Goal: Task Accomplishment & Management: Use online tool/utility

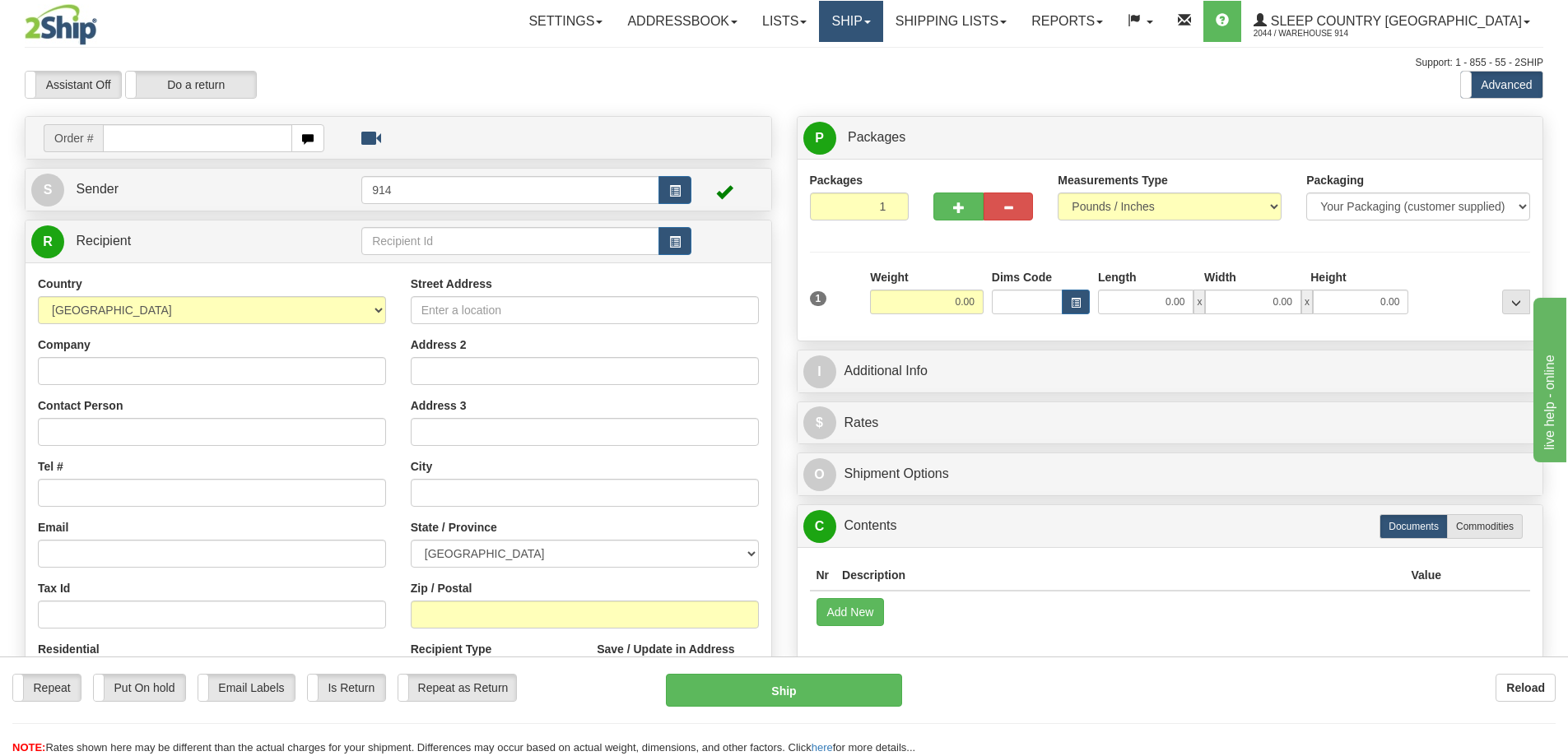
click at [883, 32] on link "Ship" at bounding box center [851, 21] width 63 height 41
click at [883, 66] on link "Ship Screen" at bounding box center [807, 58] width 149 height 21
click at [883, 26] on link "Ship" at bounding box center [851, 21] width 63 height 41
click at [866, 79] on span "OnHold / Order Queue" at bounding box center [808, 78] width 116 height 13
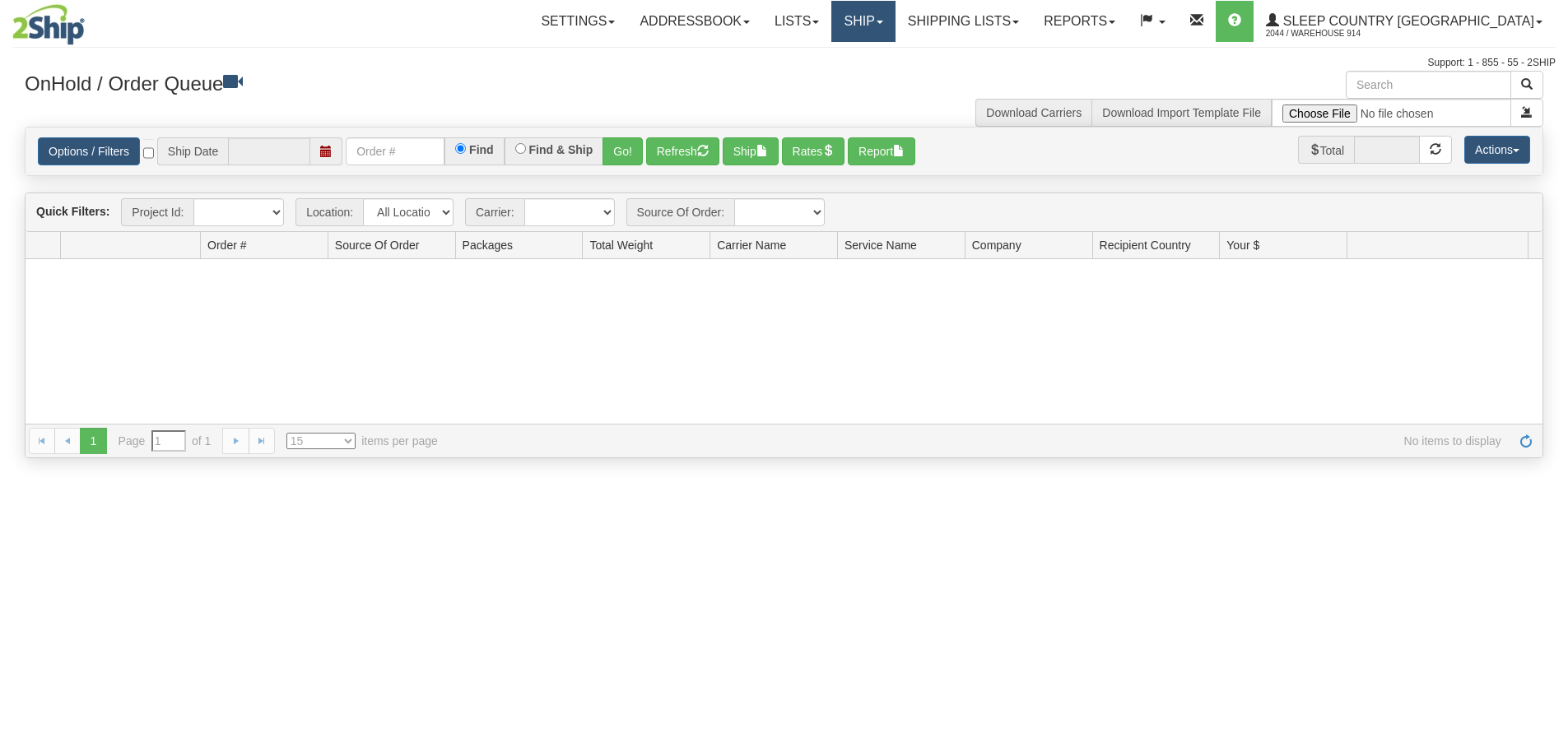
type input "[DATE]"
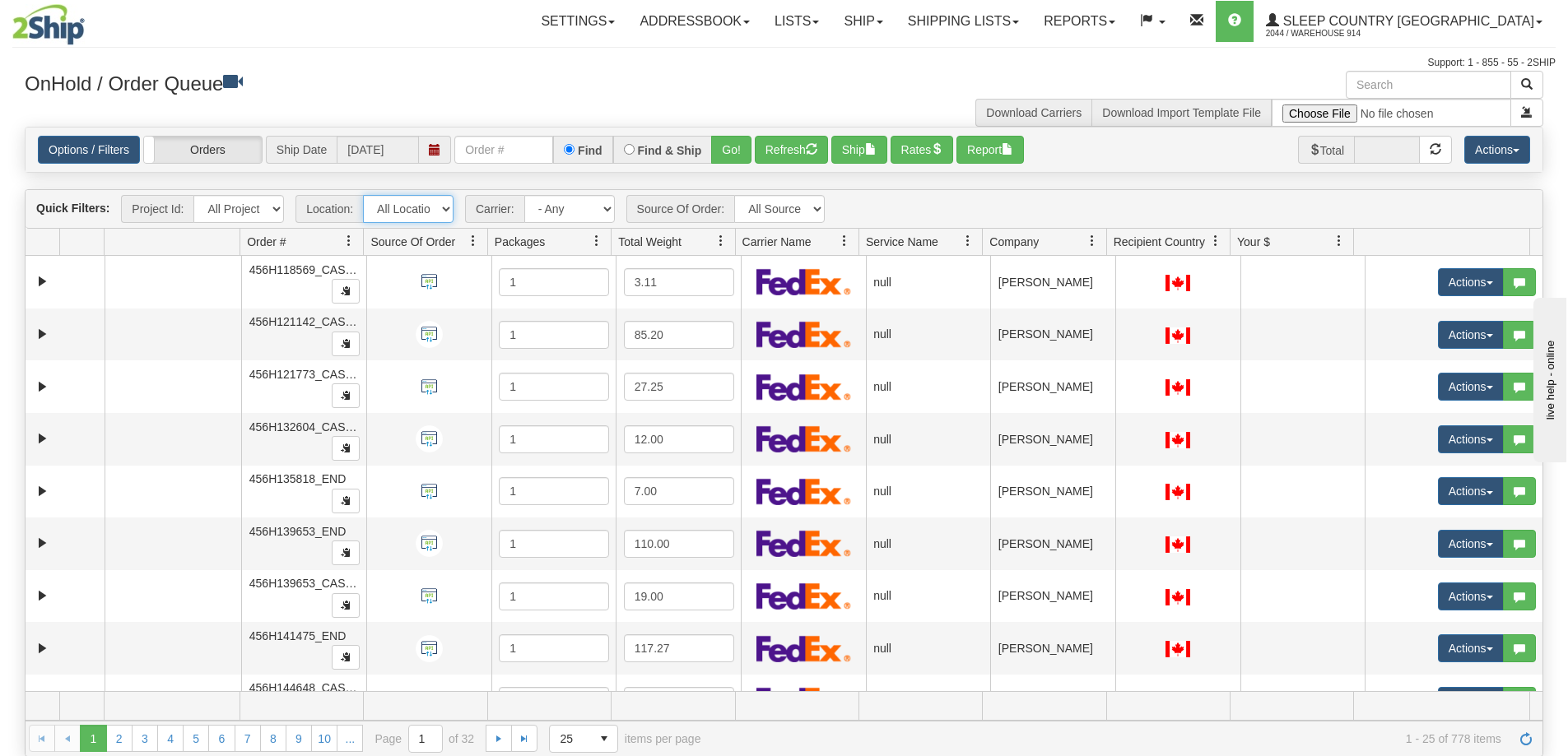
click at [424, 215] on select "All Locations 914 9009 CASPC END SLE BEDDN ZINUC" at bounding box center [408, 208] width 91 height 28
select select "7603"
click at [363, 195] on select "All Locations 914 9009 CASPC END SLE BEDDN ZINUC" at bounding box center [408, 208] width 91 height 28
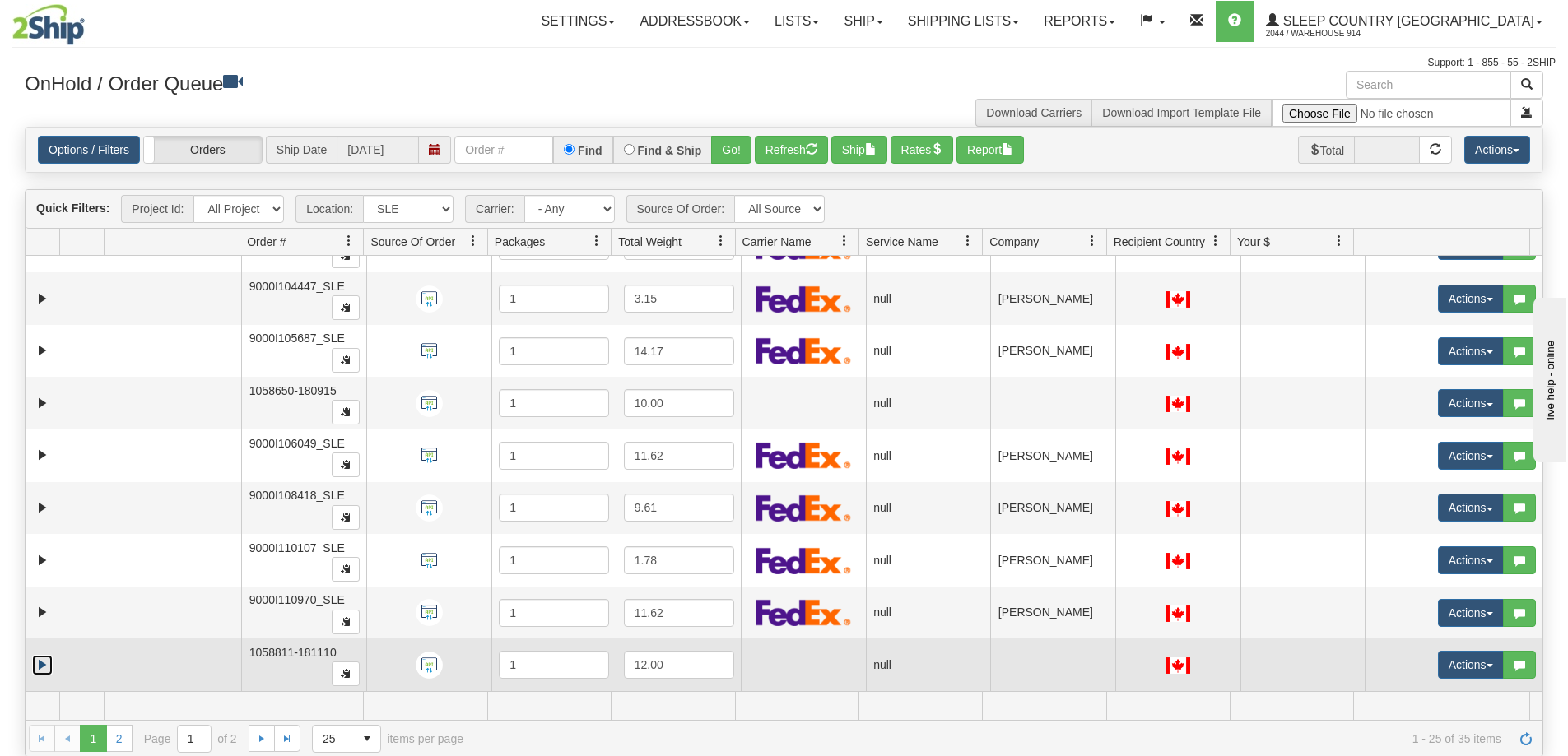
click at [41, 664] on link "Expand" at bounding box center [42, 664] width 20 height 20
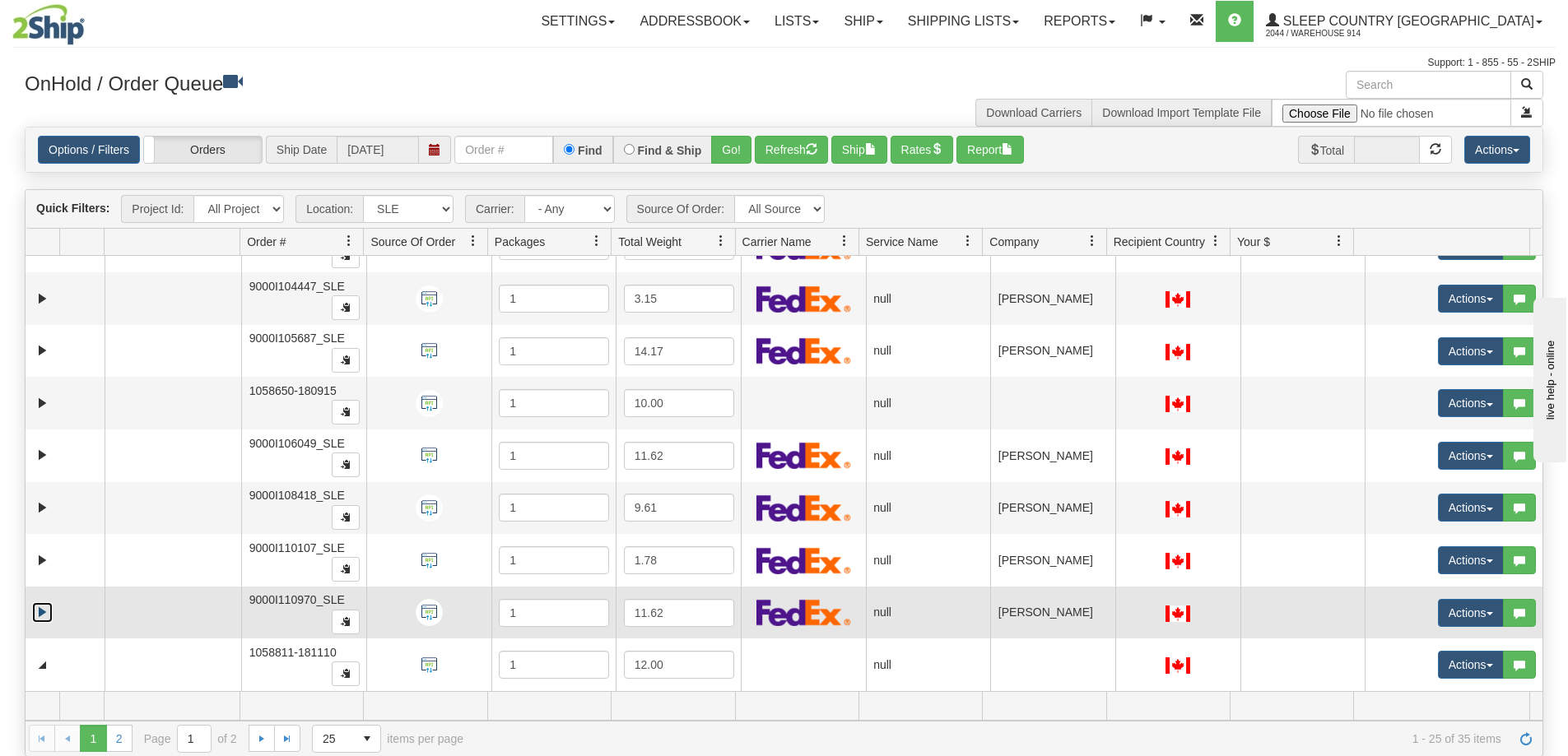
click at [48, 610] on link "Expand" at bounding box center [42, 612] width 20 height 20
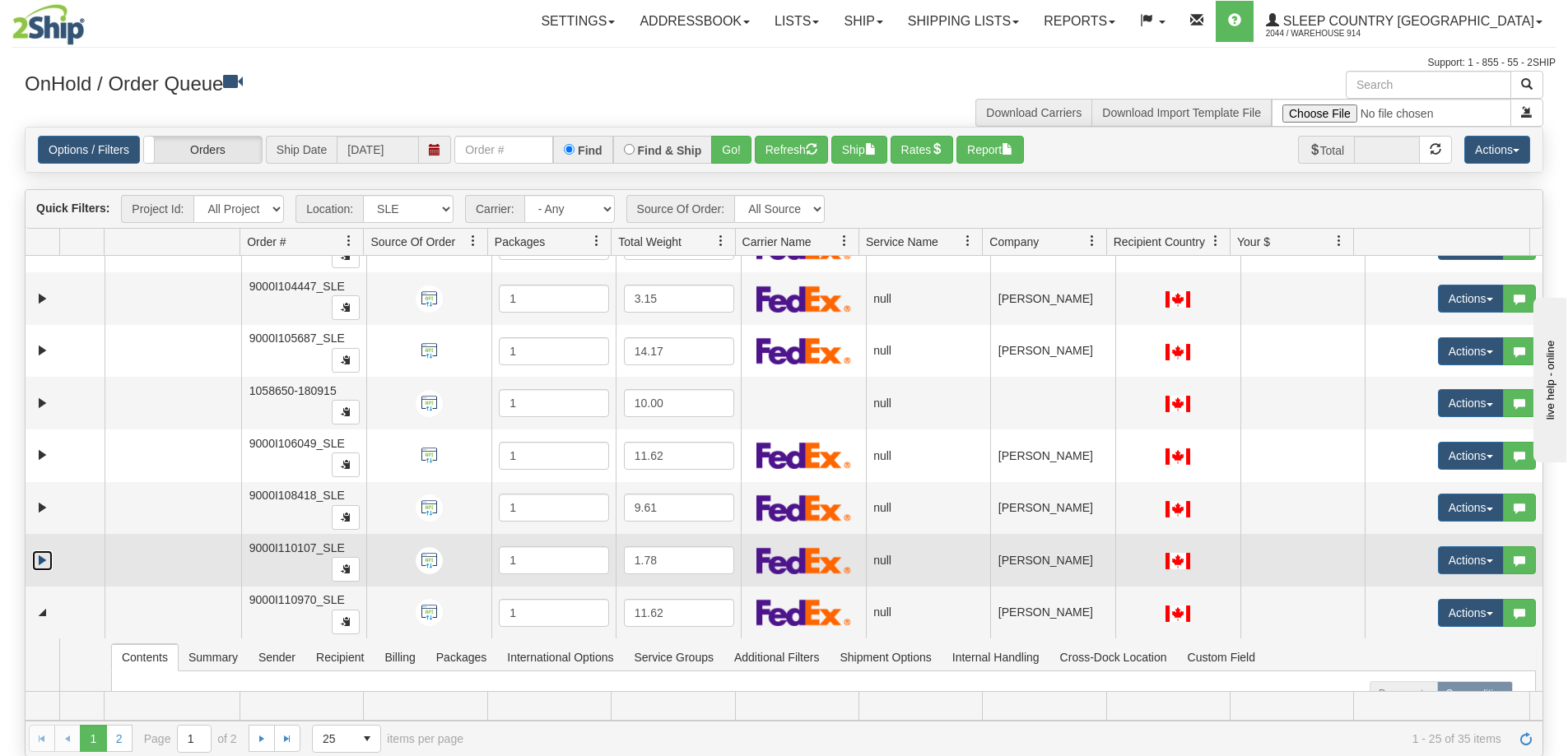
drag, startPoint x: 47, startPoint y: 564, endPoint x: 44, endPoint y: 513, distance: 51.1
click at [46, 564] on link "Expand" at bounding box center [42, 560] width 20 height 20
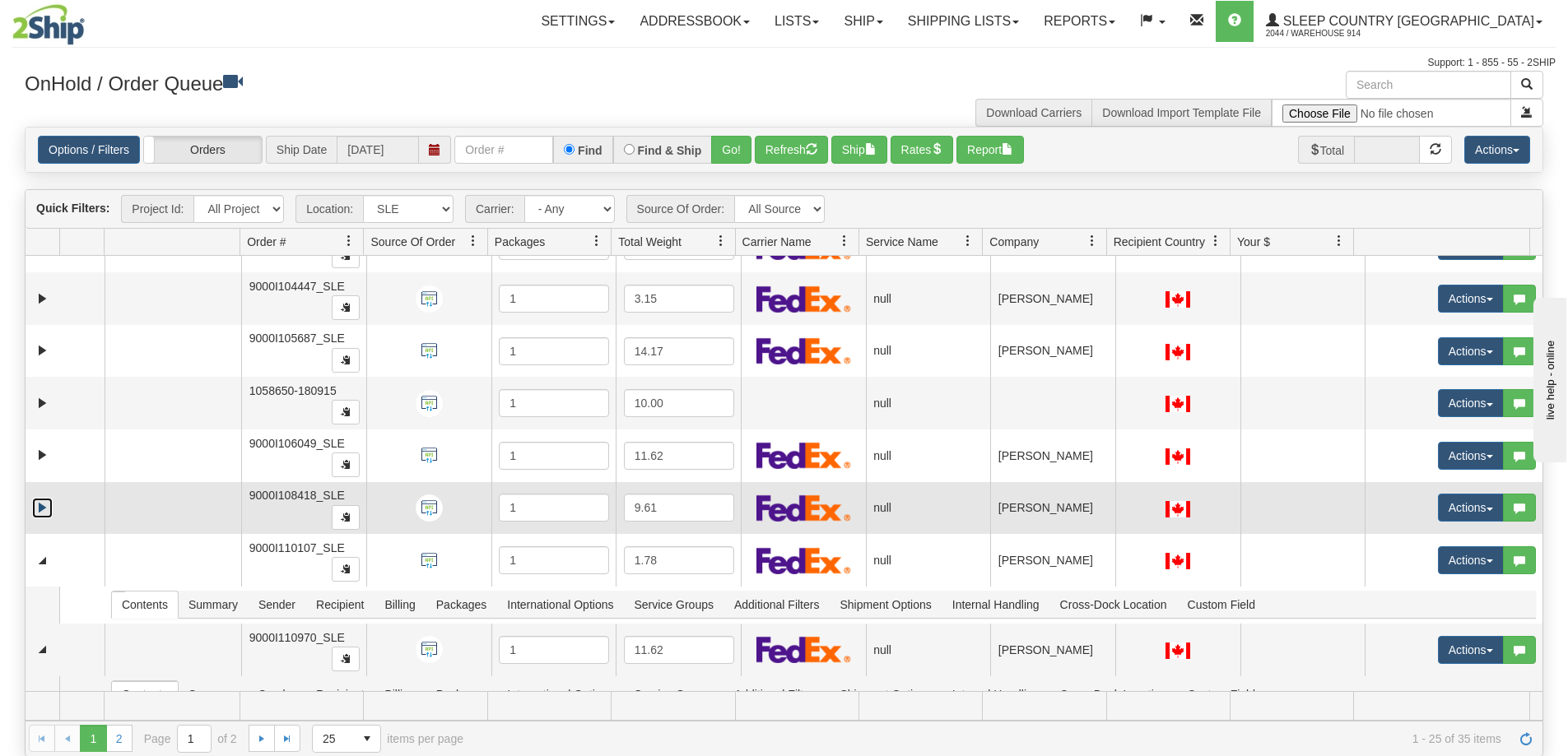
click at [44, 500] on link "Expand" at bounding box center [42, 508] width 20 height 20
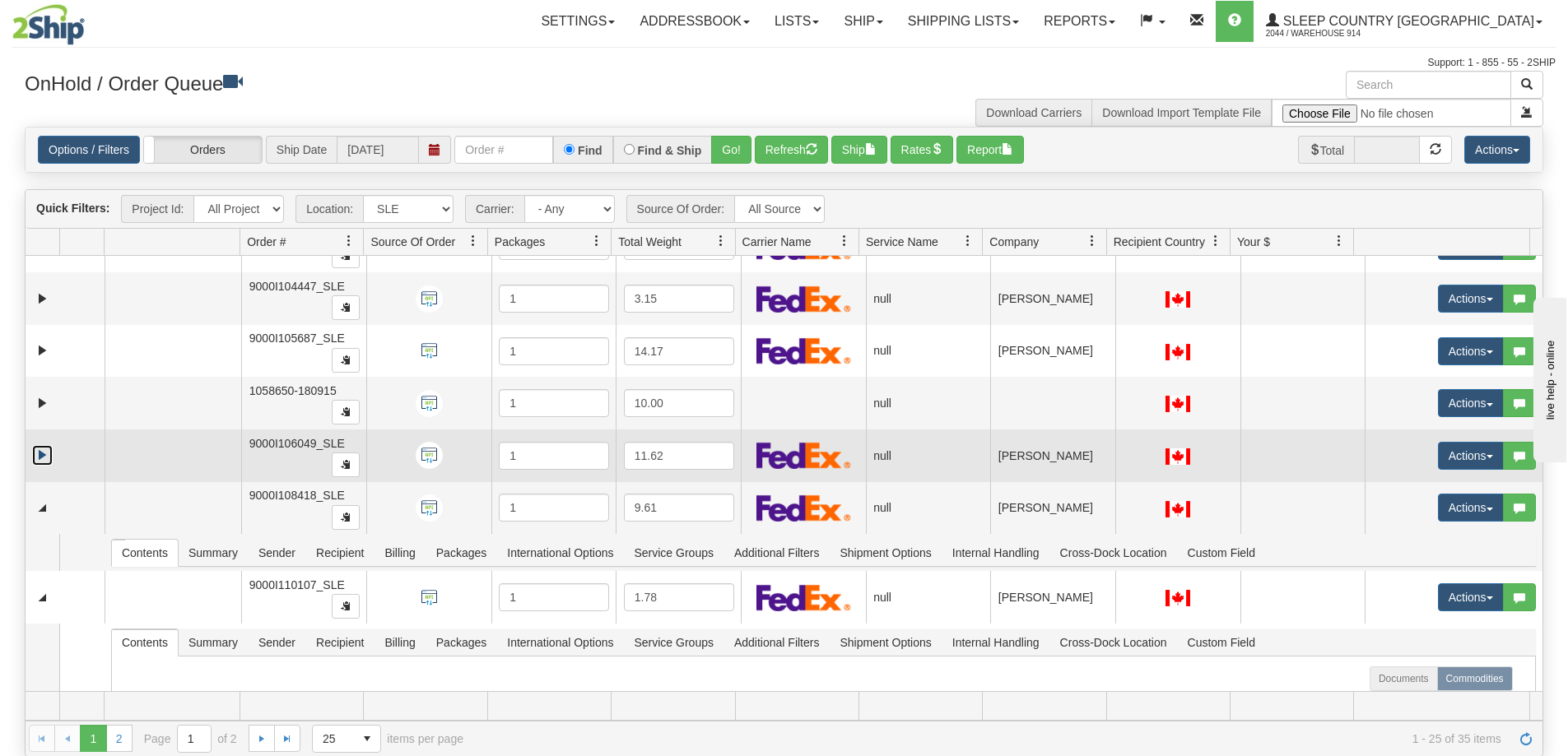
click at [44, 456] on link "Expand" at bounding box center [42, 455] width 20 height 20
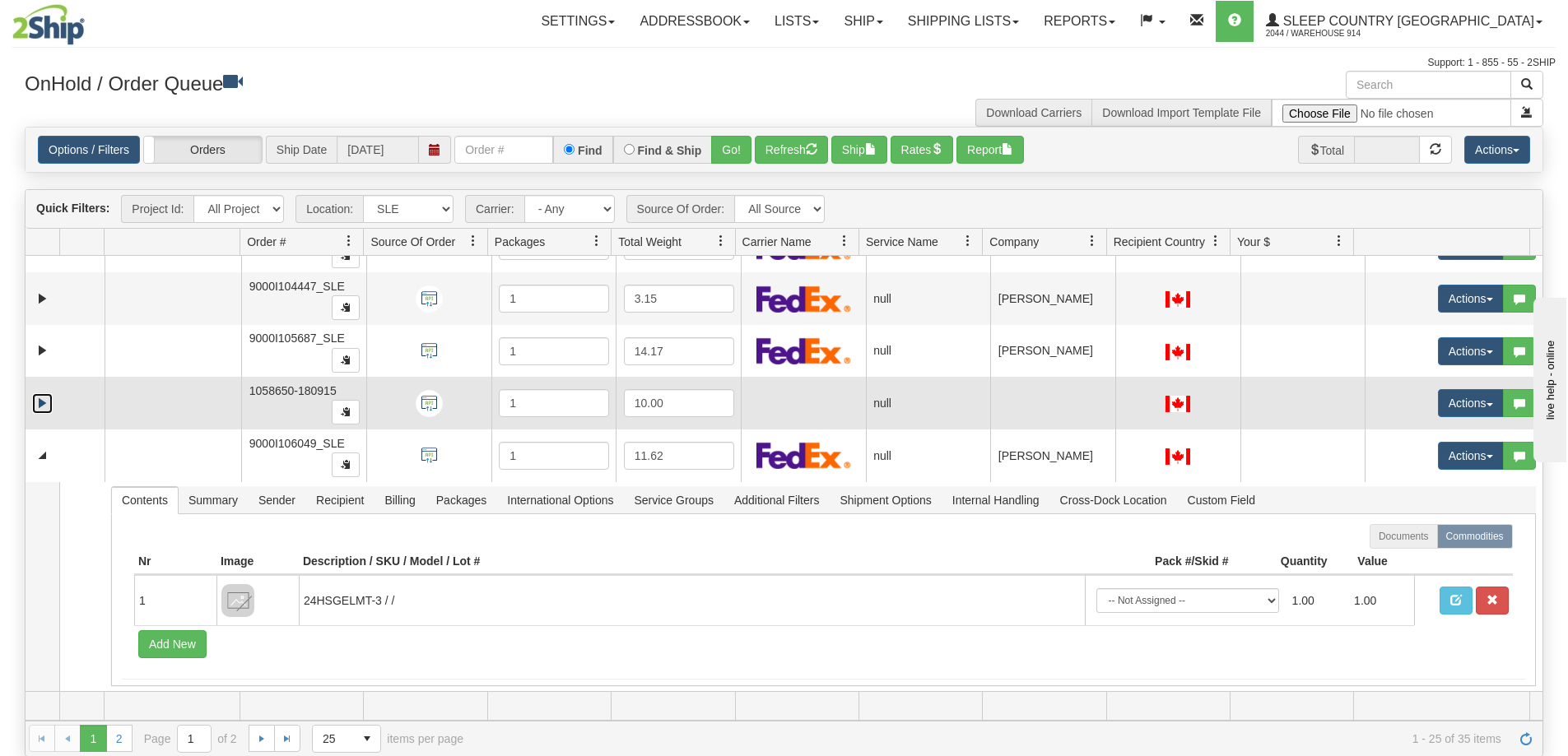
click at [38, 397] on link "Expand" at bounding box center [42, 403] width 20 height 20
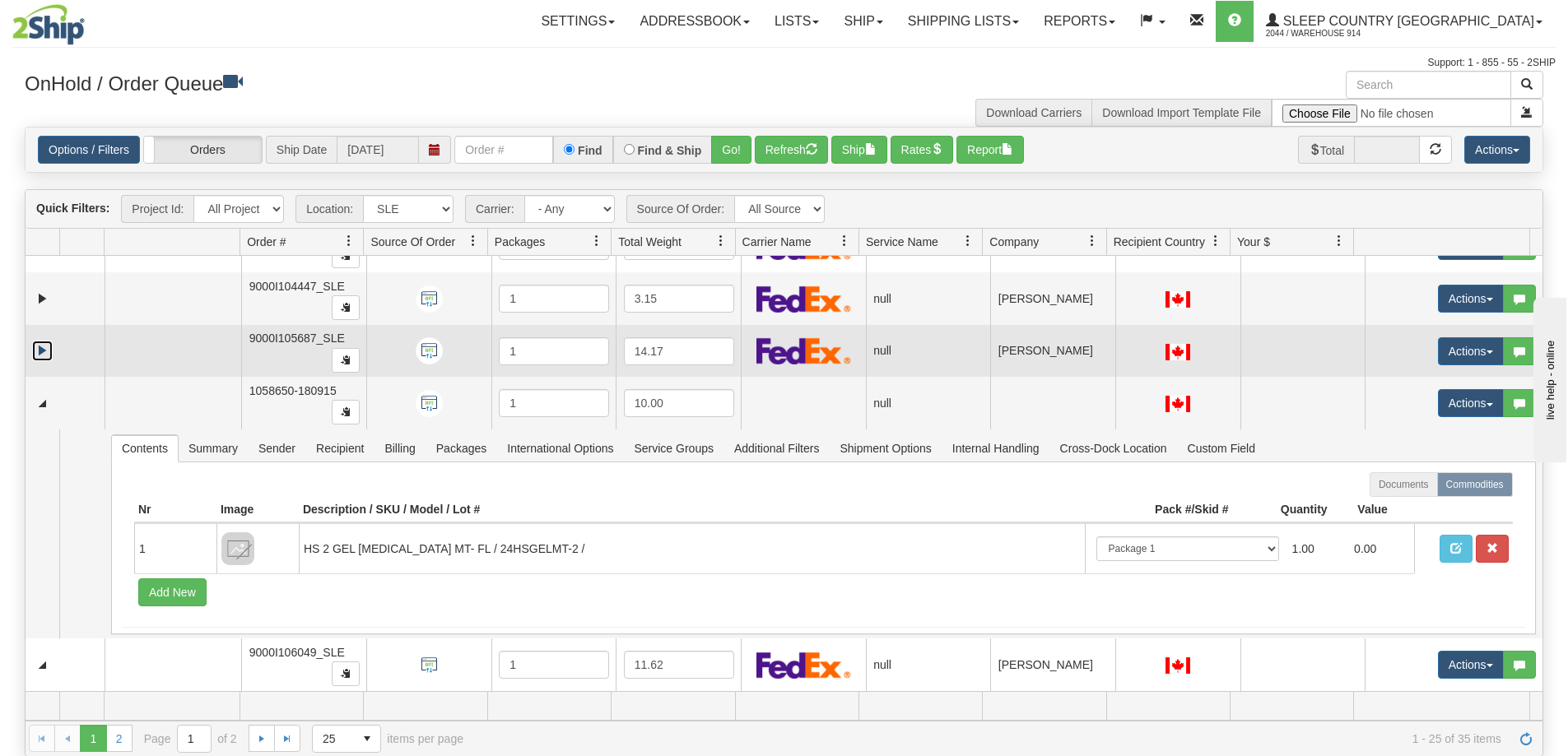
click at [40, 344] on link "Expand" at bounding box center [42, 350] width 20 height 20
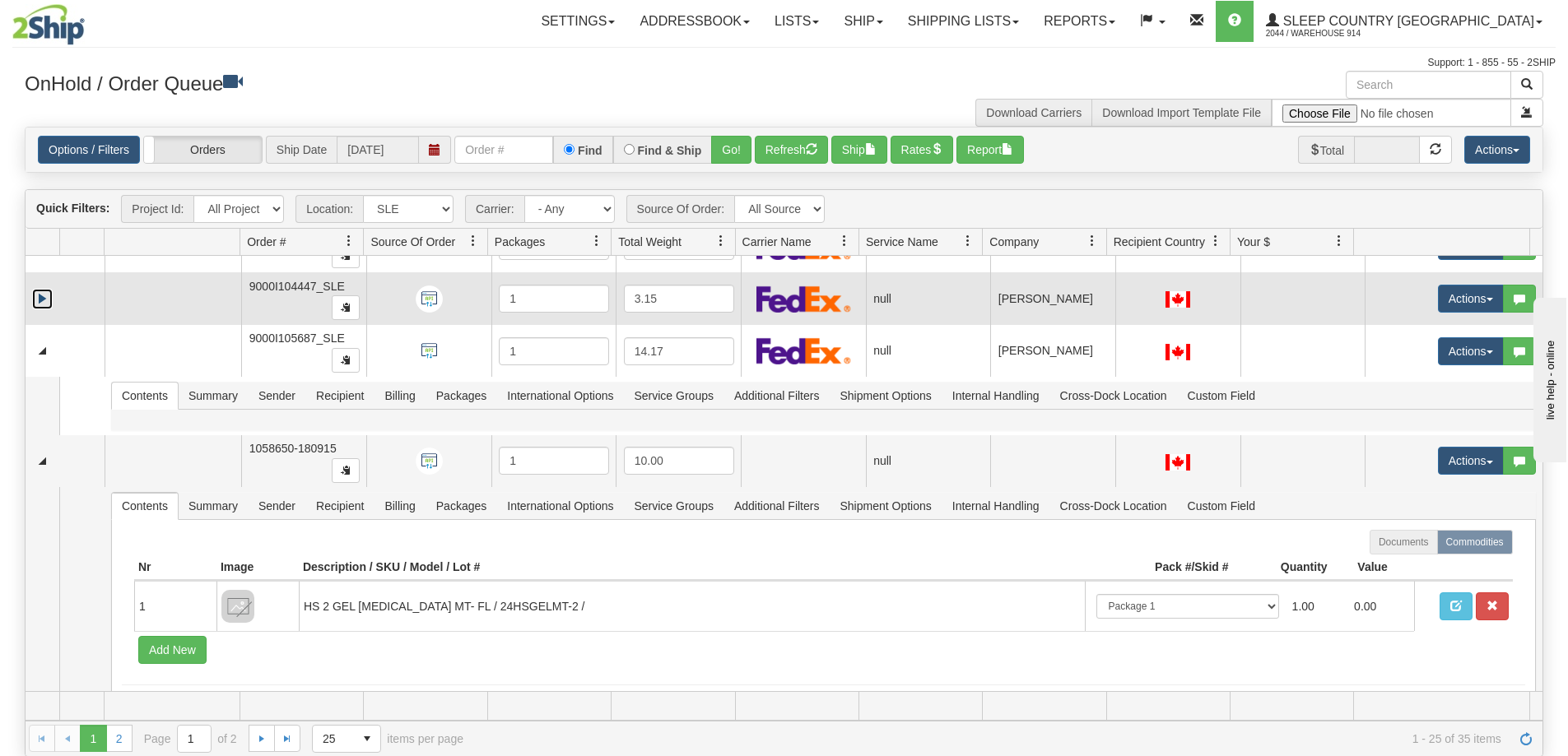
click at [36, 291] on link "Expand" at bounding box center [42, 299] width 20 height 20
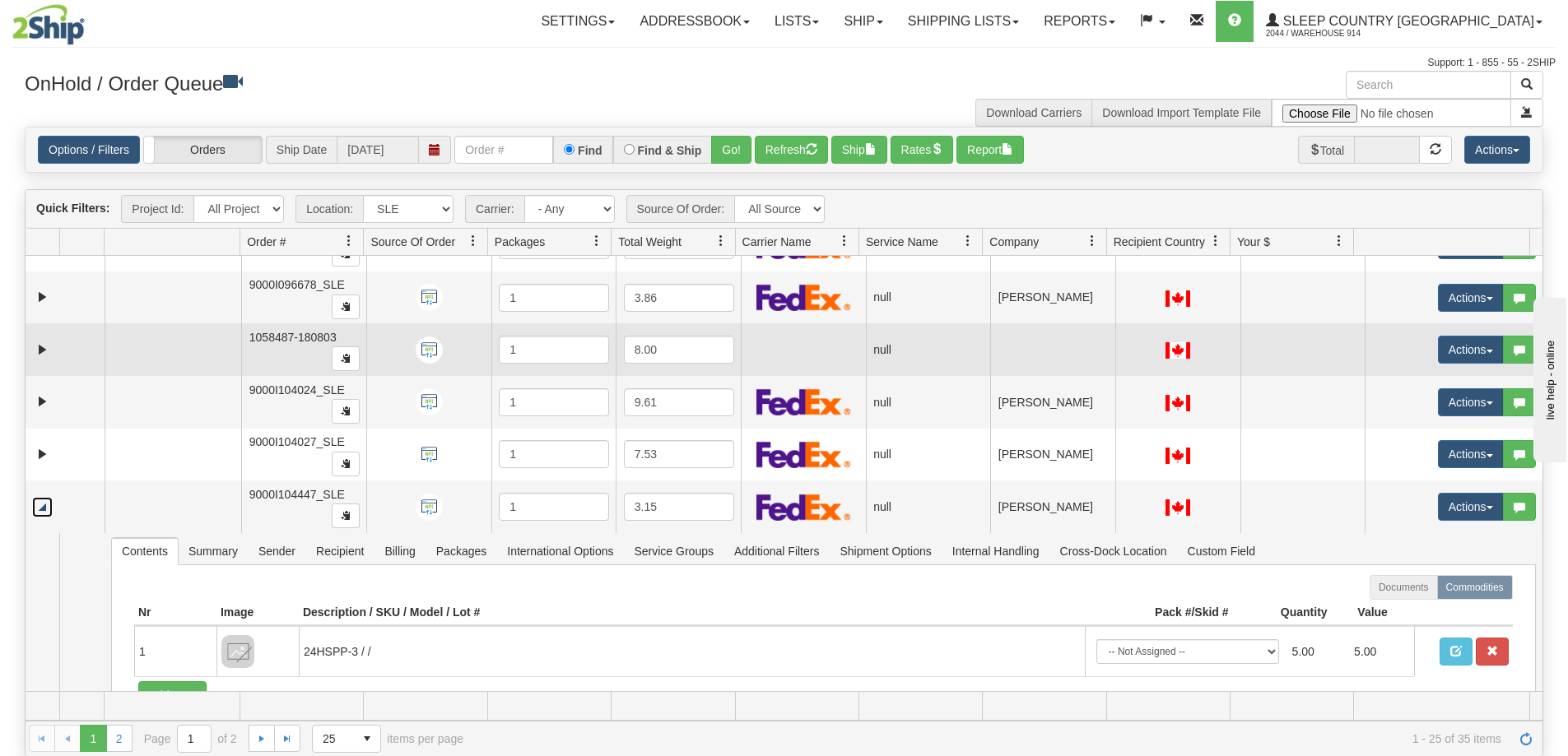
scroll to position [626, 0]
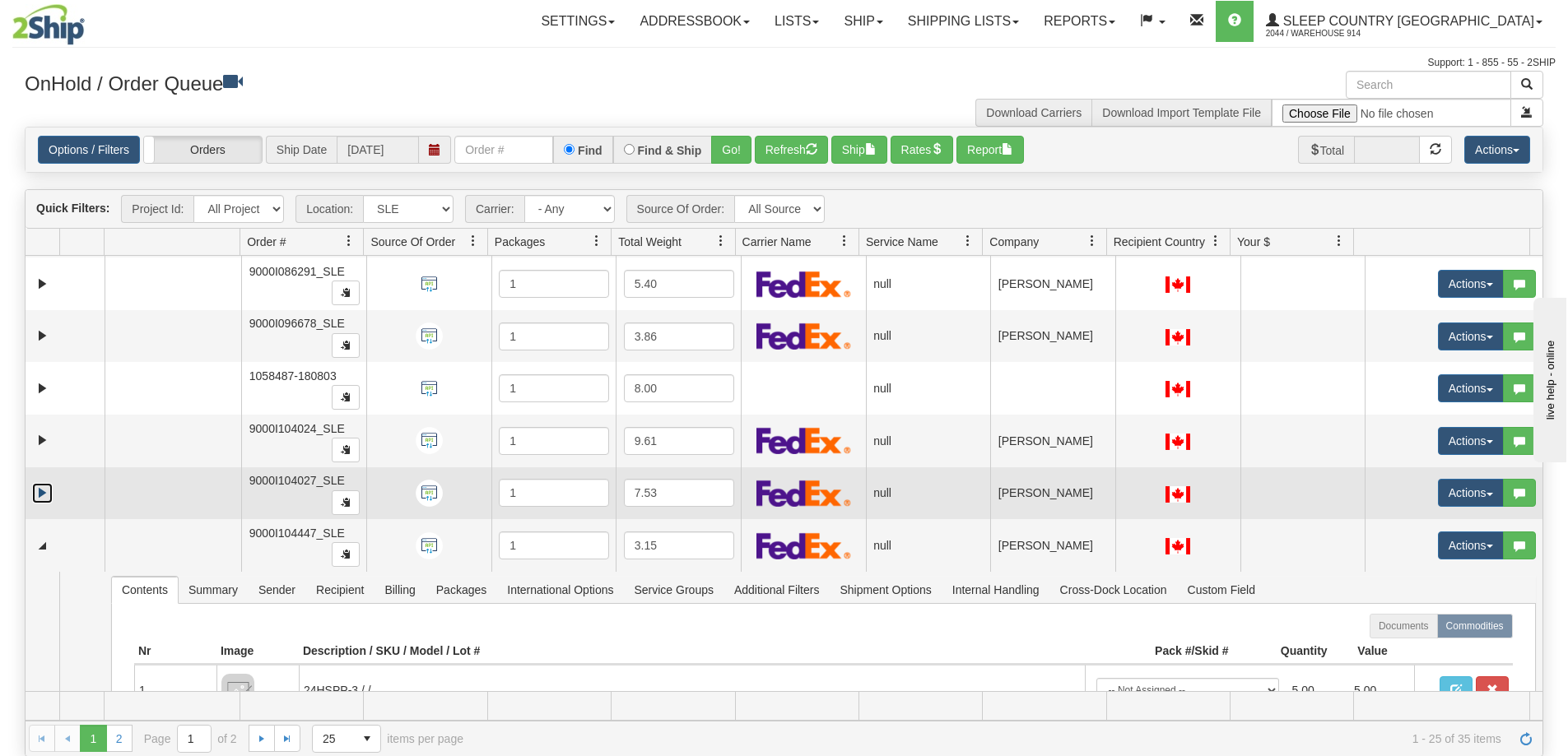
click at [39, 489] on link "Expand" at bounding box center [42, 493] width 20 height 20
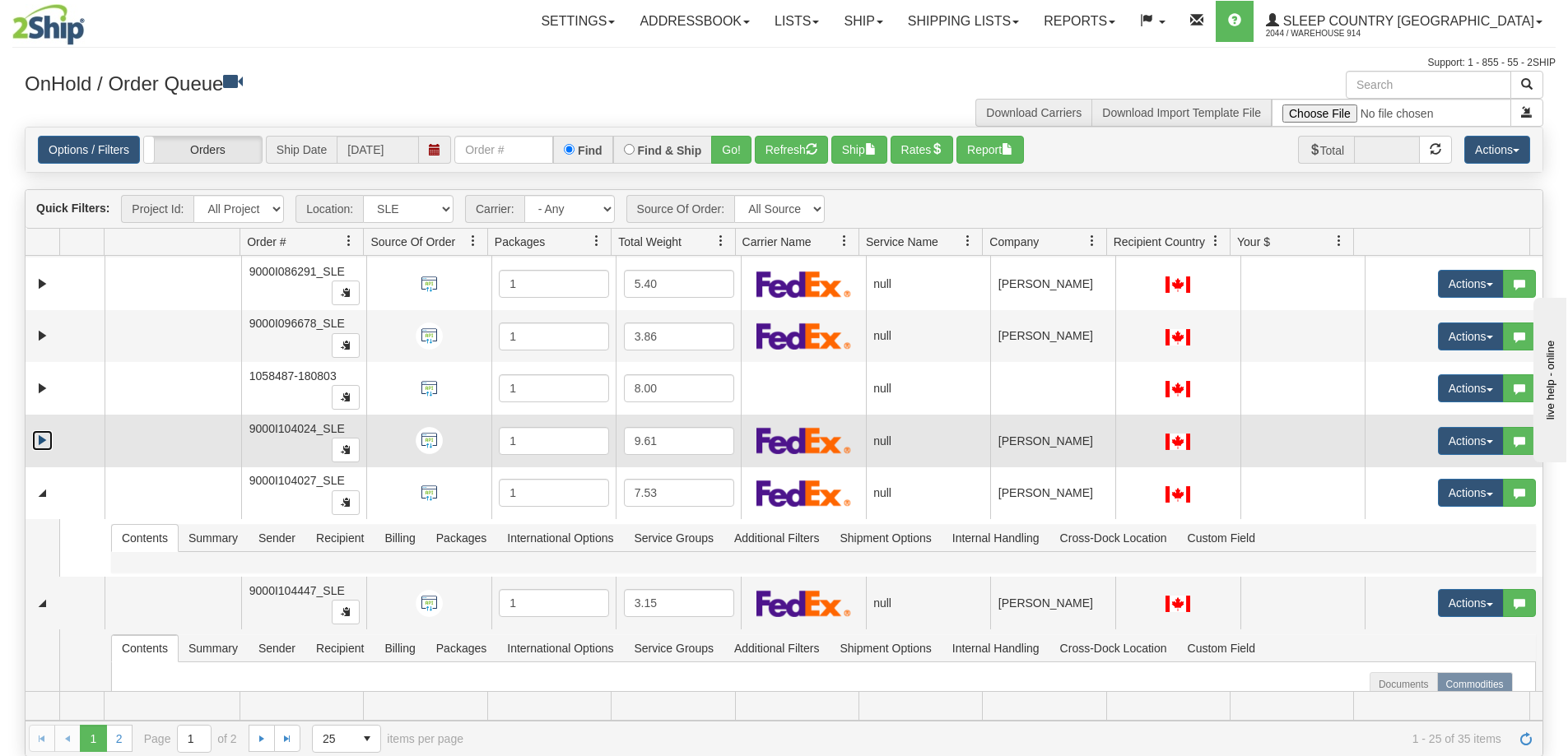
click at [43, 442] on link "Expand" at bounding box center [42, 440] width 20 height 20
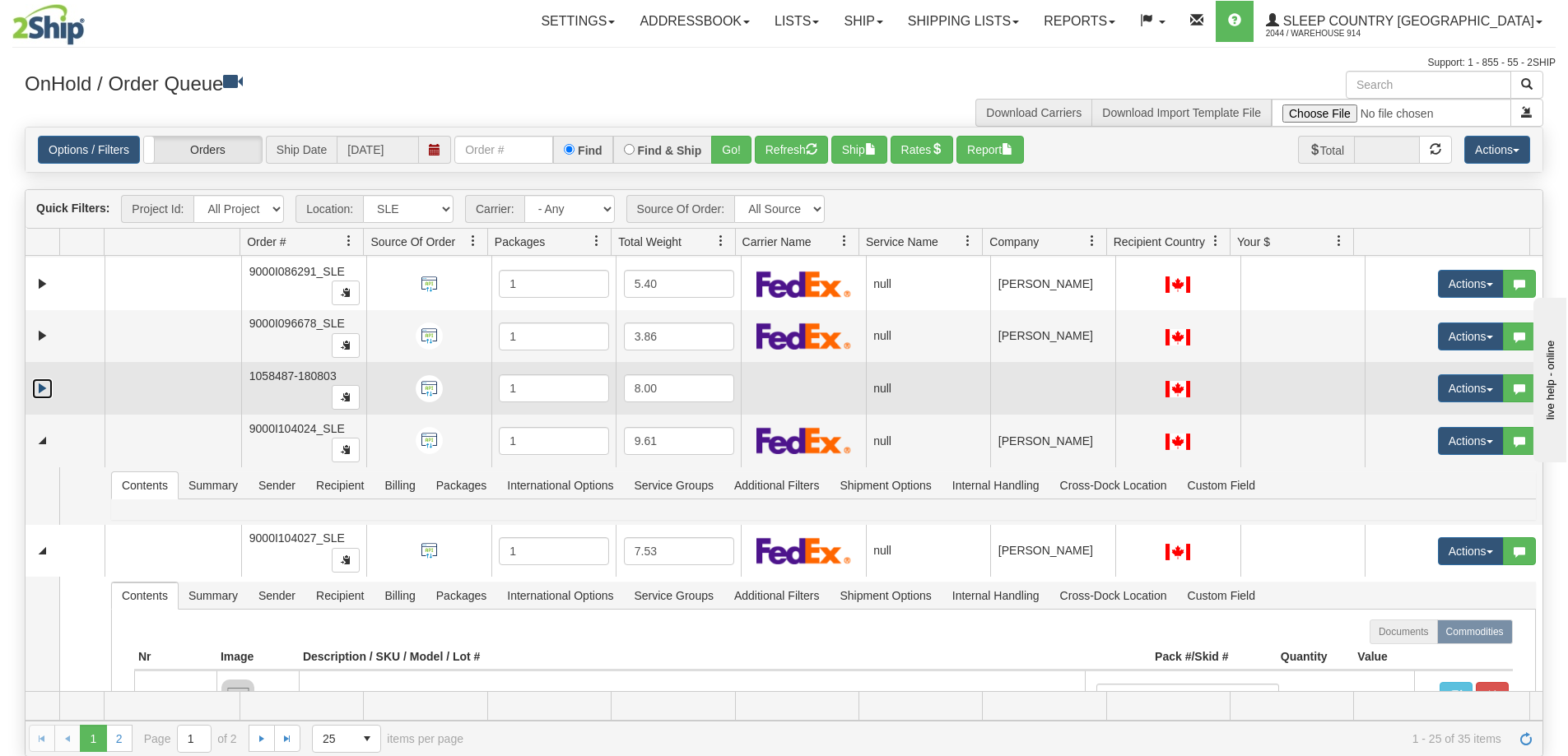
click at [44, 385] on link "Expand" at bounding box center [42, 389] width 20 height 20
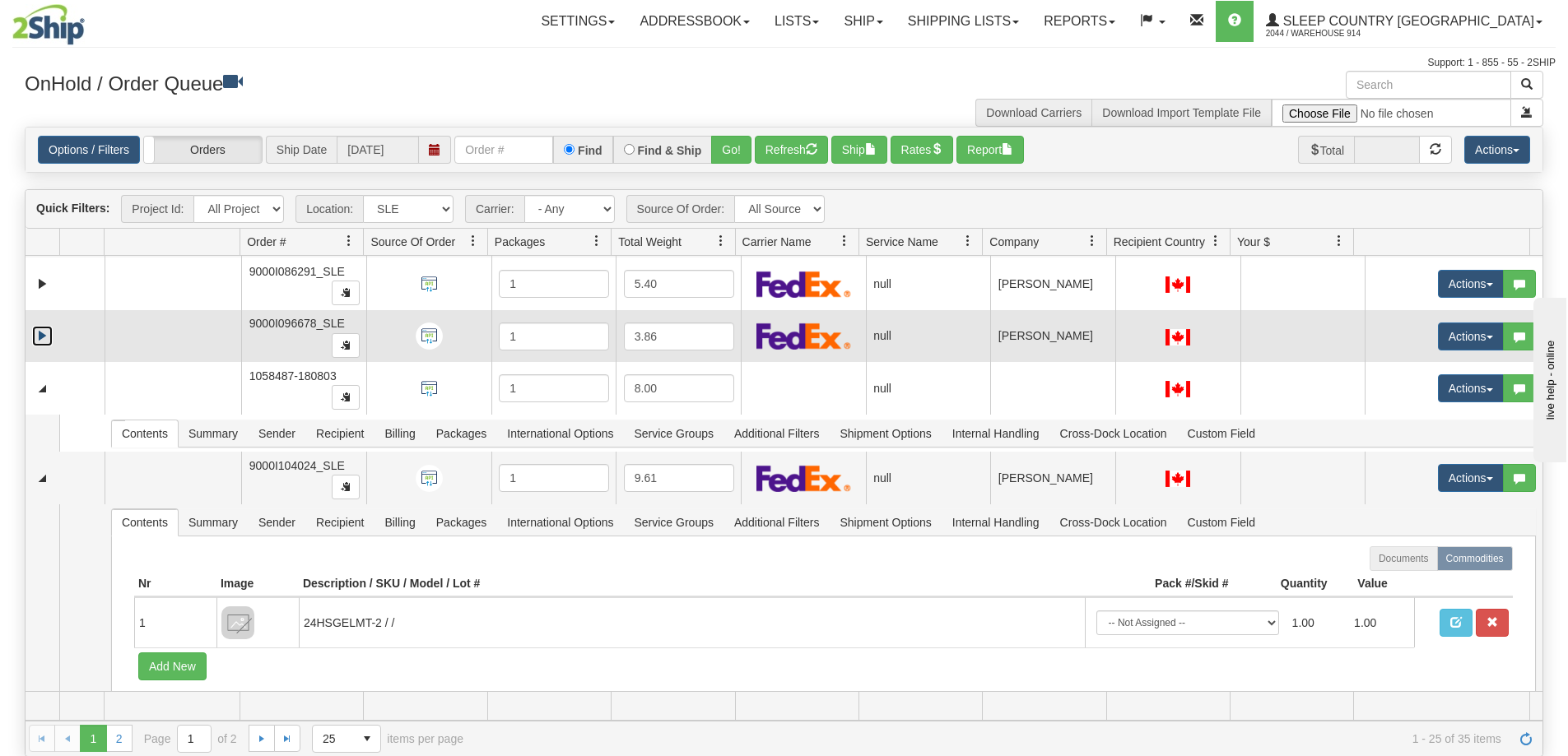
click at [44, 334] on link "Expand" at bounding box center [42, 335] width 20 height 20
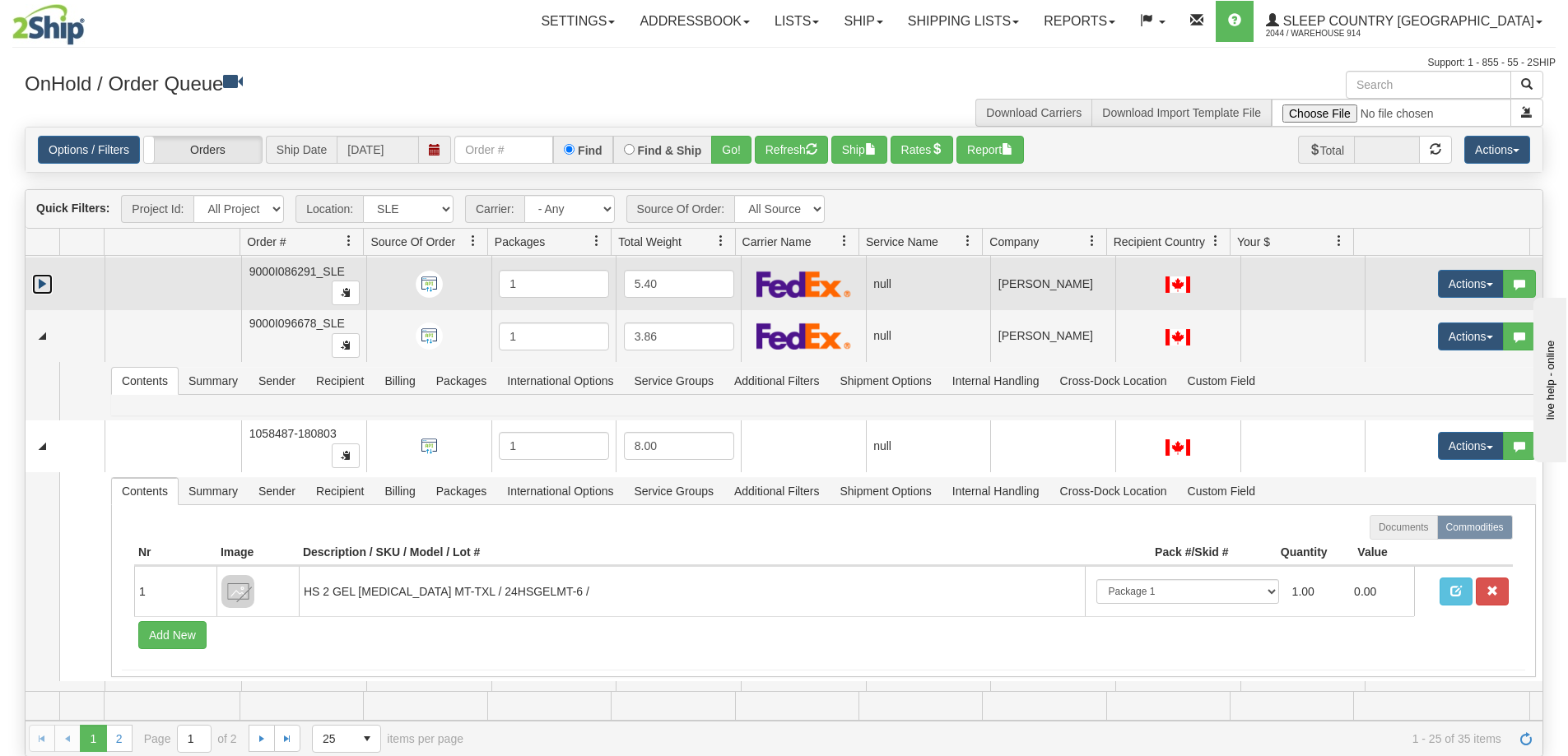
click at [39, 282] on link "Expand" at bounding box center [42, 284] width 20 height 20
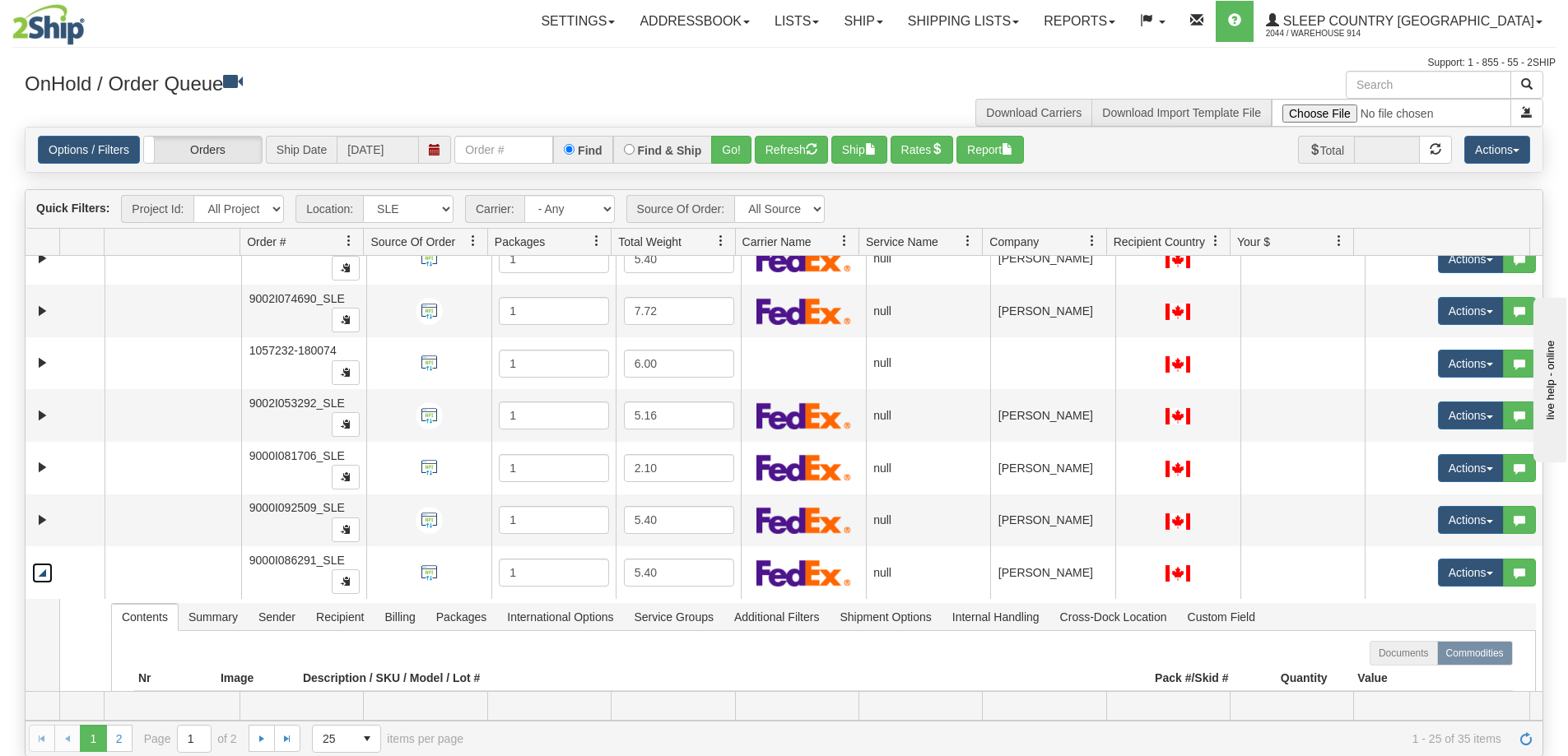
scroll to position [297, 0]
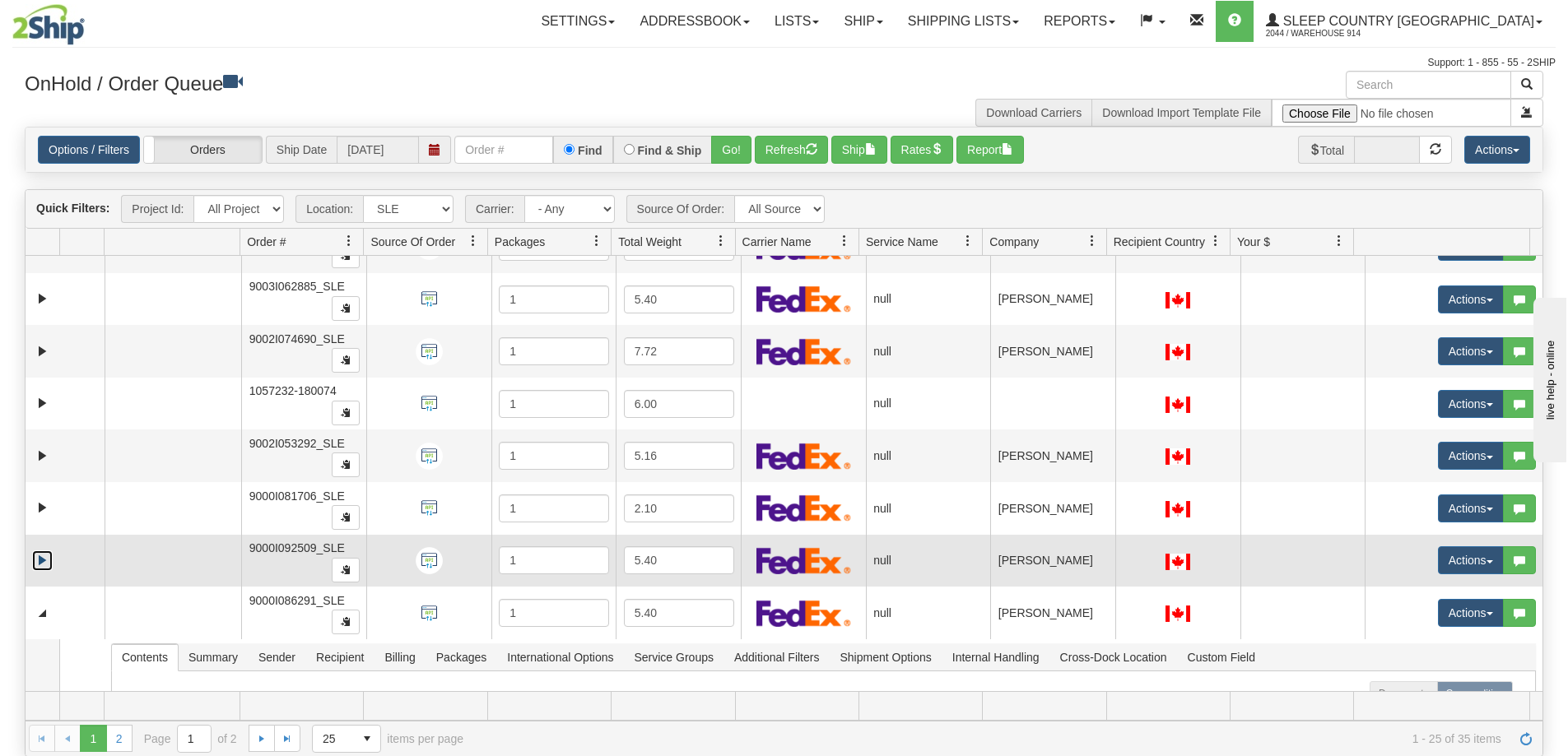
click at [45, 555] on link "Expand" at bounding box center [42, 560] width 20 height 20
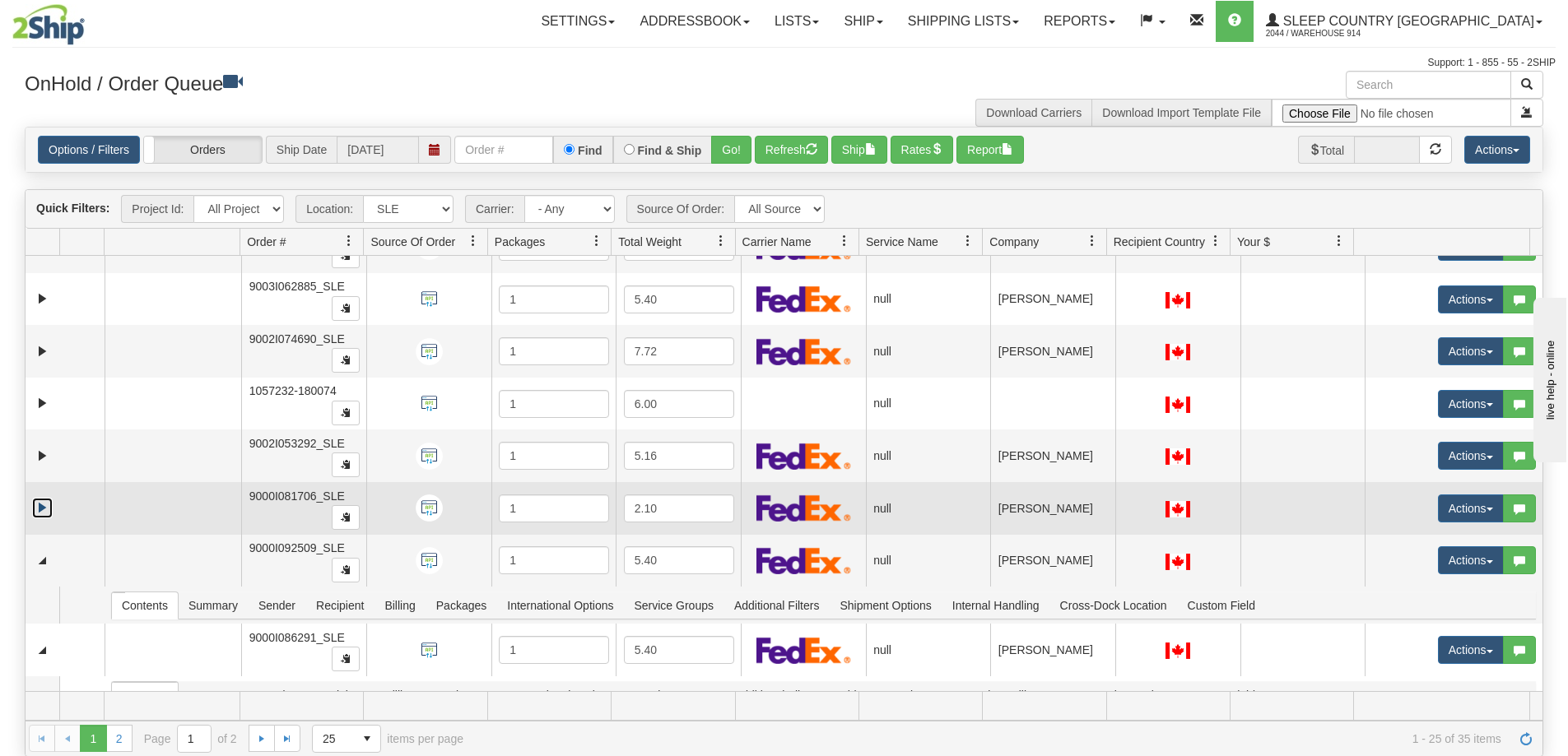
click at [43, 510] on link "Expand" at bounding box center [42, 508] width 20 height 20
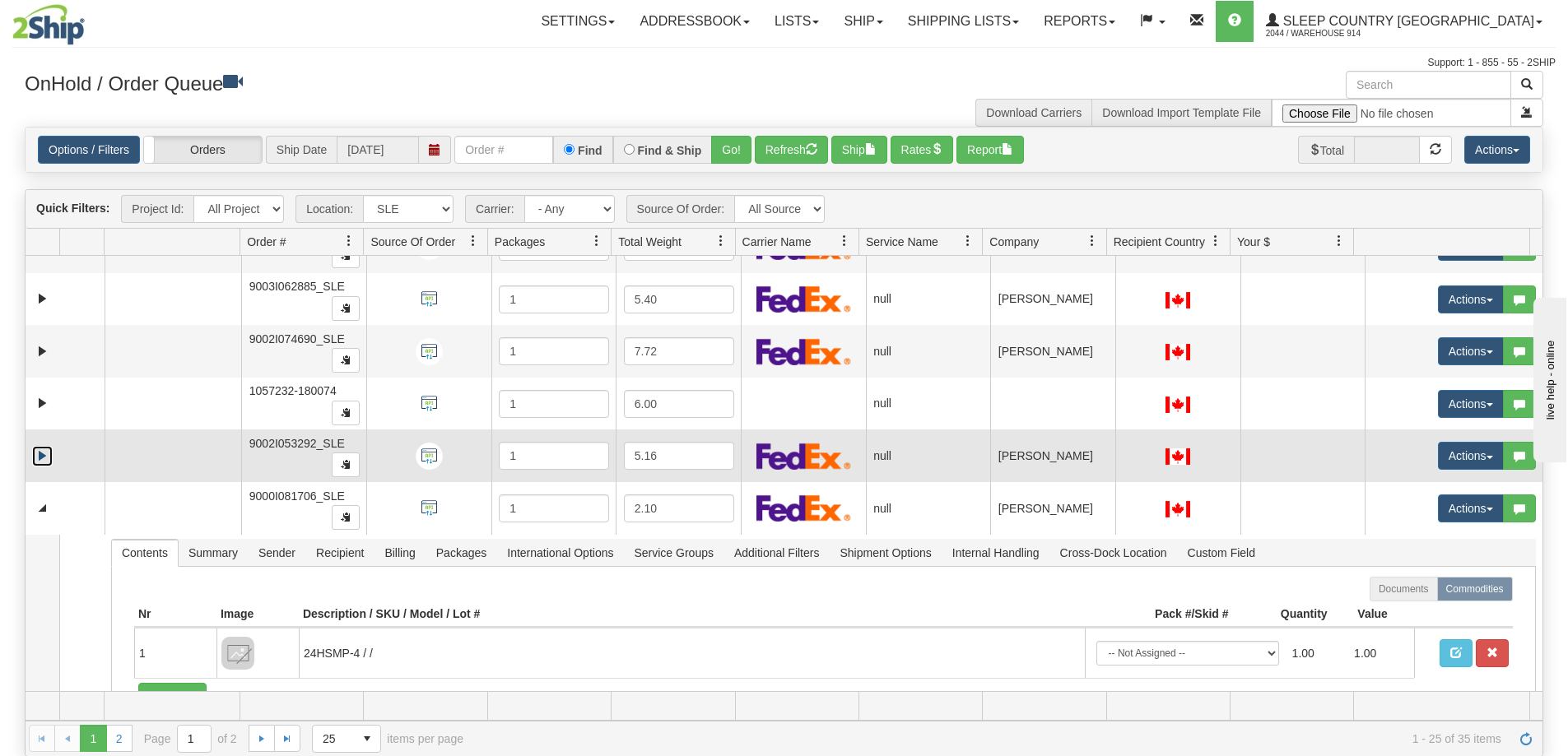
click at [38, 449] on link "Expand" at bounding box center [42, 455] width 20 height 20
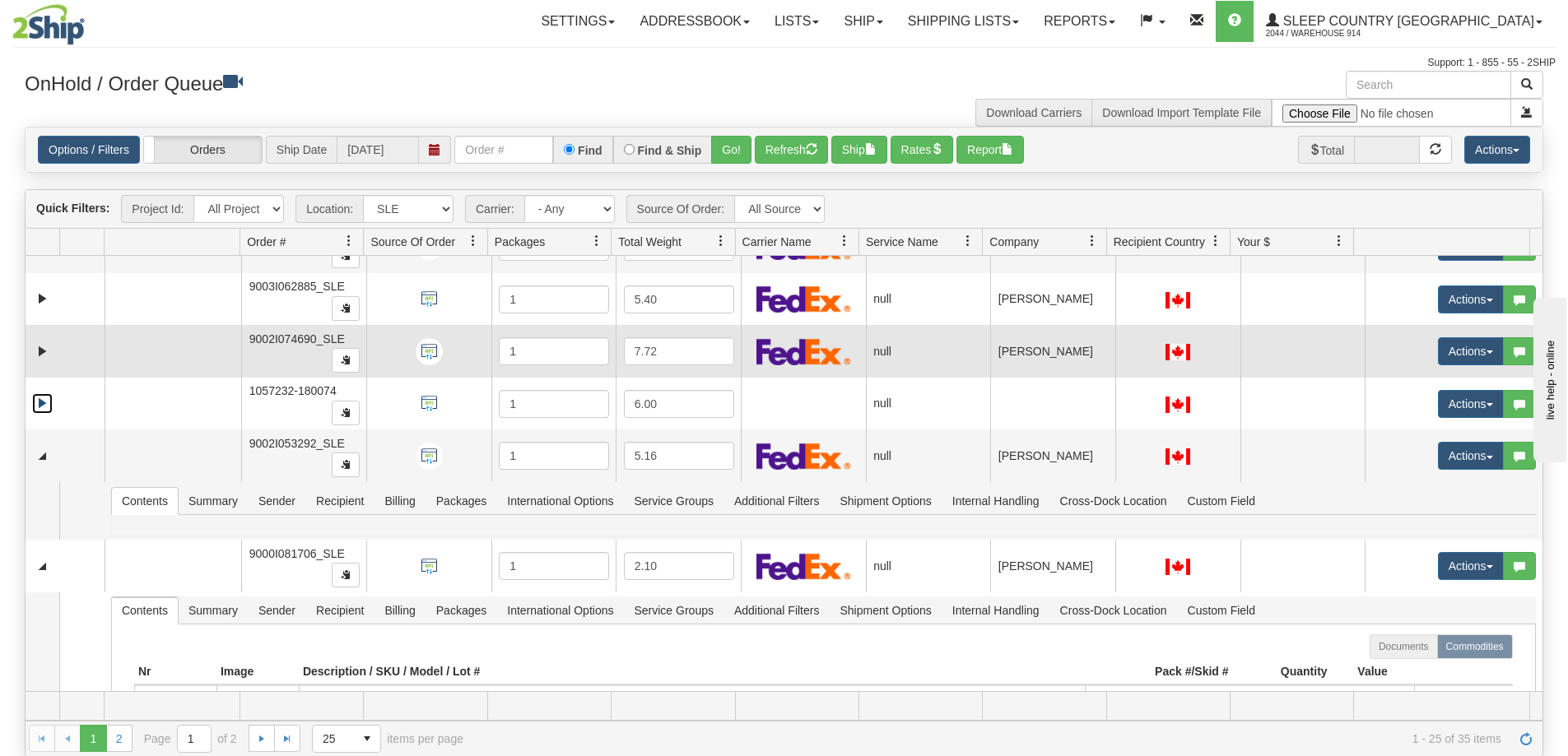
click at [44, 400] on link "Expand" at bounding box center [42, 403] width 20 height 20
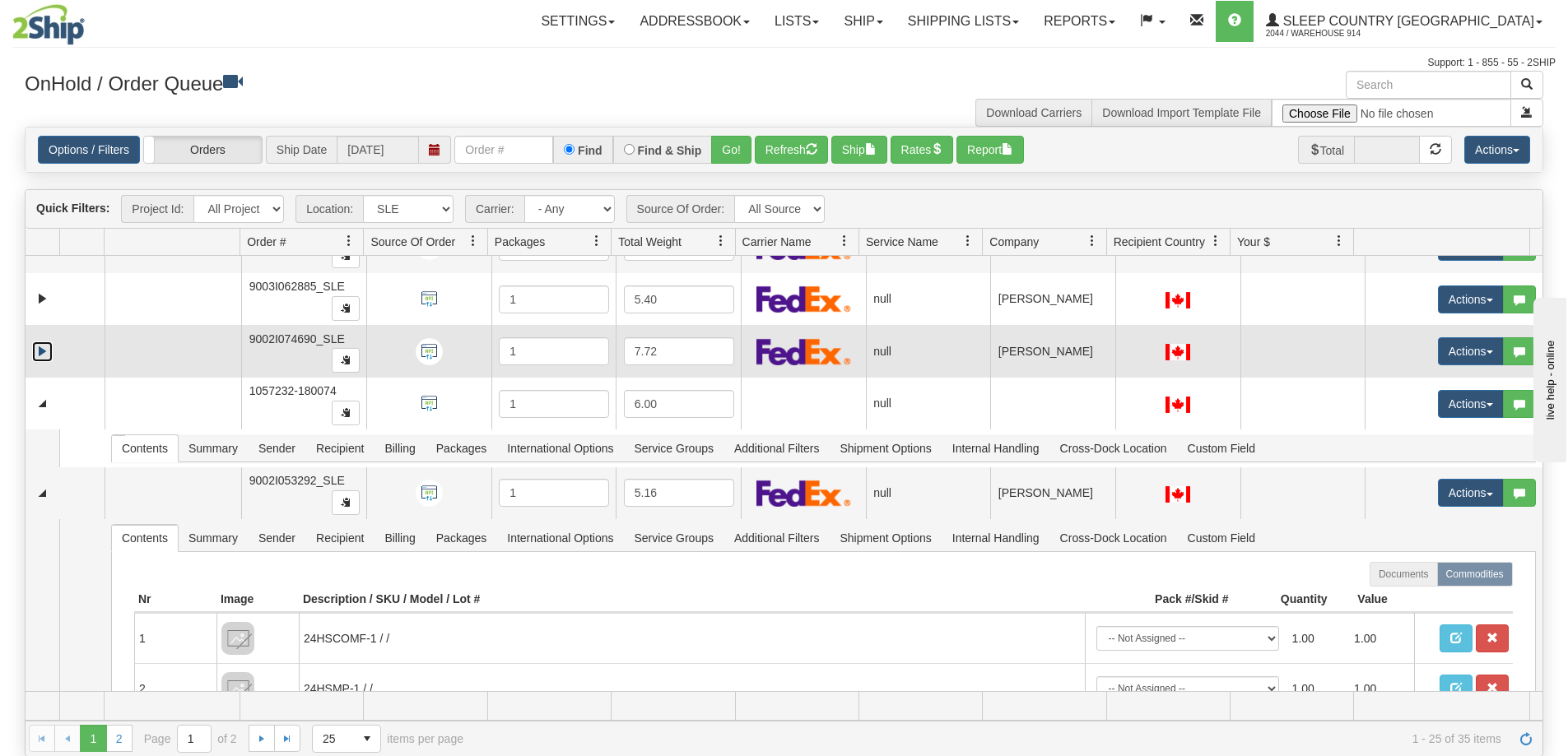
click at [44, 351] on link "Expand" at bounding box center [42, 351] width 20 height 20
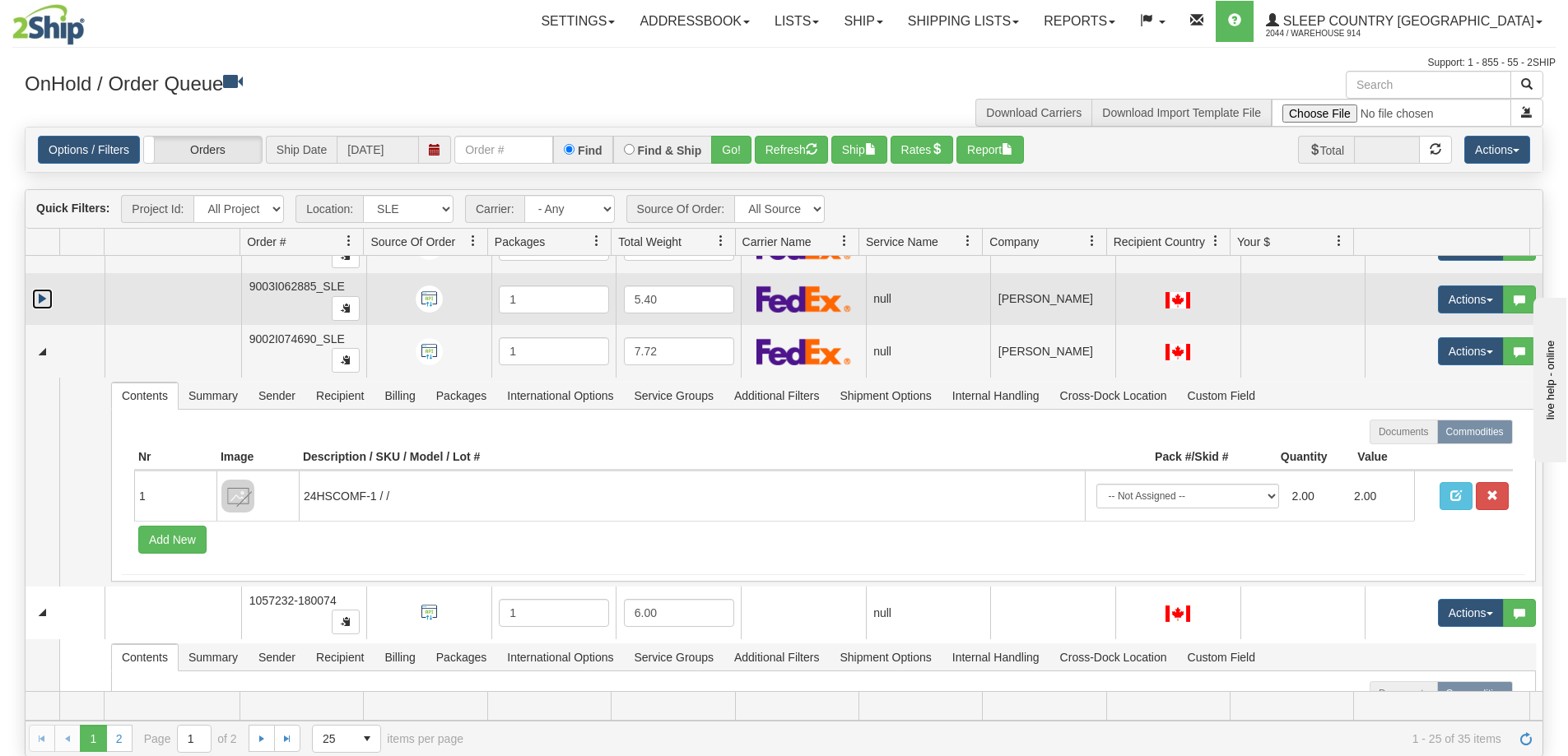
click at [39, 300] on link "Expand" at bounding box center [42, 299] width 20 height 20
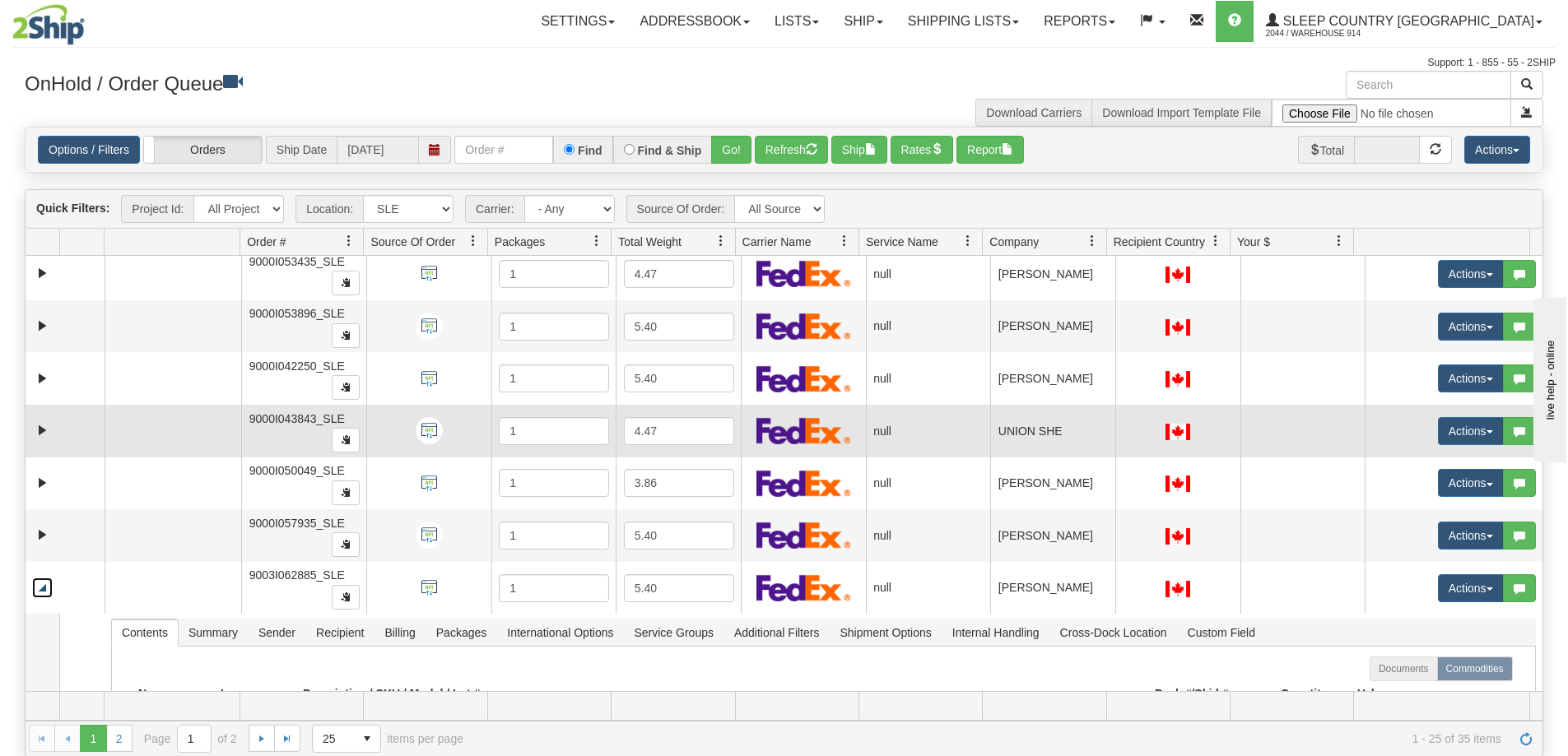
scroll to position [0, 0]
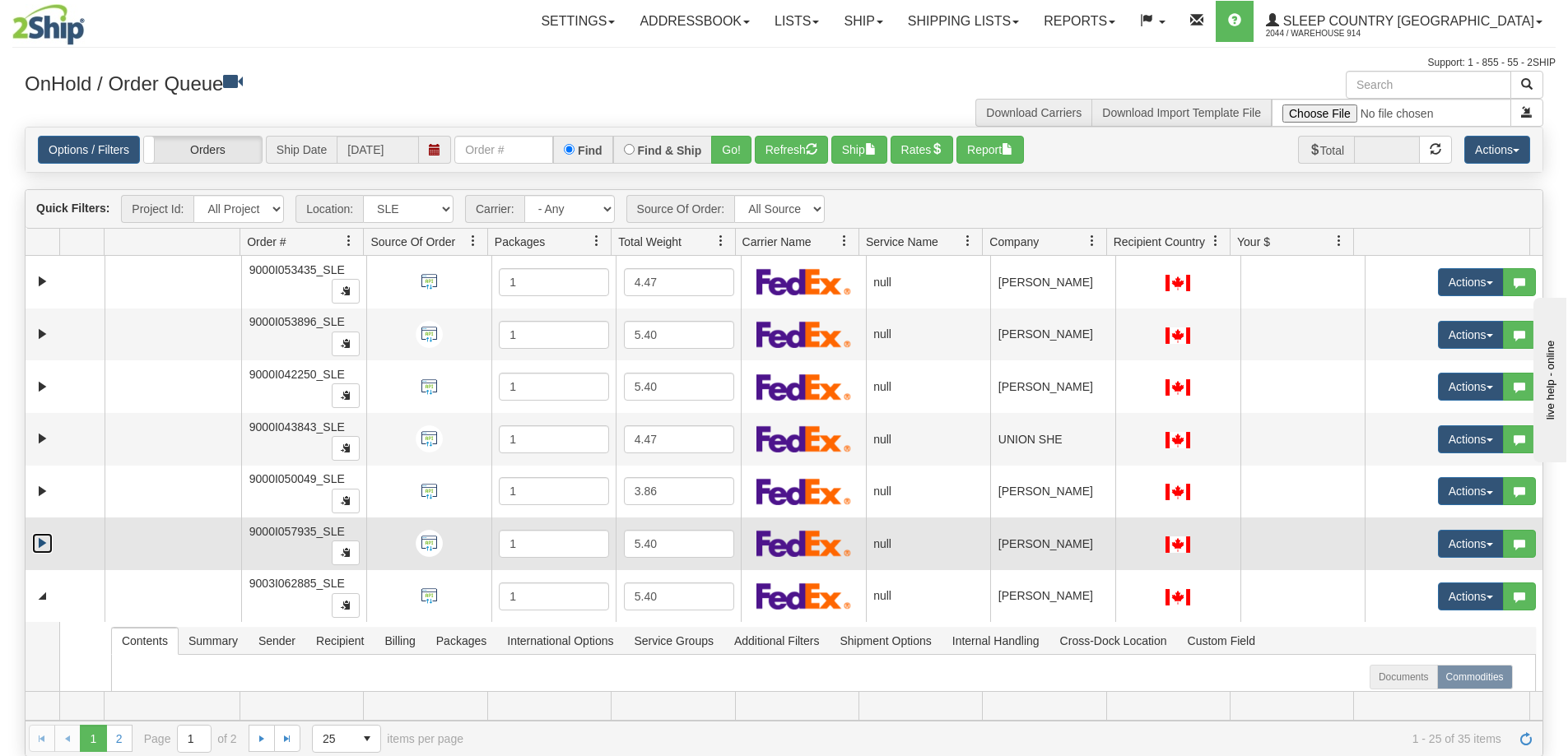
click at [39, 539] on link "Expand" at bounding box center [42, 543] width 20 height 20
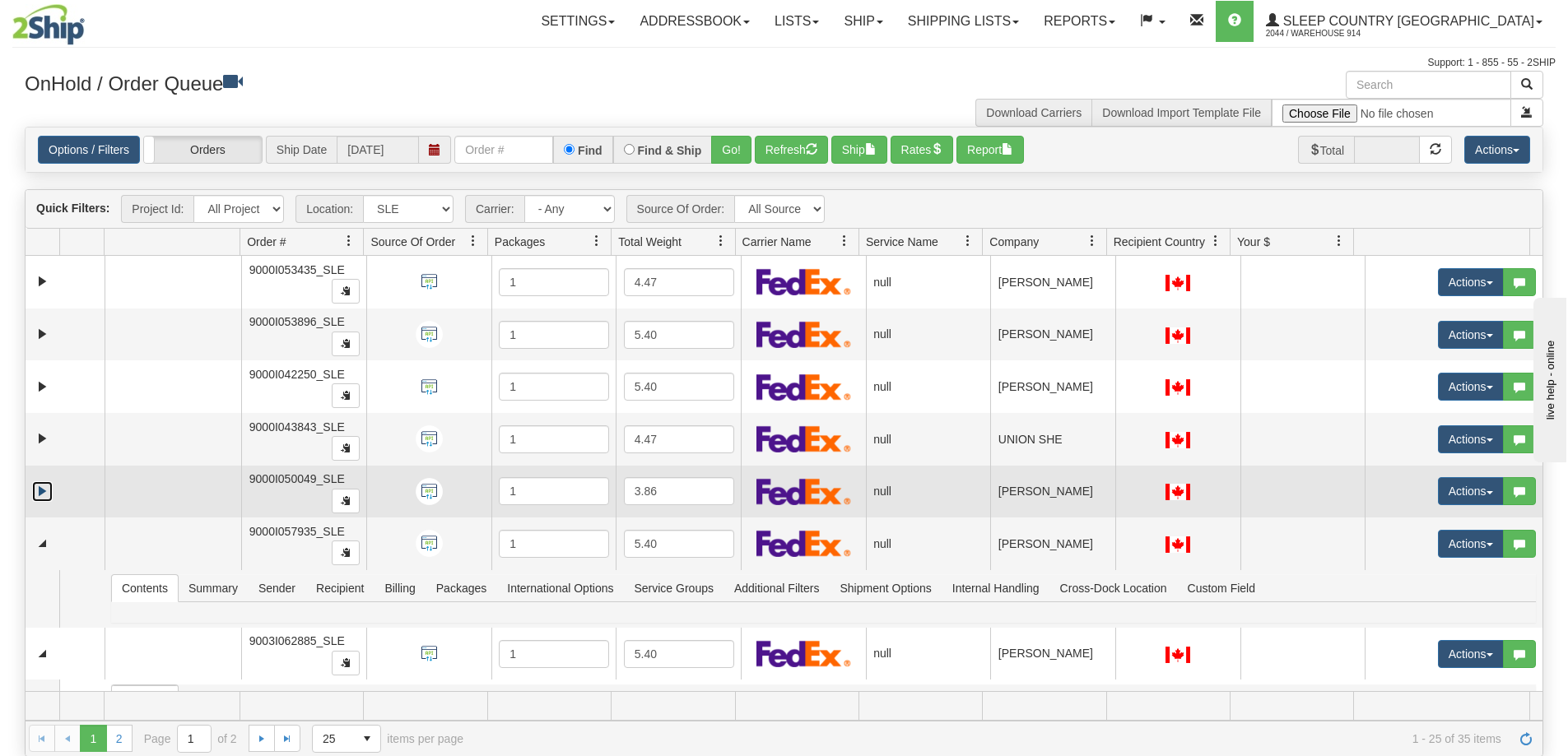
click at [37, 482] on link "Expand" at bounding box center [42, 491] width 20 height 20
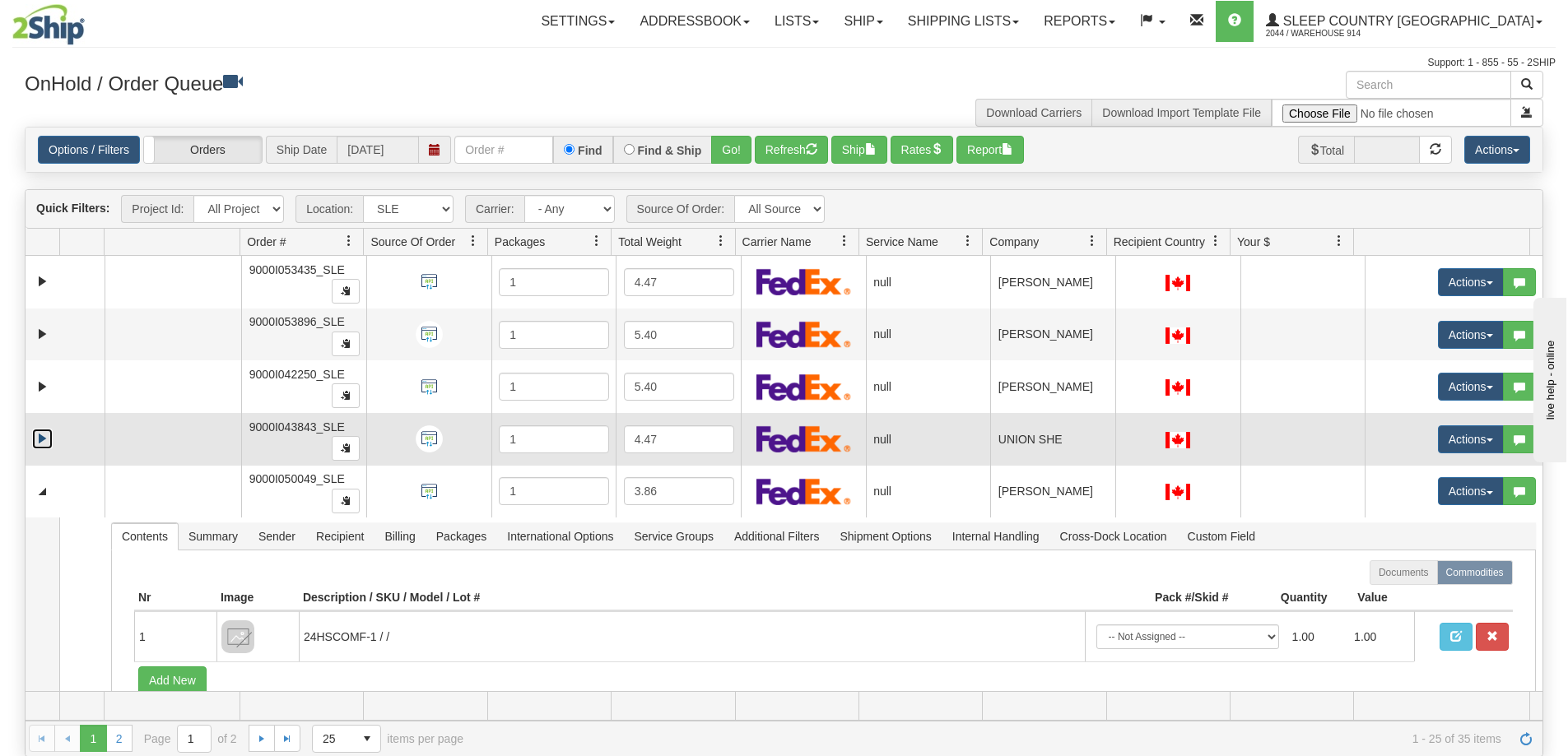
click at [40, 438] on link "Expand" at bounding box center [42, 438] width 20 height 20
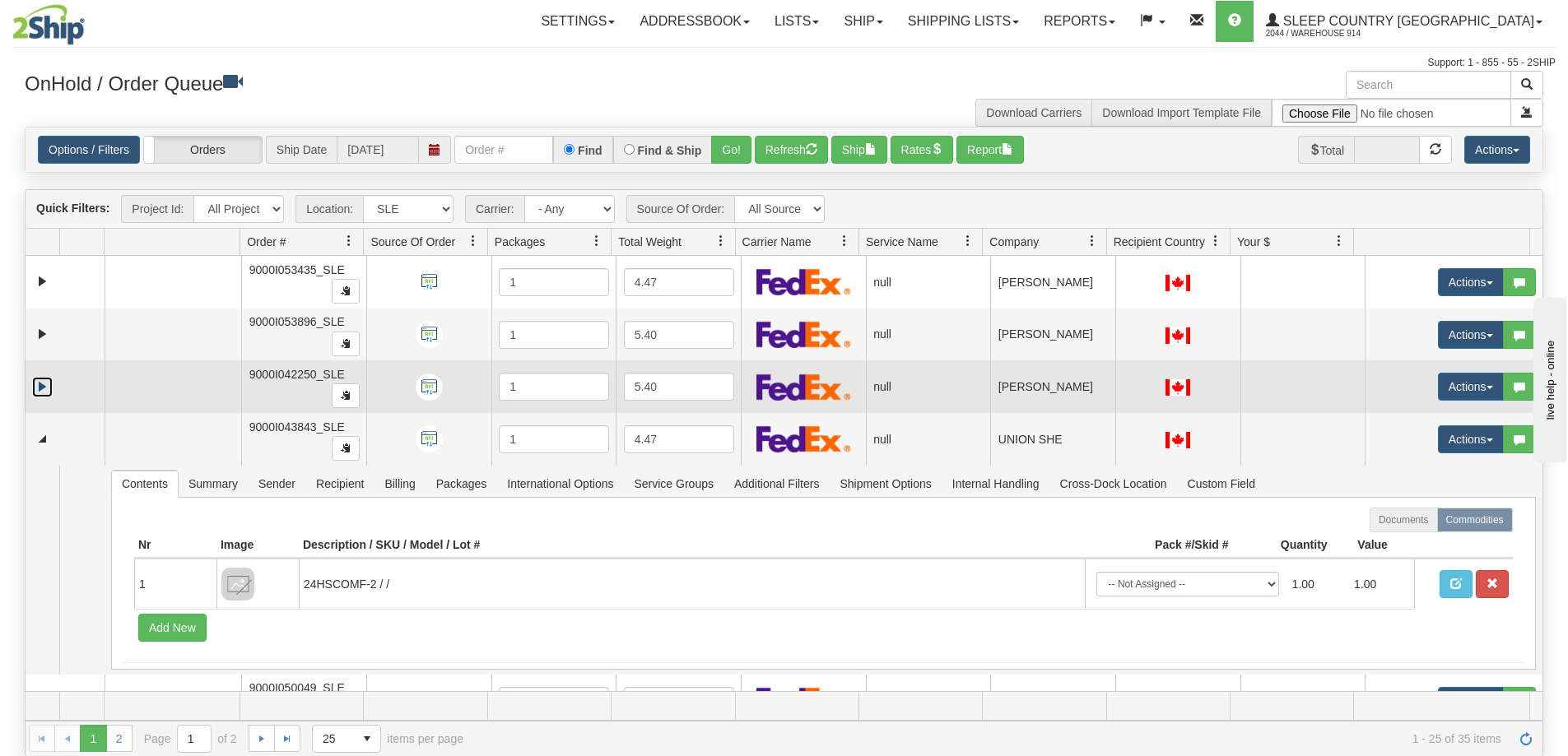
click at [41, 380] on link "Expand" at bounding box center [42, 387] width 20 height 20
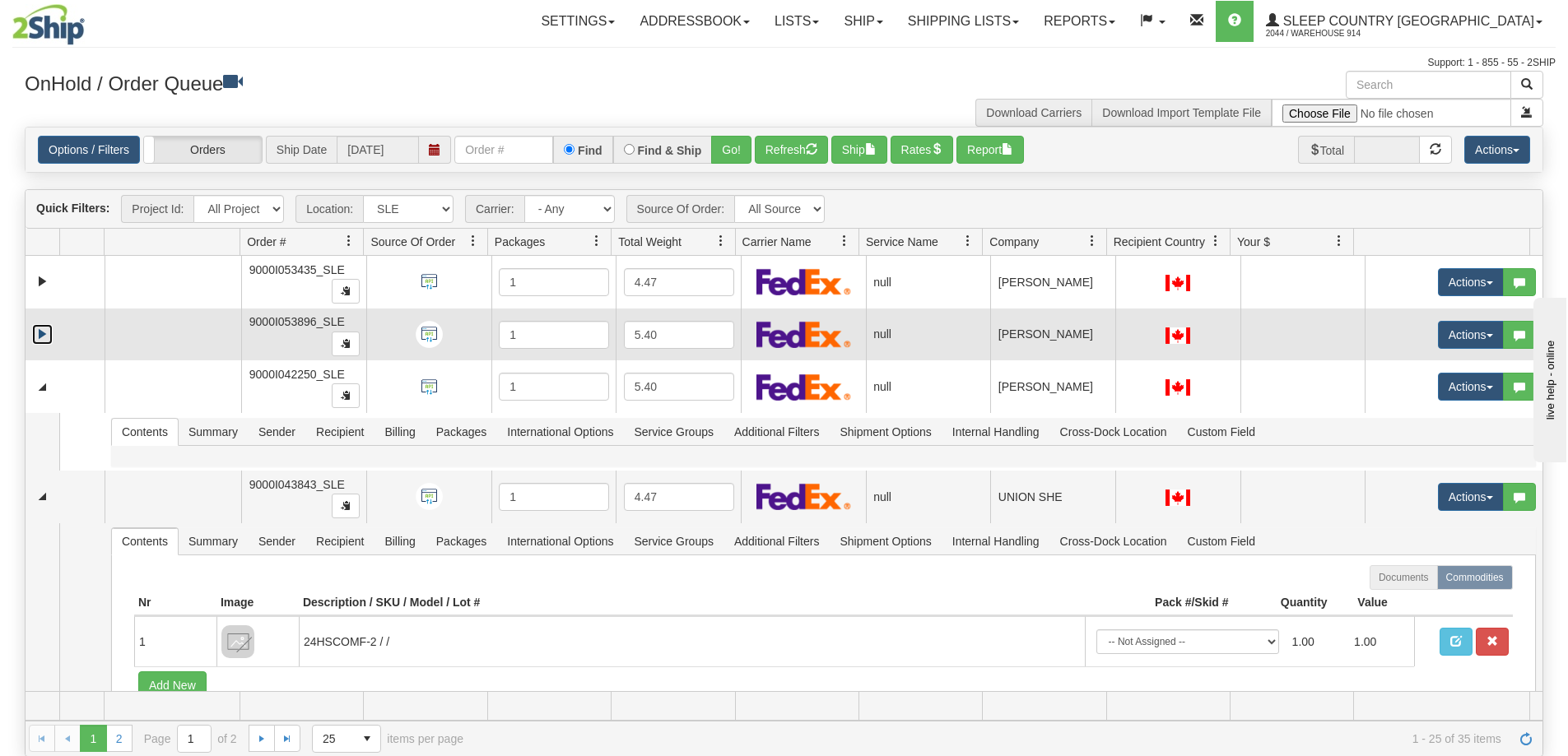
click at [44, 333] on link "Expand" at bounding box center [42, 334] width 20 height 20
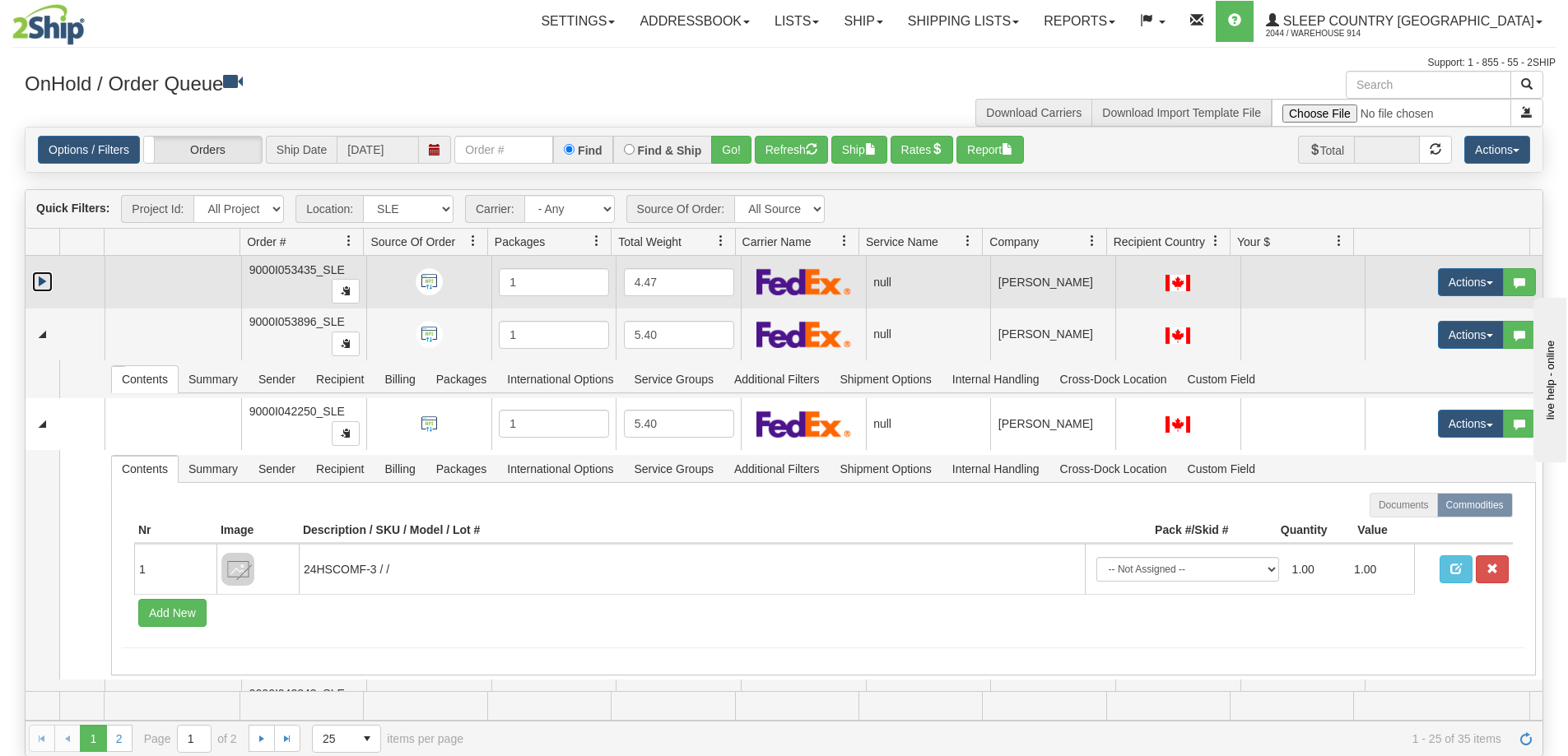
click at [40, 281] on link "Expand" at bounding box center [42, 281] width 20 height 20
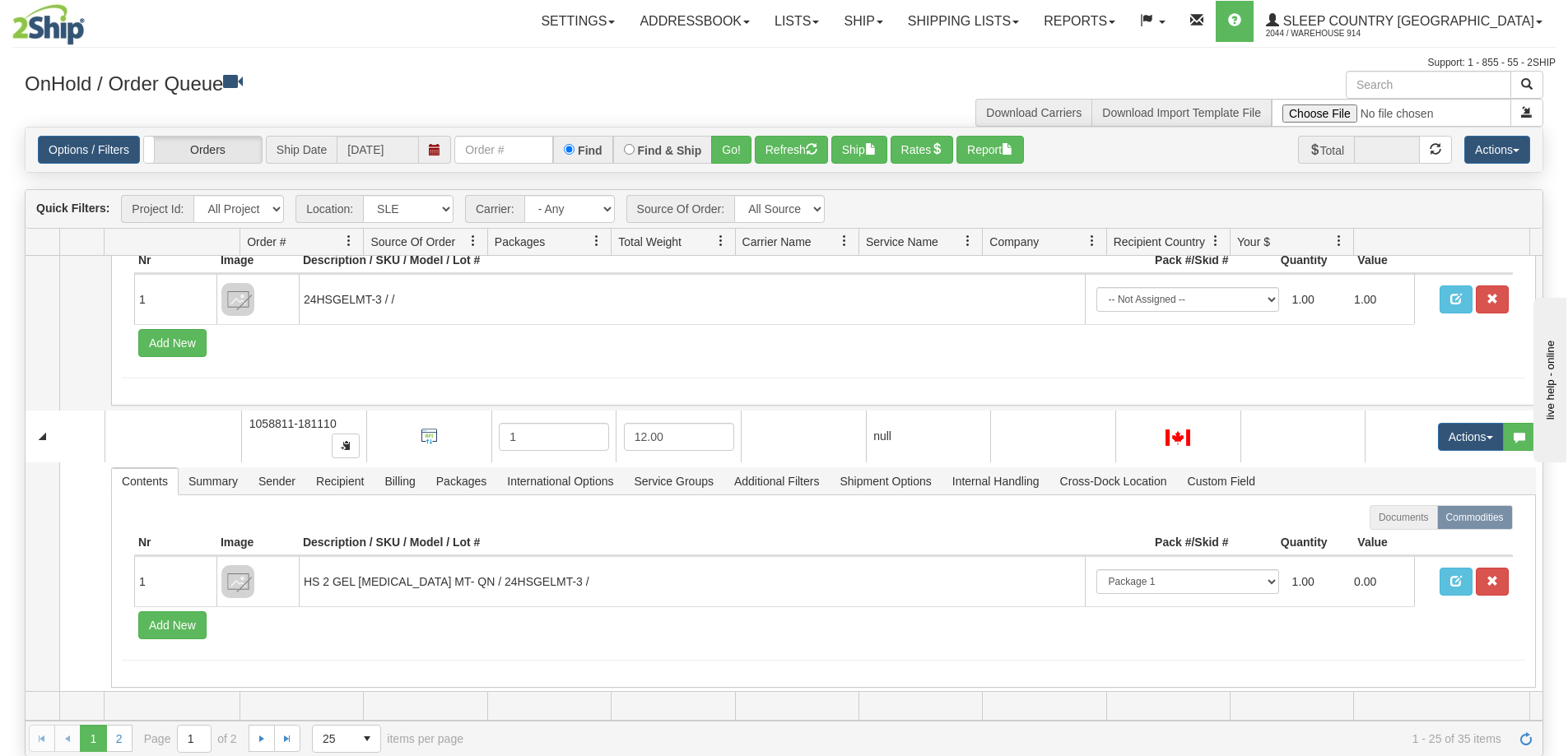
scroll to position [6666, 0]
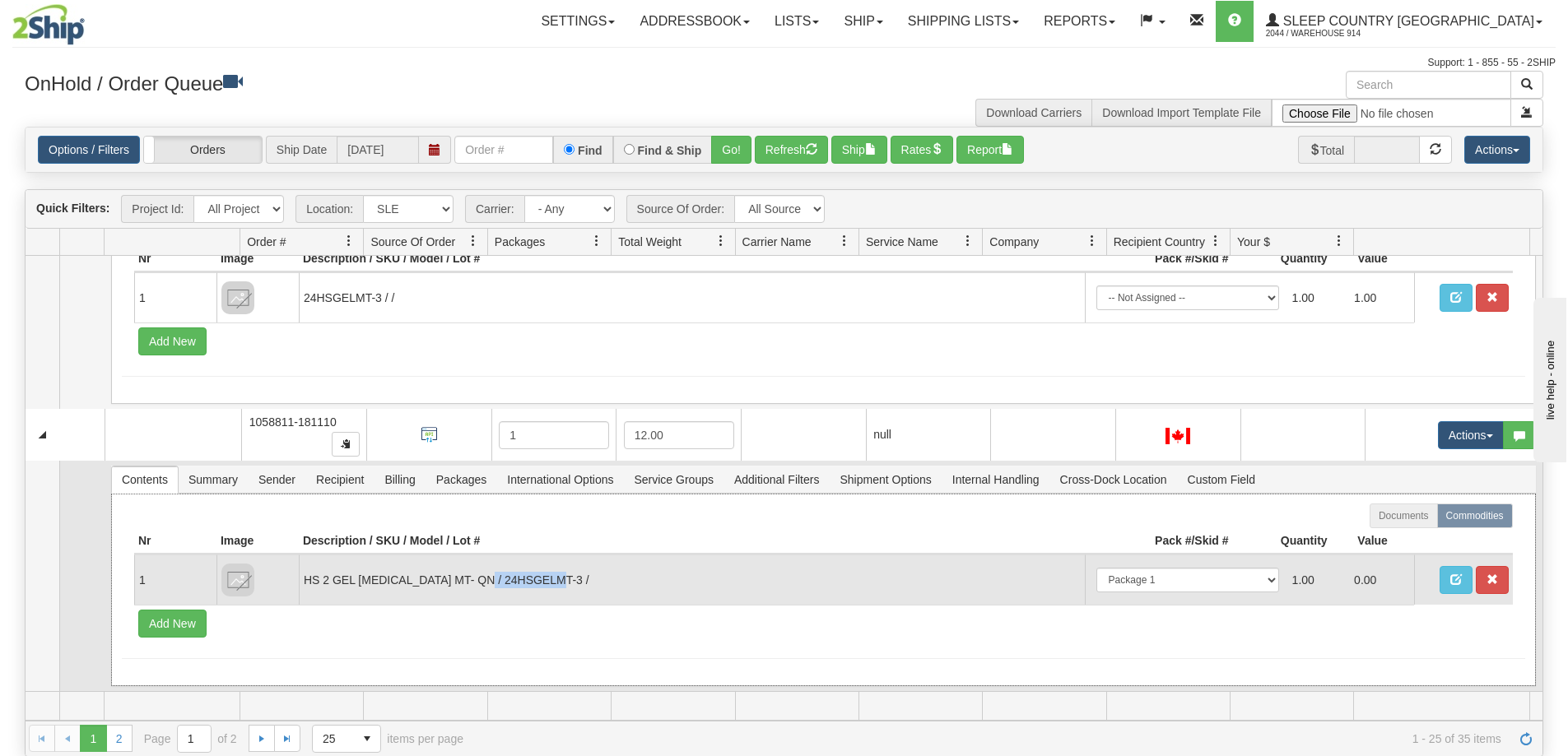
drag, startPoint x: 500, startPoint y: 583, endPoint x: 577, endPoint y: 577, distance: 77.2
click at [577, 577] on td "HS 2 GEL MEMORY FOAM MT- QN / 24HSGELMT-3 /" at bounding box center [692, 580] width 787 height 50
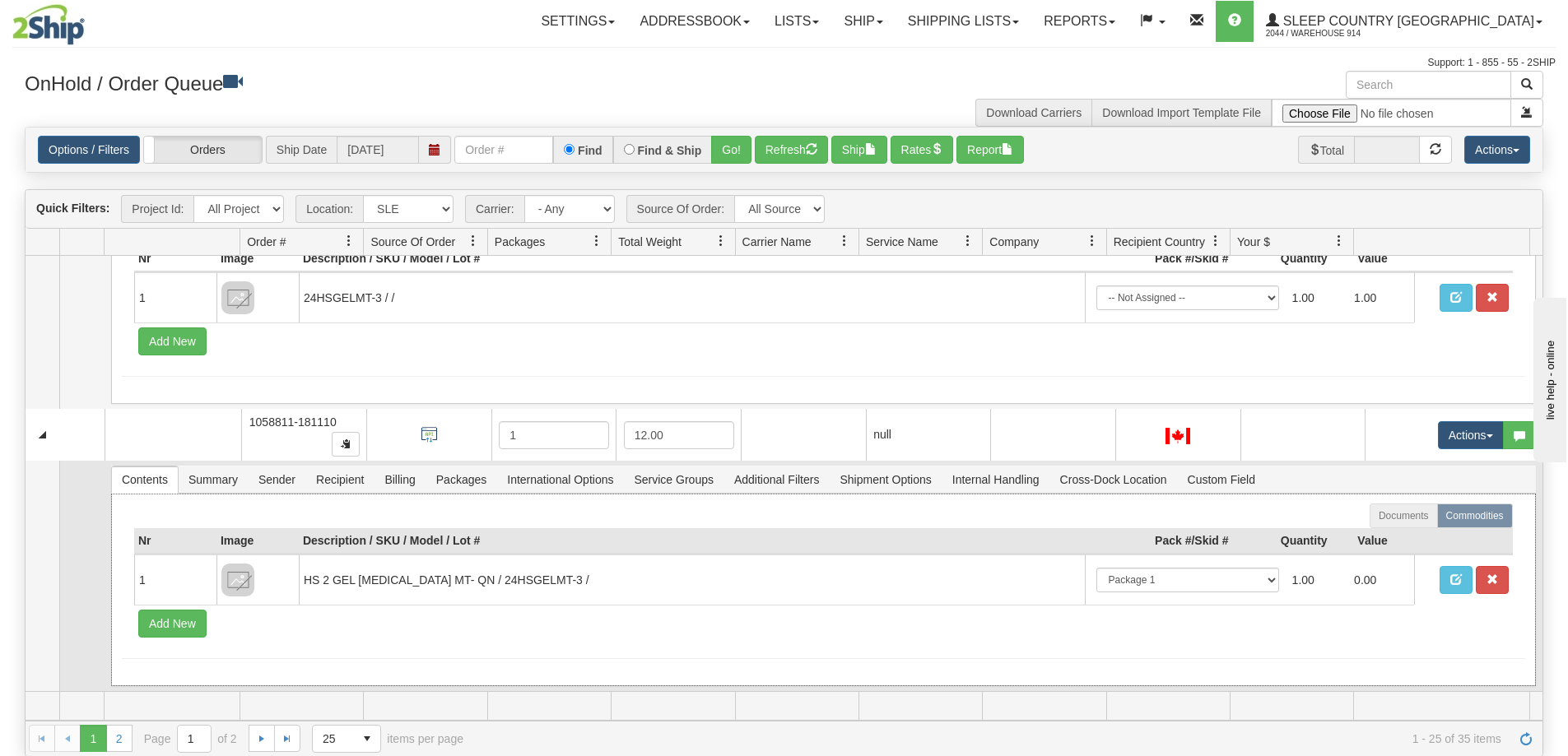
click at [504, 553] on th "Description / SKU / Model / Lot #" at bounding box center [692, 542] width 787 height 27
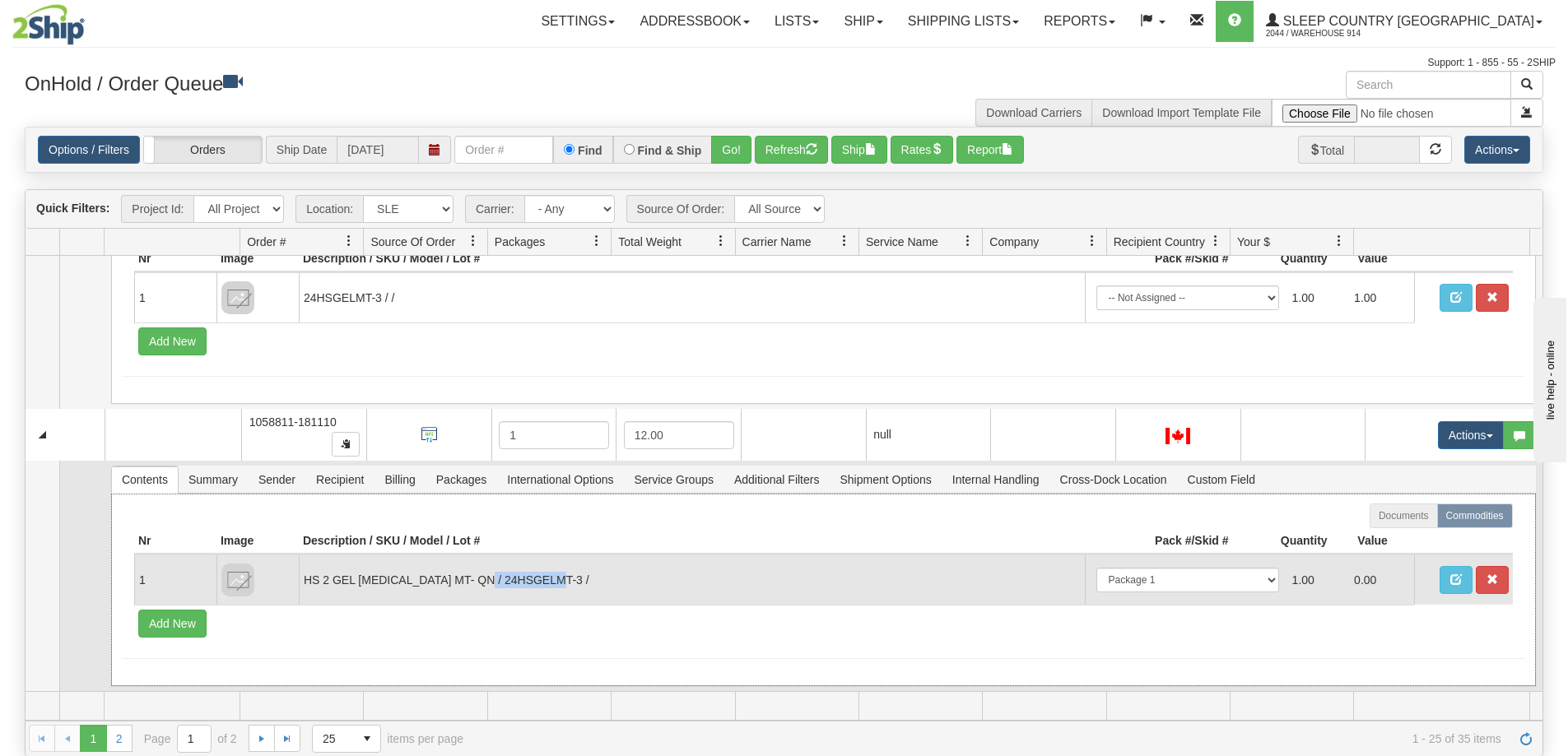
drag, startPoint x: 500, startPoint y: 578, endPoint x: 574, endPoint y: 570, distance: 74.4
click at [574, 570] on td "HS 2 GEL MEMORY FOAM MT- QN / 24HSGELMT-3 /" at bounding box center [692, 580] width 787 height 50
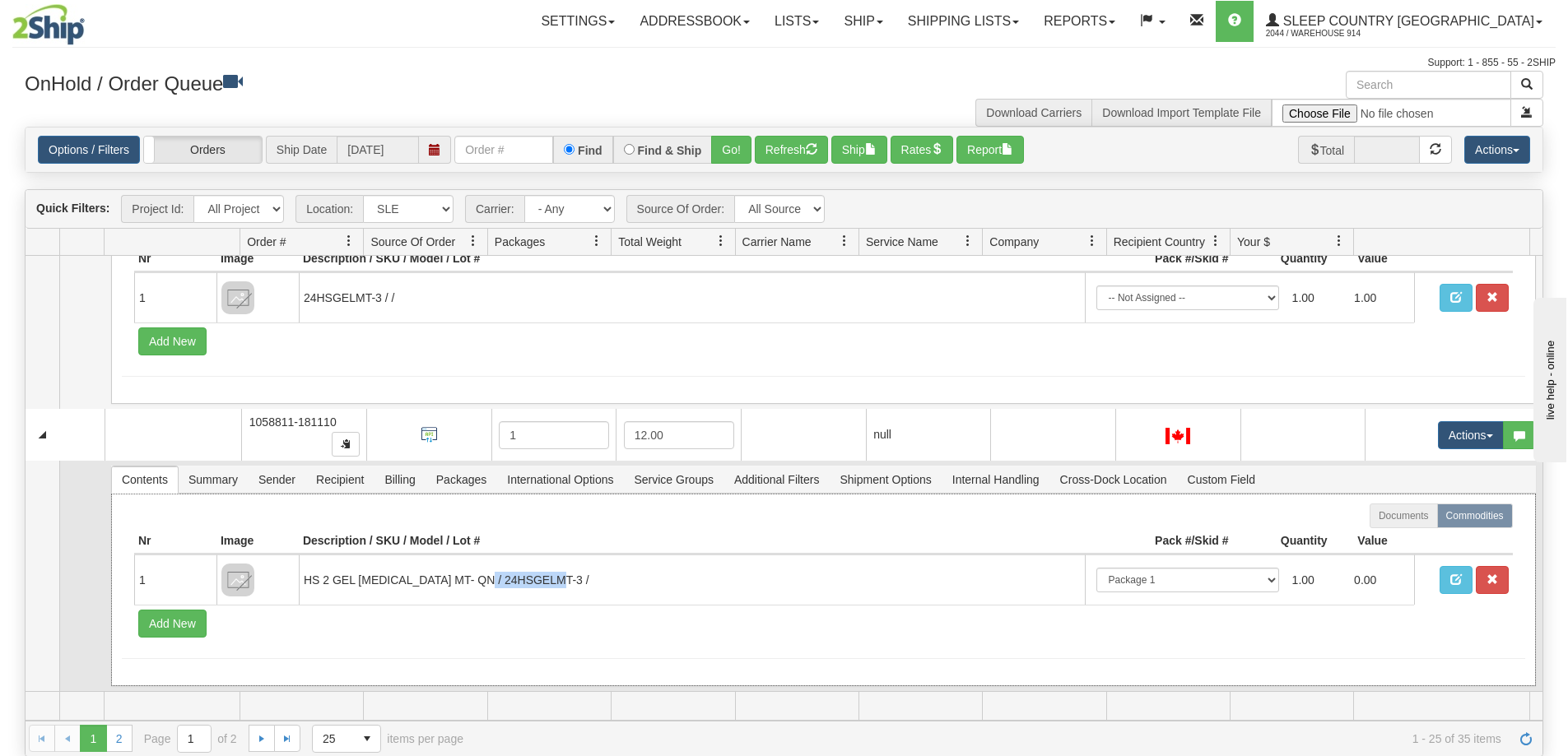
copy td "24HSGELMT-3"
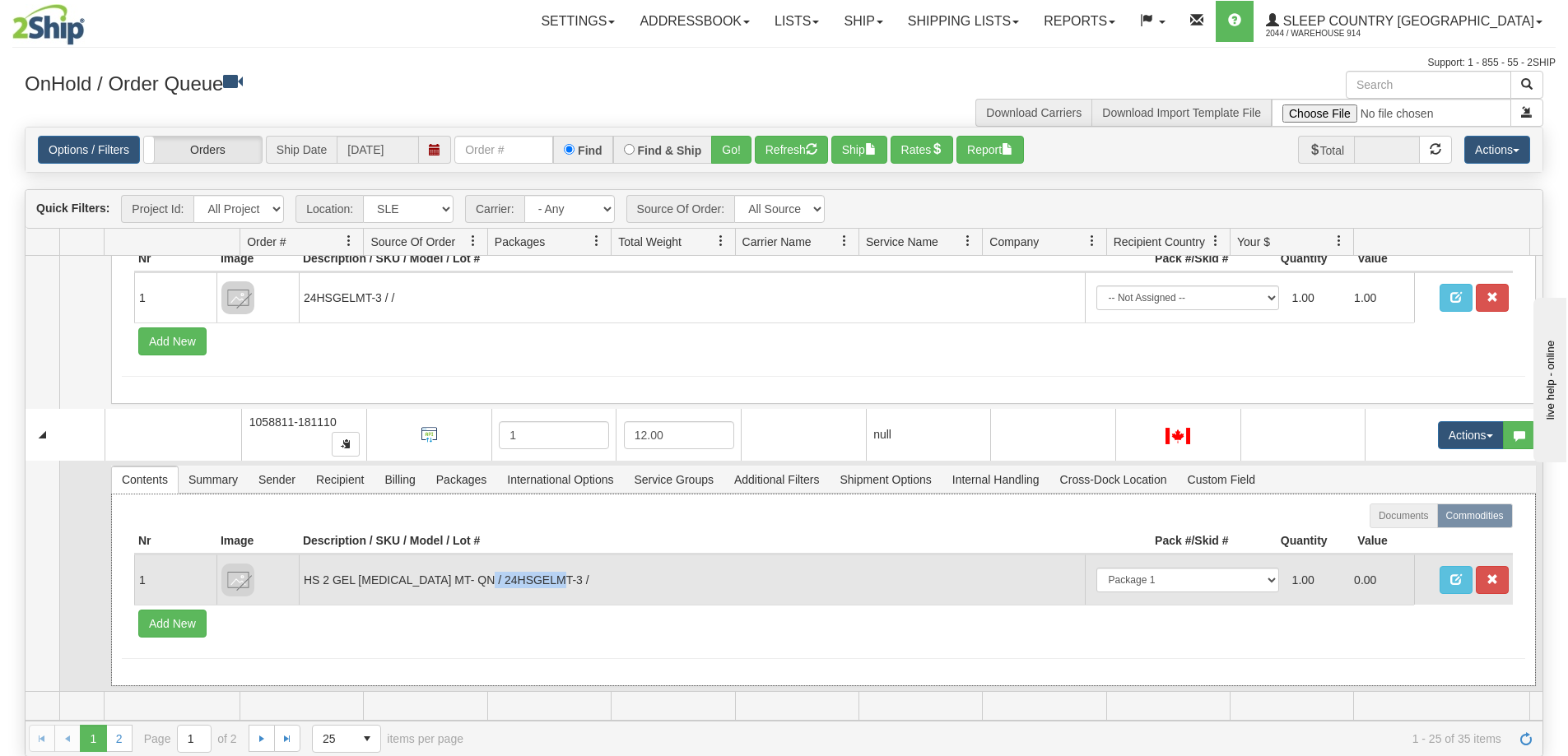
copy td "24HSGELMT-3"
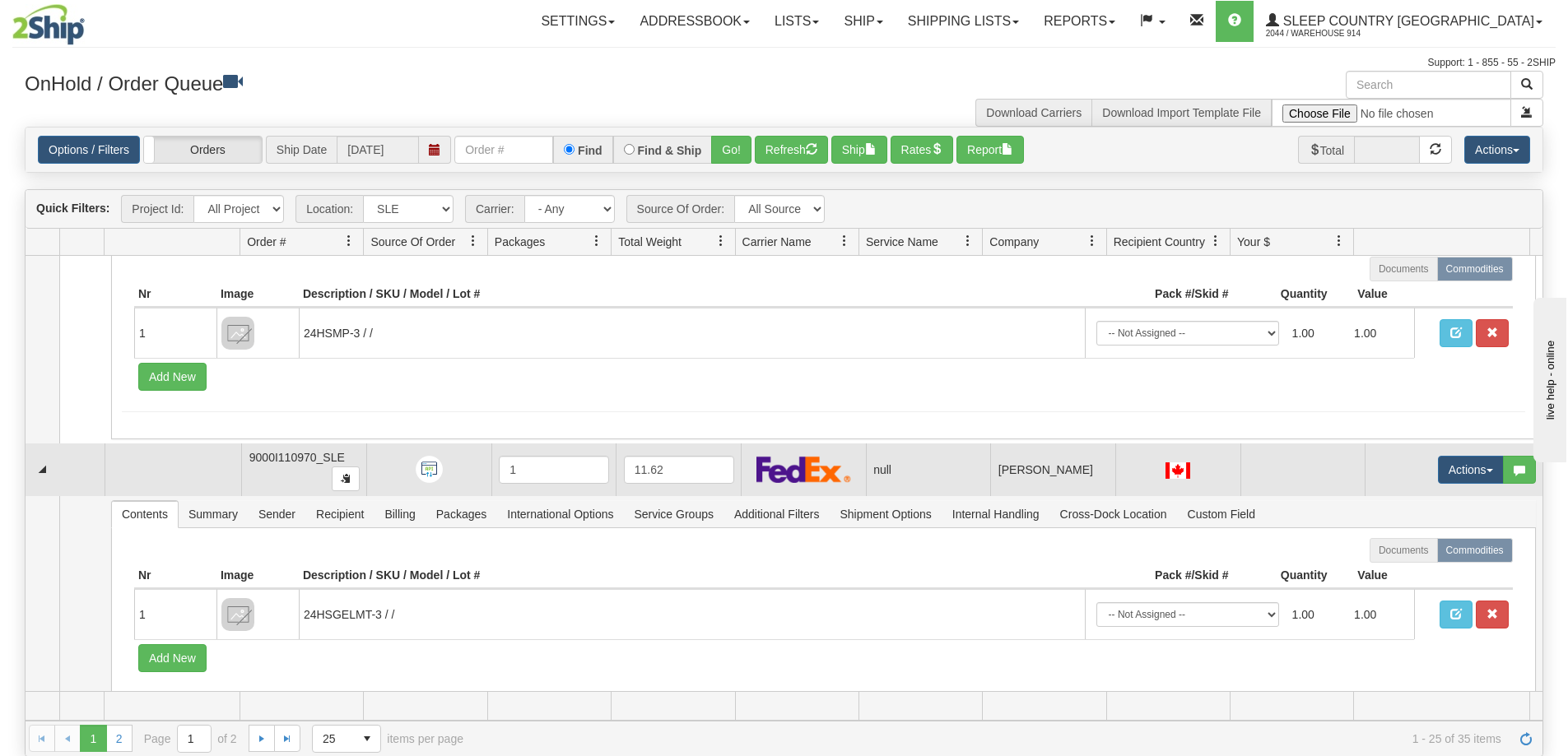
scroll to position [6337, 0]
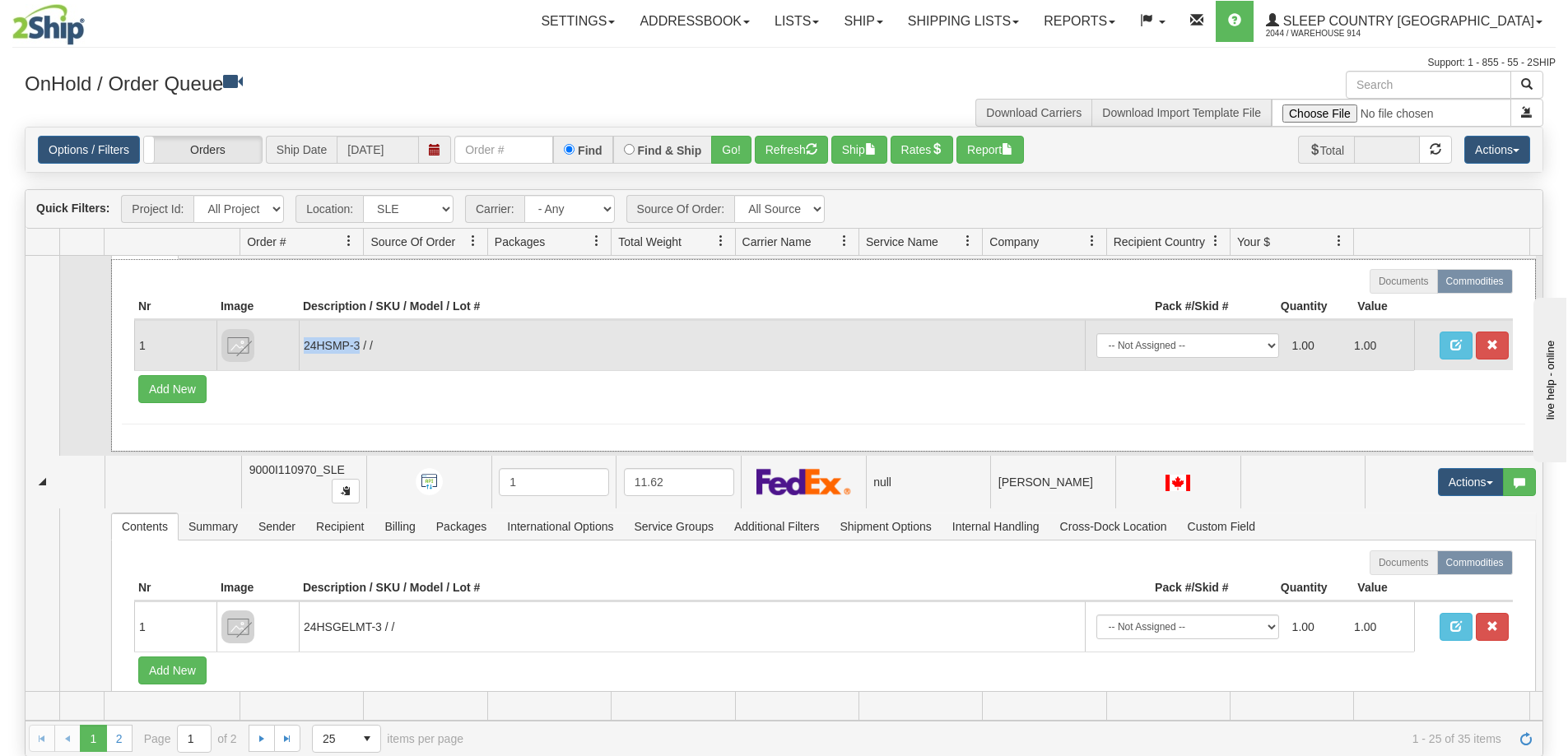
drag, startPoint x: 358, startPoint y: 347, endPoint x: 306, endPoint y: 349, distance: 52.0
click at [306, 349] on td "24HSMP-3 / /" at bounding box center [692, 345] width 787 height 50
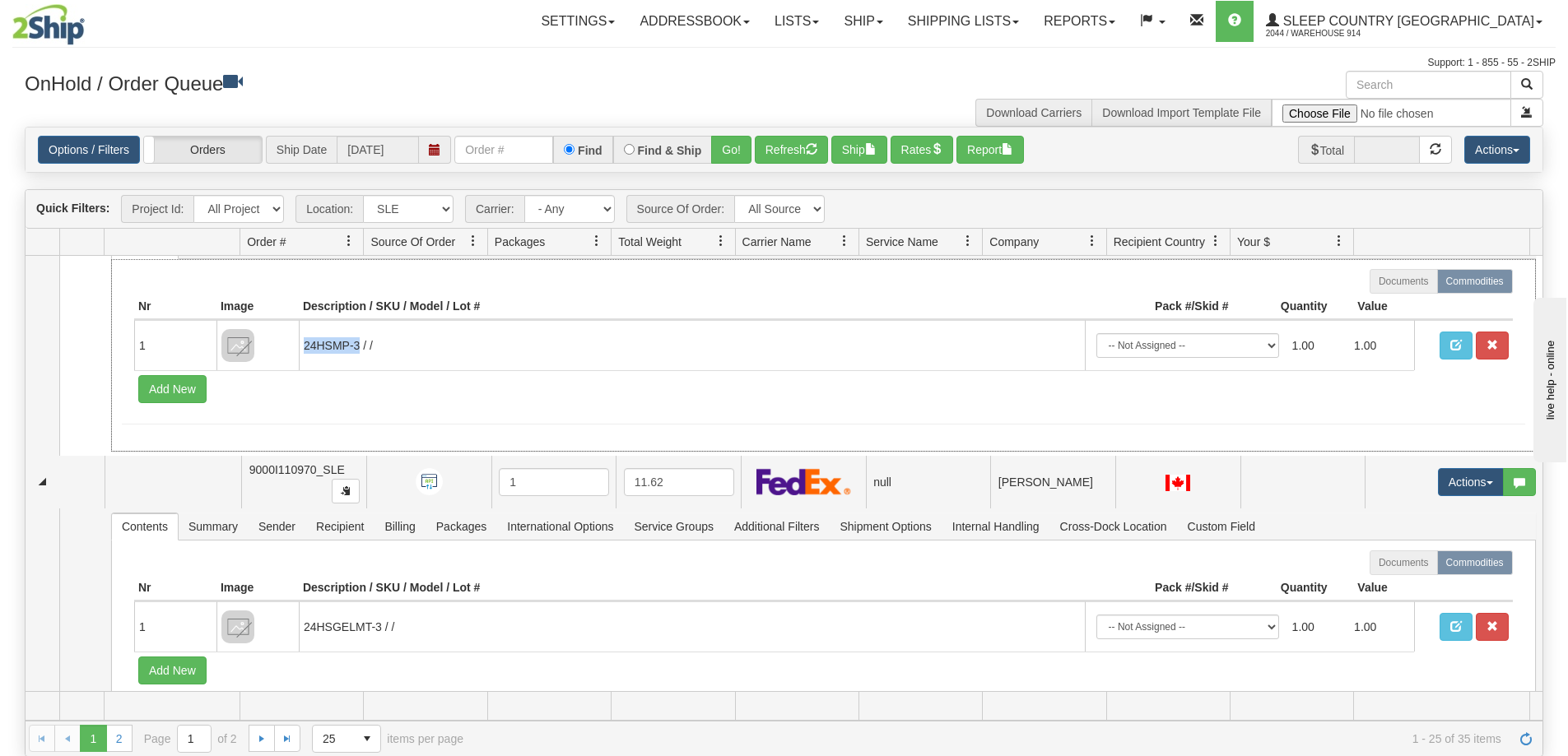
copy td "24HSMP-3"
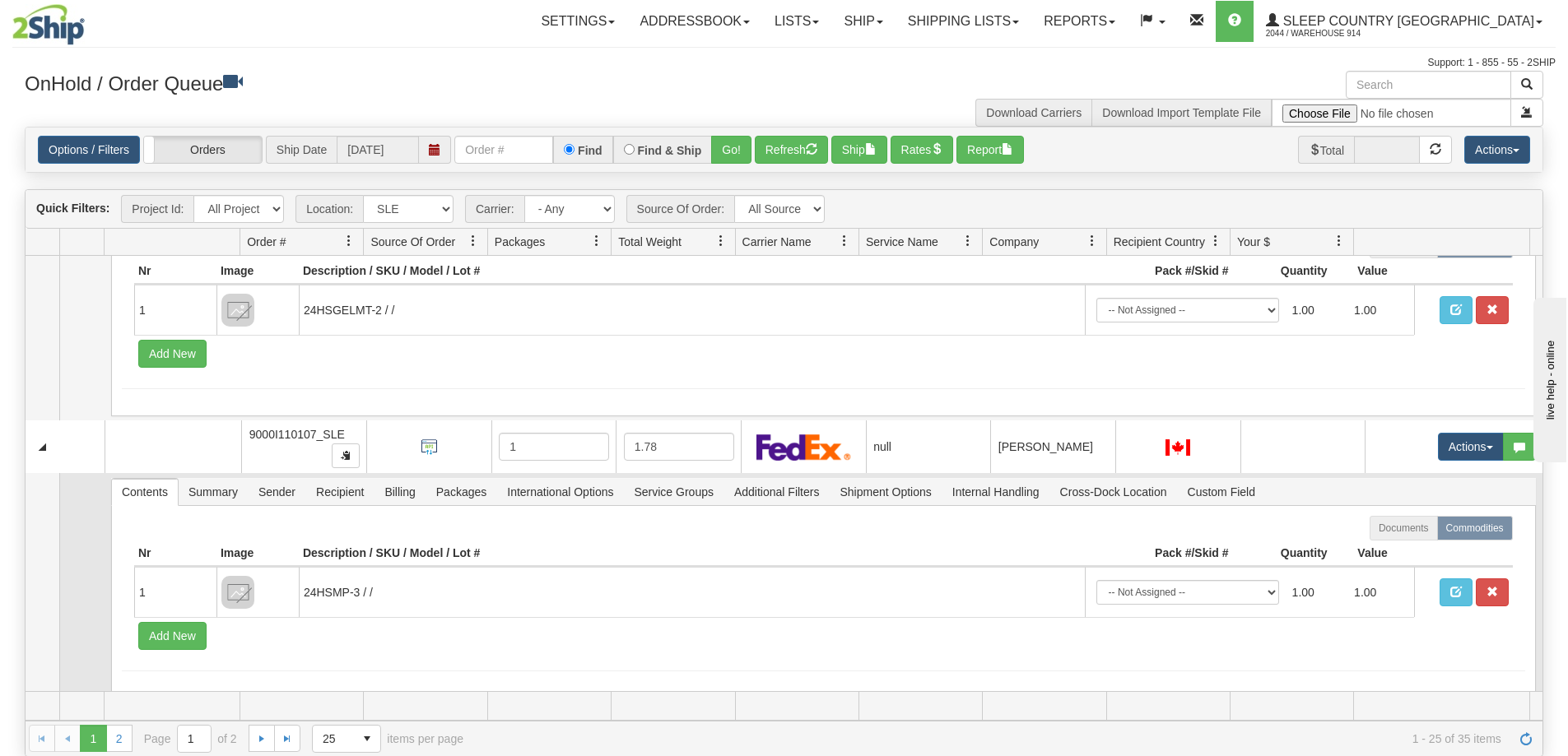
scroll to position [6008, 0]
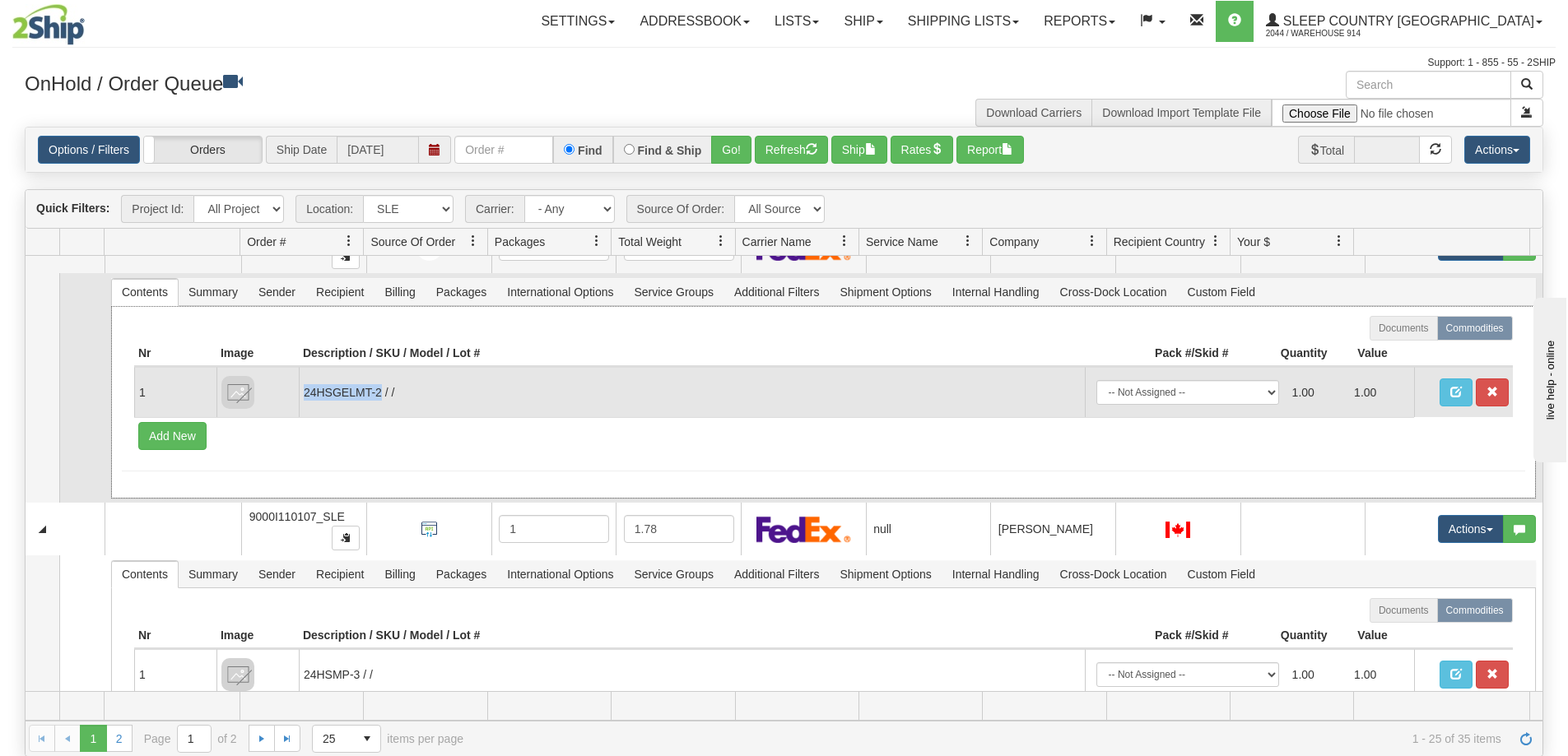
drag, startPoint x: 381, startPoint y: 396, endPoint x: 301, endPoint y: 402, distance: 80.2
click at [301, 402] on td "24HSGELMT-2 / /" at bounding box center [692, 392] width 787 height 50
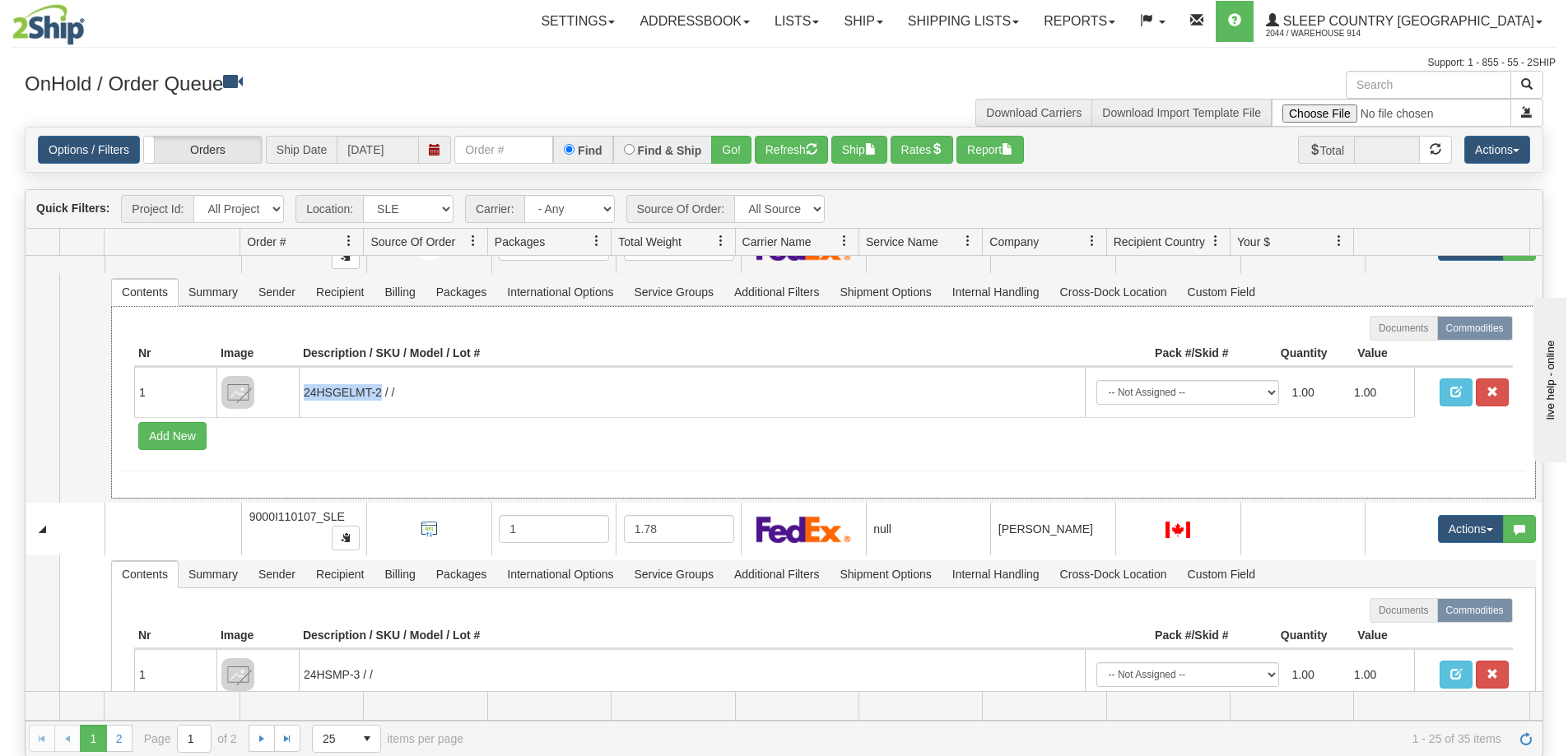
copy td "24HSGELMT-2"
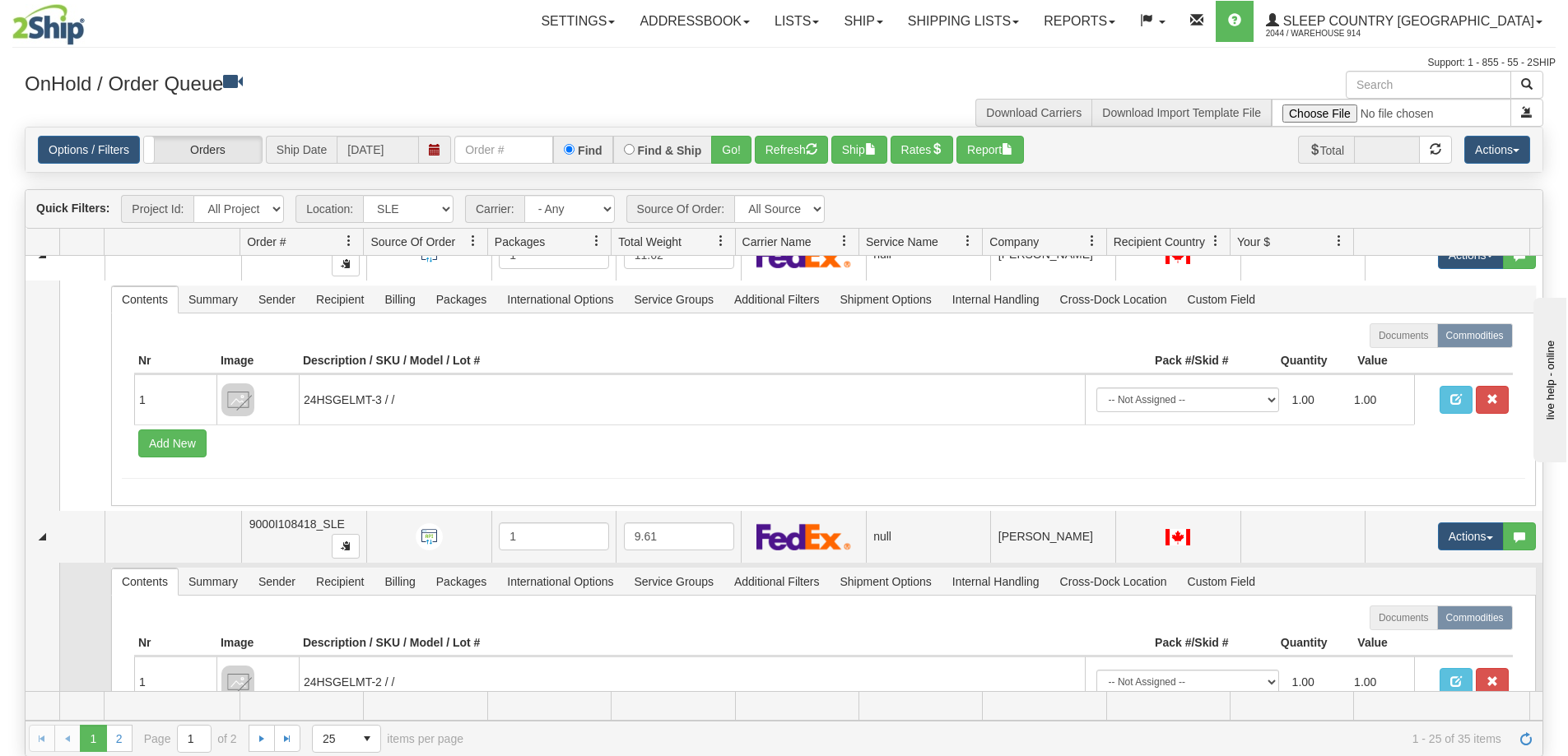
scroll to position [5679, 0]
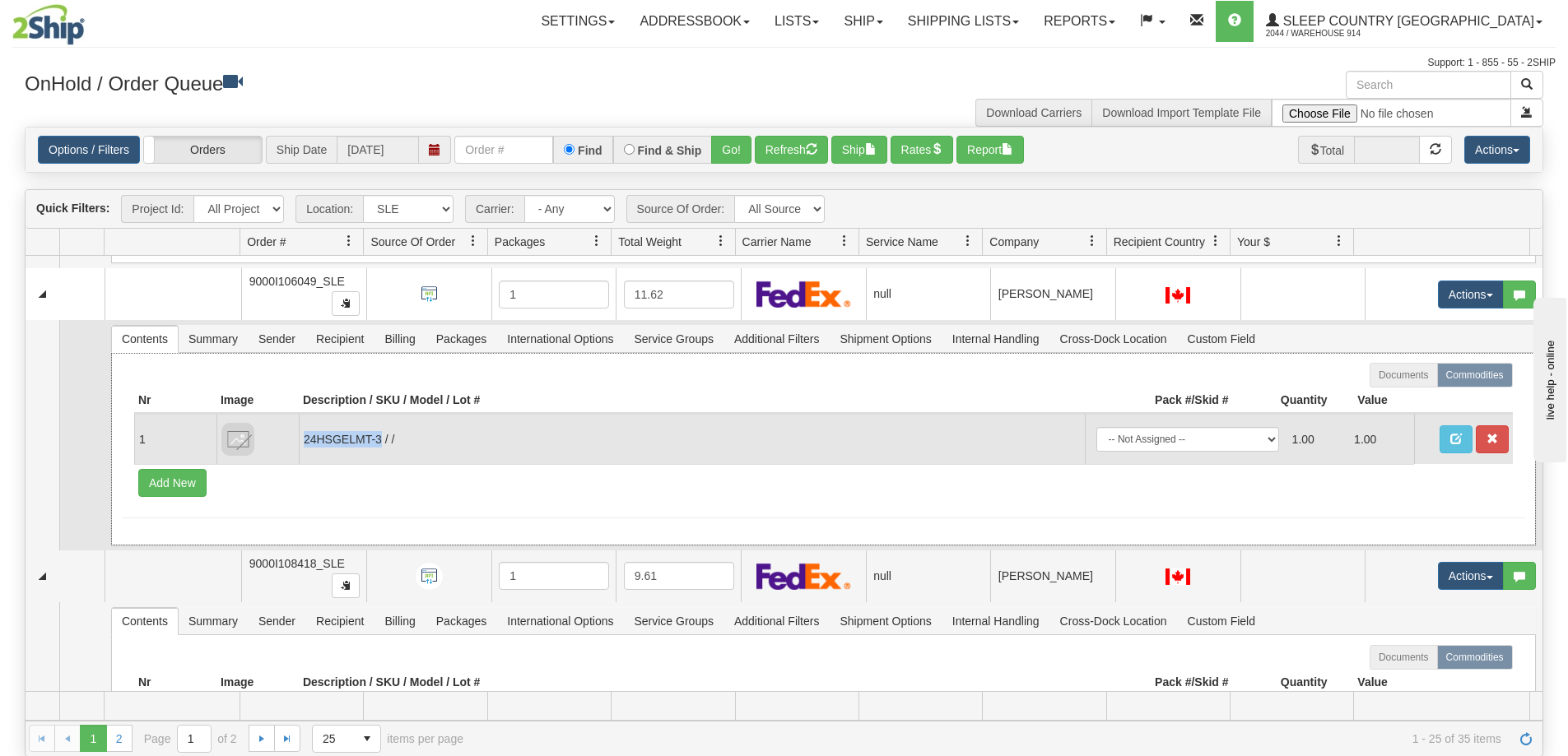
drag, startPoint x: 380, startPoint y: 439, endPoint x: 305, endPoint y: 446, distance: 75.3
click at [305, 446] on td "24HSGELMT-3 / /" at bounding box center [692, 438] width 787 height 50
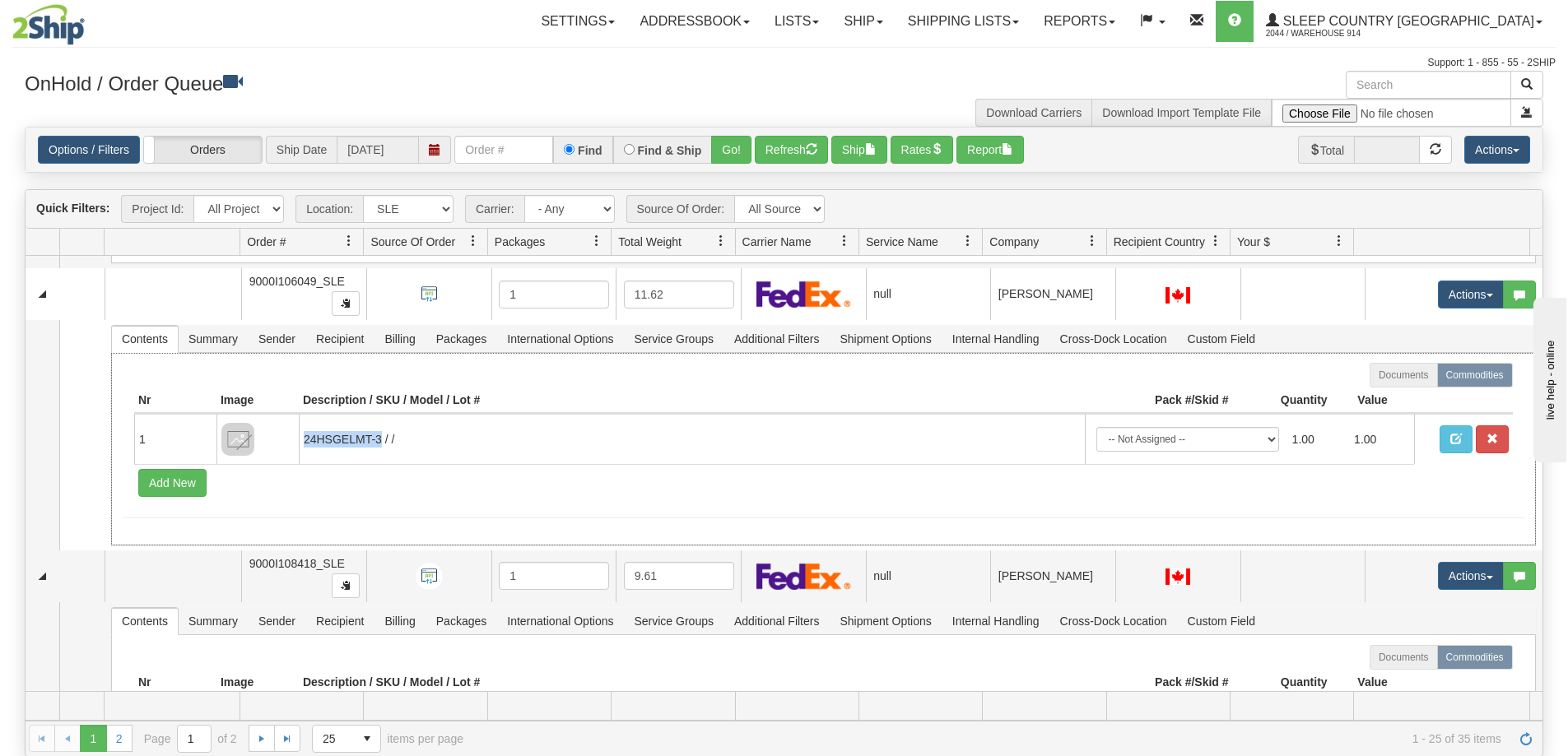
copy td "24HSGELMT-3"
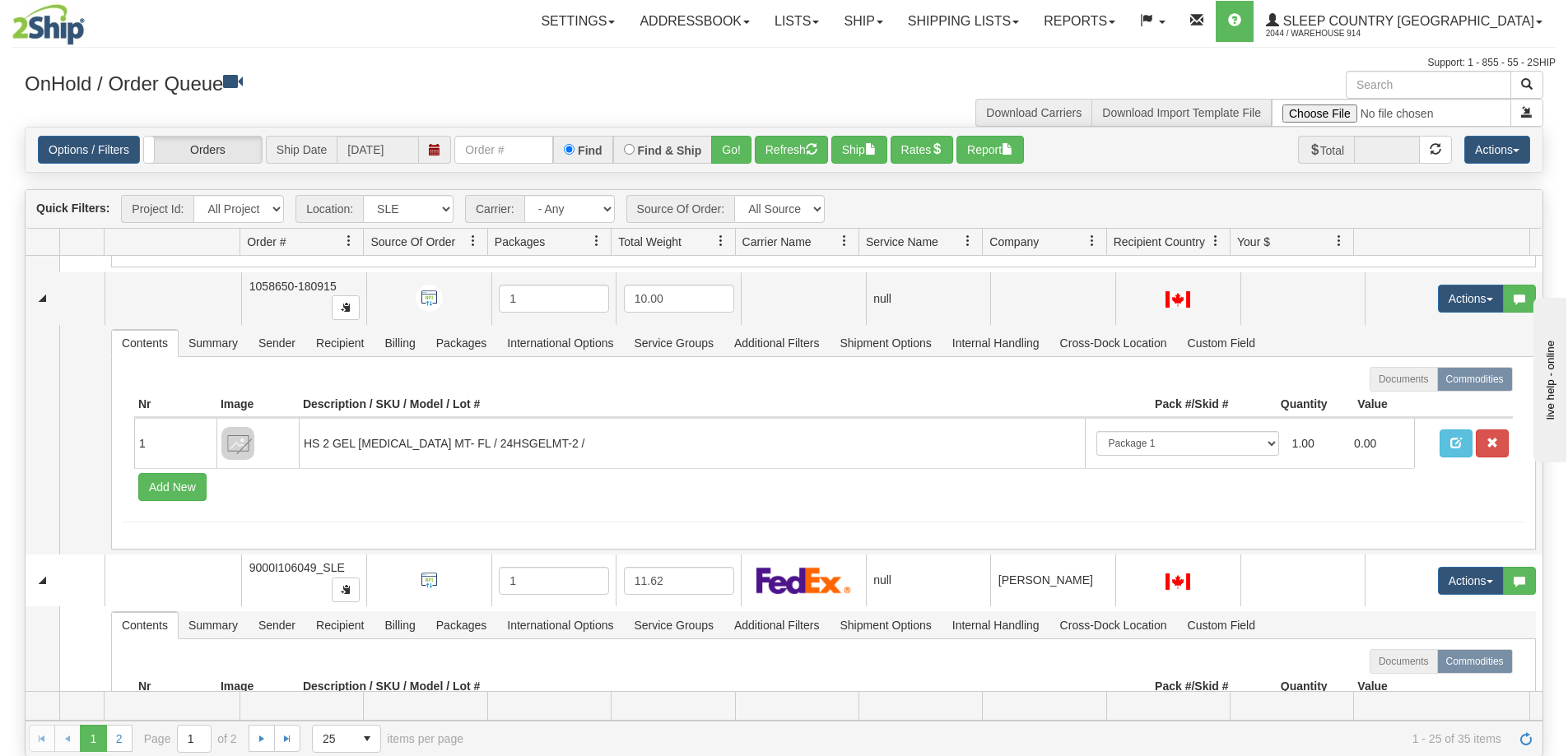
scroll to position [5350, 0]
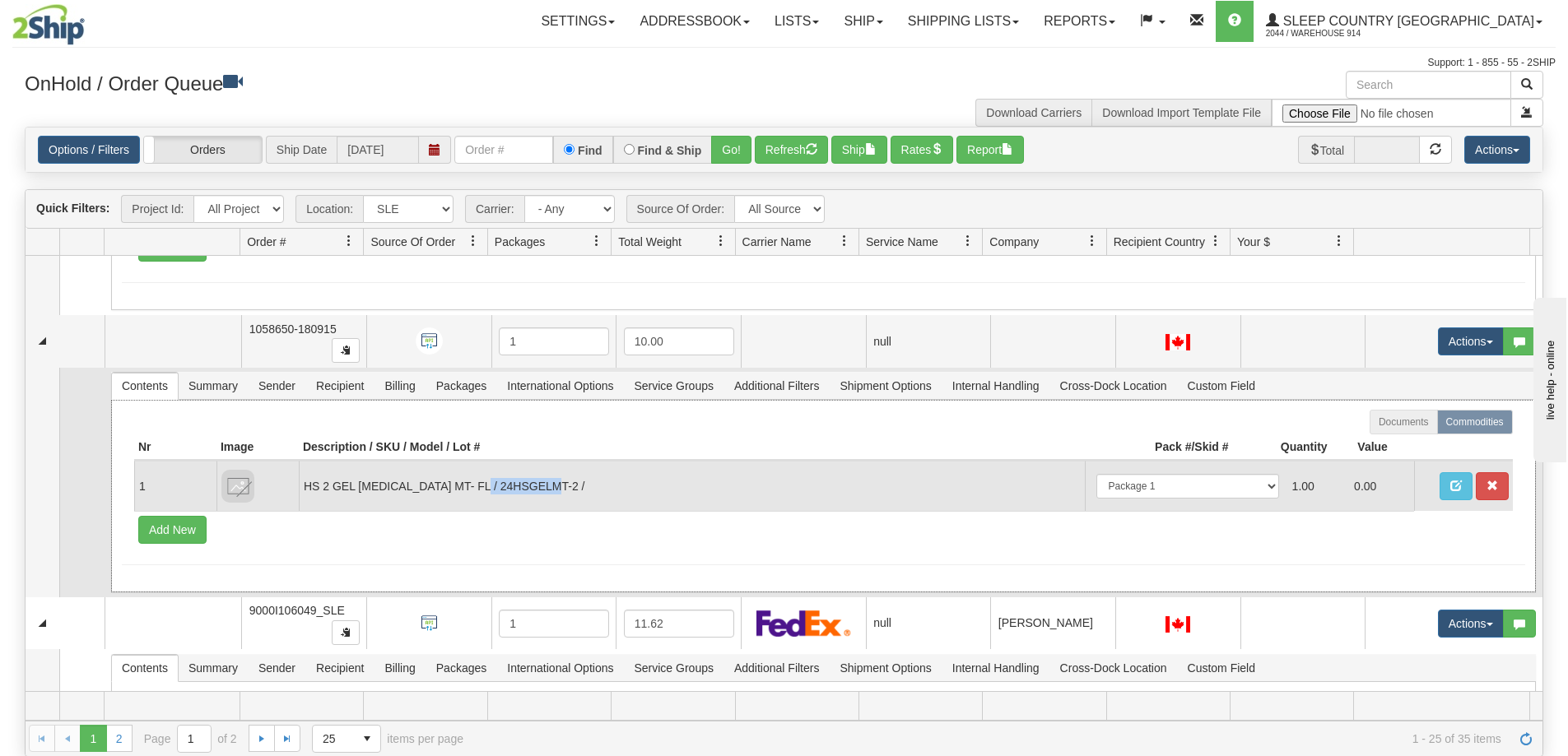
drag, startPoint x: 497, startPoint y: 490, endPoint x: 572, endPoint y: 489, distance: 75.0
click at [572, 489] on td "HS 2 GEL MEMORY FOAM MT- FL / 24HSGELMT-2 /" at bounding box center [692, 486] width 787 height 50
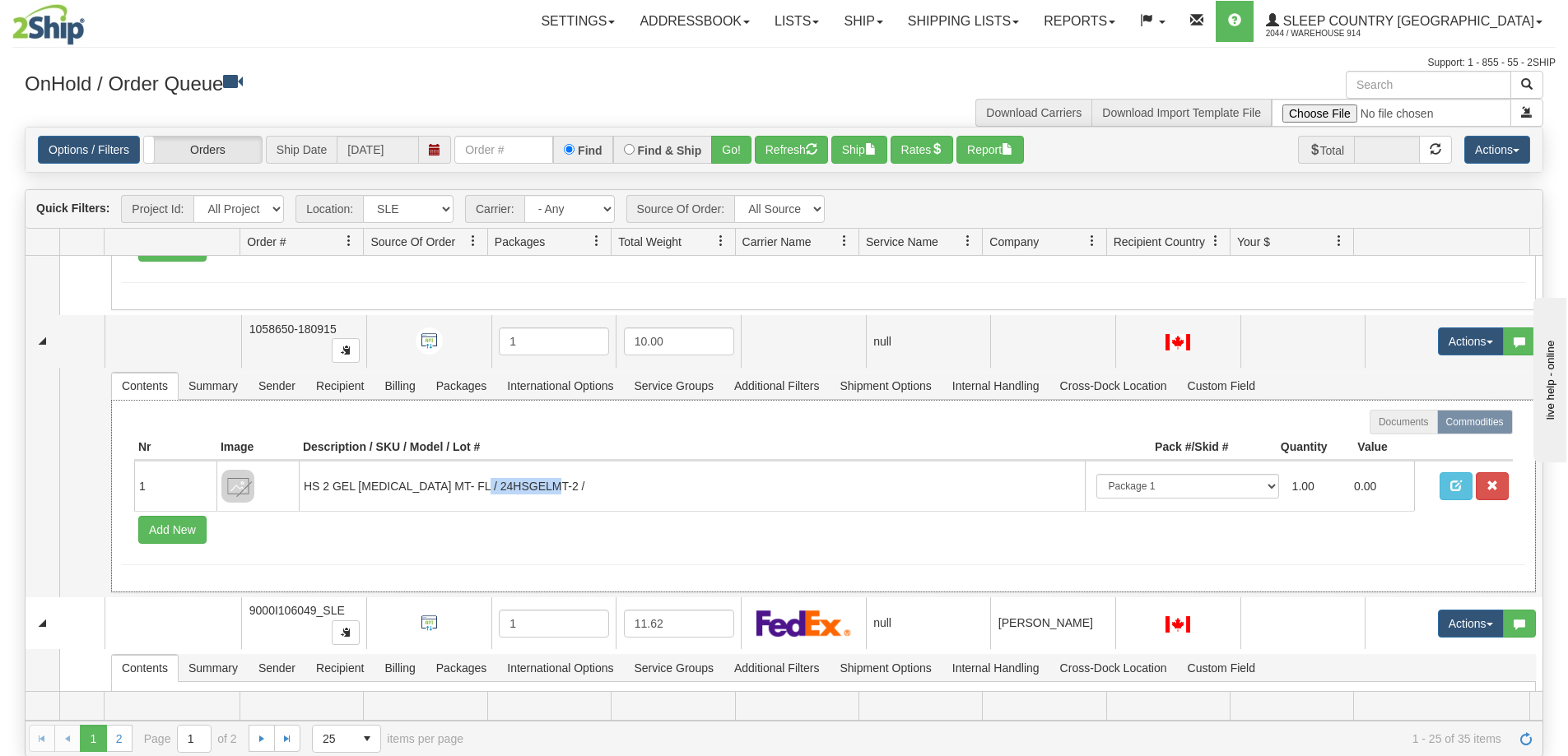
copy td "24HSGELMT-2"
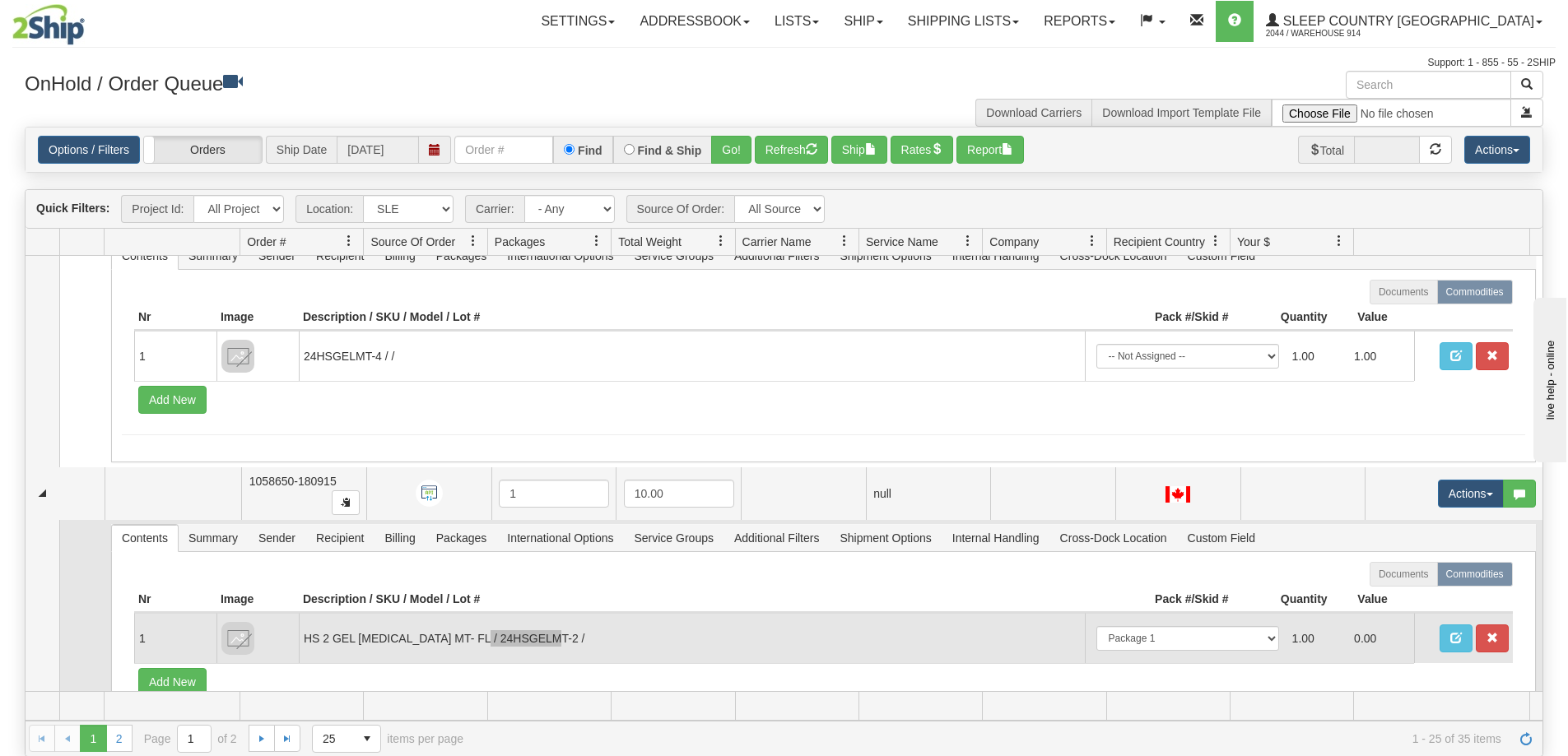
scroll to position [5185, 0]
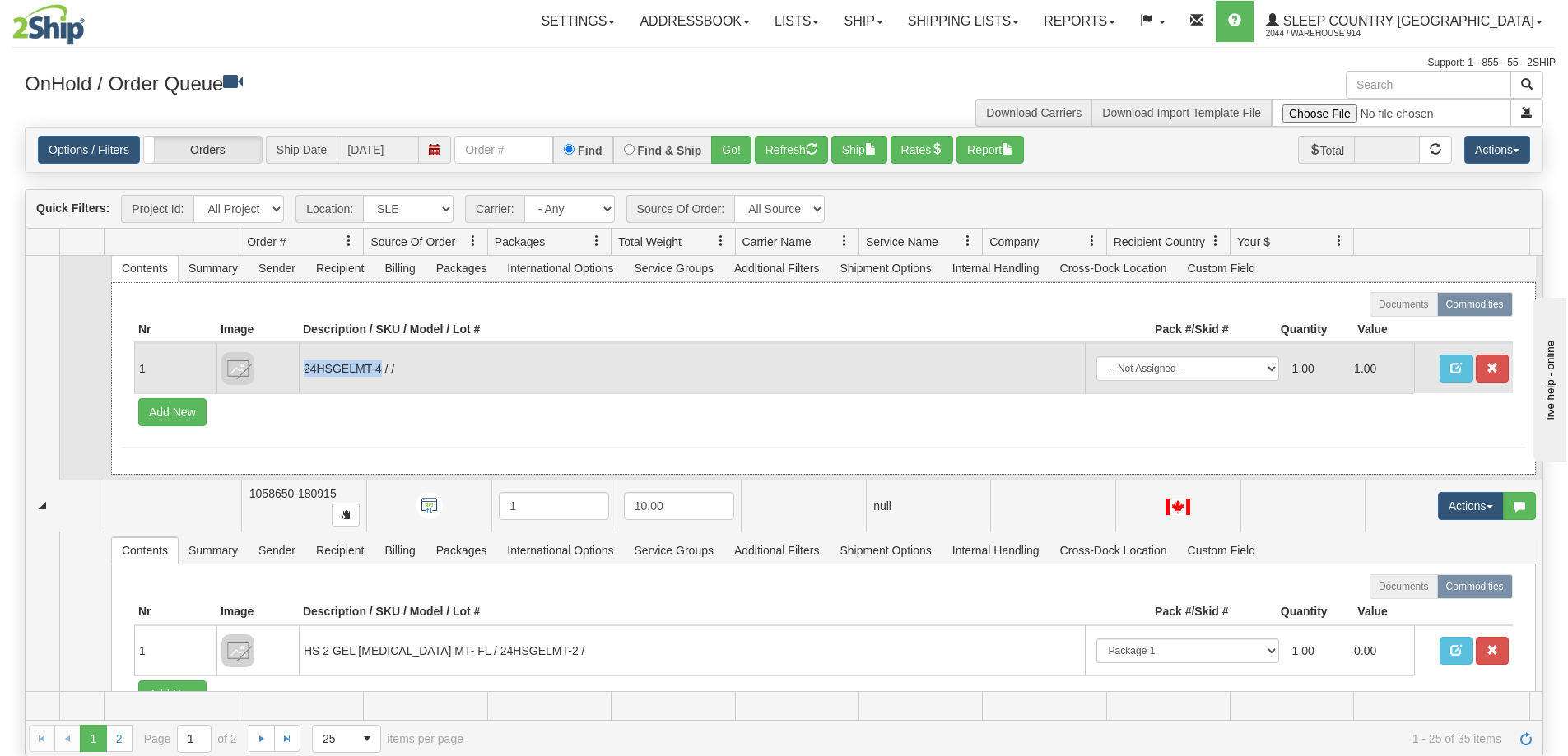
drag, startPoint x: 379, startPoint y: 367, endPoint x: 305, endPoint y: 374, distance: 74.3
click at [305, 374] on td "24HSGELMT-4 / /" at bounding box center [692, 368] width 787 height 50
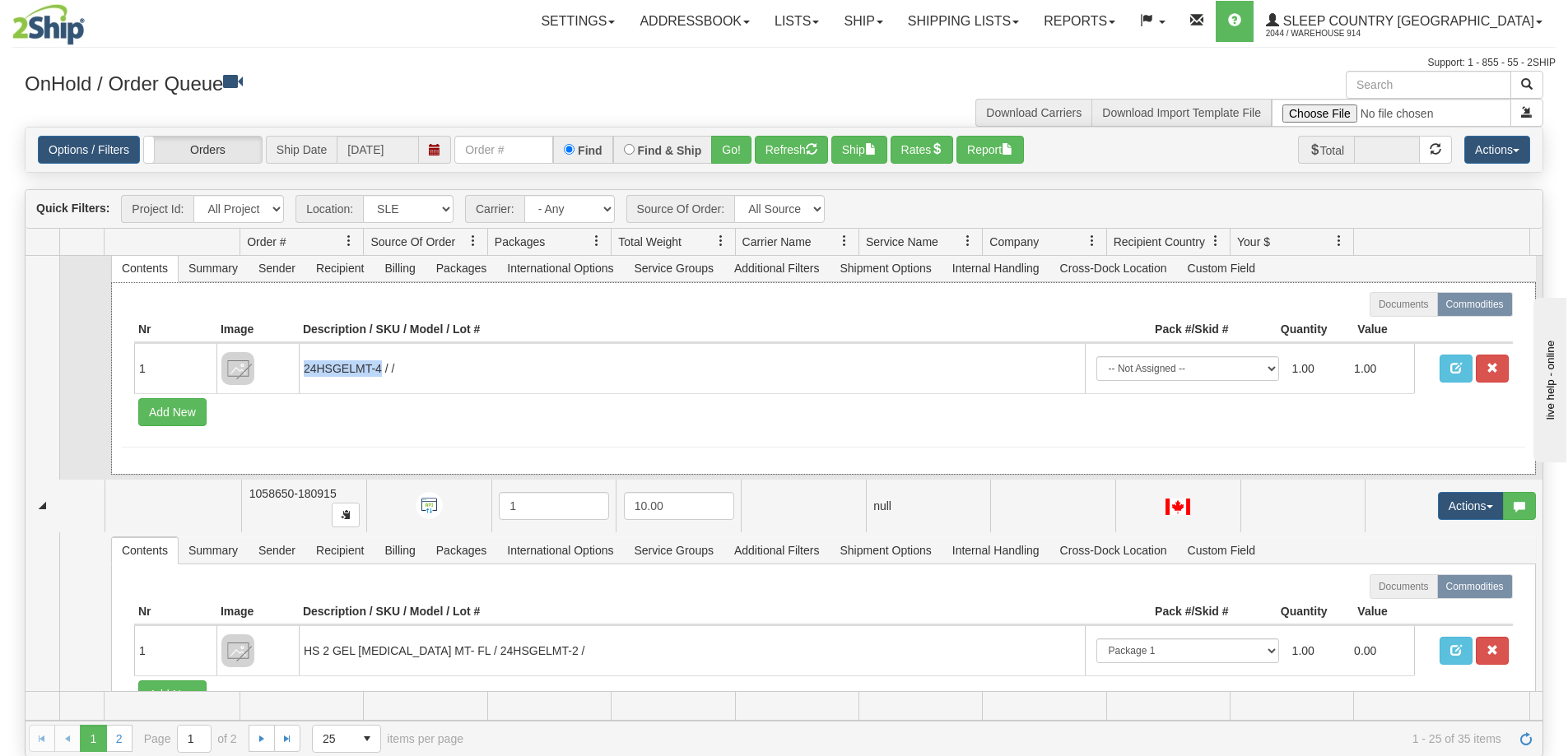
copy td "24HSGELMT-4"
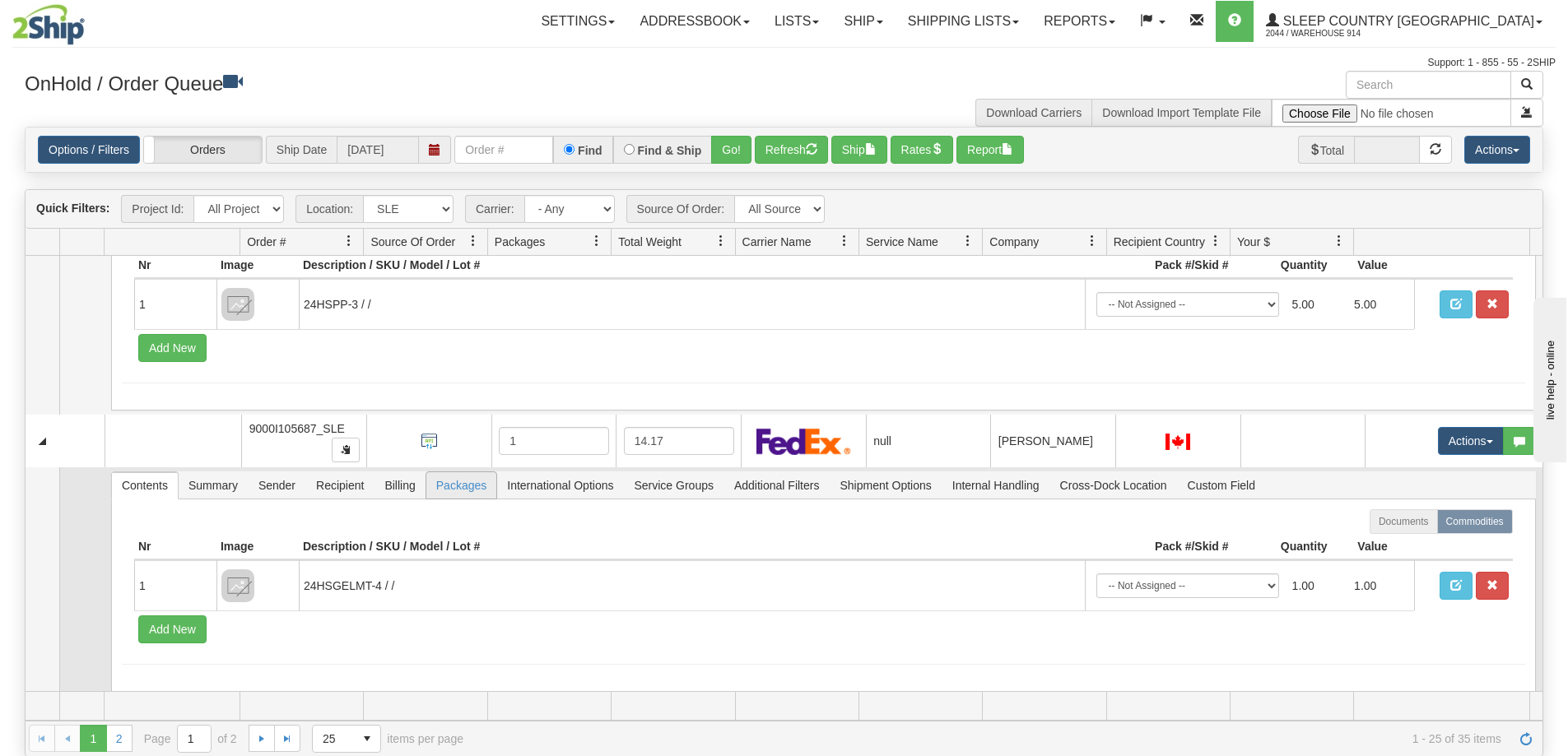
scroll to position [4939, 0]
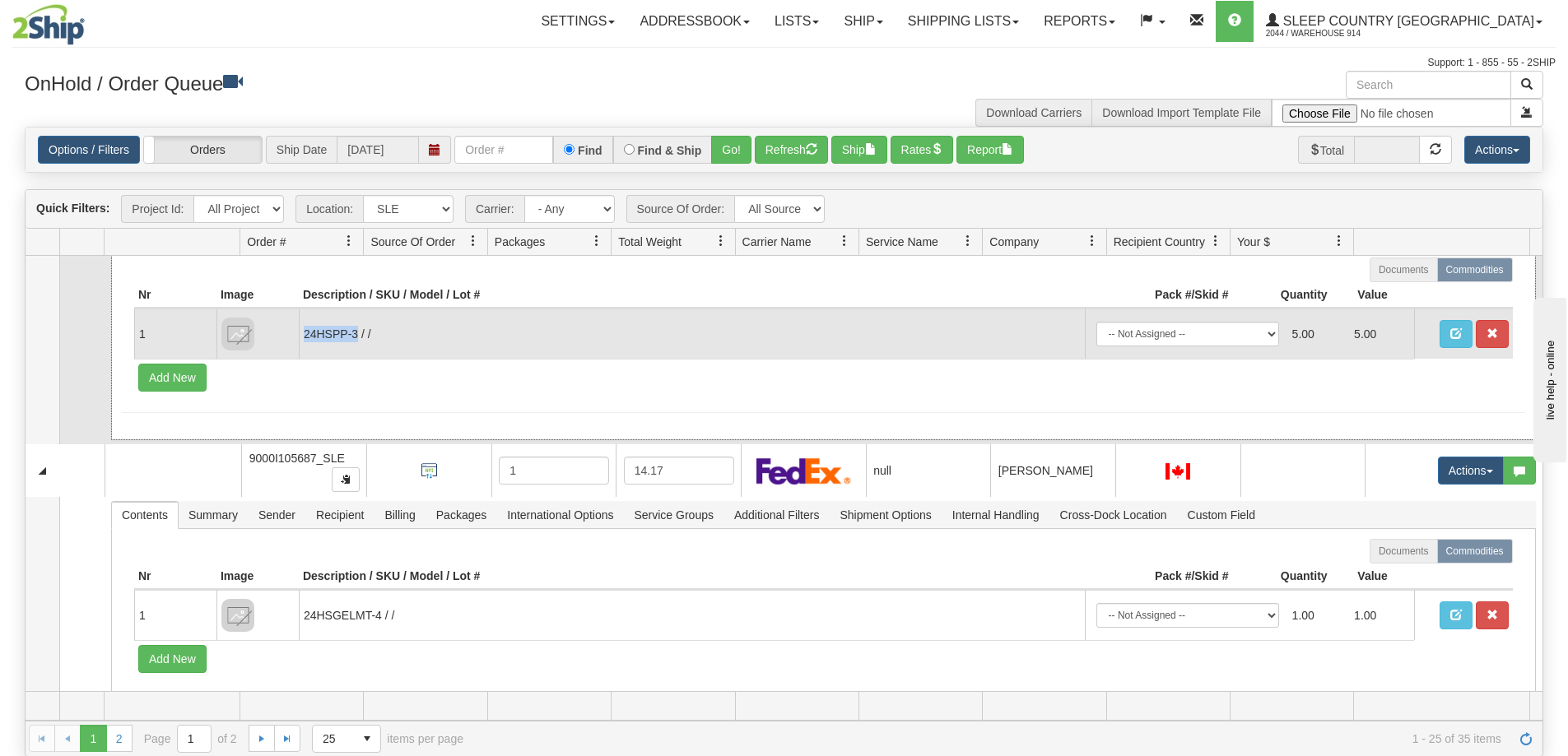
drag, startPoint x: 358, startPoint y: 335, endPoint x: 305, endPoint y: 341, distance: 53.3
click at [305, 341] on td "24HSPP-3 / /" at bounding box center [692, 334] width 787 height 50
copy td "24HSPP-3"
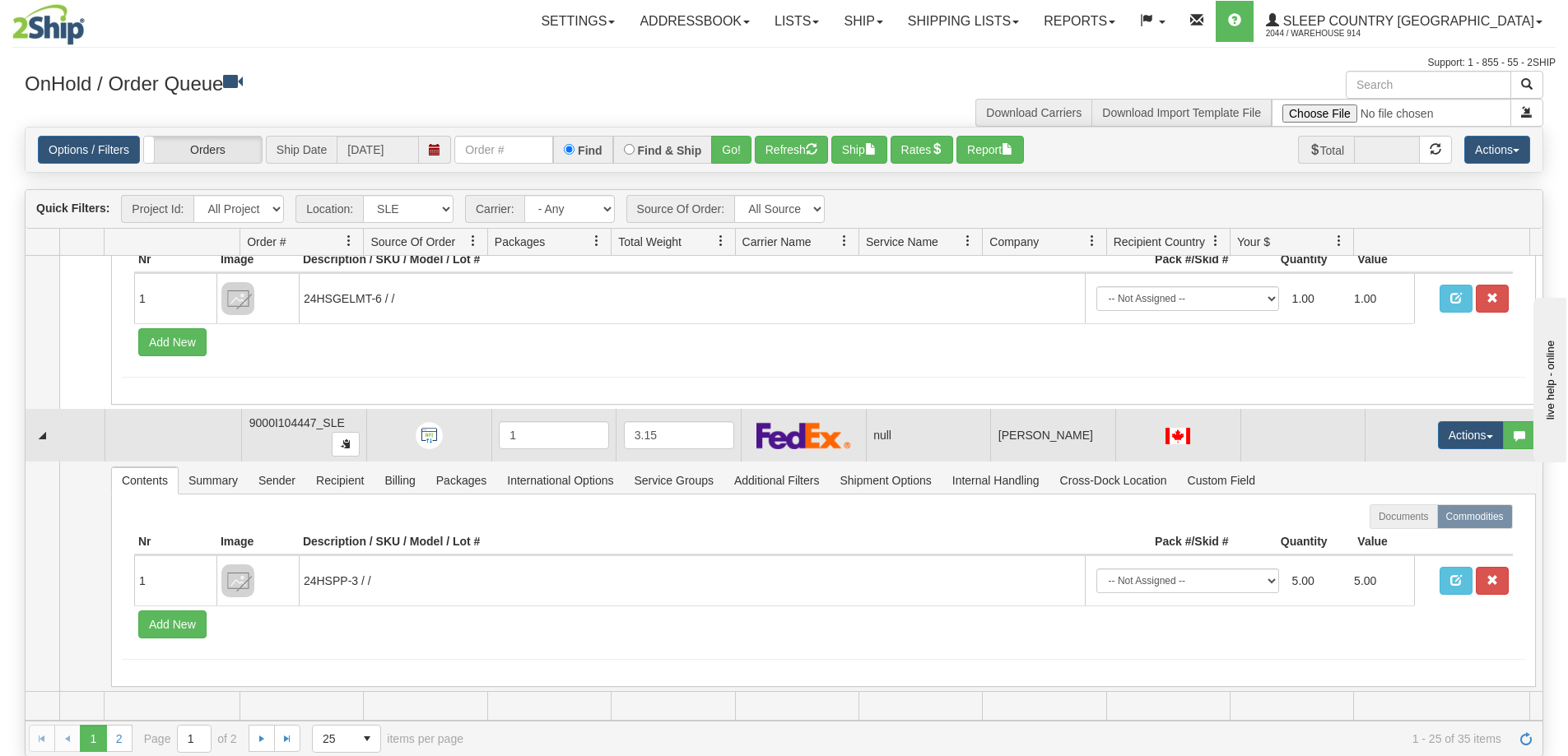
scroll to position [4610, 0]
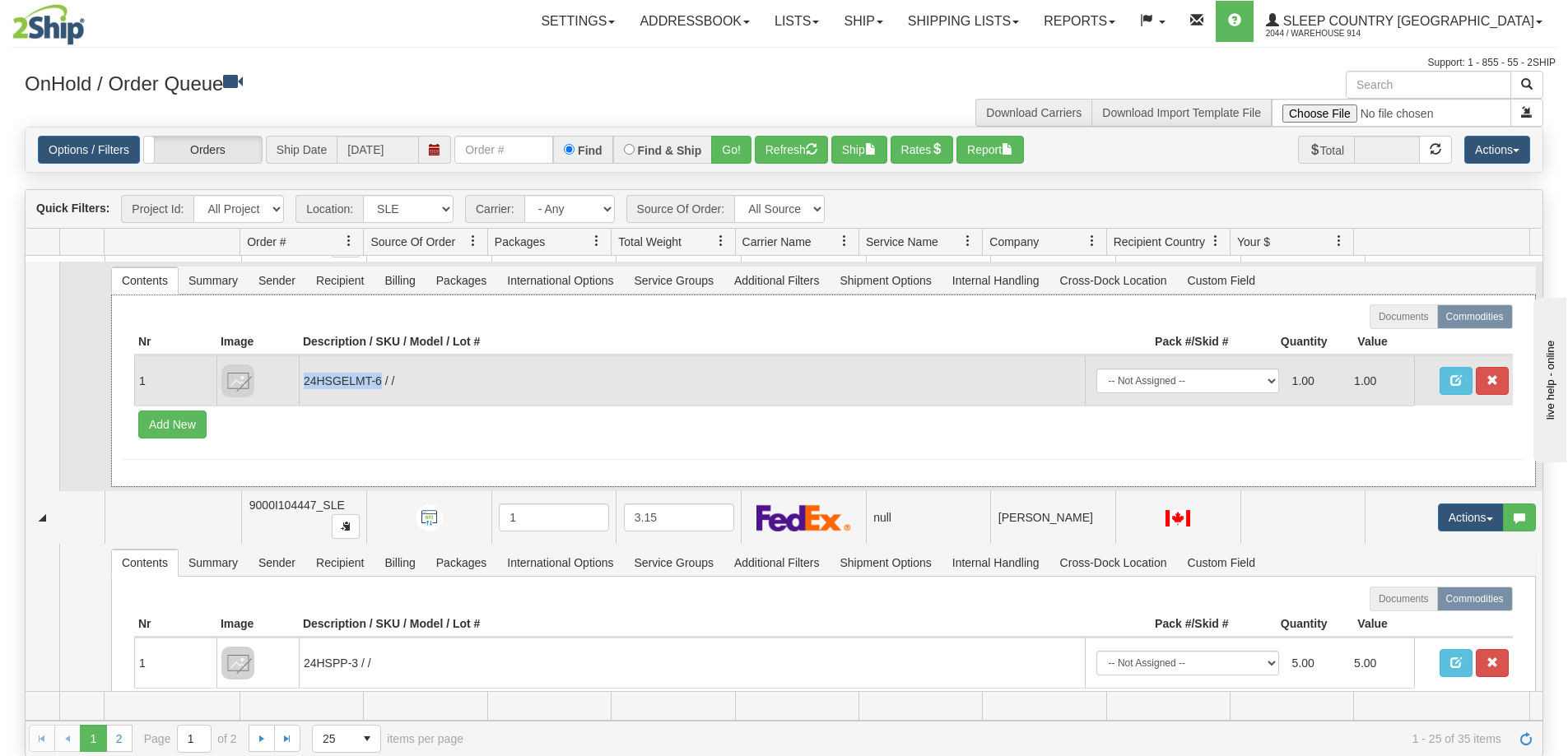
drag, startPoint x: 380, startPoint y: 385, endPoint x: 304, endPoint y: 398, distance: 77.1
click at [304, 398] on td "24HSGELMT-6 / /" at bounding box center [692, 381] width 787 height 50
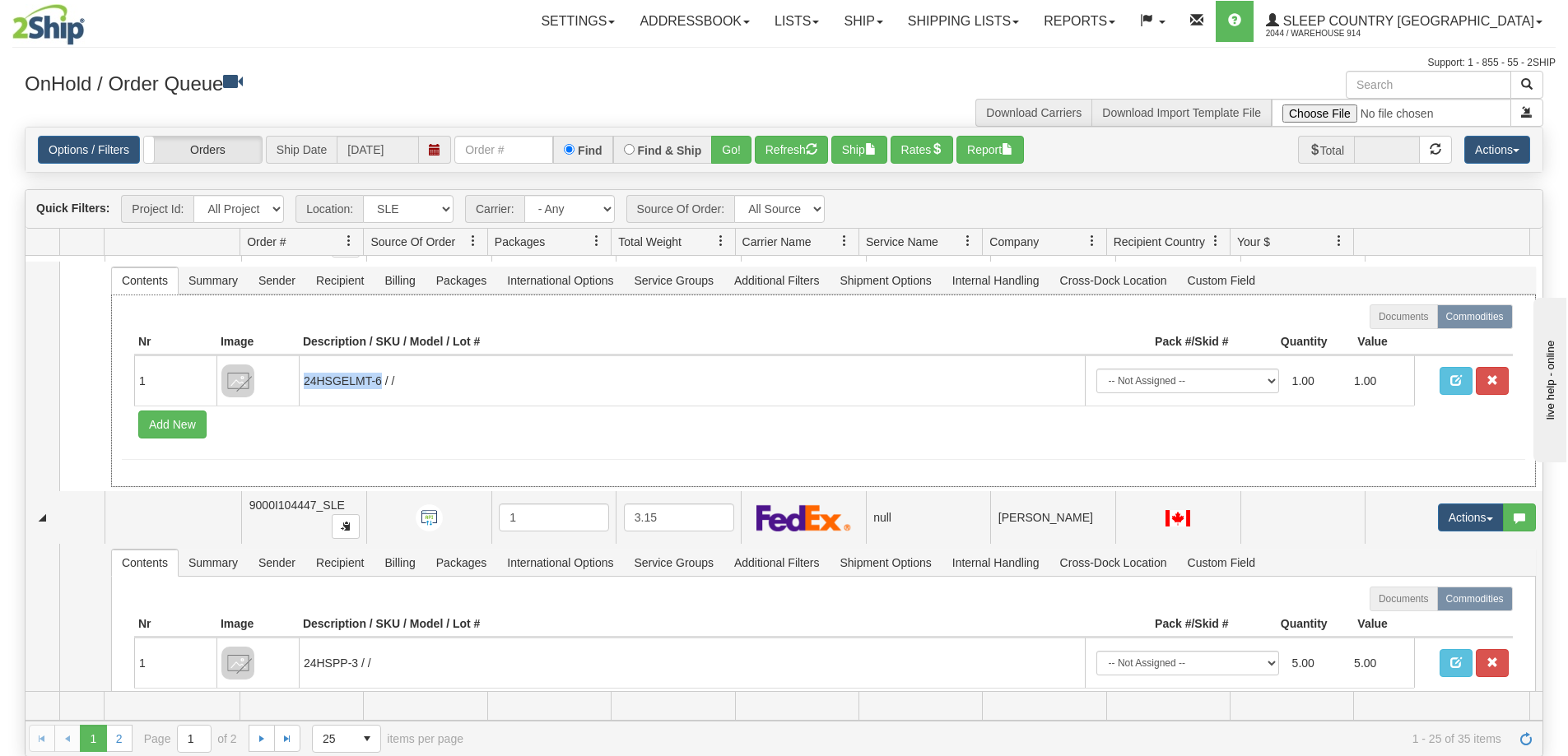
copy td "24HSGELMT-6"
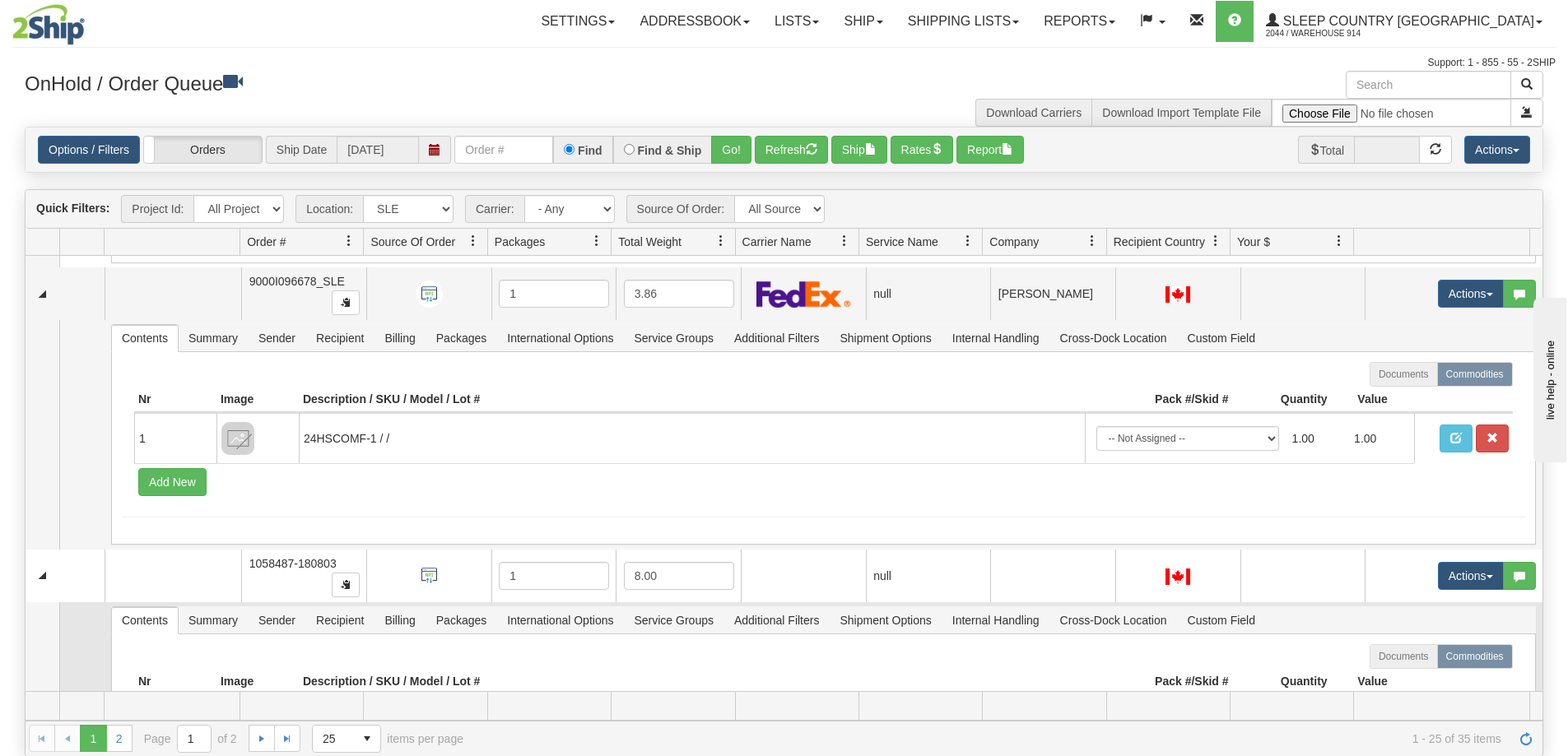
scroll to position [3704, 0]
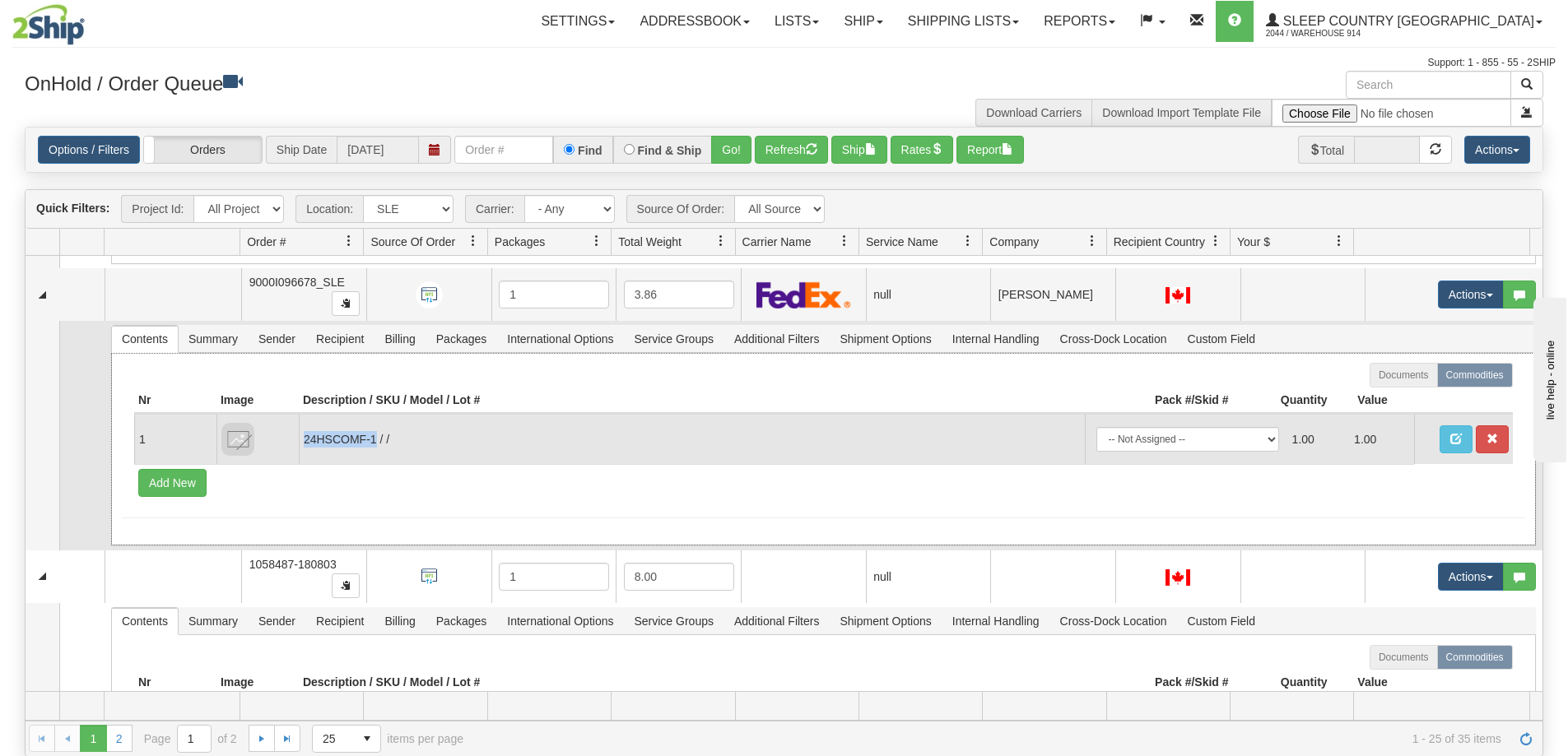
drag, startPoint x: 376, startPoint y: 439, endPoint x: 303, endPoint y: 443, distance: 73.1
click at [303, 443] on td "24HSCOMF-1 / /" at bounding box center [692, 438] width 787 height 50
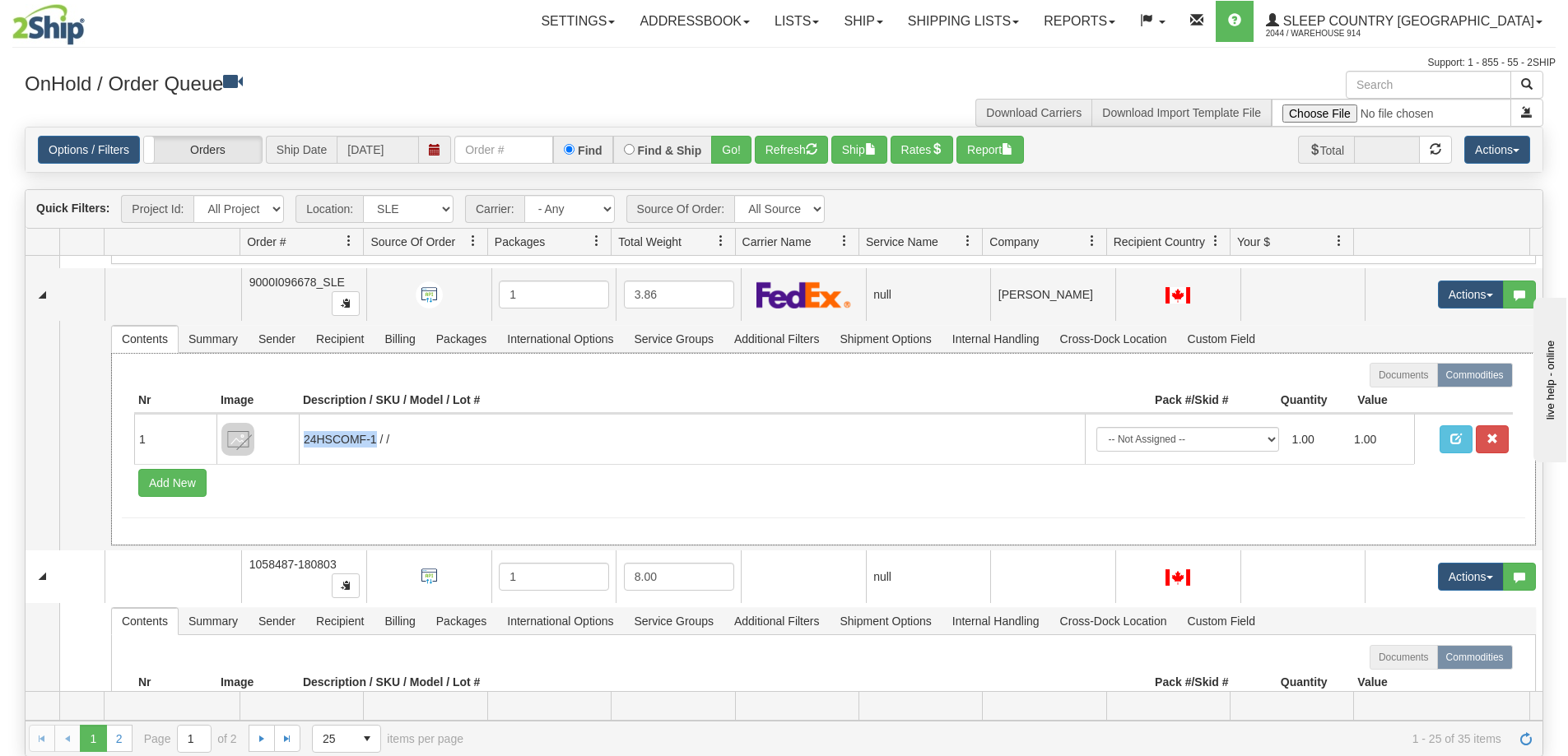
copy td "24HSCOMF-1"
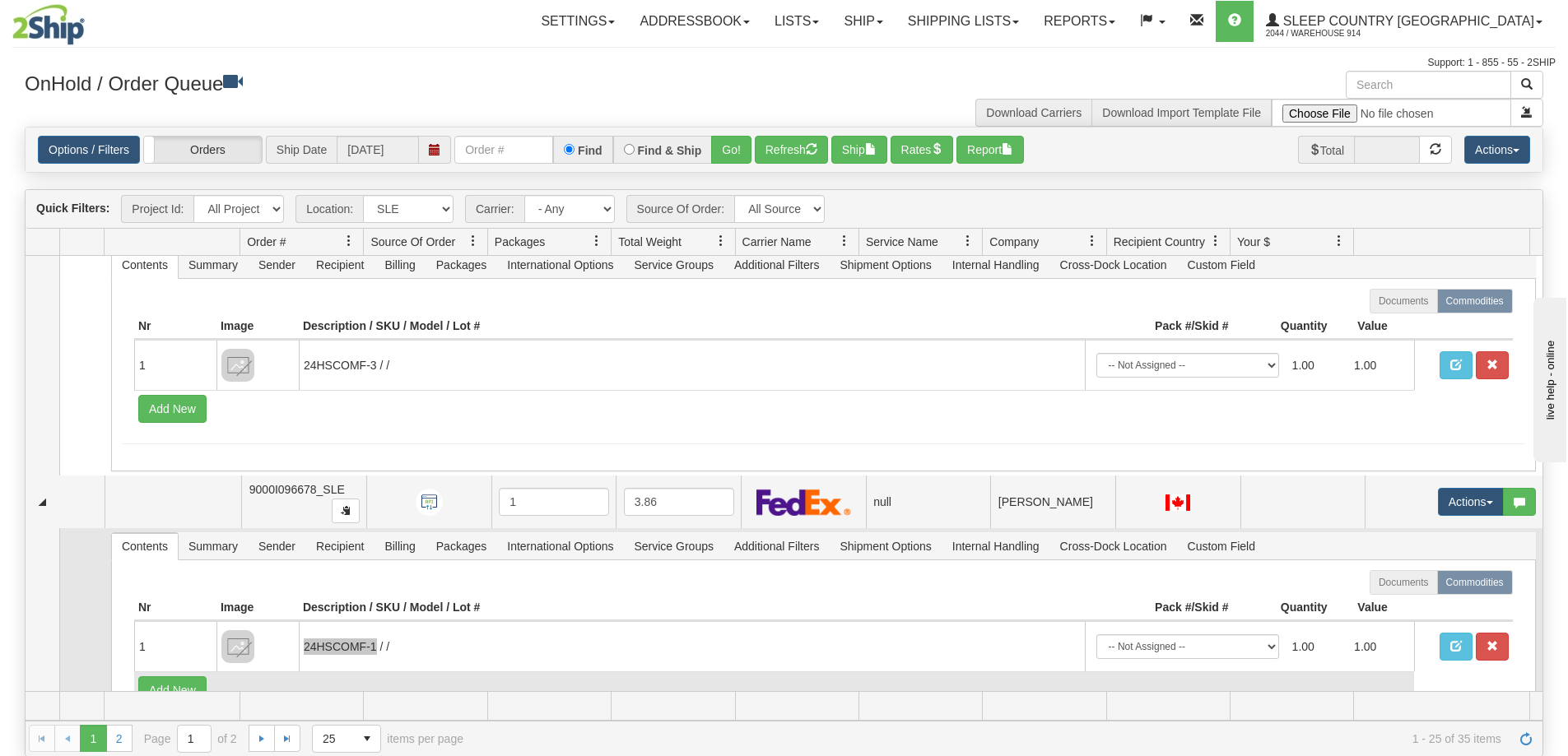
scroll to position [3457, 0]
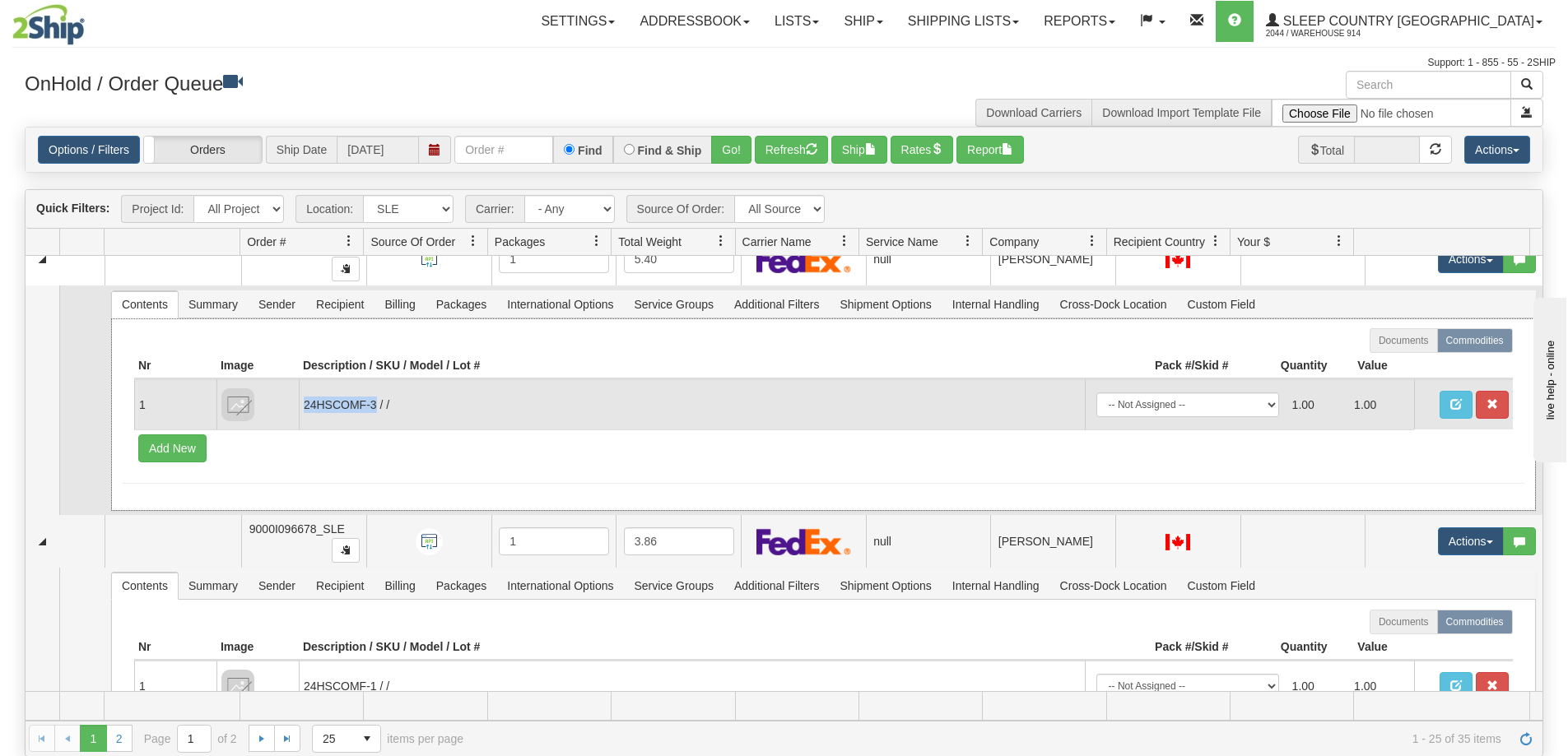
drag, startPoint x: 376, startPoint y: 404, endPoint x: 302, endPoint y: 412, distance: 74.4
click at [302, 412] on td "24HSCOMF-3 / /" at bounding box center [692, 404] width 787 height 50
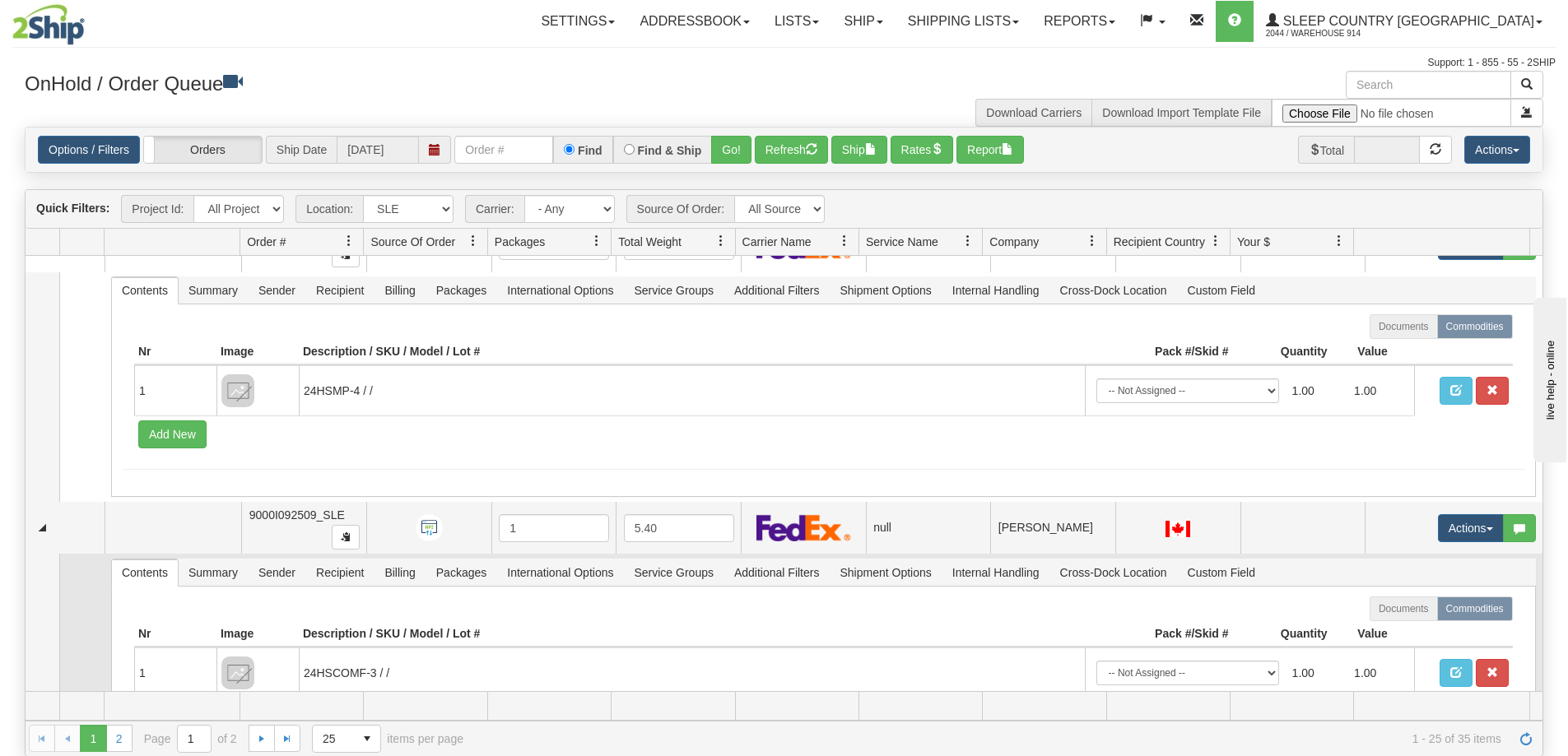
scroll to position [2882, 0]
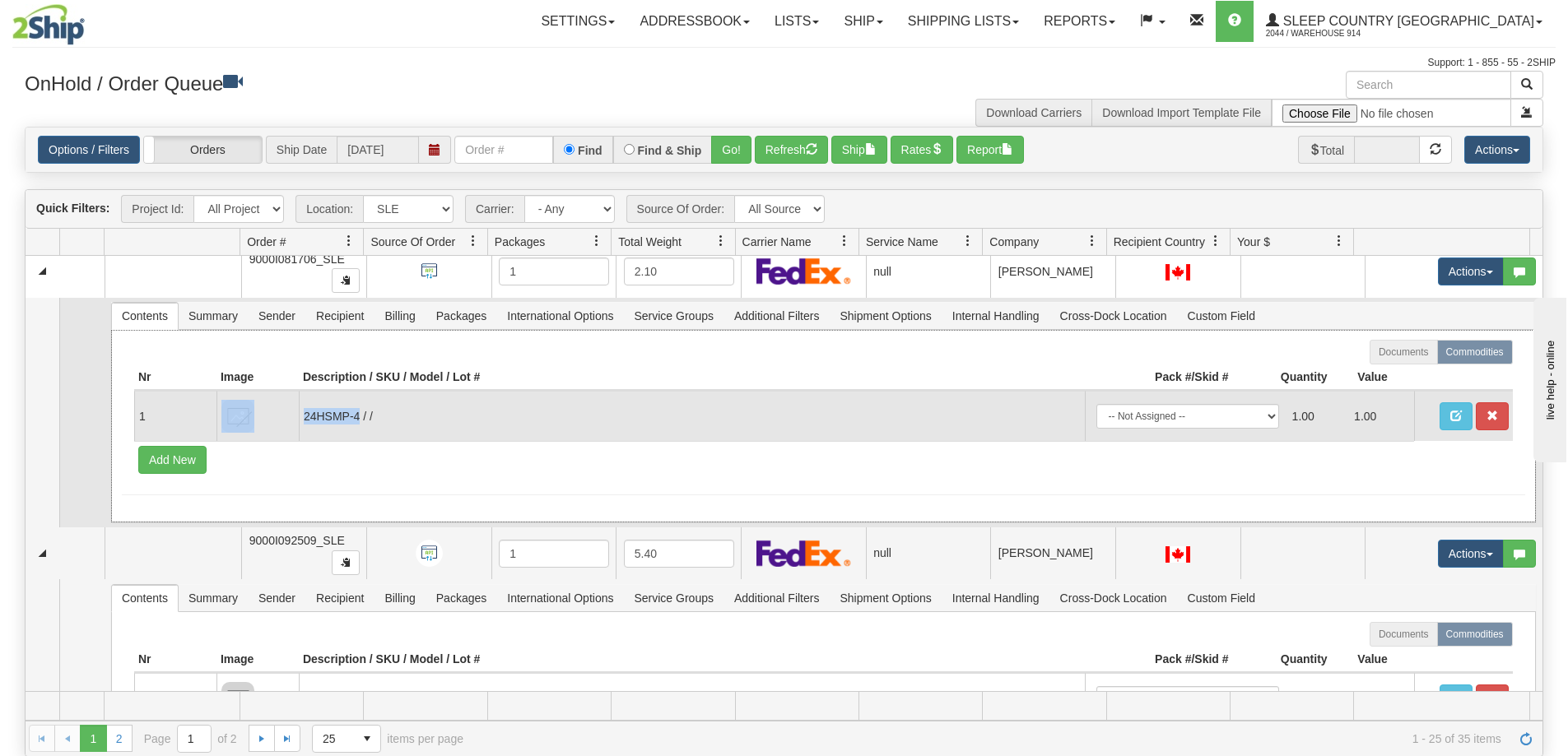
drag, startPoint x: 359, startPoint y: 420, endPoint x: 296, endPoint y: 424, distance: 63.1
click at [296, 424] on tr "1 24HSMP-4 / / -- Not Assigned -- Package 1 1.00 1.00" at bounding box center [824, 415] width 1379 height 50
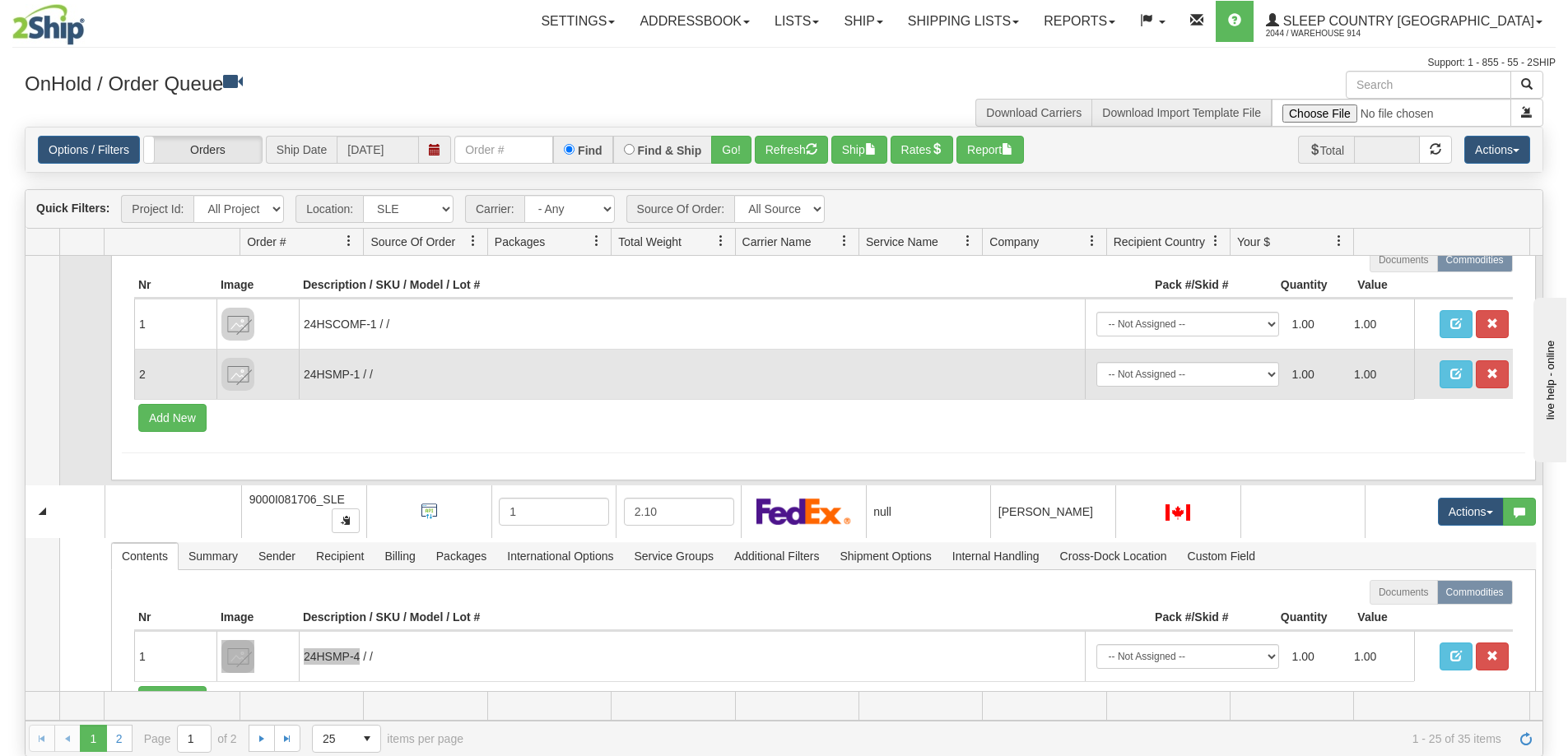
scroll to position [2634, 0]
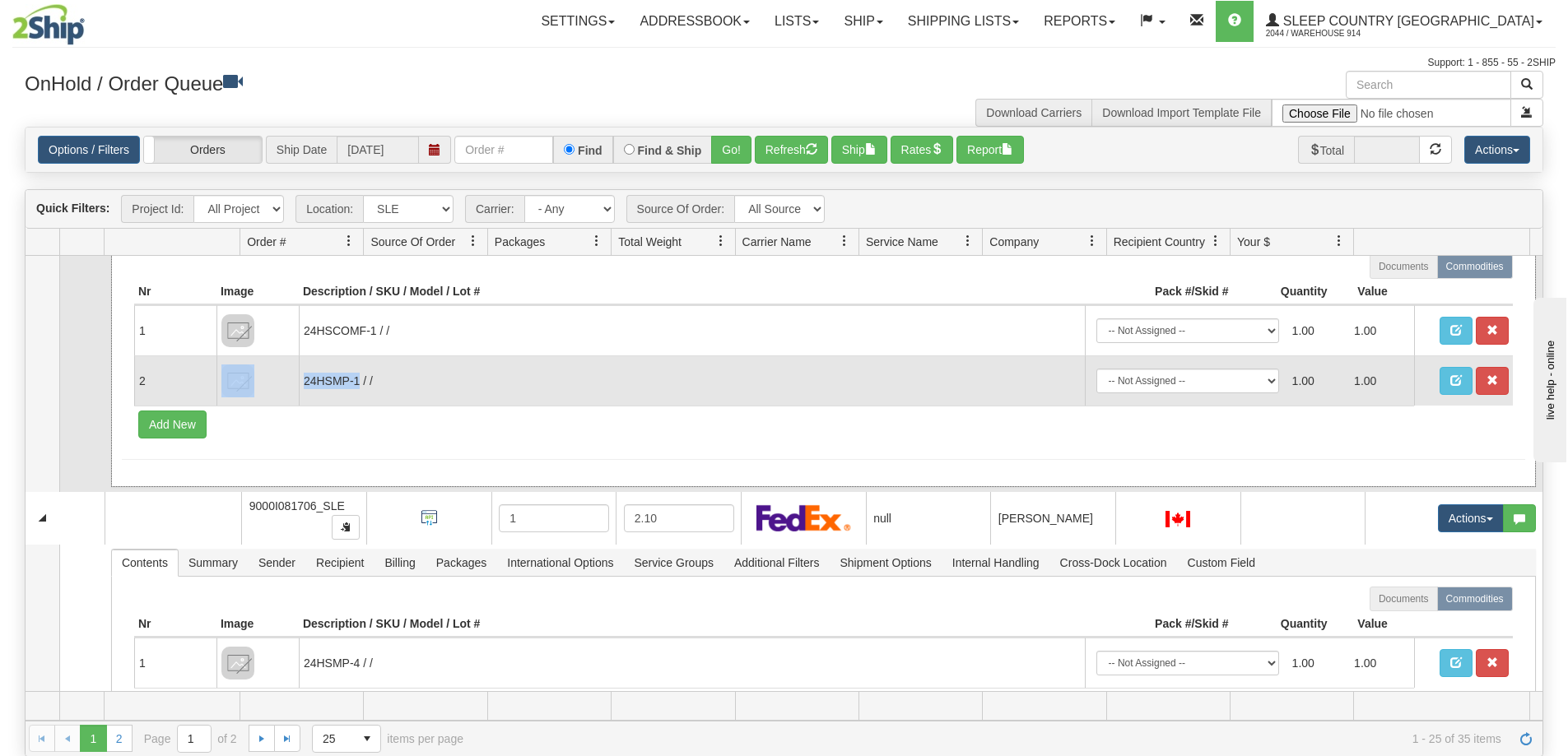
drag, startPoint x: 359, startPoint y: 383, endPoint x: 297, endPoint y: 389, distance: 62.3
click at [297, 389] on tr "2 24HSMP-1 / / -- Not Assigned -- Package 1 1.00 1.00" at bounding box center [824, 381] width 1379 height 50
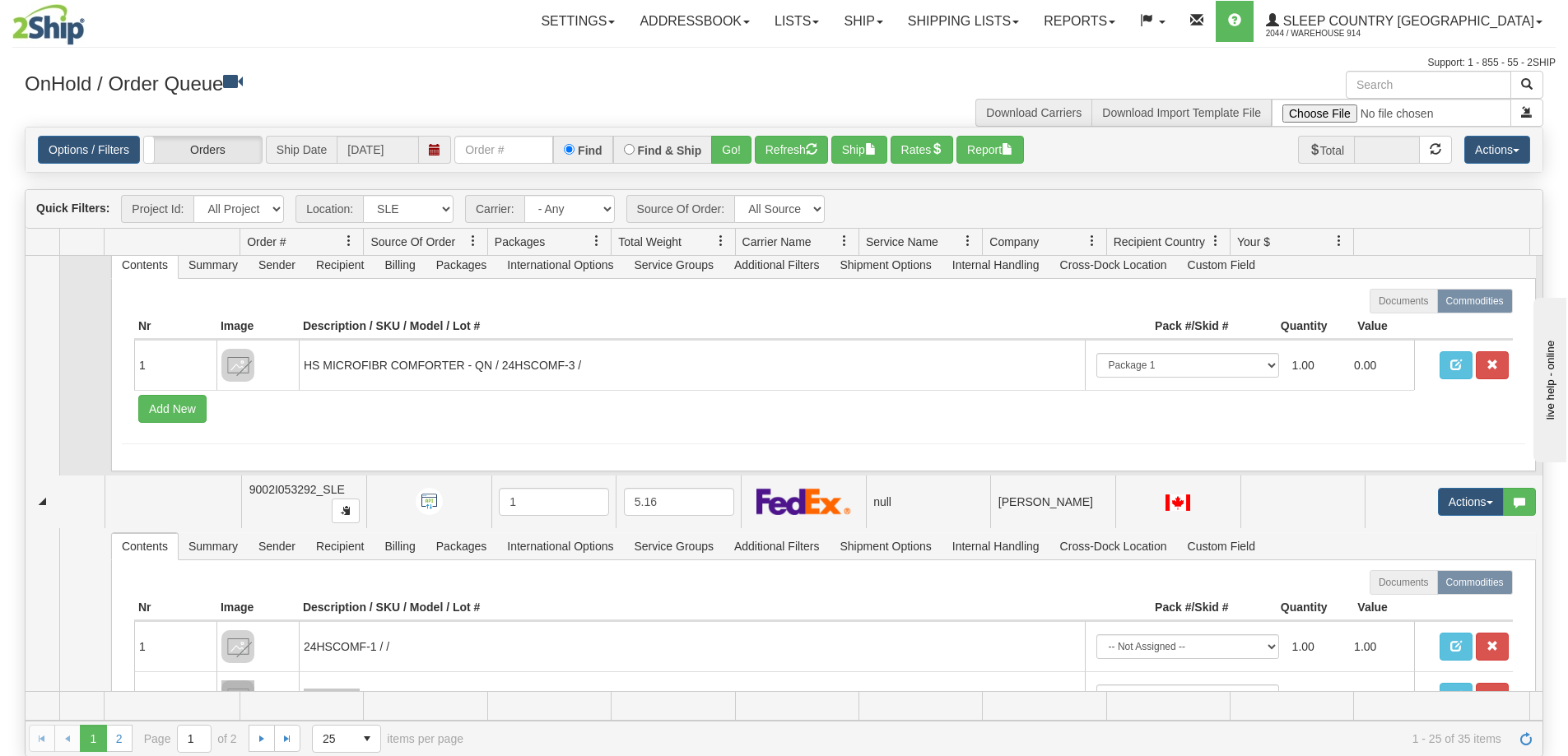
scroll to position [2224, 0]
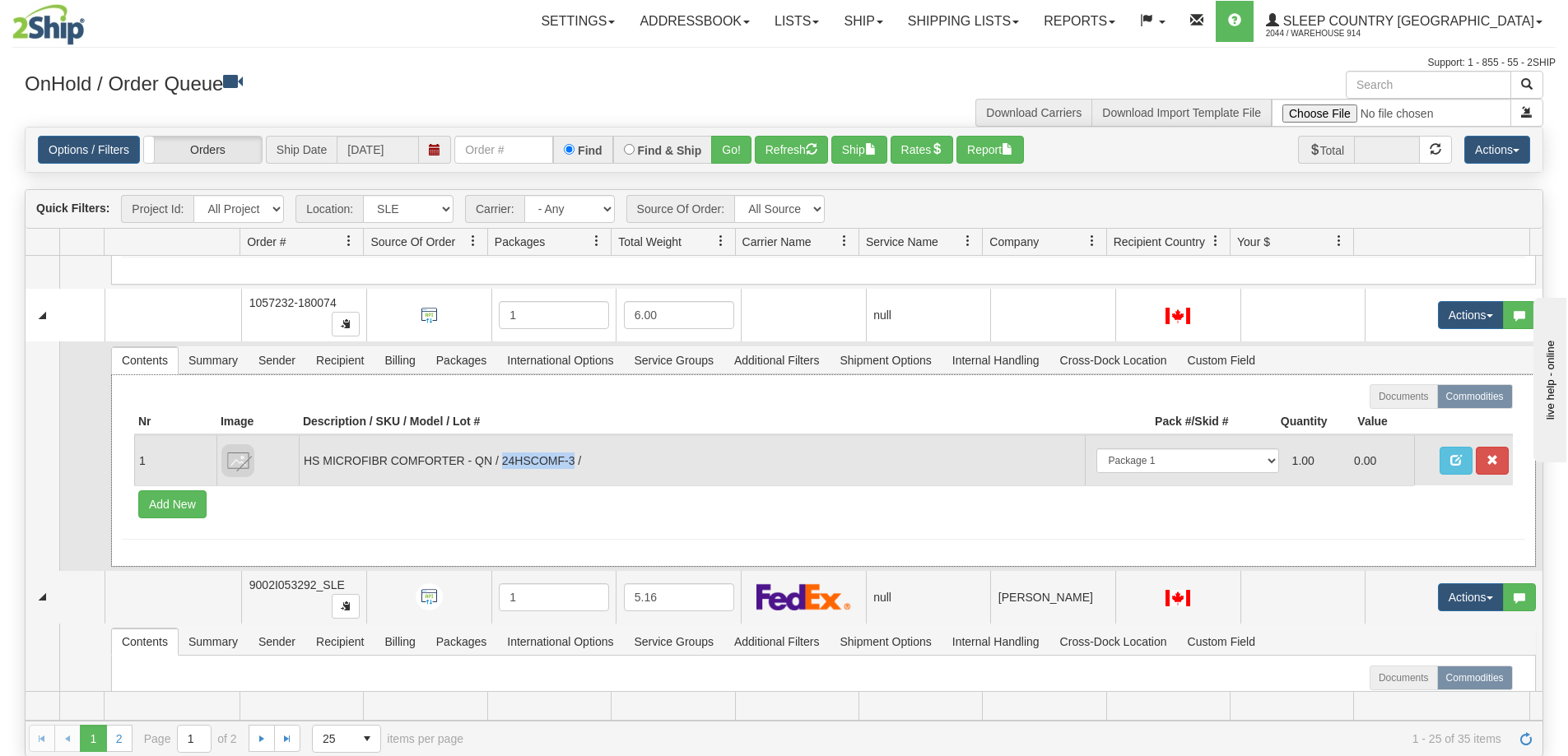
drag, startPoint x: 573, startPoint y: 458, endPoint x: 502, endPoint y: 468, distance: 71.7
click at [502, 468] on td "HS MICROFIBR COMFORTER - QN / 24HSCOMF-3 /" at bounding box center [692, 460] width 787 height 50
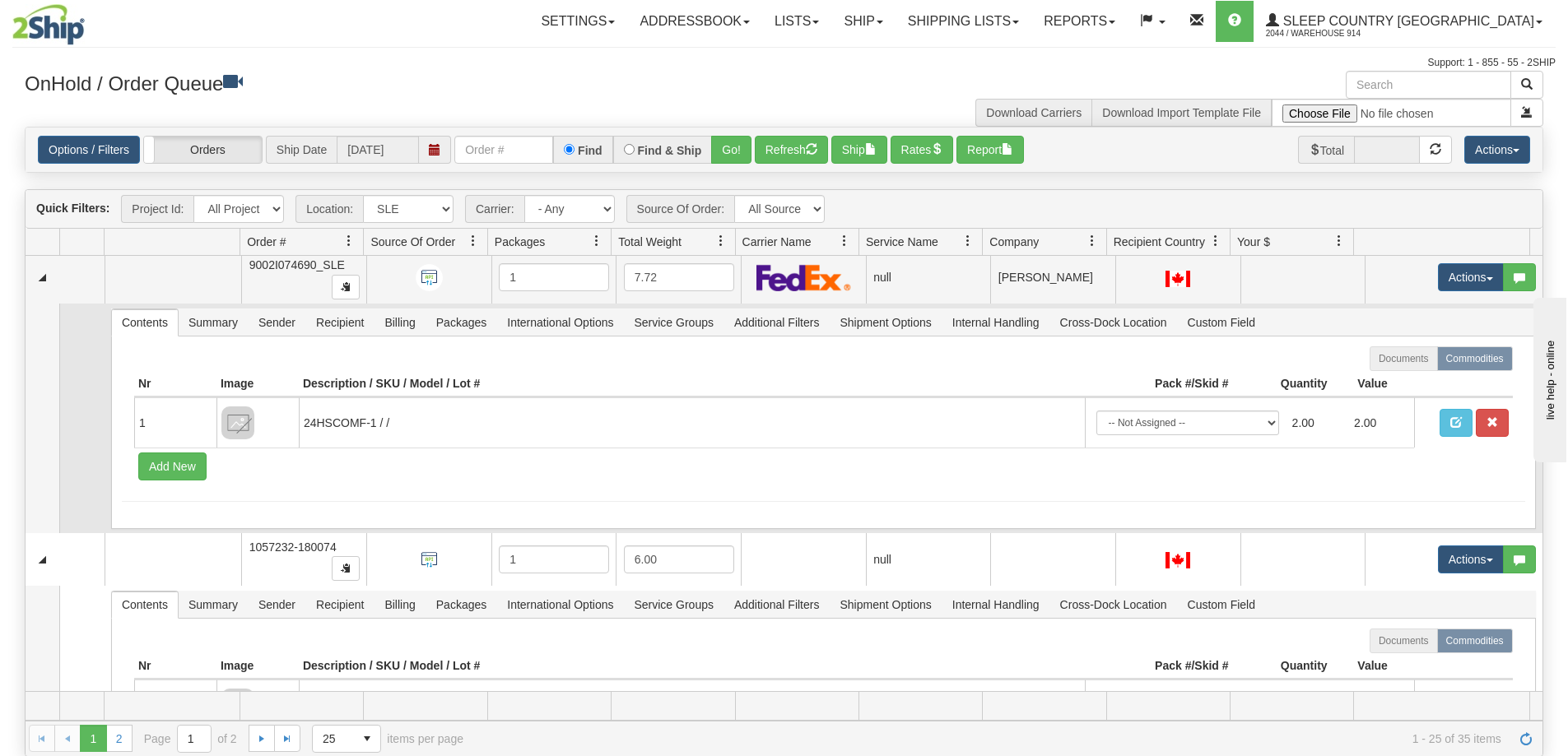
scroll to position [1976, 0]
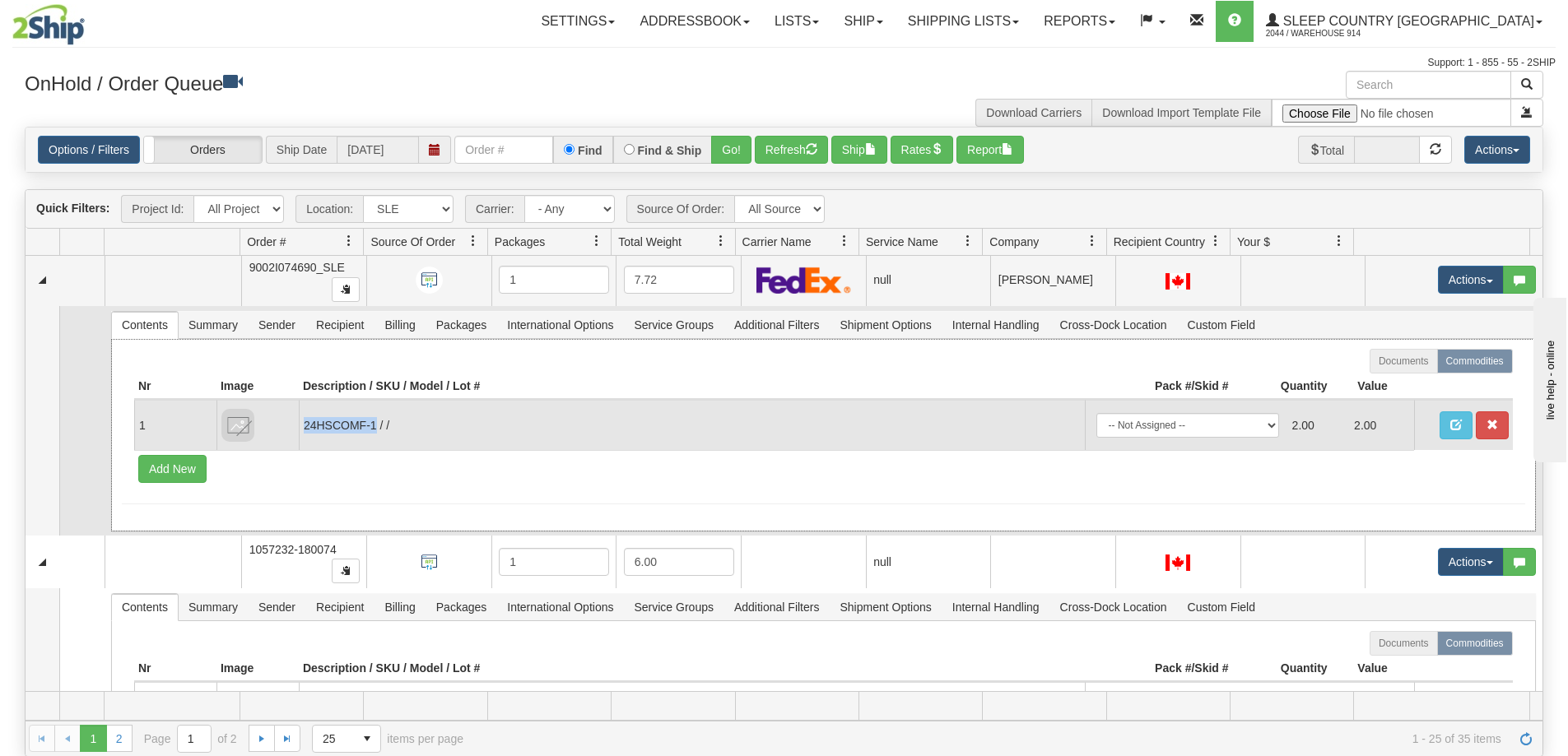
drag, startPoint x: 373, startPoint y: 428, endPoint x: 303, endPoint y: 434, distance: 70.3
click at [303, 434] on td "24HSCOMF-1 / /" at bounding box center [692, 425] width 787 height 50
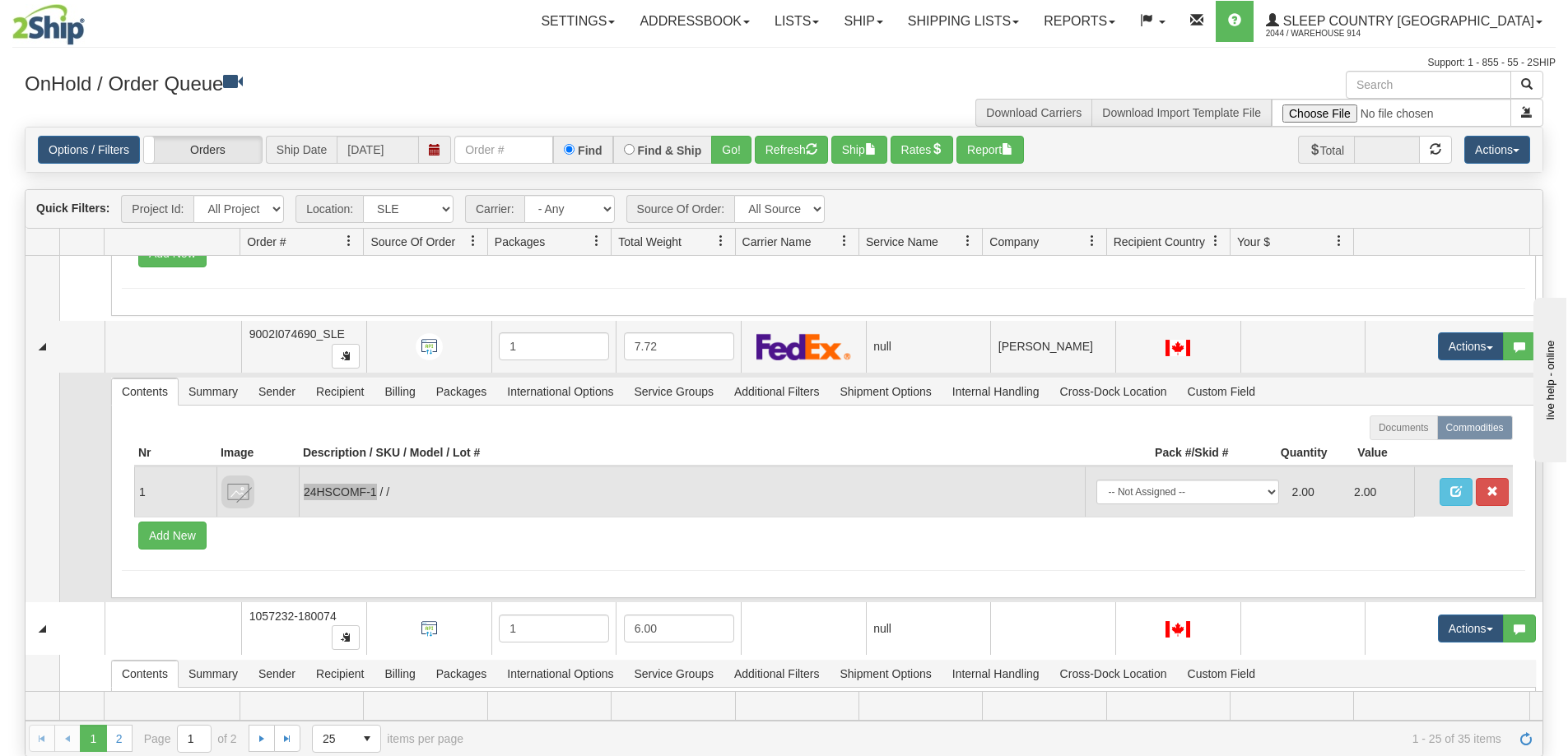
scroll to position [1730, 0]
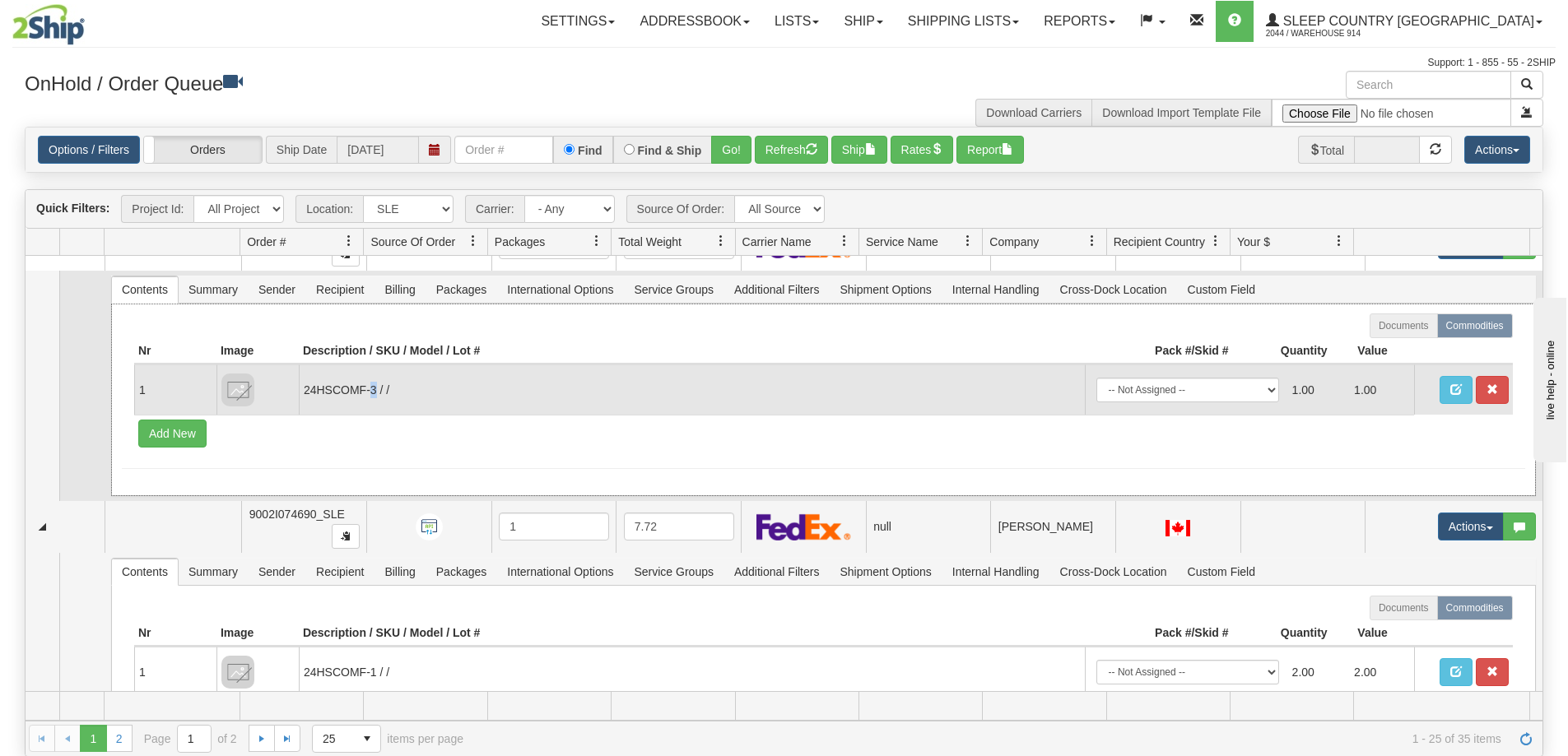
click at [376, 394] on td "24HSCOMF-3 / /" at bounding box center [692, 390] width 787 height 50
drag, startPoint x: 376, startPoint y: 391, endPoint x: 296, endPoint y: 390, distance: 80.0
click at [296, 390] on tr "1 24HSCOMF-3 / / -- Not Assigned -- Package 1 1.00 1.00" at bounding box center [824, 390] width 1379 height 50
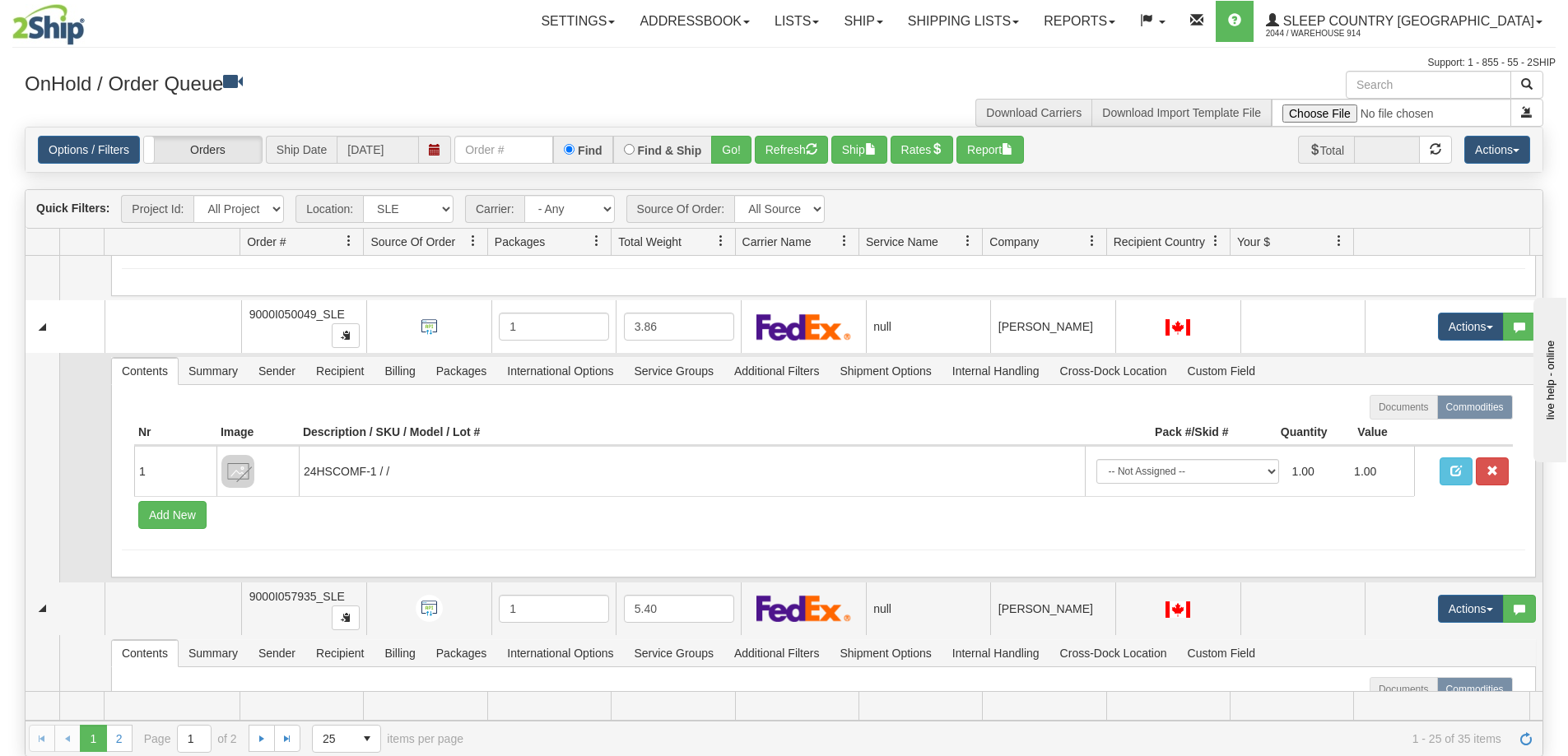
scroll to position [1072, 0]
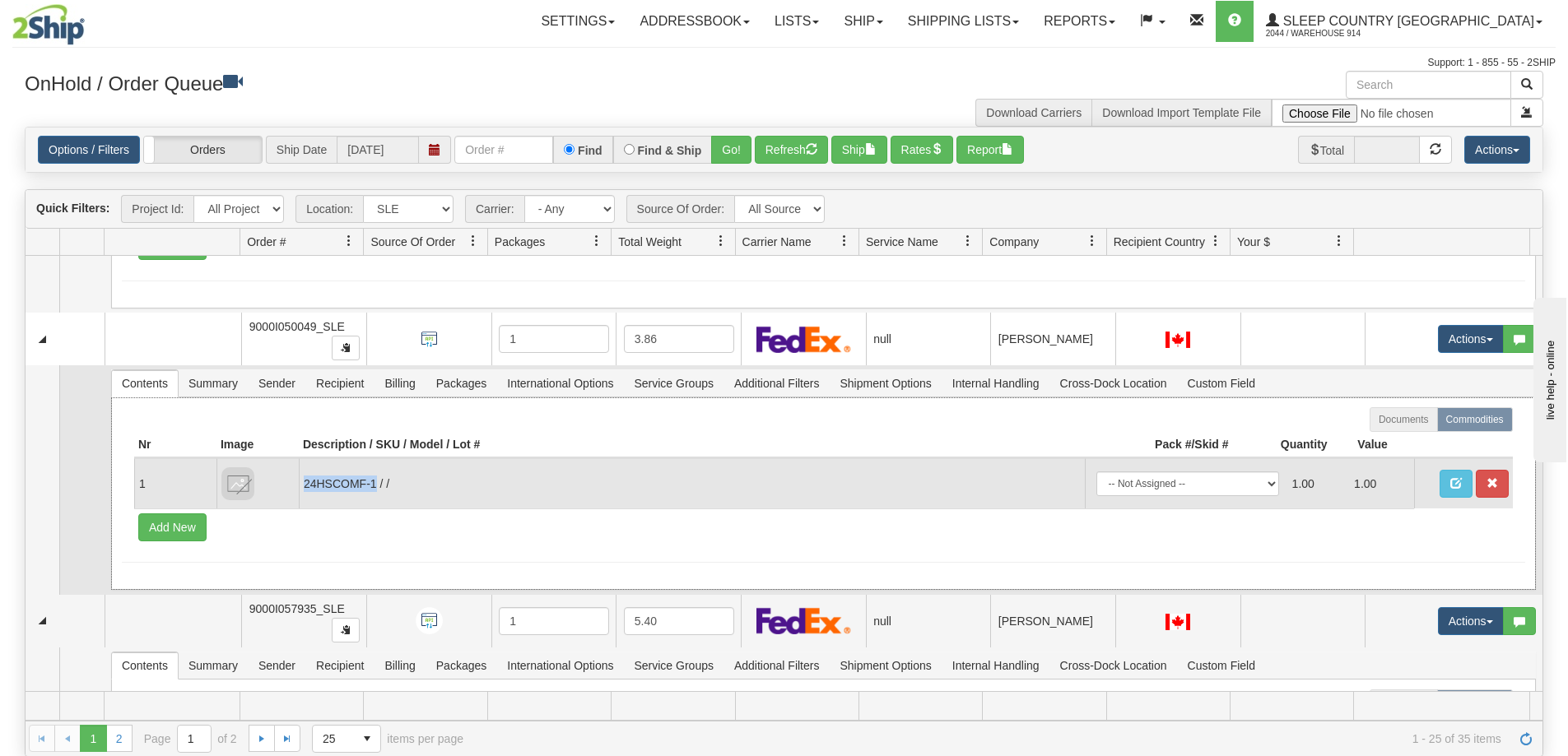
drag, startPoint x: 374, startPoint y: 487, endPoint x: 303, endPoint y: 500, distance: 72.2
click at [303, 500] on td "24HSCOMF-1 / /" at bounding box center [692, 483] width 787 height 50
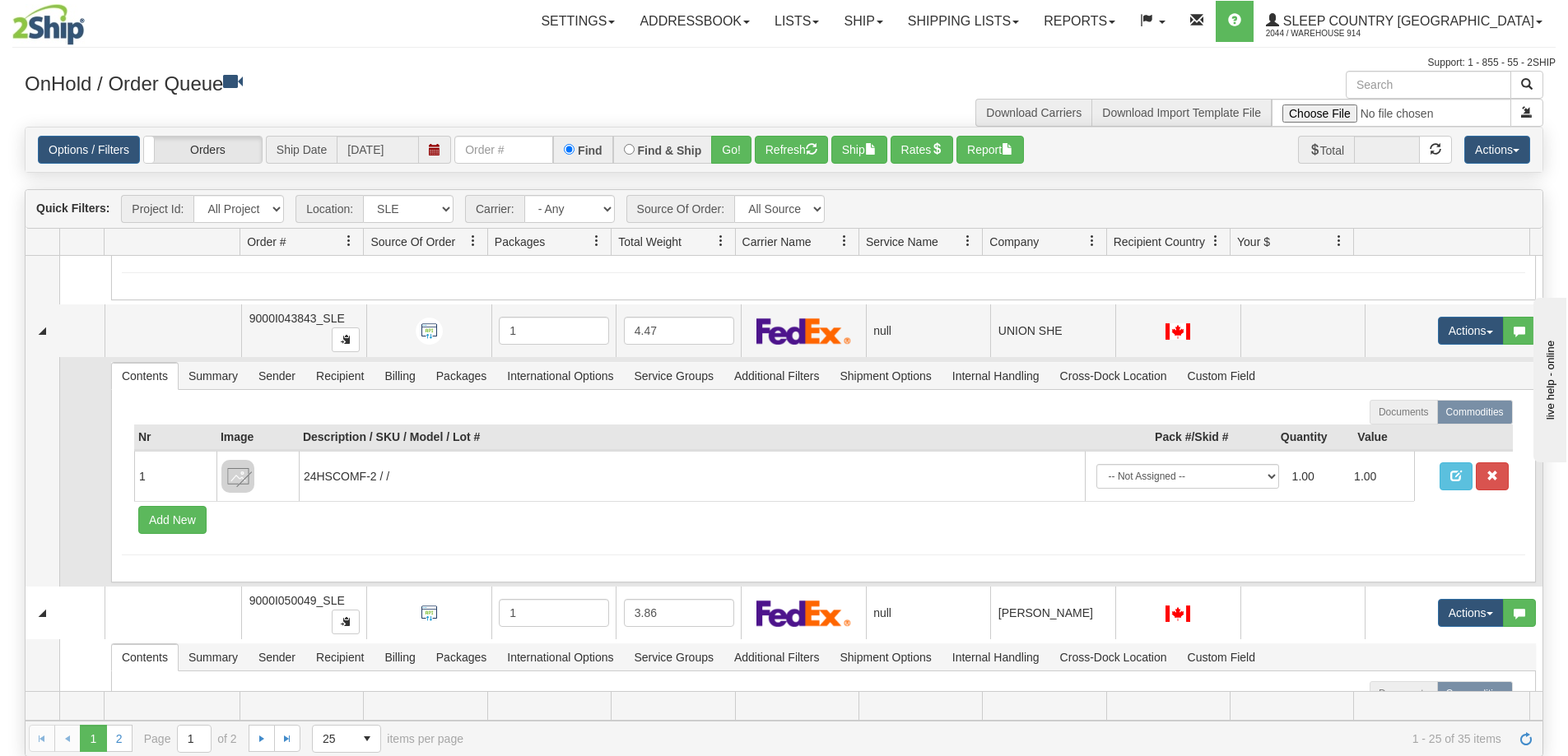
scroll to position [742, 0]
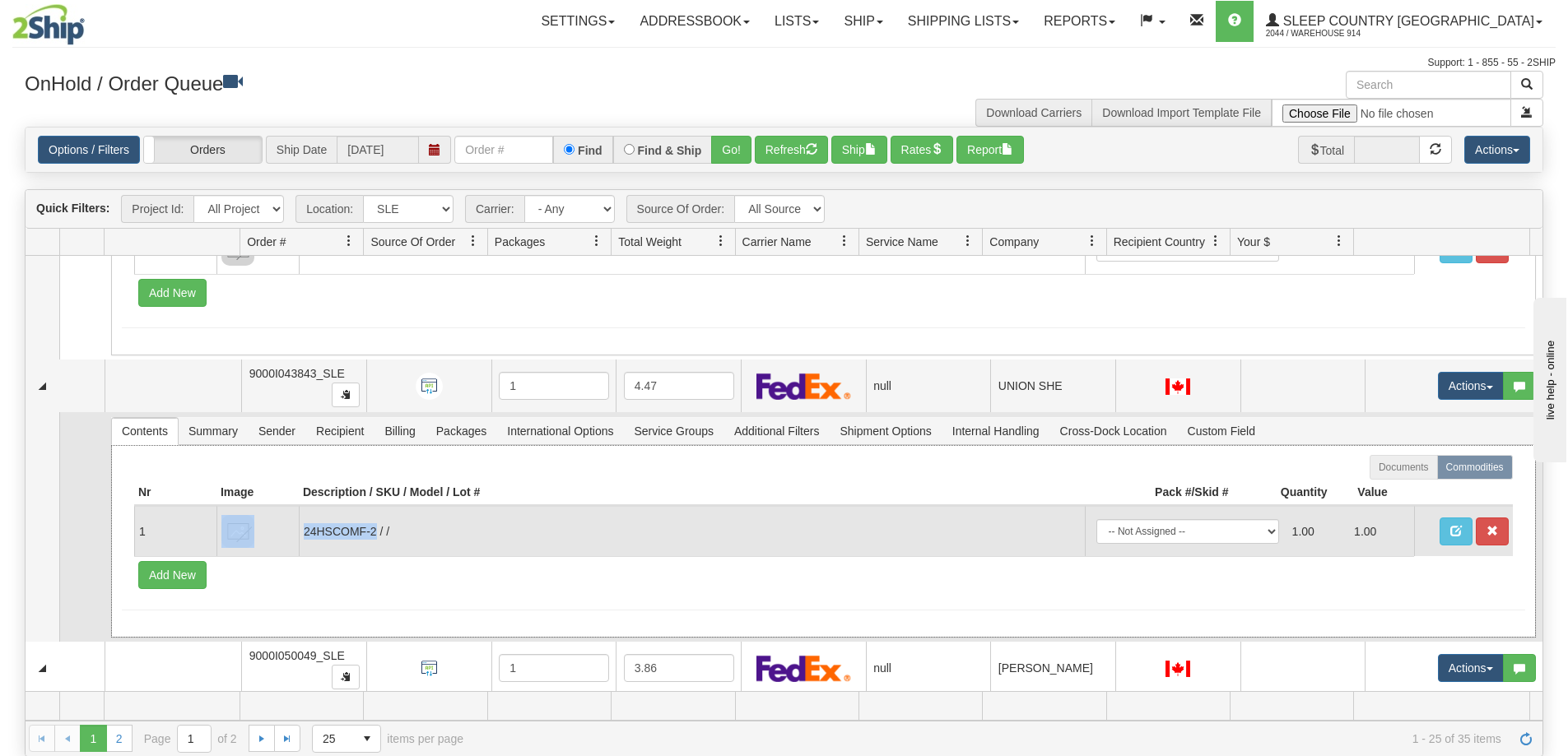
drag, startPoint x: 374, startPoint y: 531, endPoint x: 287, endPoint y: 532, distance: 87.0
click at [287, 532] on tr "1 24HSCOMF-2 / / -- Not Assigned -- Package 1 1.00 1.00" at bounding box center [824, 531] width 1379 height 50
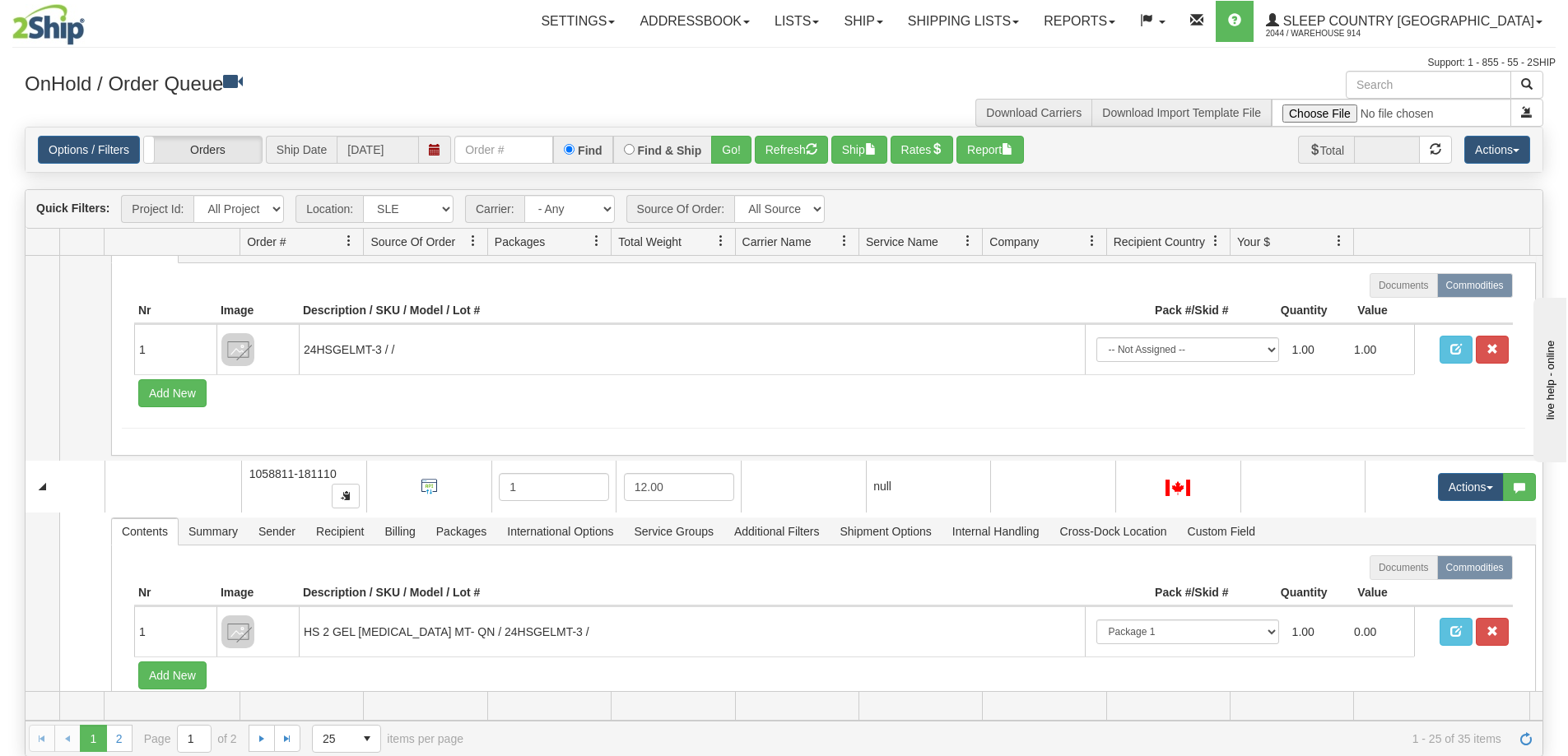
scroll to position [6666, 0]
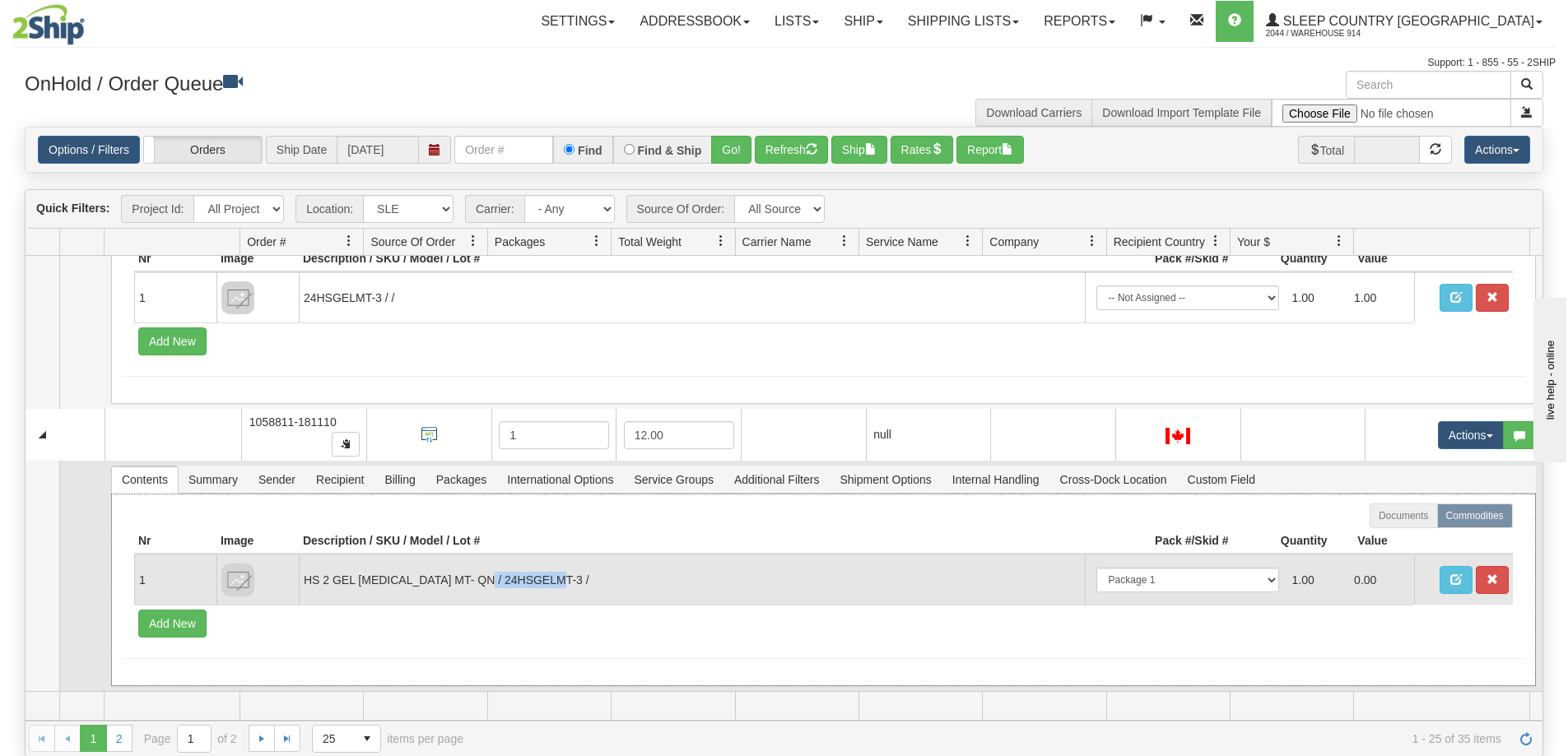
drag, startPoint x: 501, startPoint y: 579, endPoint x: 575, endPoint y: 582, distance: 74.1
click at [575, 582] on td "HS 2 GEL MEMORY FOAM MT- QN / 24HSGELMT-3 /" at bounding box center [692, 580] width 787 height 50
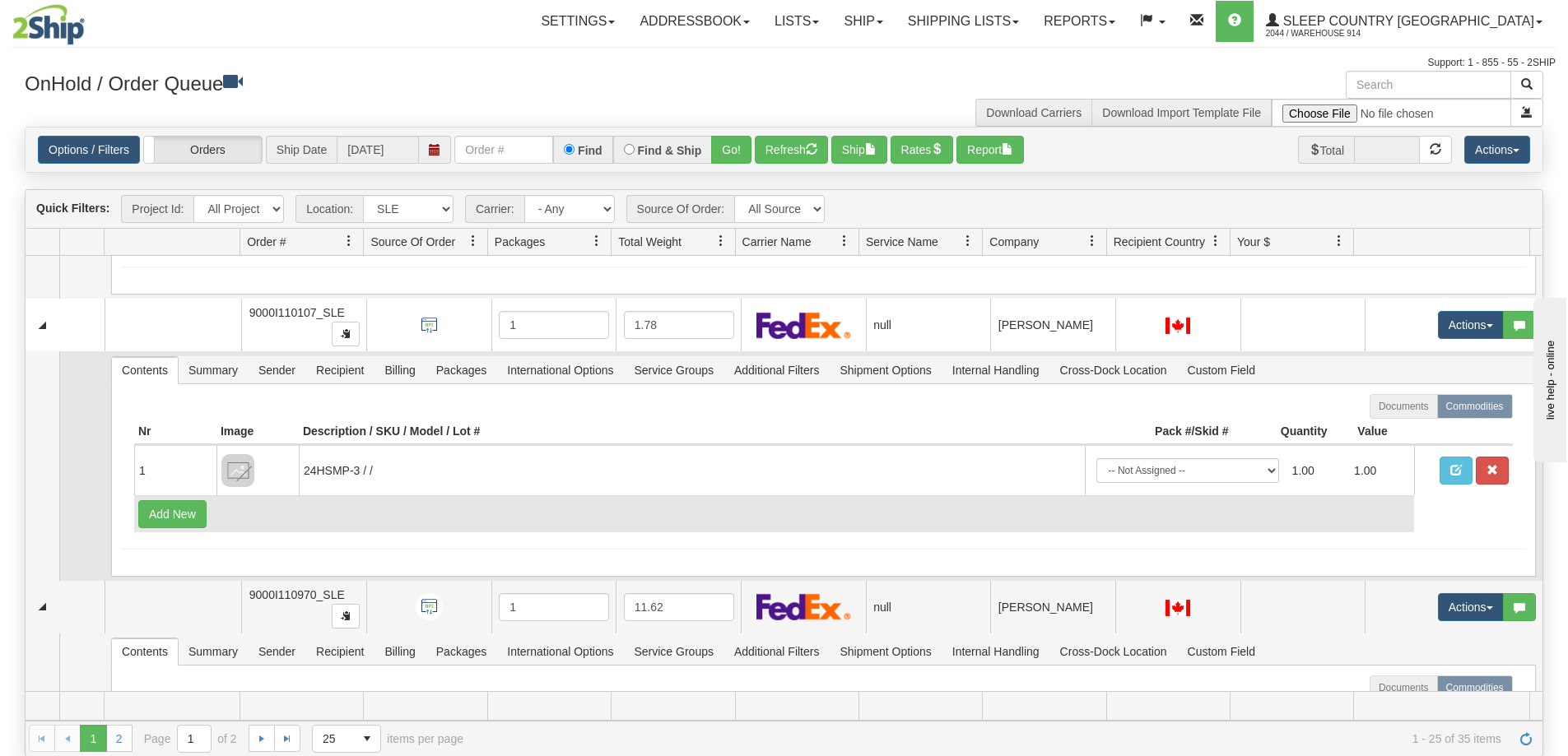
scroll to position [6173, 0]
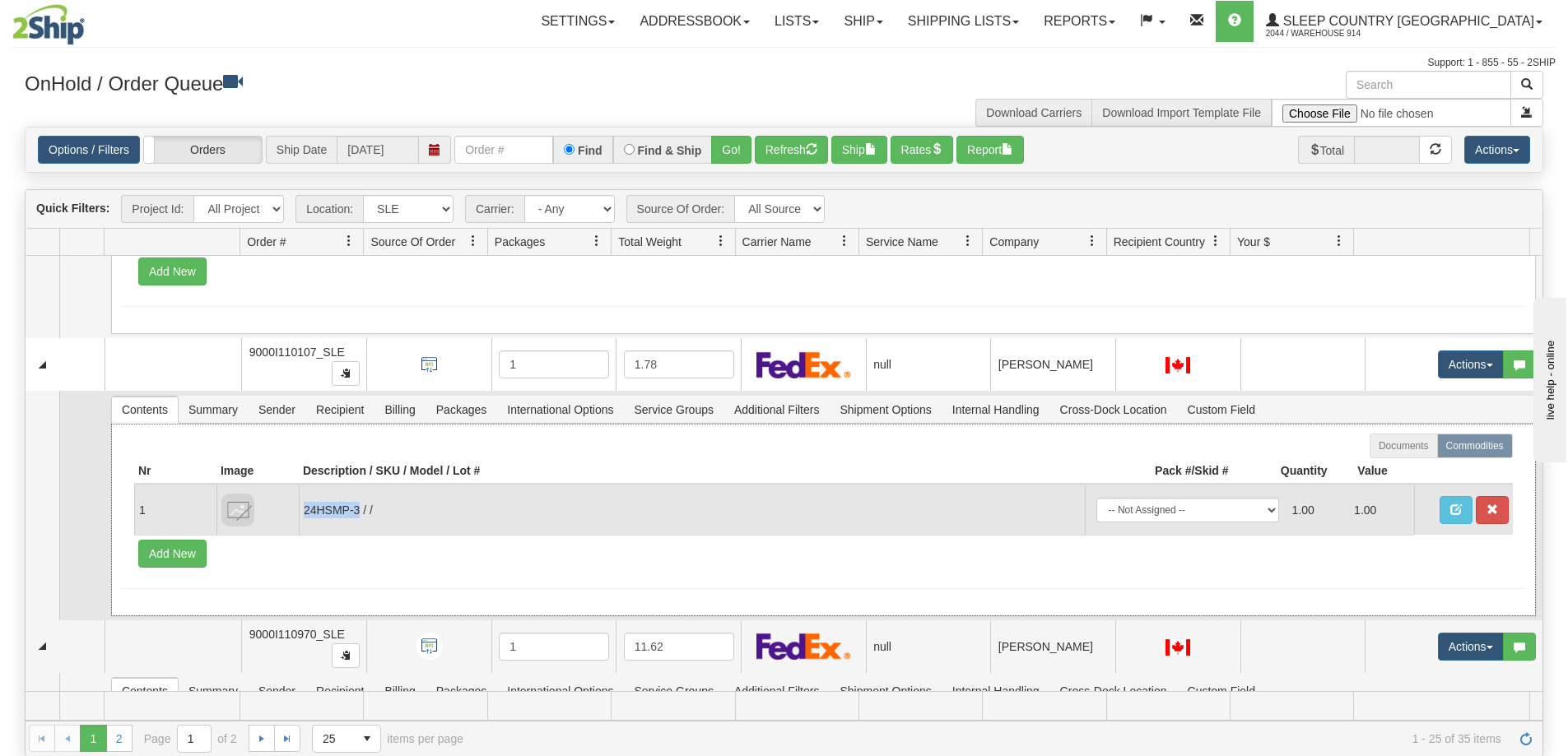
drag, startPoint x: 360, startPoint y: 512, endPoint x: 303, endPoint y: 521, distance: 57.7
click at [303, 521] on td "24HSMP-3 / /" at bounding box center [692, 510] width 787 height 50
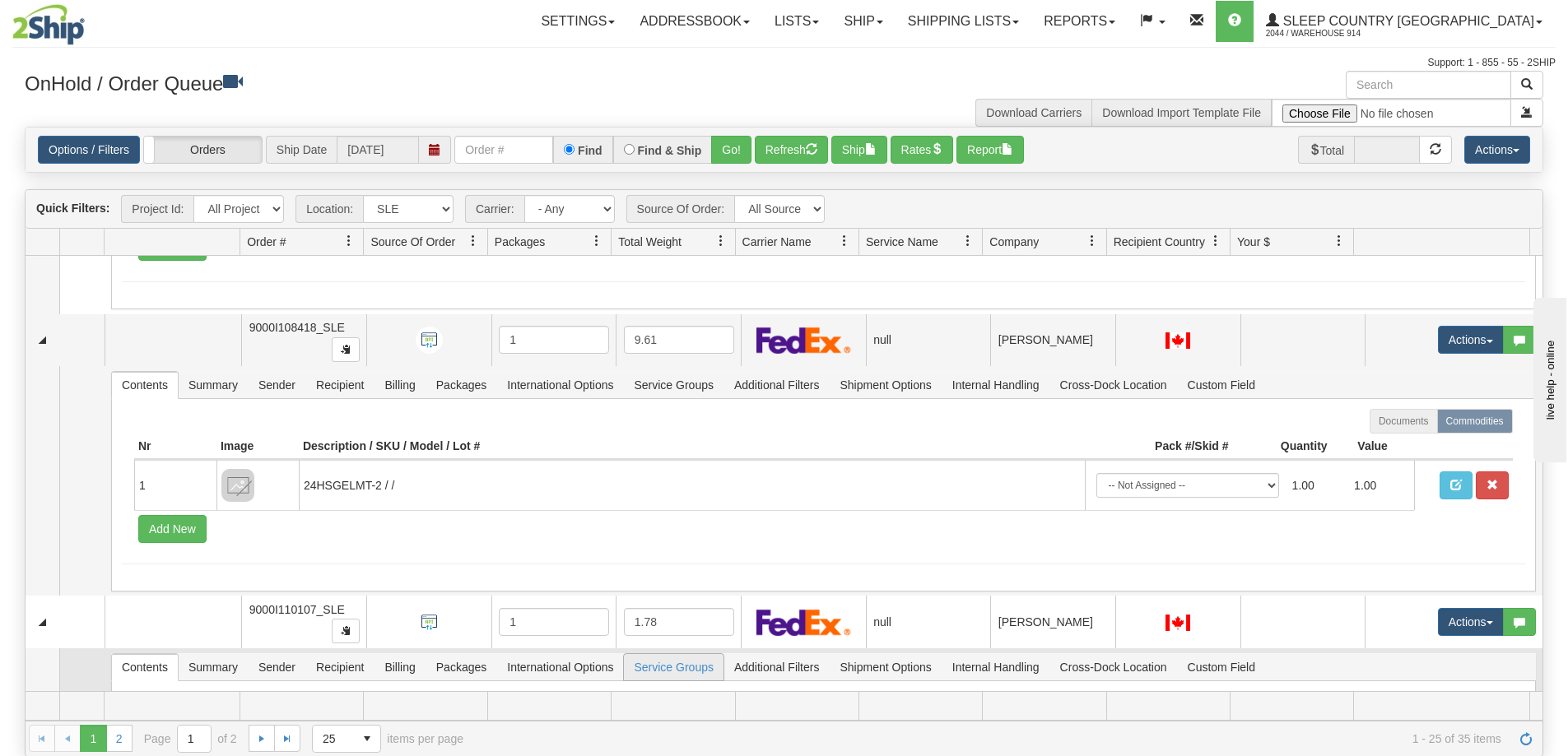
scroll to position [5597, 0]
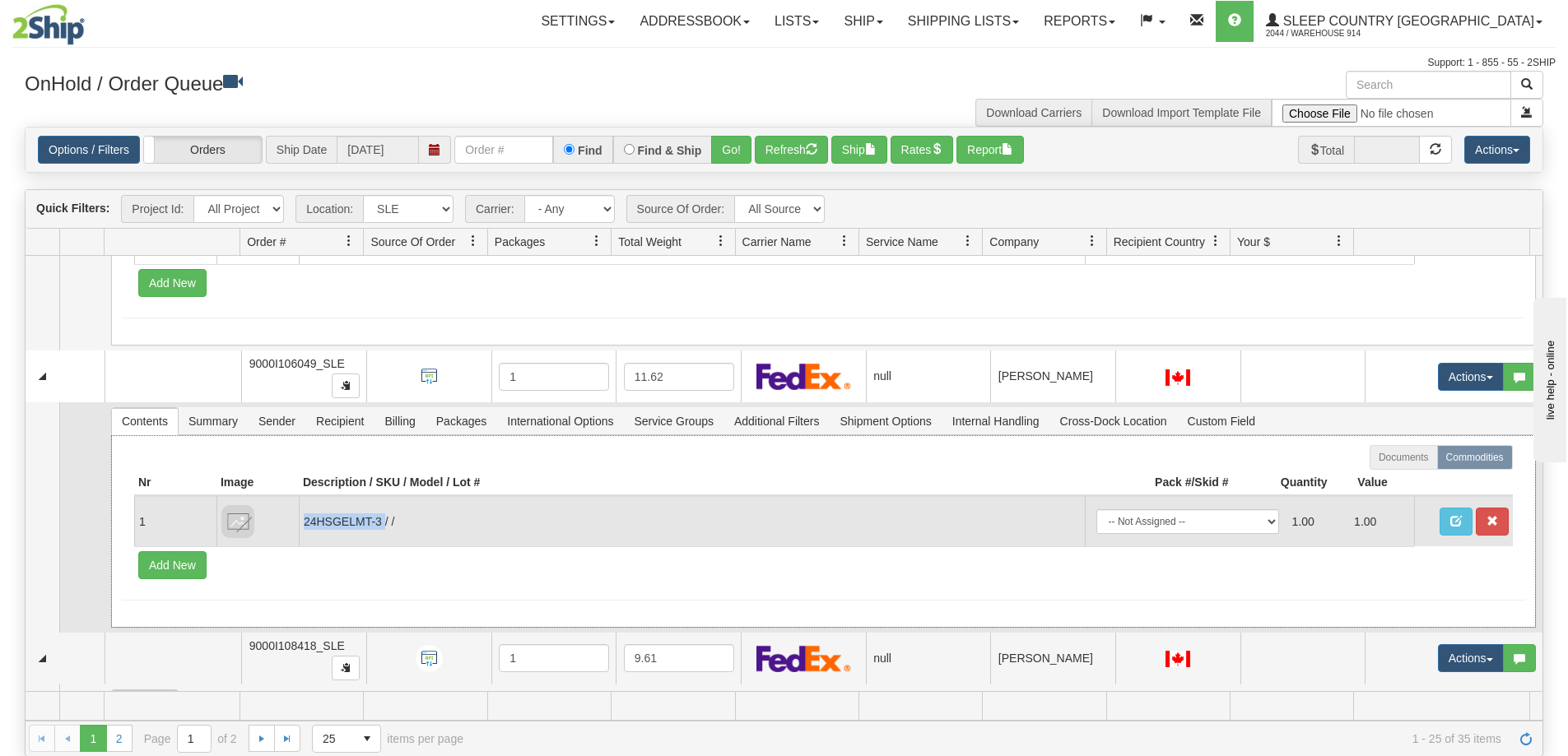
drag, startPoint x: 384, startPoint y: 523, endPoint x: 306, endPoint y: 535, distance: 78.9
click at [306, 535] on td "24HSGELMT-3 / /" at bounding box center [692, 521] width 787 height 50
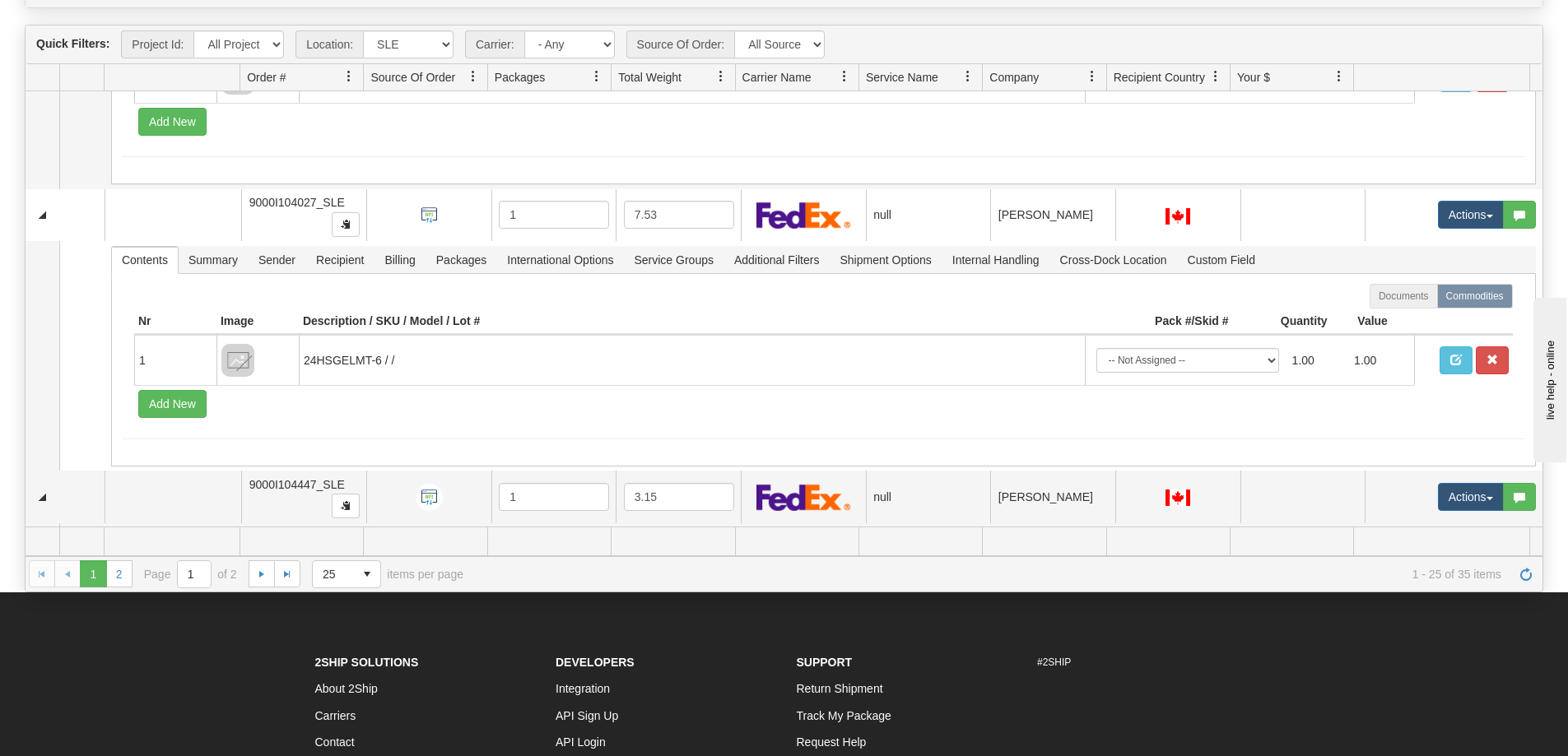
scroll to position [4445, 0]
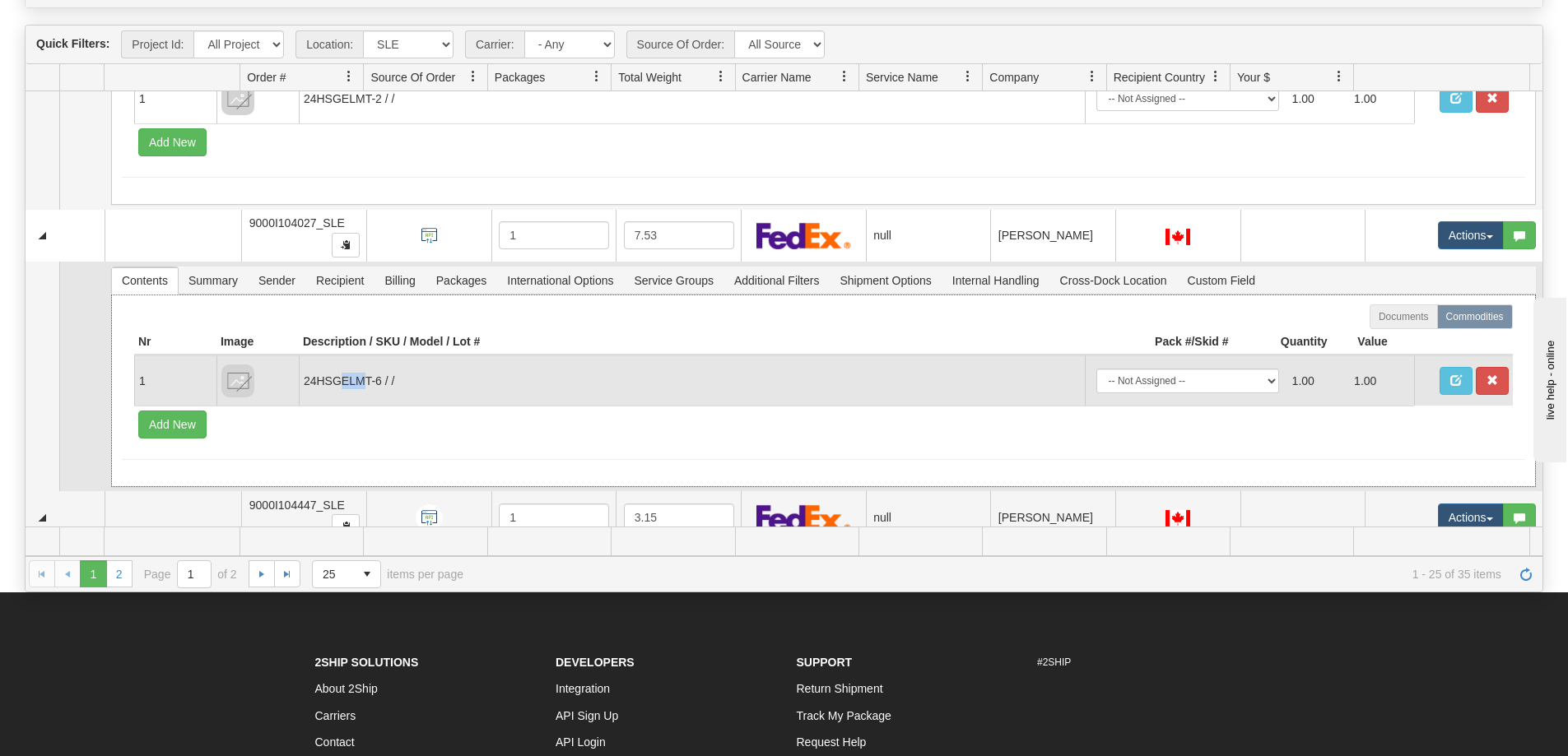
drag, startPoint x: 337, startPoint y: 379, endPoint x: 362, endPoint y: 372, distance: 26.0
click at [362, 372] on td "24HSGELMT-6 / /" at bounding box center [692, 381] width 787 height 50
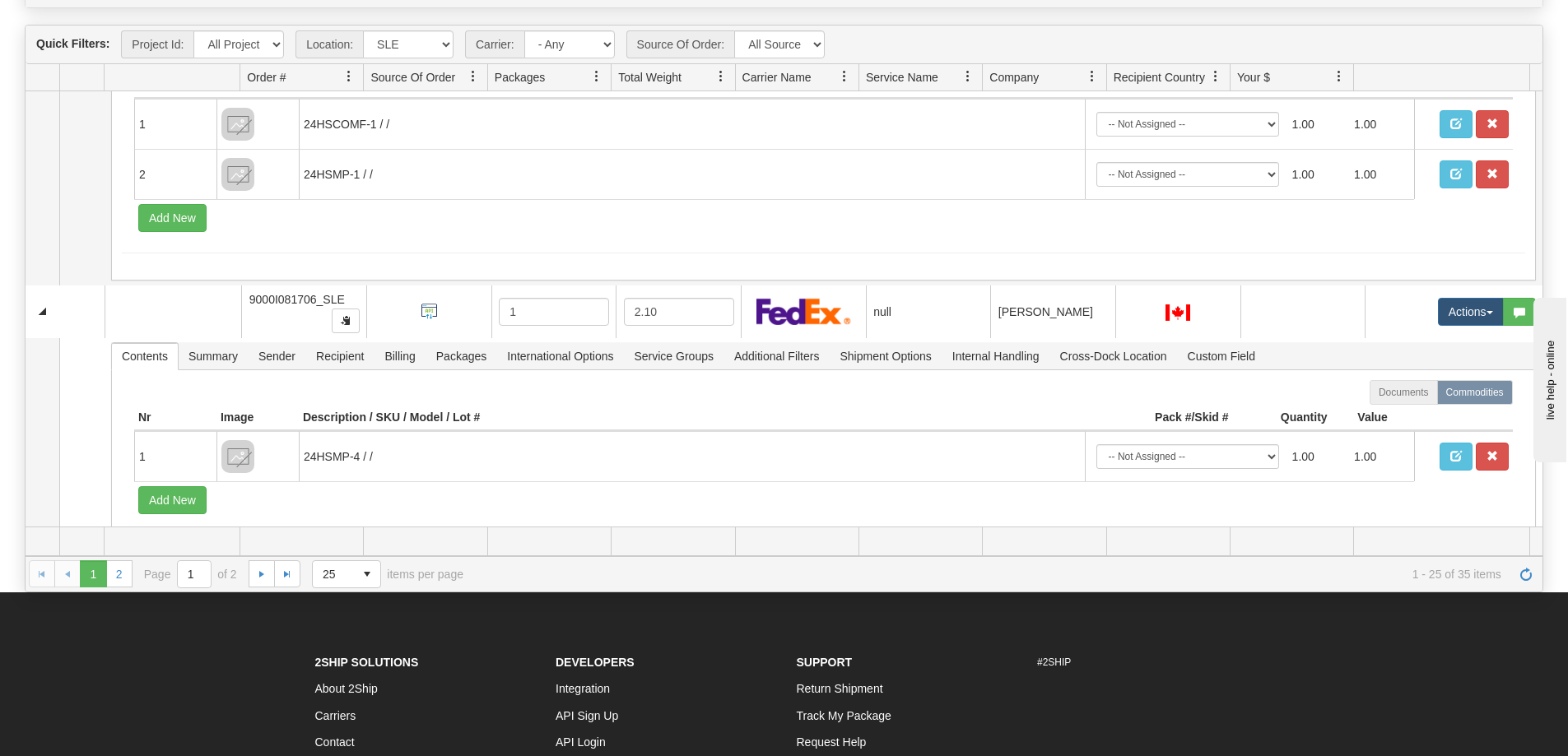
scroll to position [2799, 0]
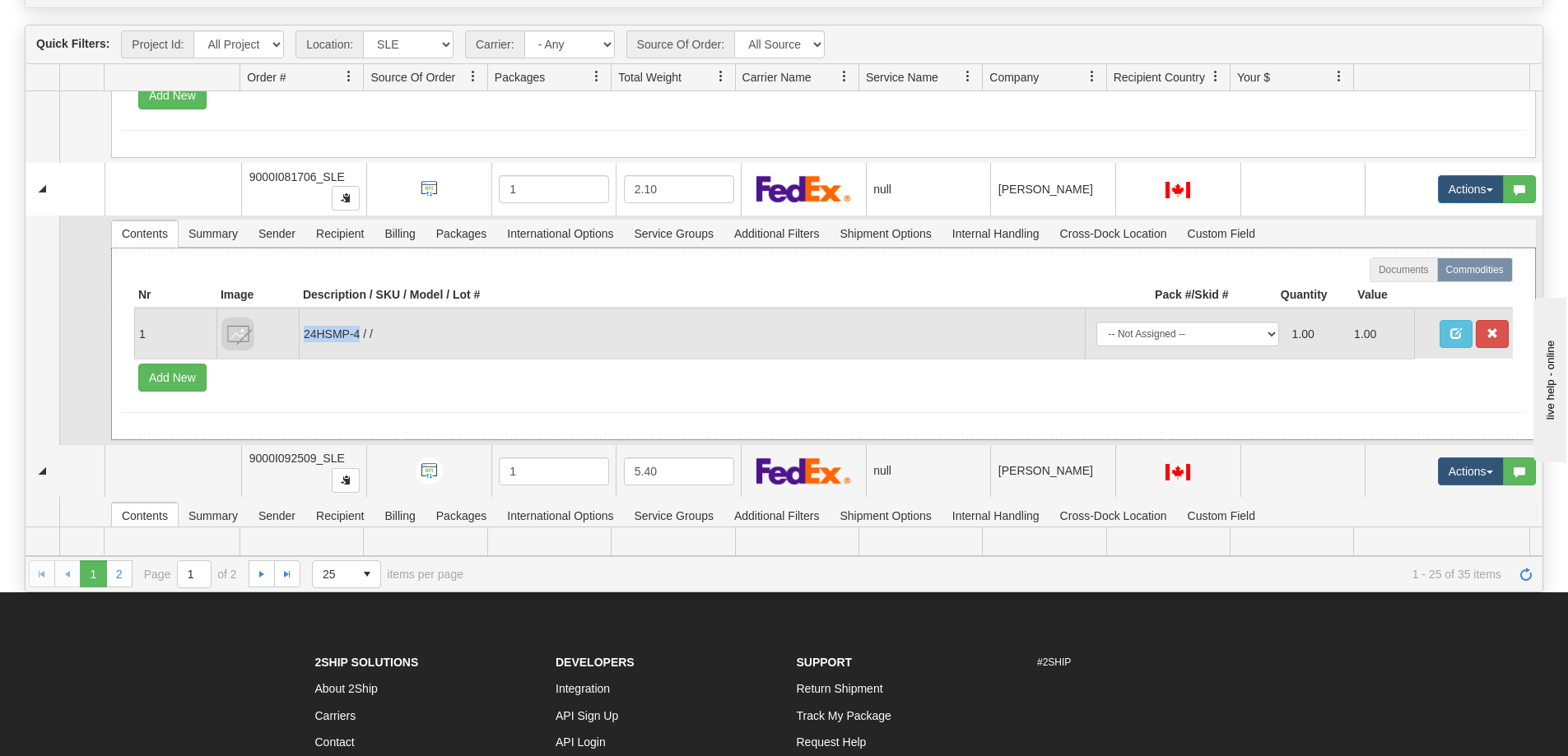
drag, startPoint x: 360, startPoint y: 335, endPoint x: 299, endPoint y: 337, distance: 61.0
click at [299, 337] on td "24HSMP-4 / /" at bounding box center [692, 334] width 787 height 50
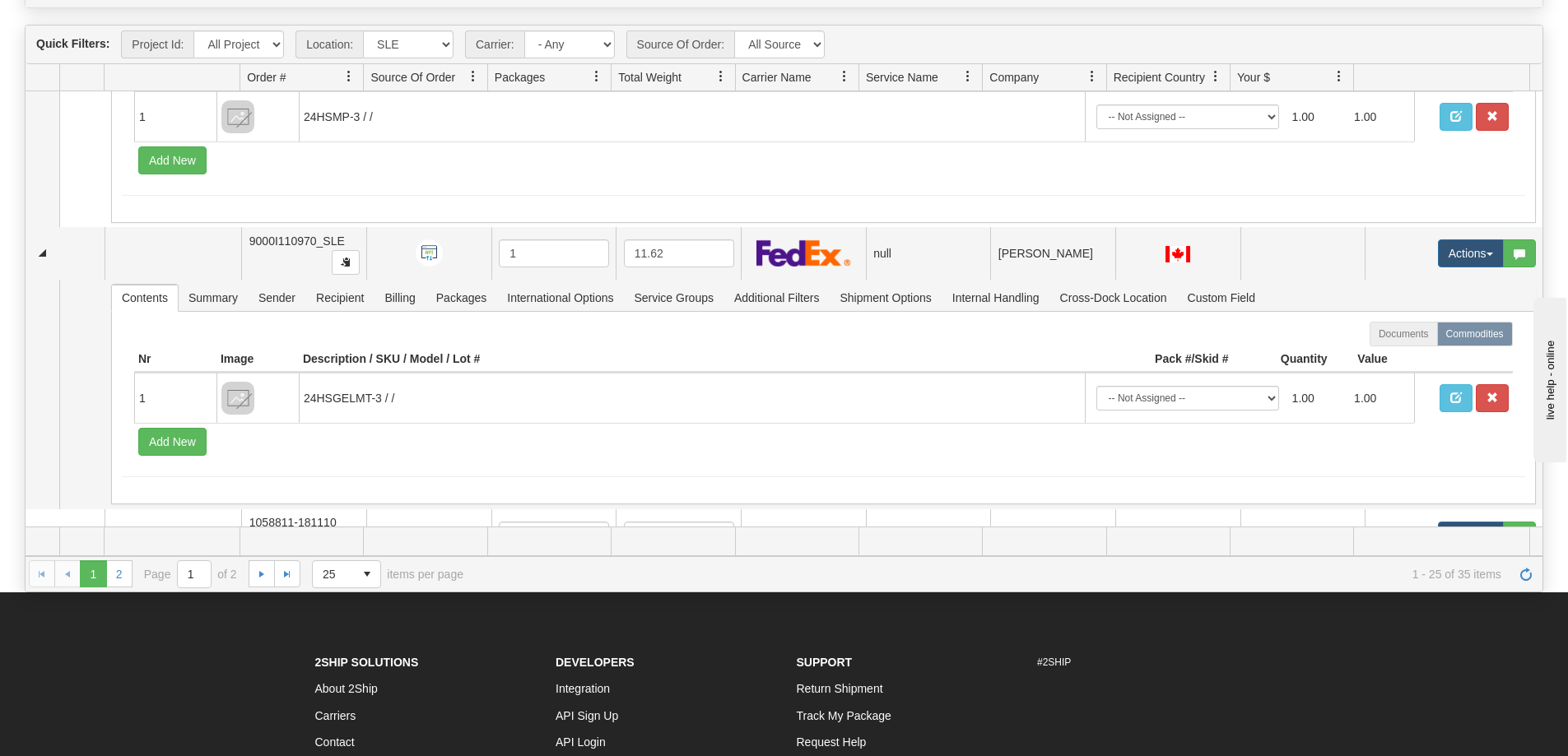
scroll to position [6666, 0]
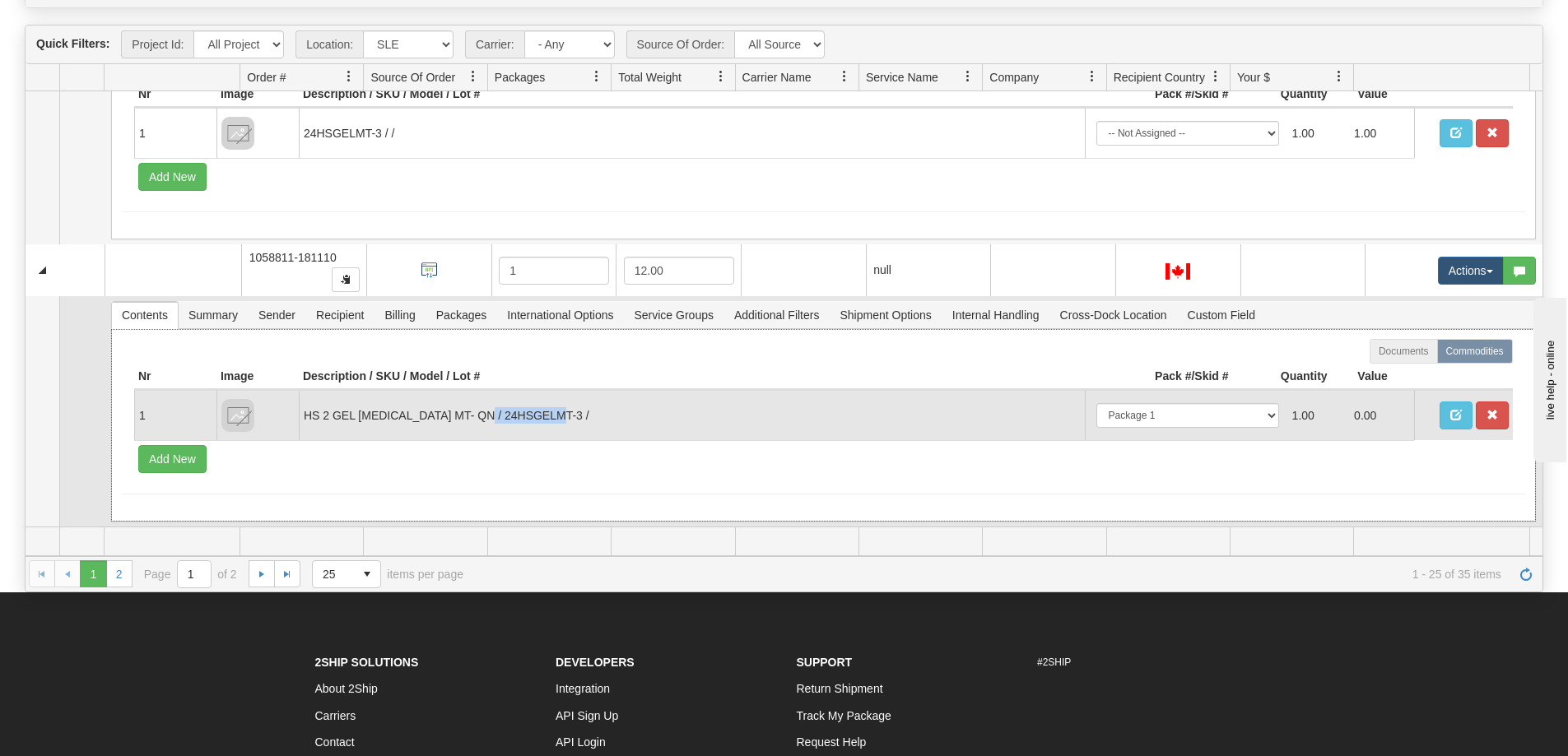
drag, startPoint x: 498, startPoint y: 420, endPoint x: 575, endPoint y: 417, distance: 77.1
click at [575, 417] on td "HS 2 GEL MEMORY FOAM MT- QN / 24HSGELMT-3 /" at bounding box center [692, 415] width 787 height 50
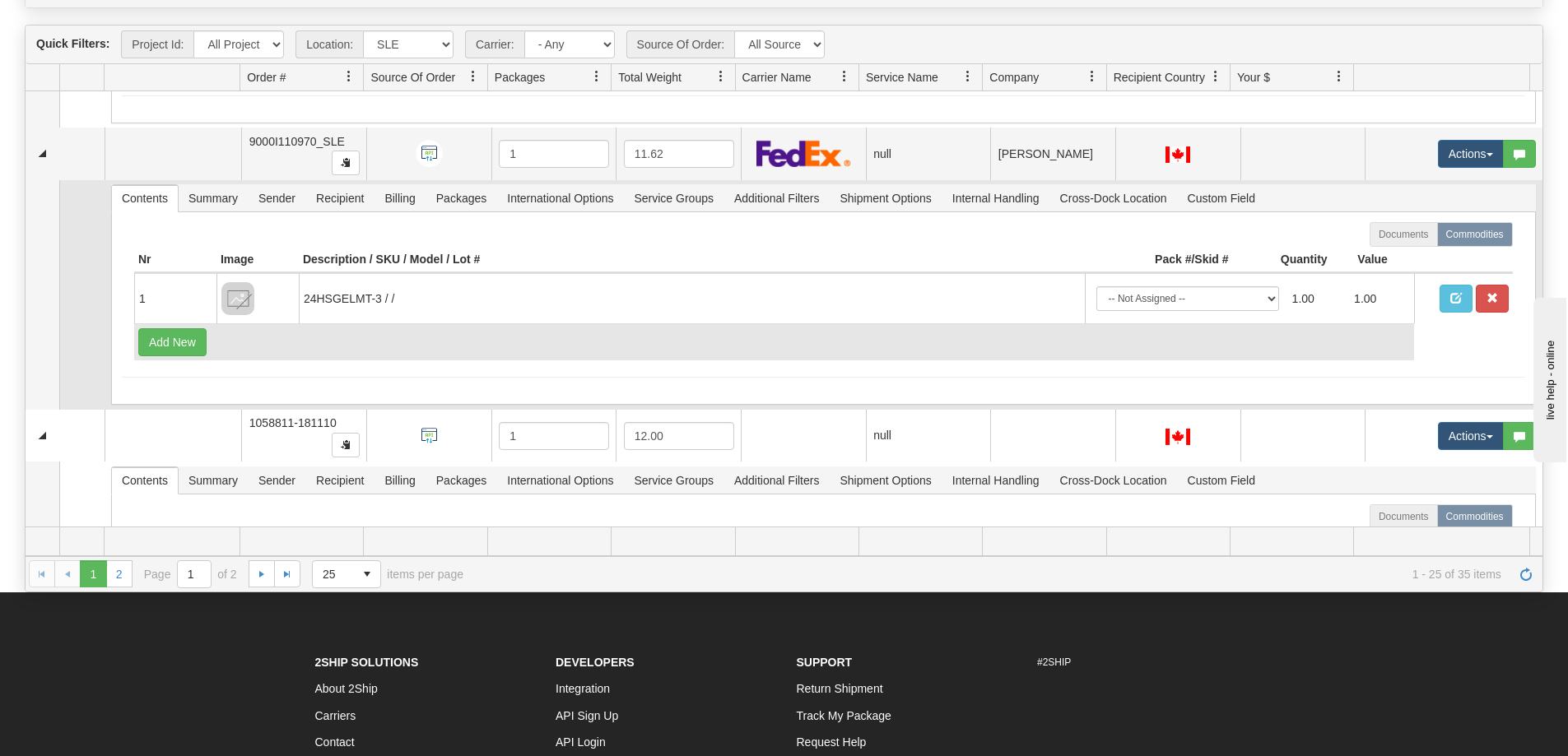
scroll to position [6337, 0]
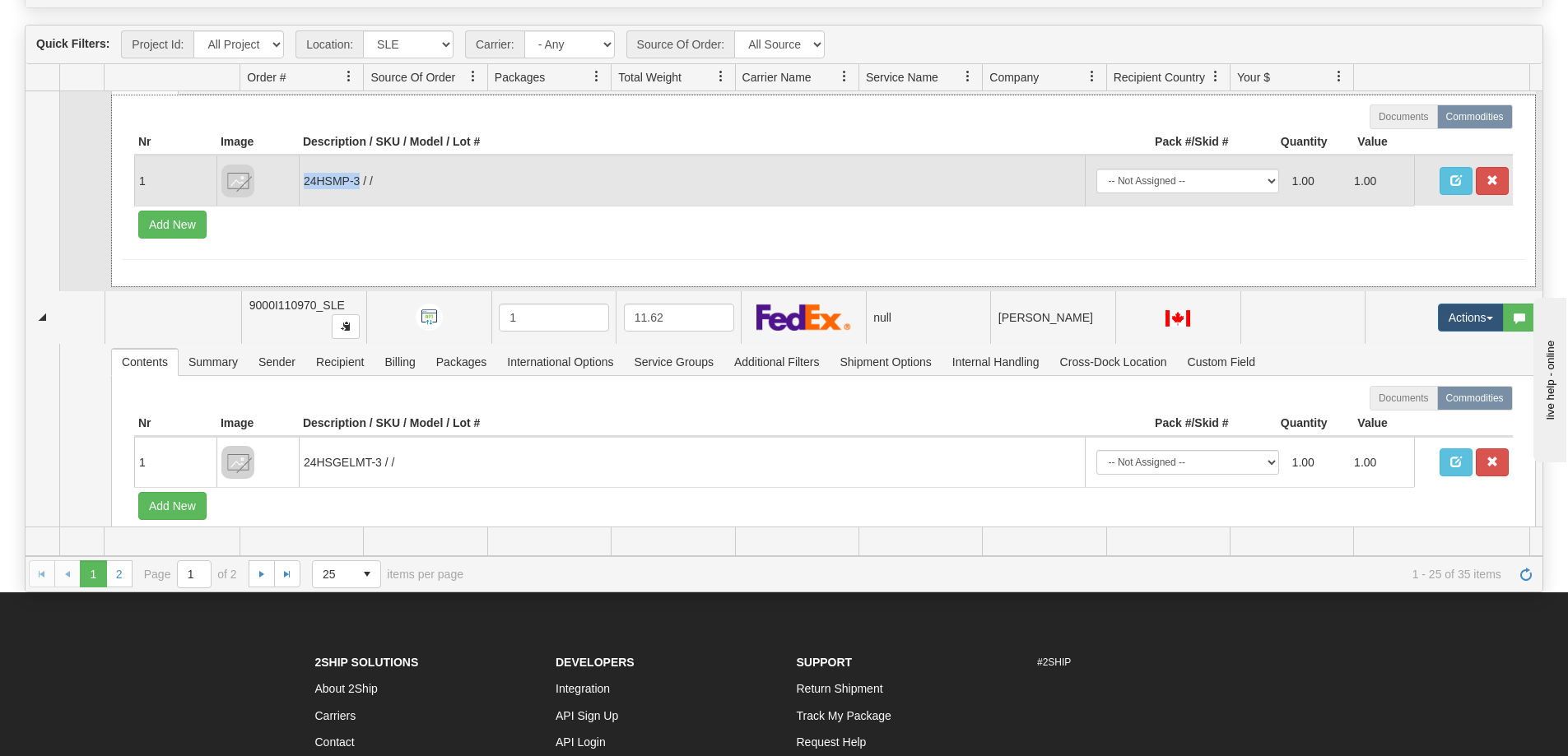
drag, startPoint x: 358, startPoint y: 184, endPoint x: 303, endPoint y: 193, distance: 55.7
click at [303, 193] on td "24HSMP-3 / /" at bounding box center [692, 181] width 787 height 50
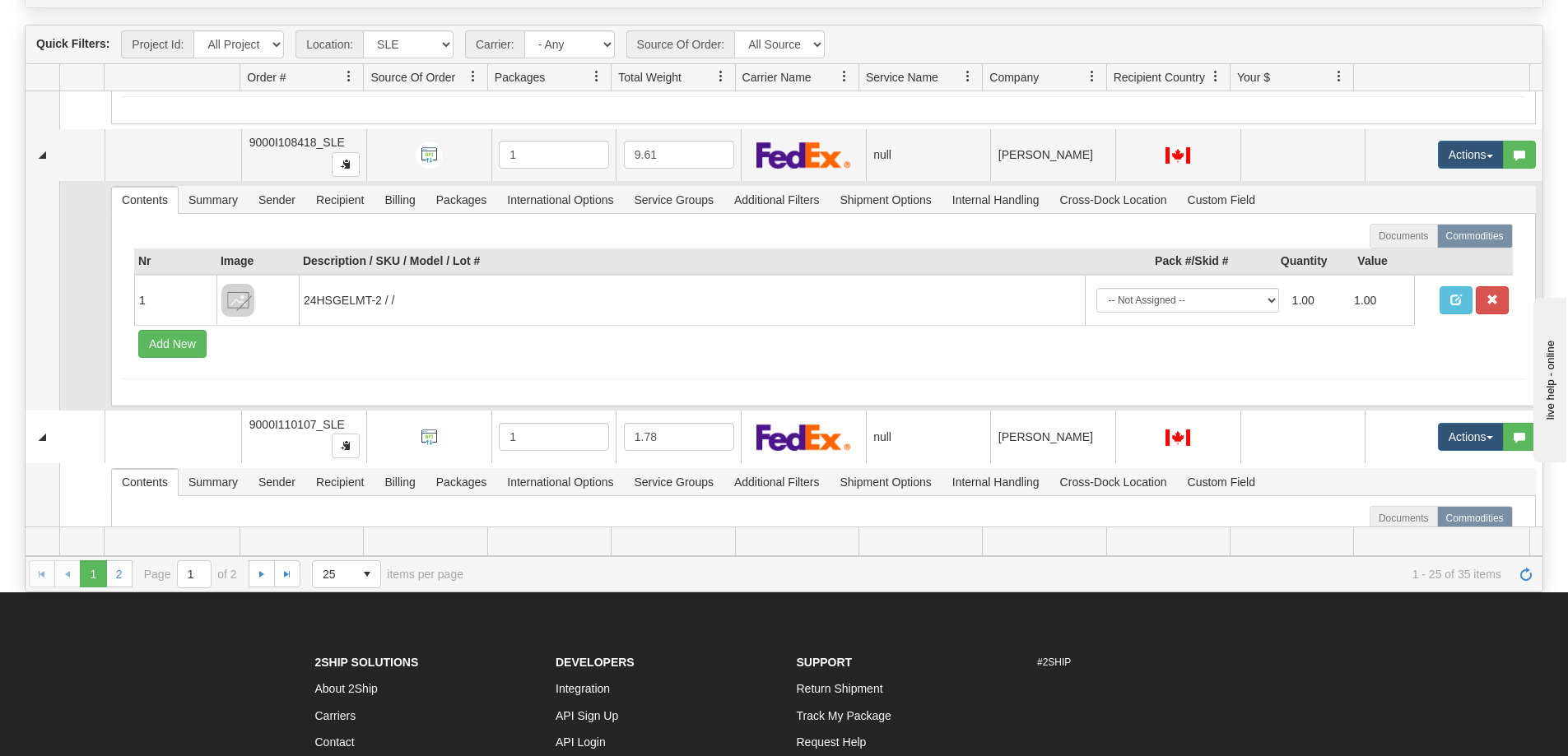
scroll to position [5926, 0]
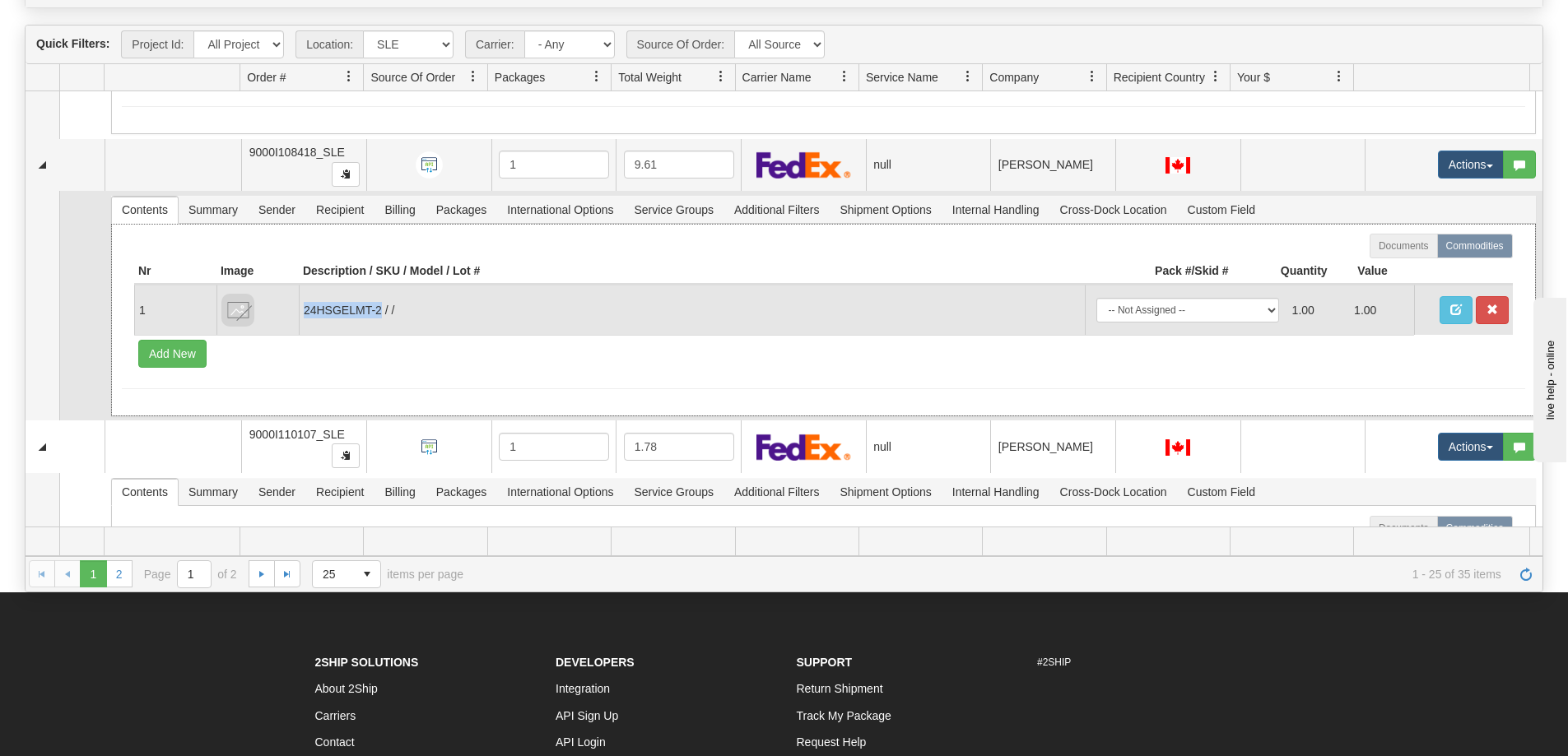
drag, startPoint x: 379, startPoint y: 309, endPoint x: 301, endPoint y: 323, distance: 79.2
click at [301, 323] on td "24HSGELMT-2 / /" at bounding box center [692, 310] width 787 height 50
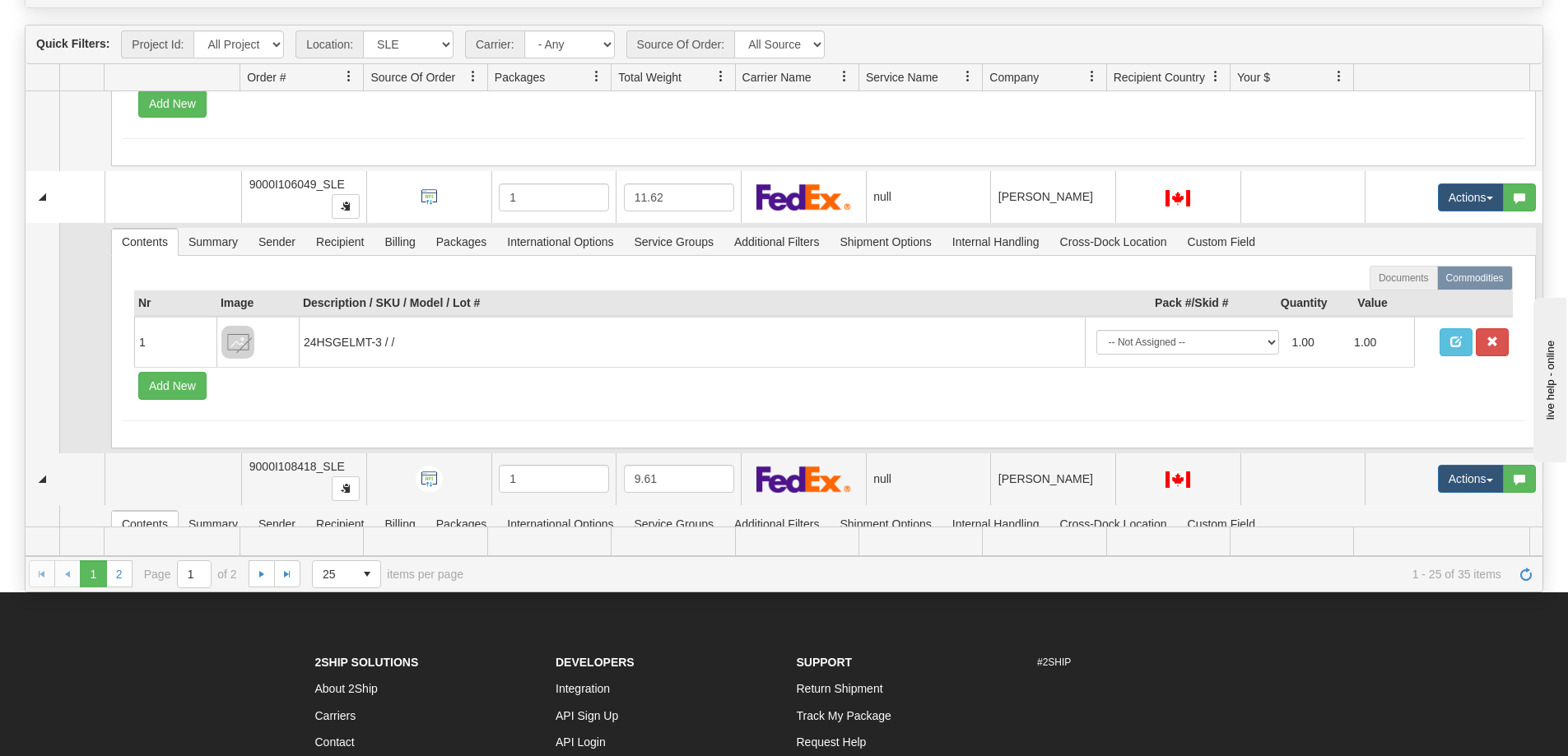
scroll to position [5597, 0]
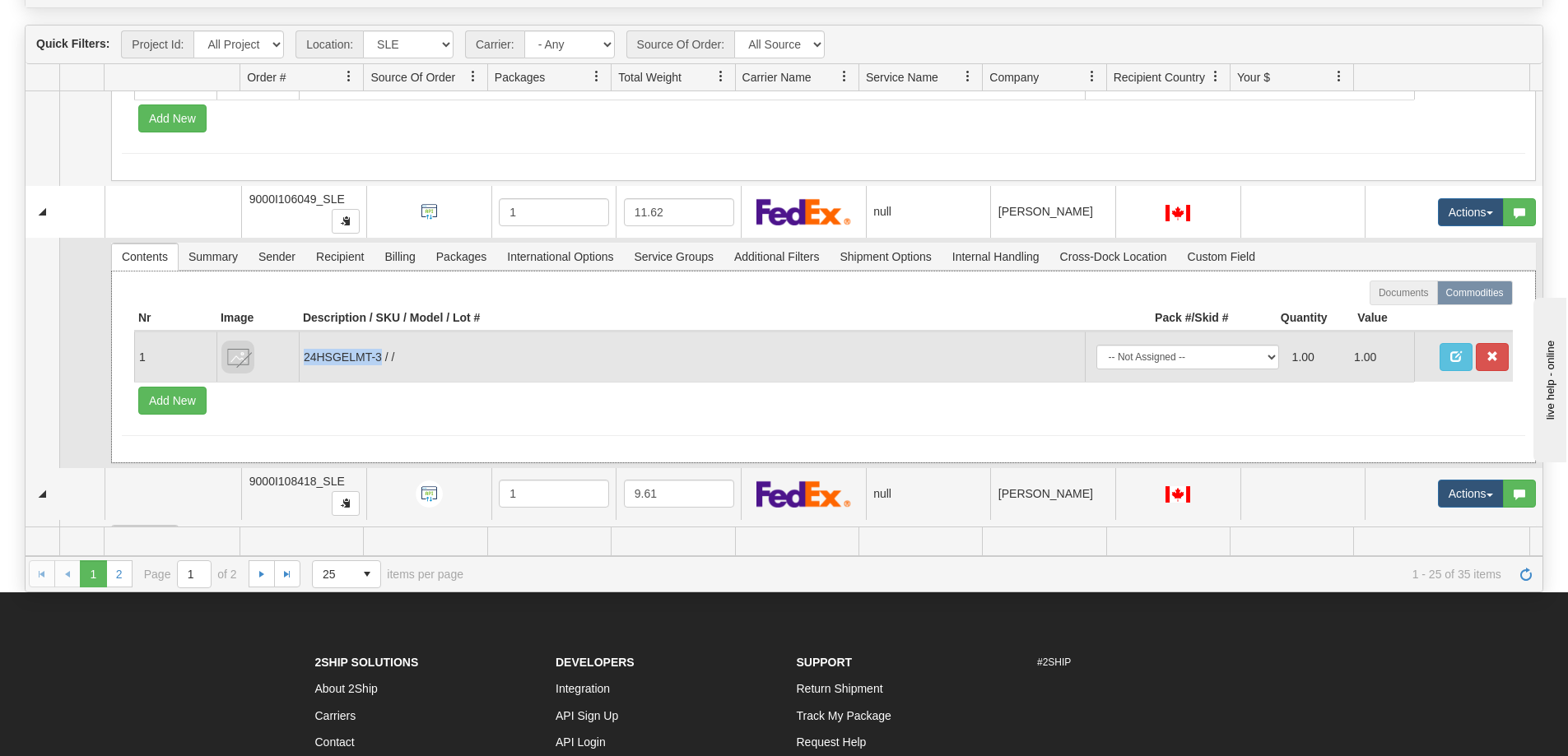
drag, startPoint x: 381, startPoint y: 353, endPoint x: 304, endPoint y: 365, distance: 77.9
click at [304, 365] on td "24HSGELMT-3 / /" at bounding box center [692, 357] width 787 height 50
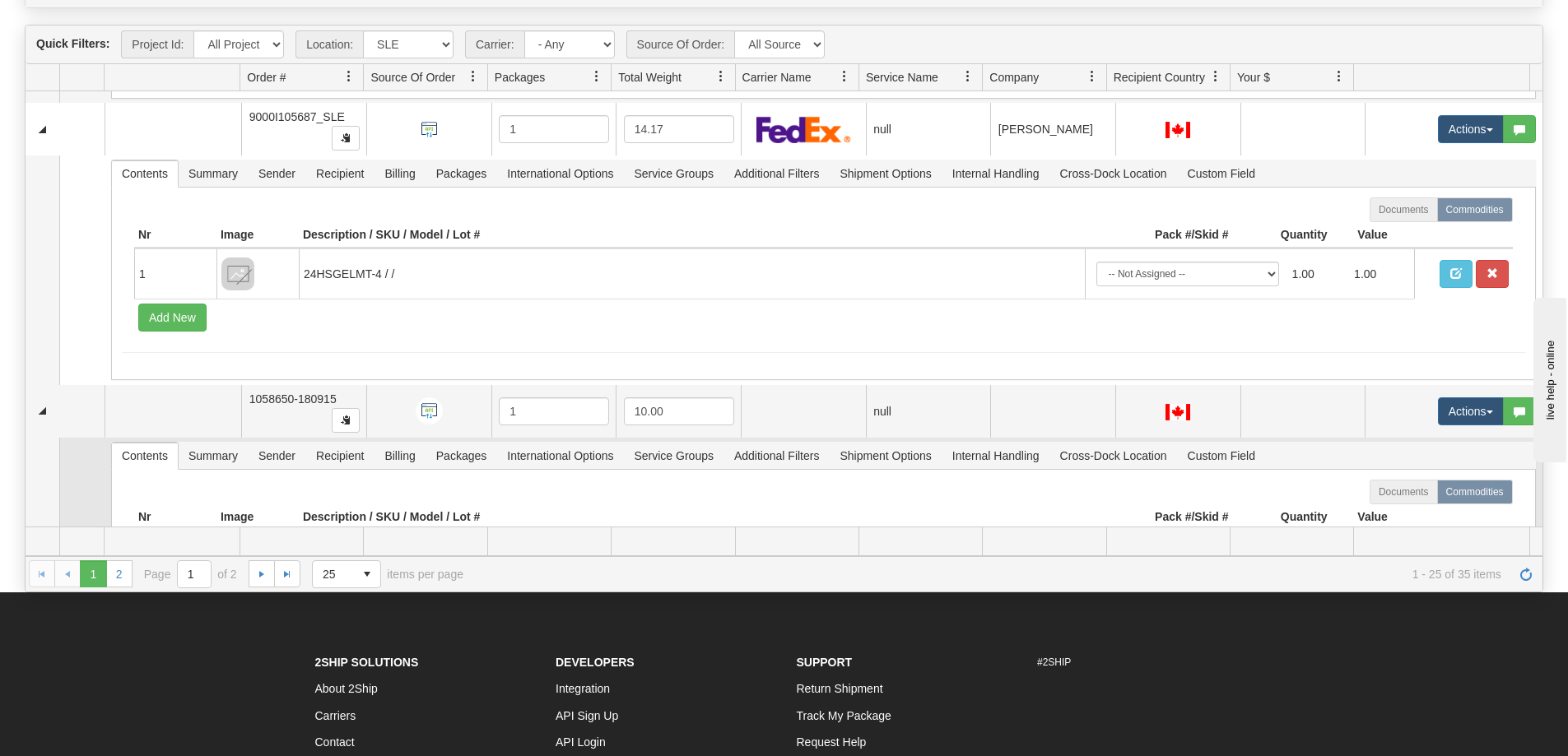
scroll to position [5103, 0]
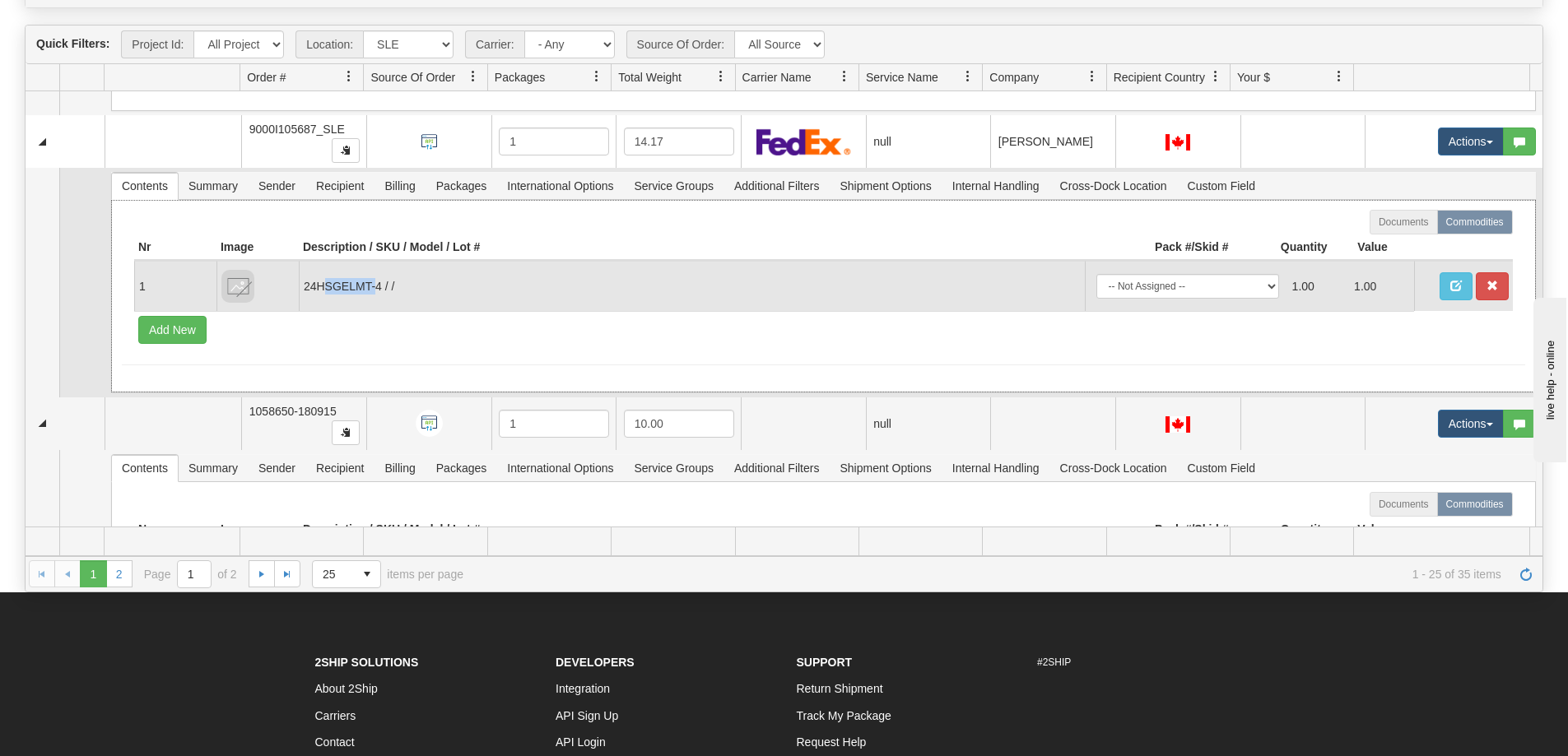
drag, startPoint x: 378, startPoint y: 288, endPoint x: 326, endPoint y: 290, distance: 52.0
click at [326, 290] on td "24HSGELMT-4 / /" at bounding box center [692, 286] width 787 height 50
click at [339, 284] on td "24HSGELMT-4 / /" at bounding box center [692, 286] width 787 height 50
drag, startPoint x: 381, startPoint y: 288, endPoint x: 301, endPoint y: 291, distance: 80.1
click at [301, 291] on td "24HSGELMT-4 / /" at bounding box center [692, 286] width 787 height 50
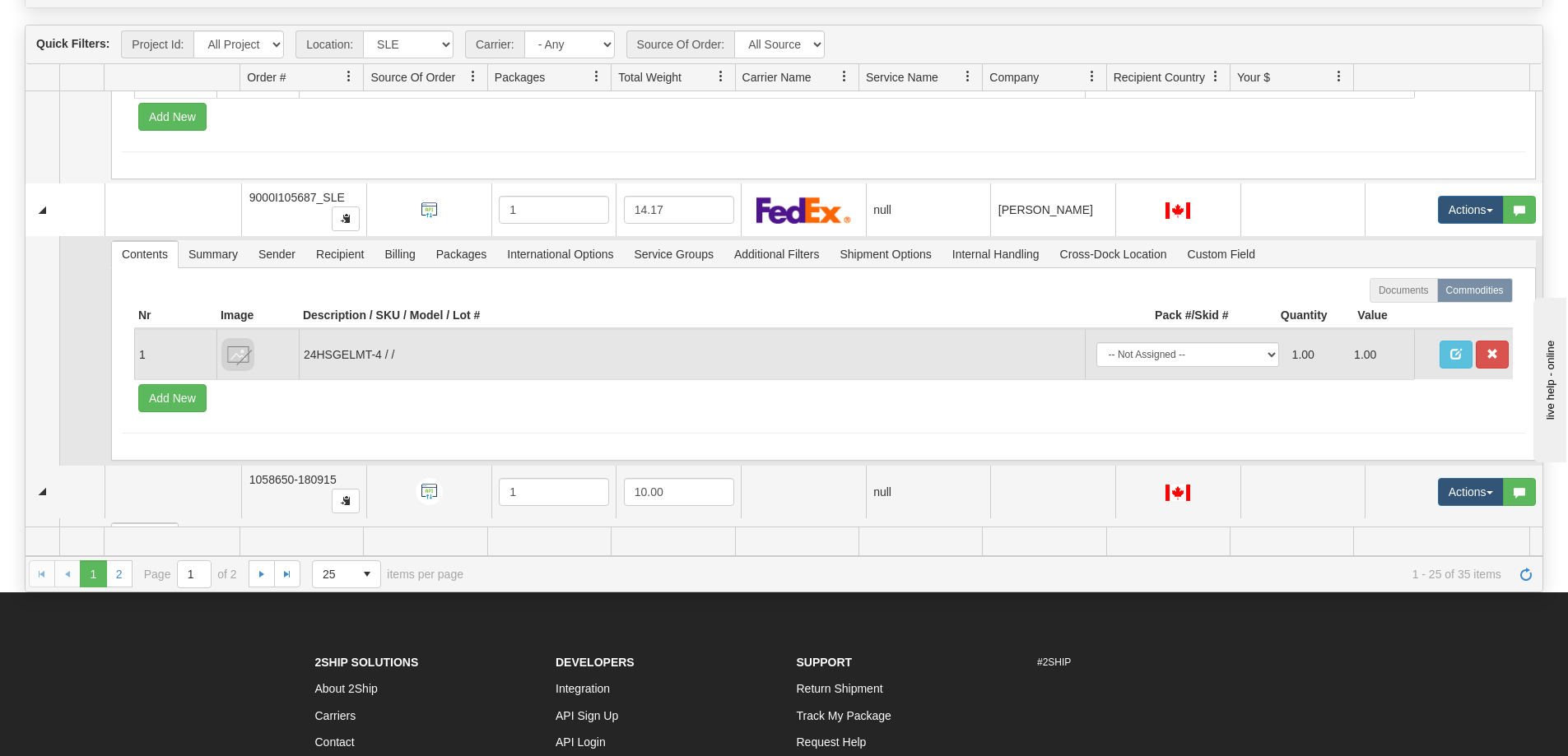
scroll to position [4856, 0]
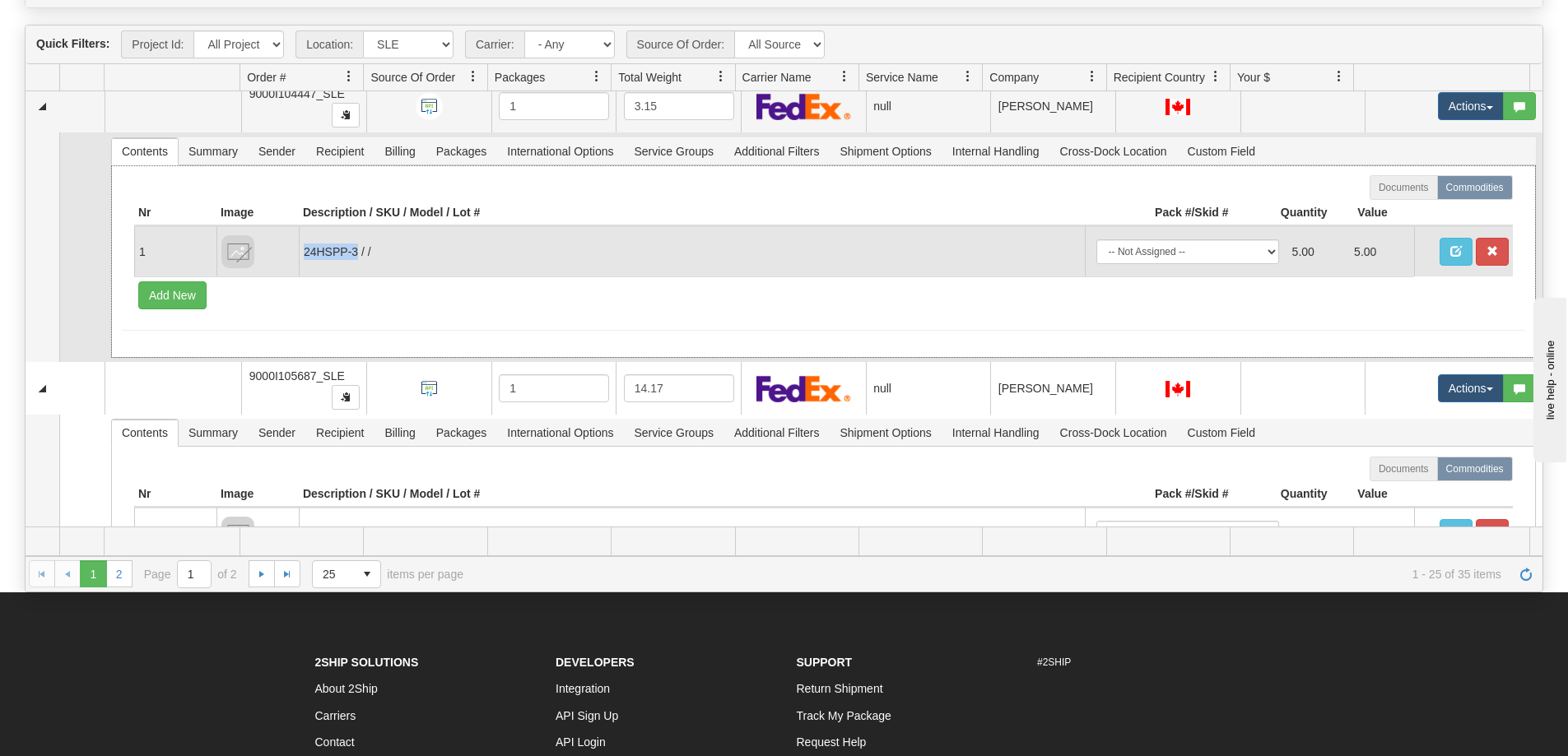
drag, startPoint x: 356, startPoint y: 253, endPoint x: 302, endPoint y: 256, distance: 54.1
click at [302, 256] on td "24HSPP-3 / /" at bounding box center [692, 251] width 787 height 50
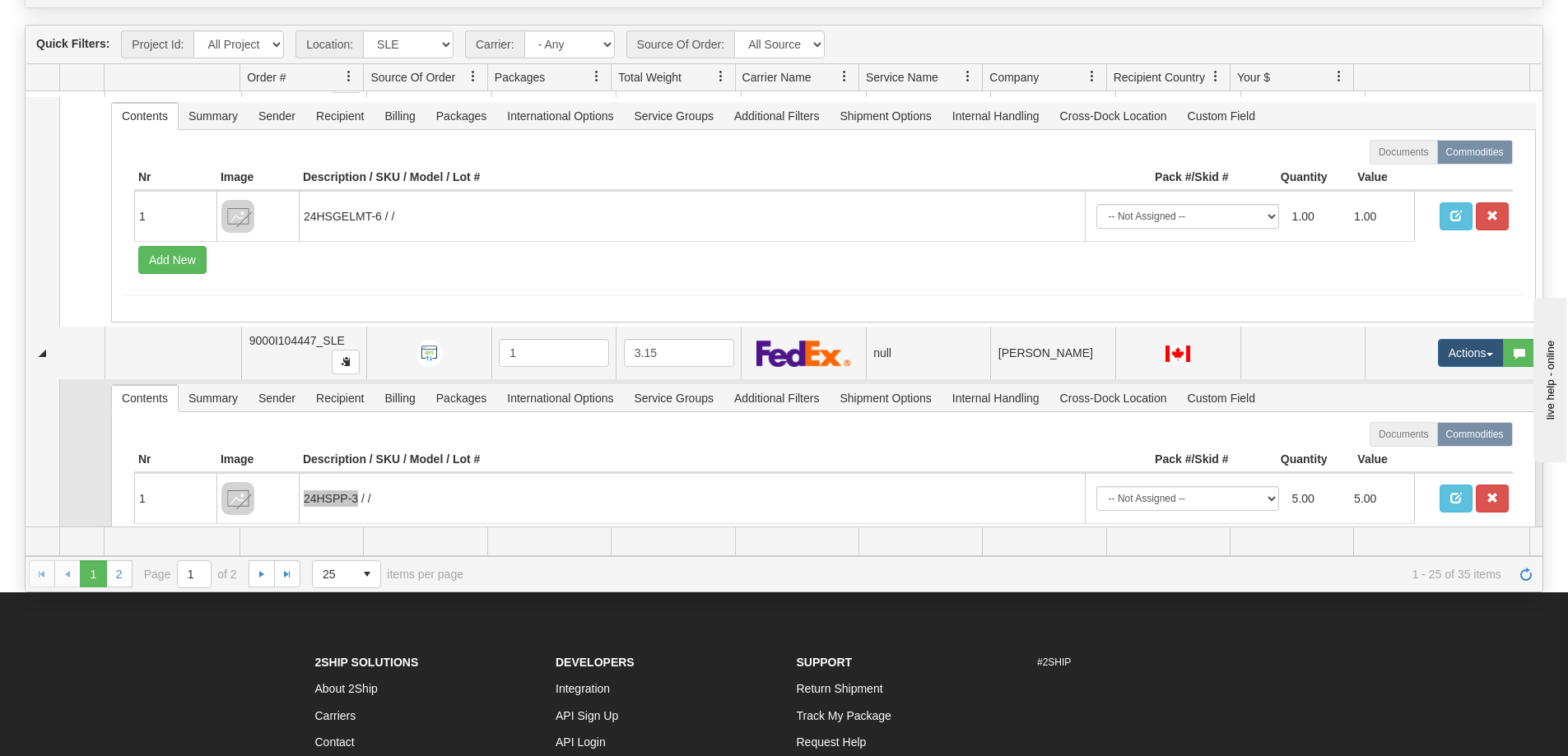
scroll to position [4527, 0]
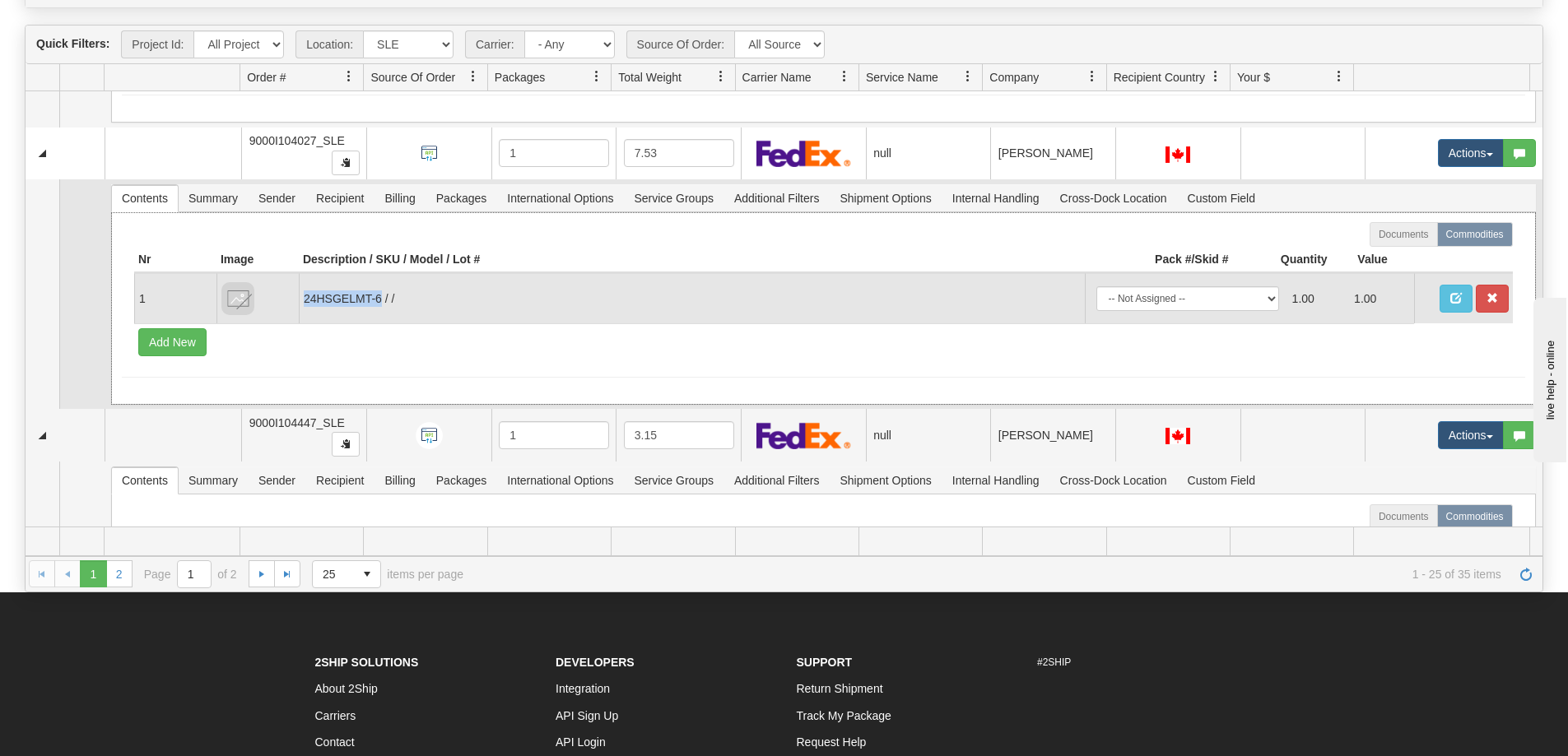
drag, startPoint x: 379, startPoint y: 298, endPoint x: 303, endPoint y: 308, distance: 76.7
click at [303, 308] on td "24HSGELMT-6 / /" at bounding box center [692, 298] width 787 height 50
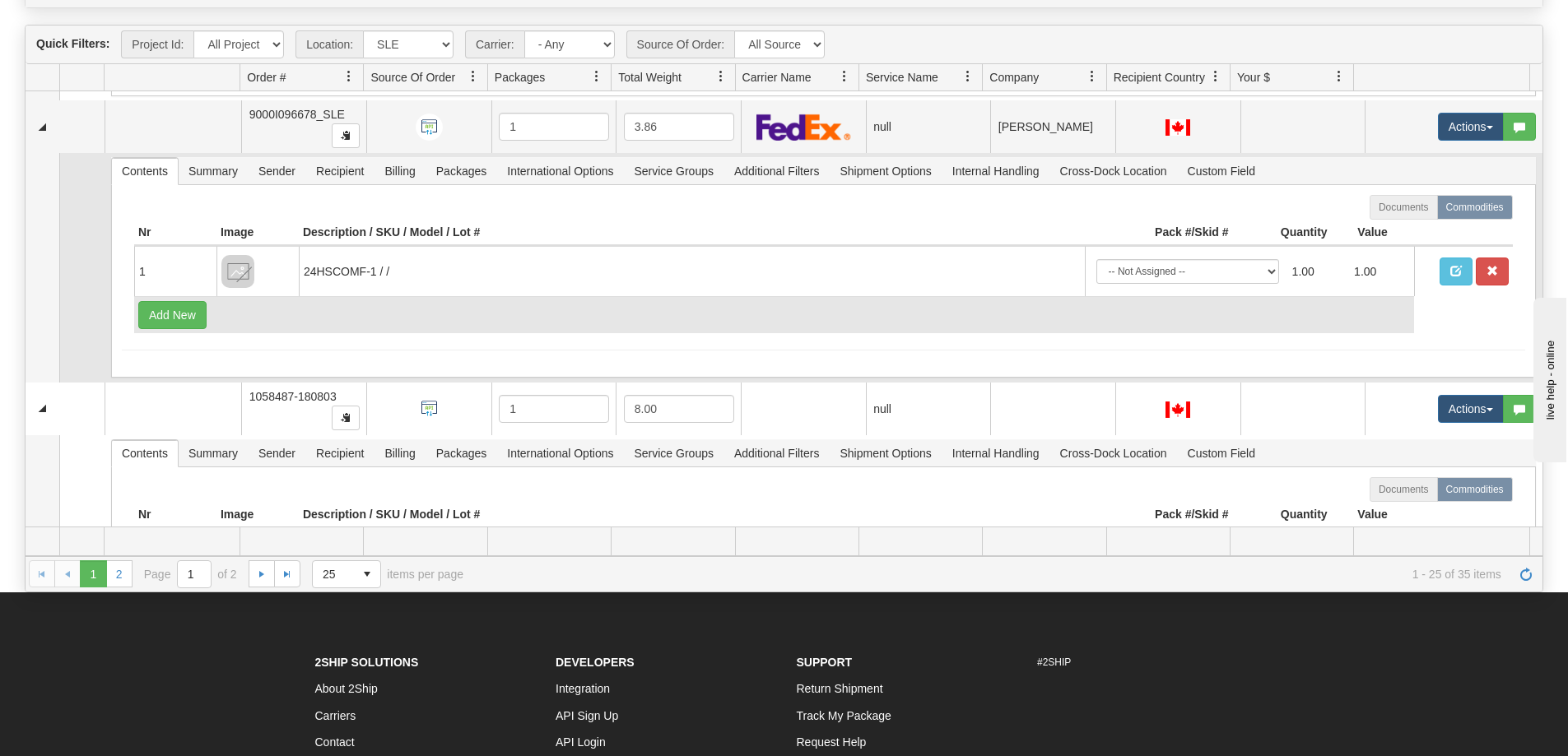
scroll to position [3704, 0]
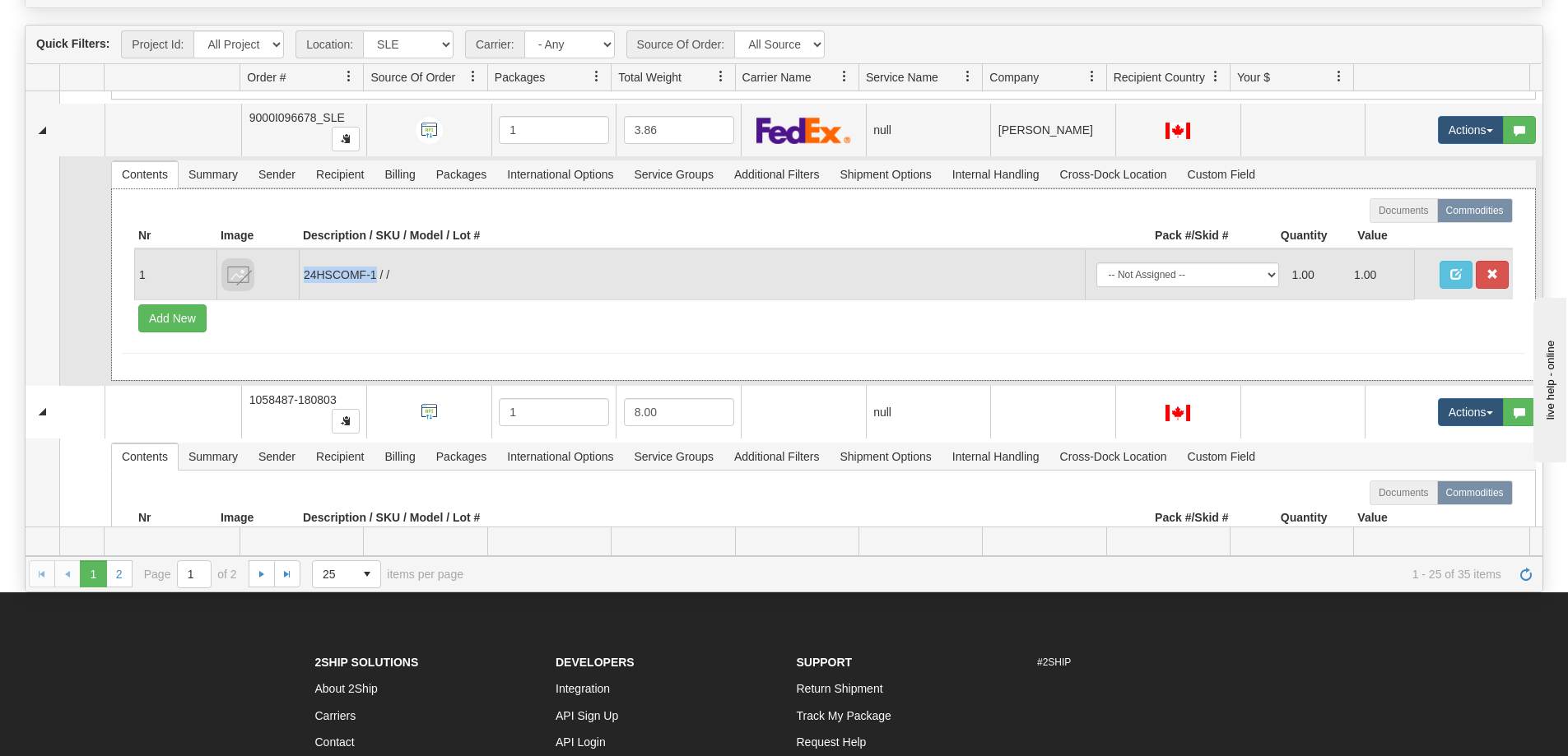
drag, startPoint x: 376, startPoint y: 280, endPoint x: 305, endPoint y: 284, distance: 71.1
click at [305, 284] on td "24HSCOMF-1 / /" at bounding box center [692, 274] width 787 height 50
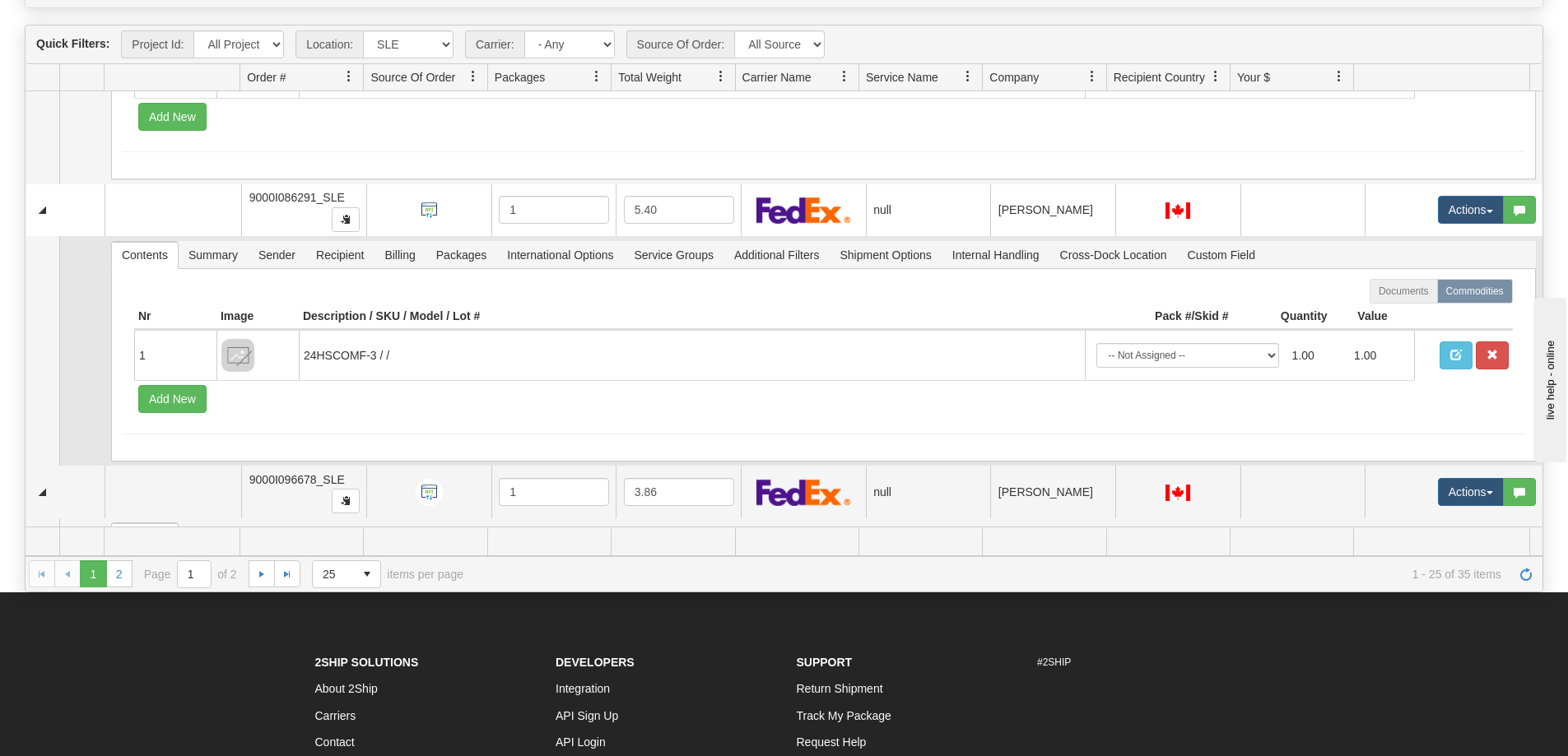
scroll to position [3293, 0]
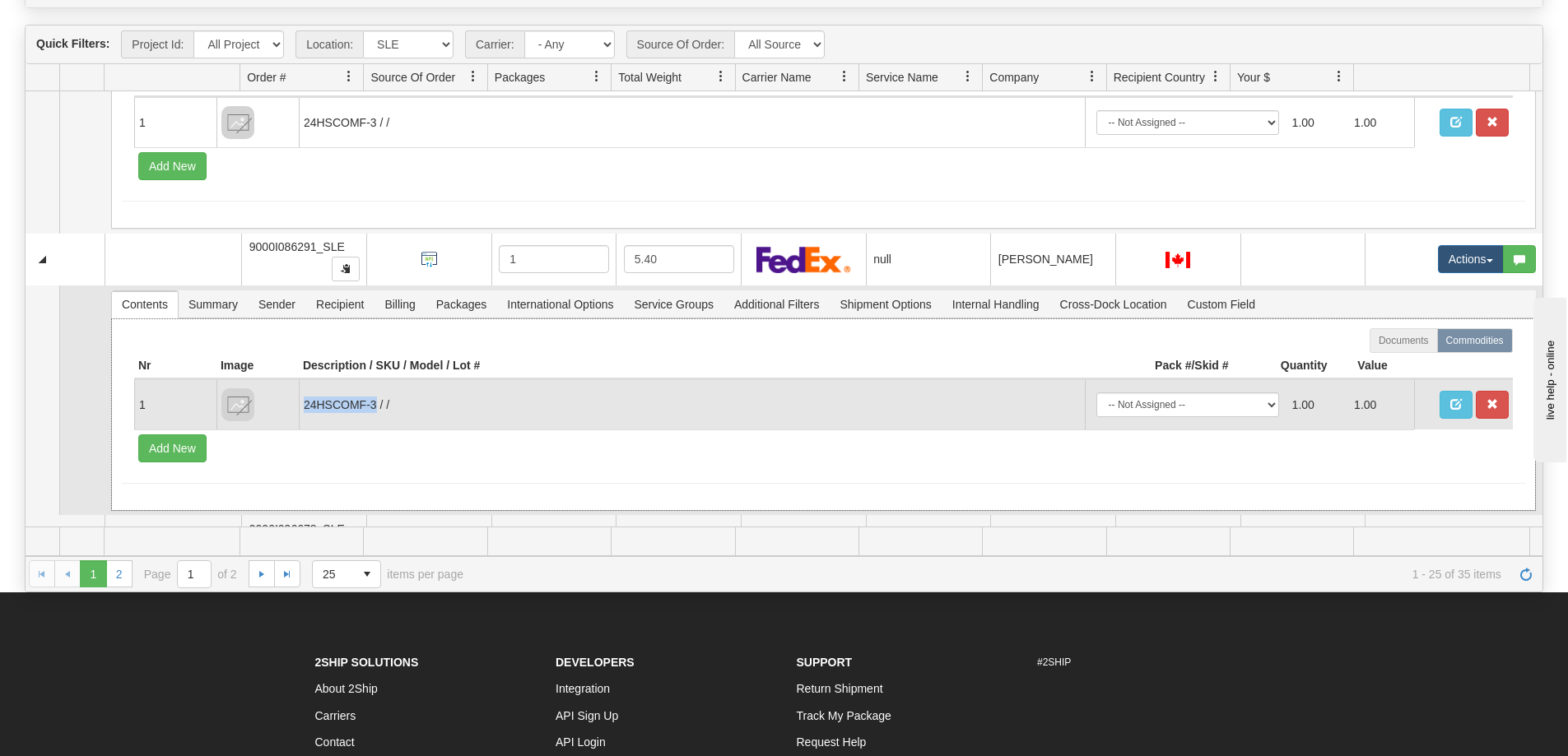
drag, startPoint x: 377, startPoint y: 404, endPoint x: 300, endPoint y: 415, distance: 77.8
click at [300, 415] on td "24HSCOMF-3 / /" at bounding box center [692, 404] width 787 height 50
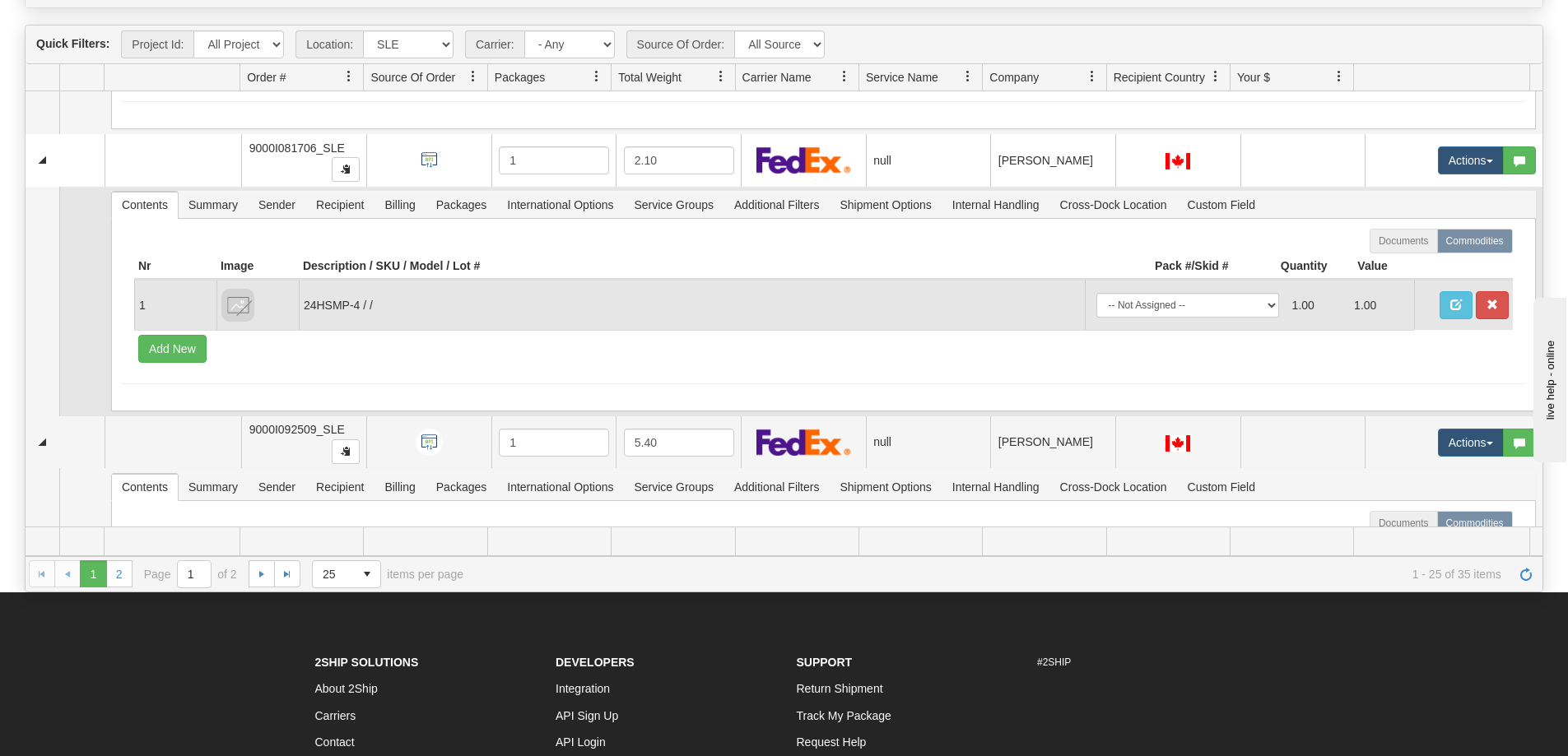
scroll to position [2799, 0]
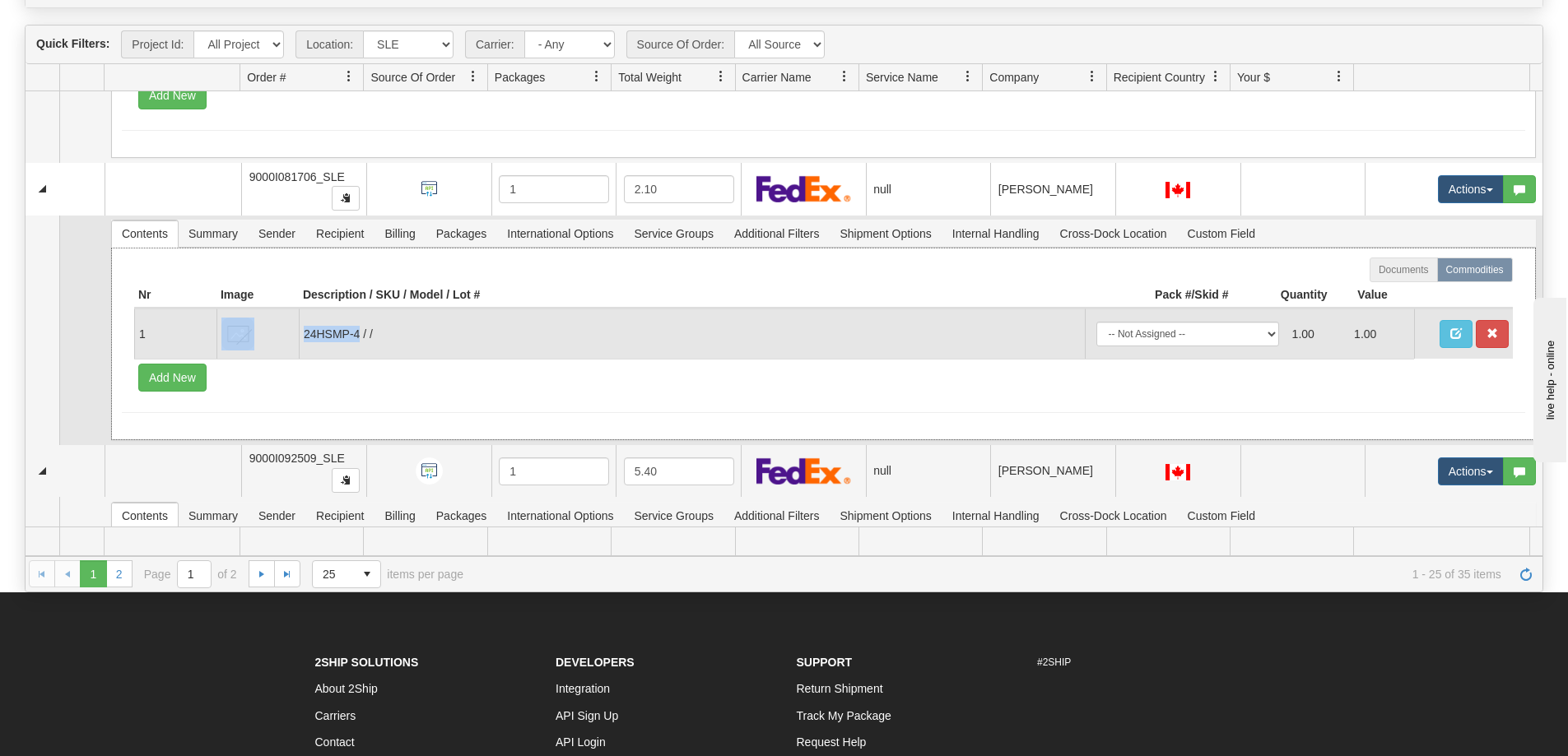
drag, startPoint x: 351, startPoint y: 336, endPoint x: 295, endPoint y: 343, distance: 56.4
click at [295, 343] on tr "1 24HSMP-4 / / -- Not Assigned -- Package 1 1.00 1.00" at bounding box center [824, 334] width 1379 height 50
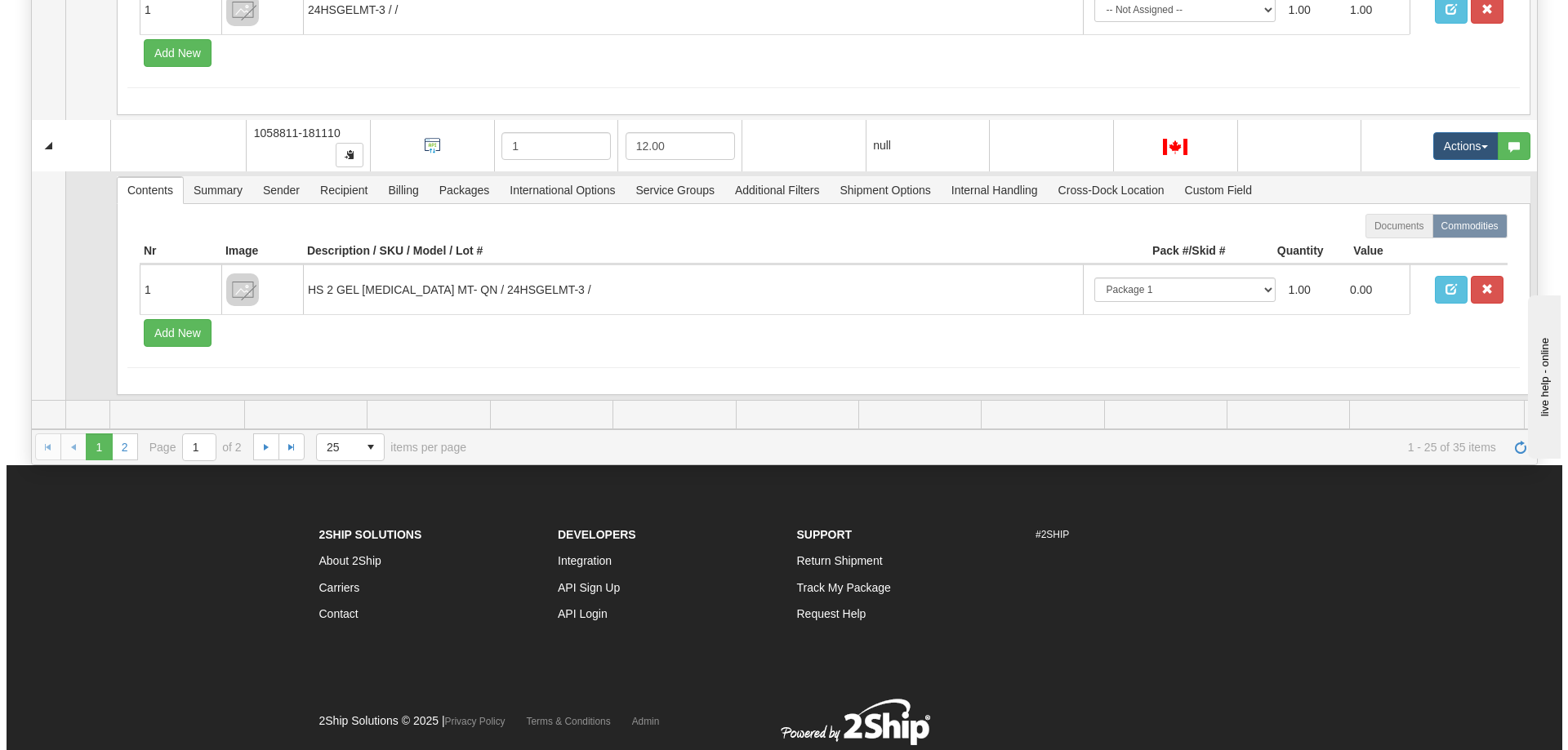
scroll to position [257, 0]
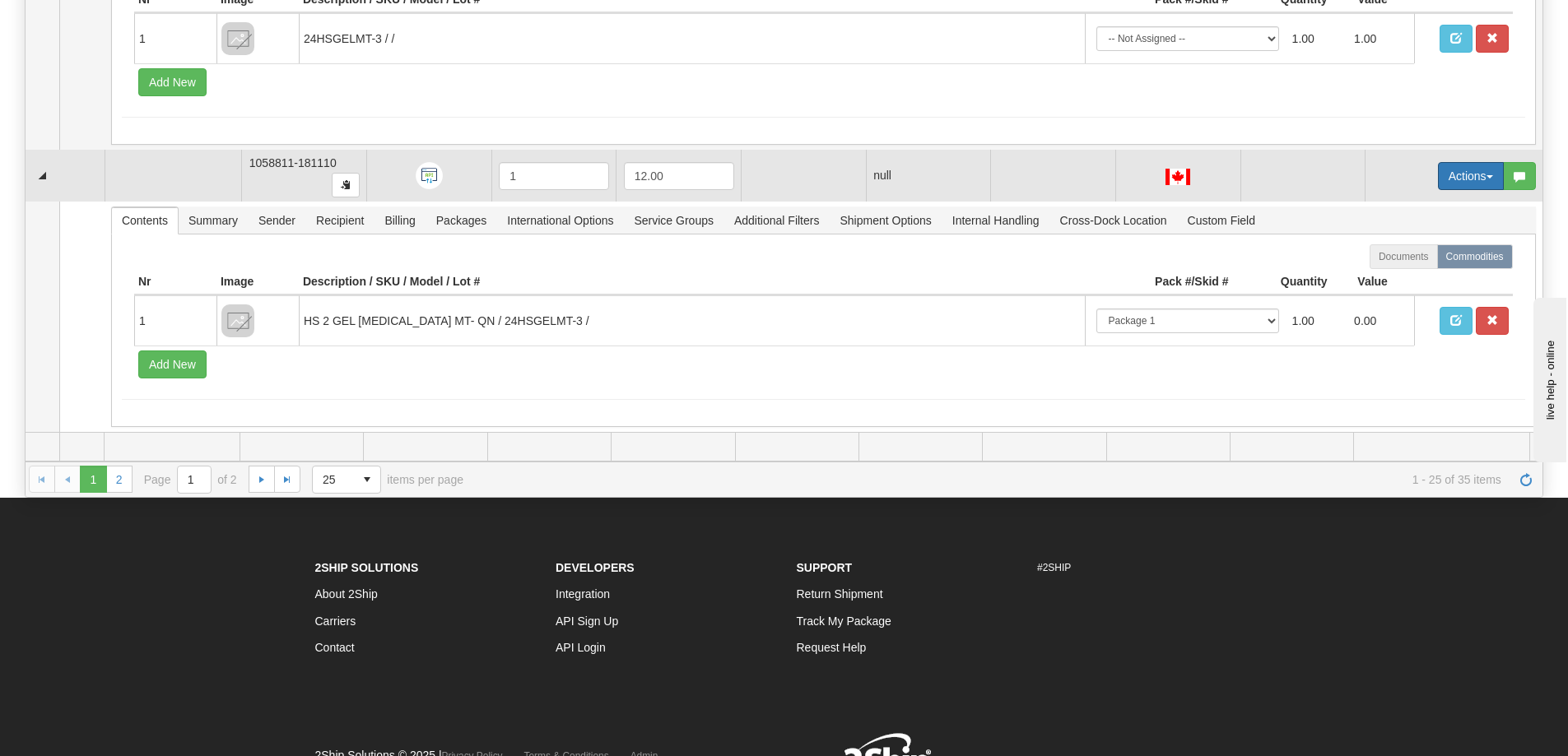
click at [1441, 177] on button "Actions" at bounding box center [1471, 175] width 66 height 28
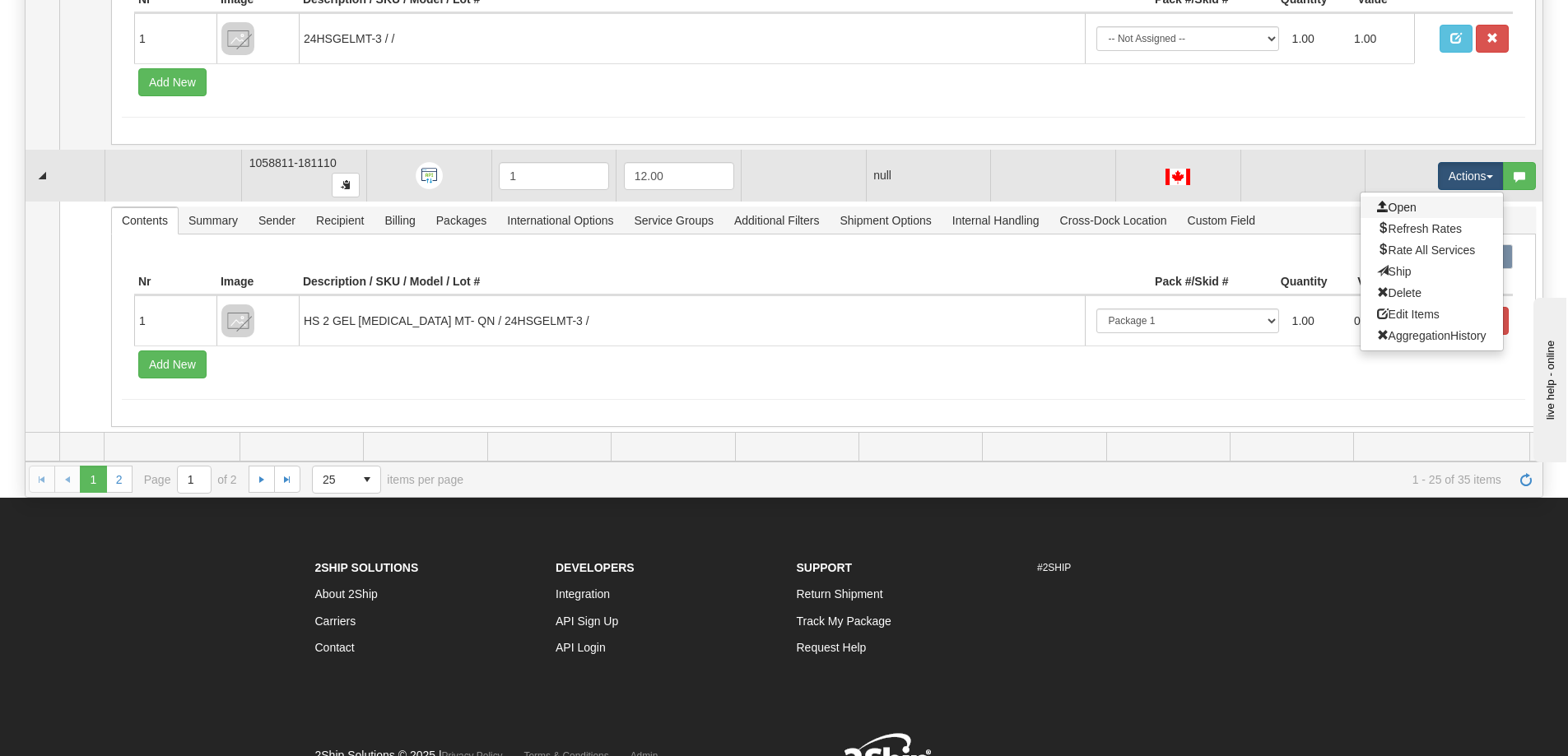
click at [1418, 204] on link "Open" at bounding box center [1432, 207] width 142 height 21
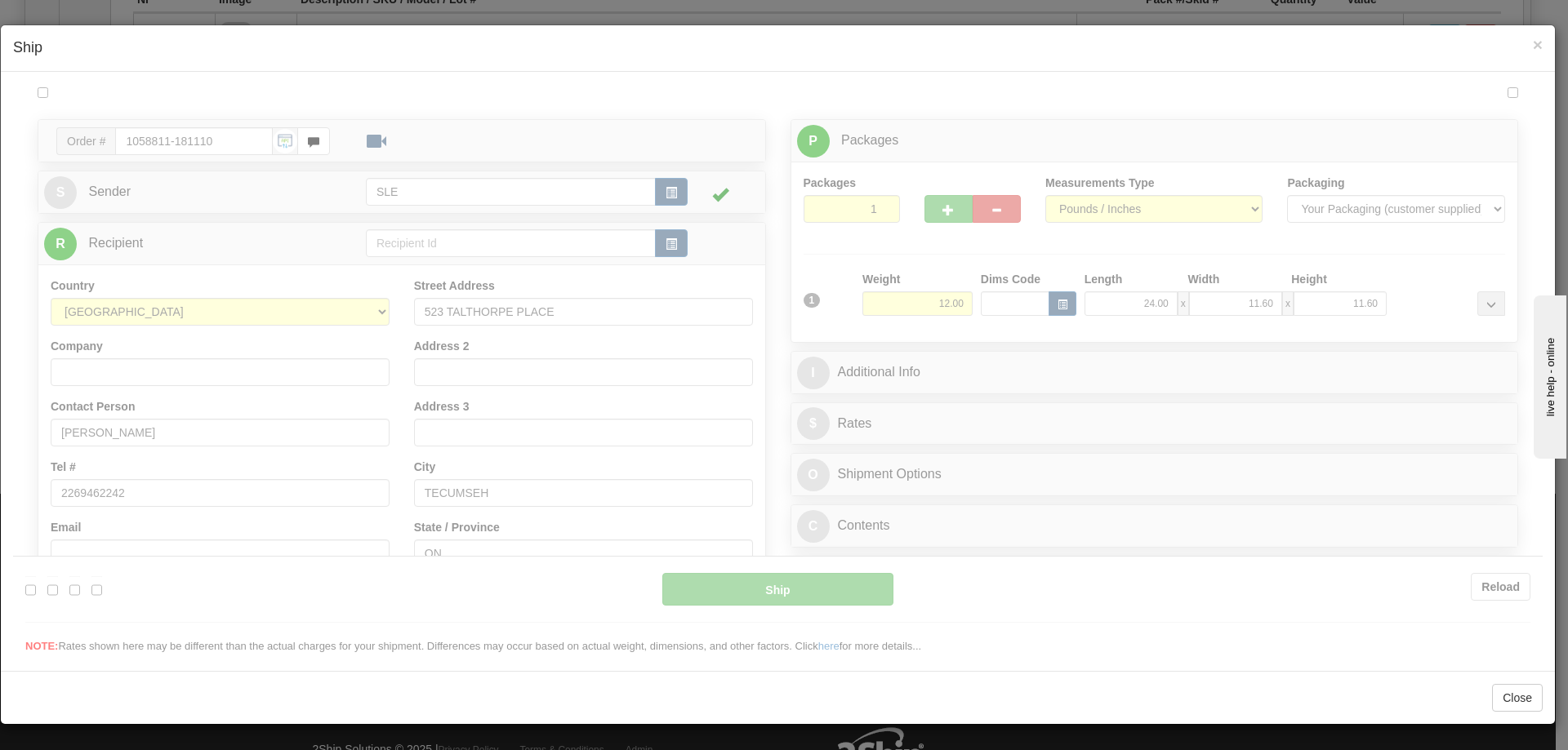
scroll to position [0, 0]
type input "09:25"
type input "16:00"
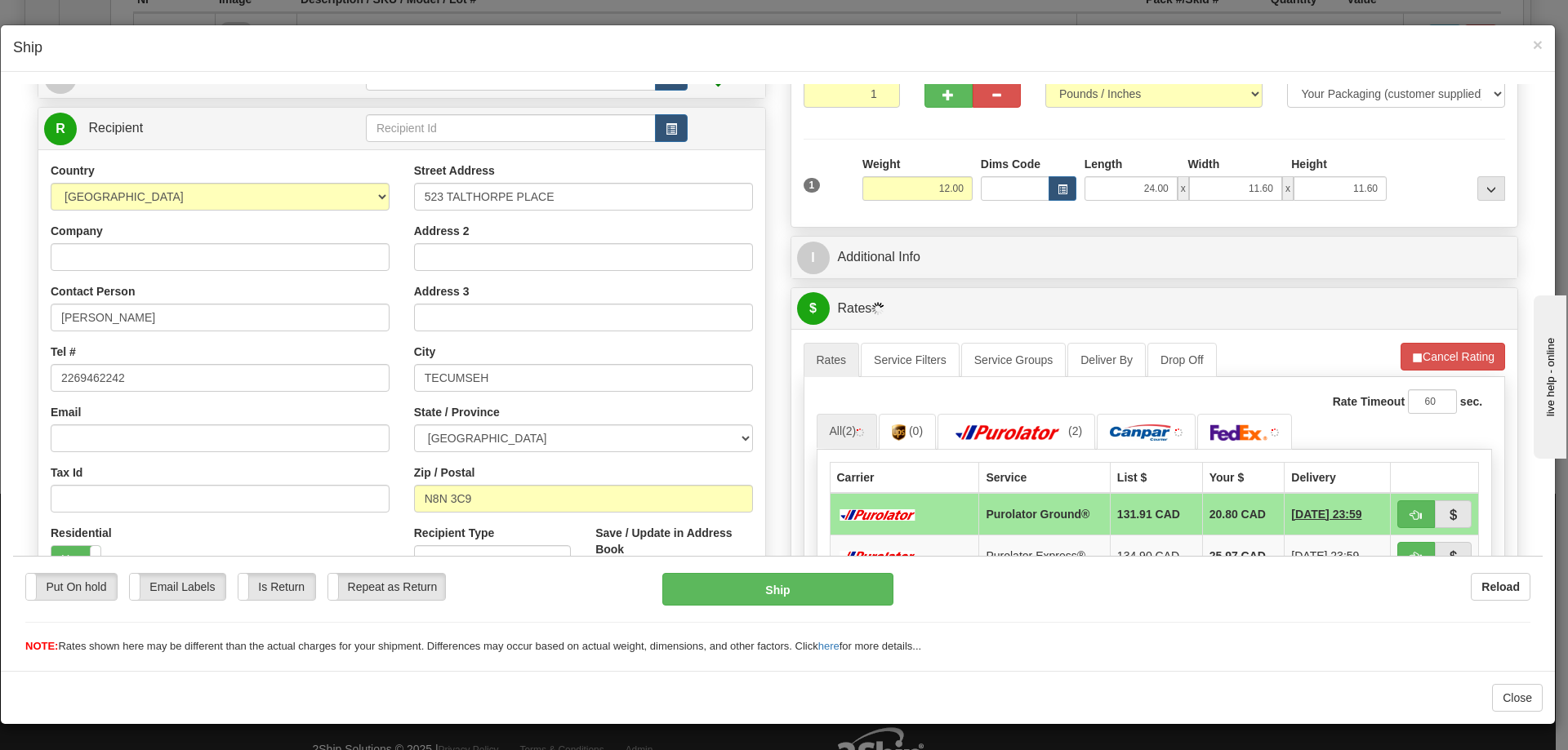
scroll to position [326, 0]
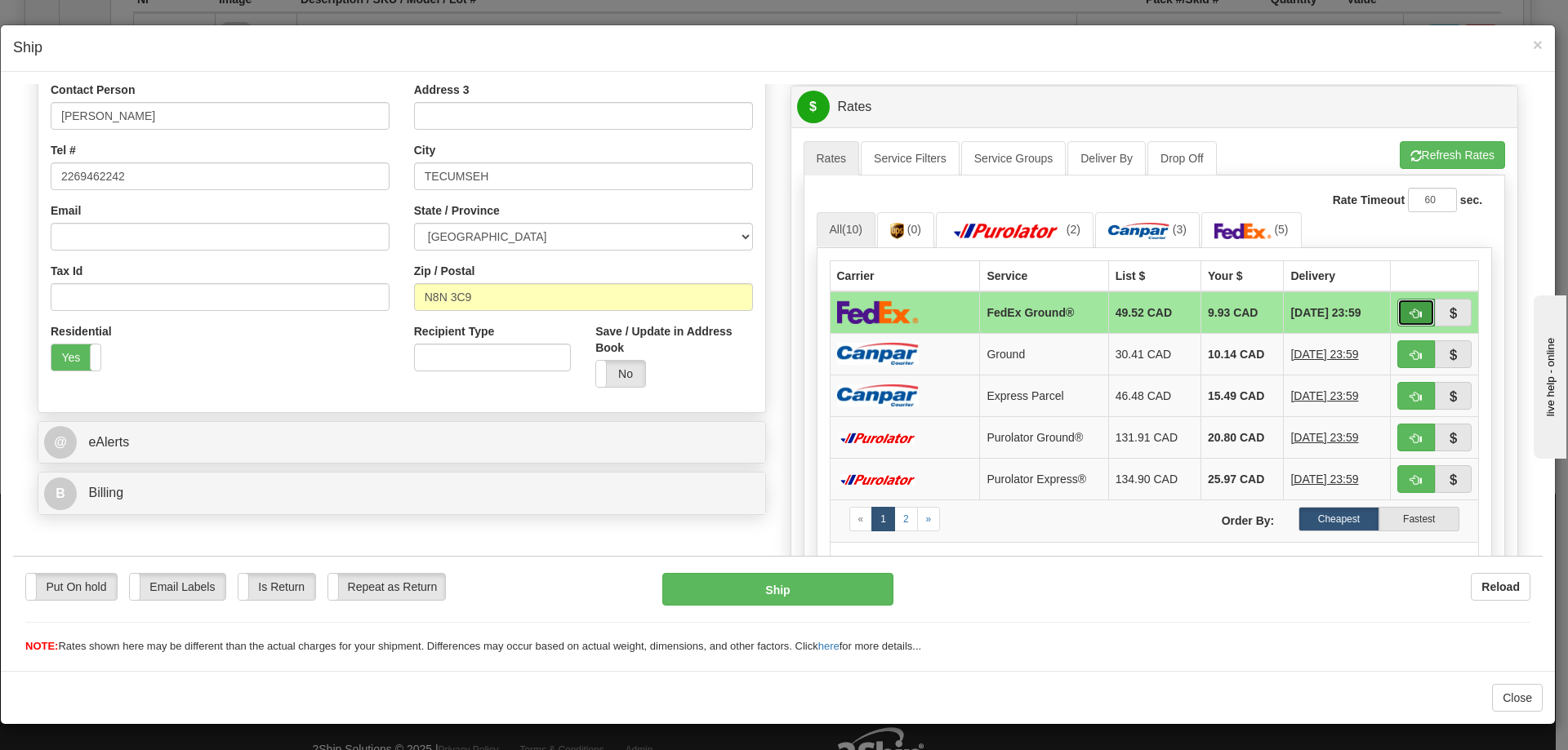
click at [1411, 314] on span "button" at bounding box center [1416, 313] width 11 height 11
type input "92"
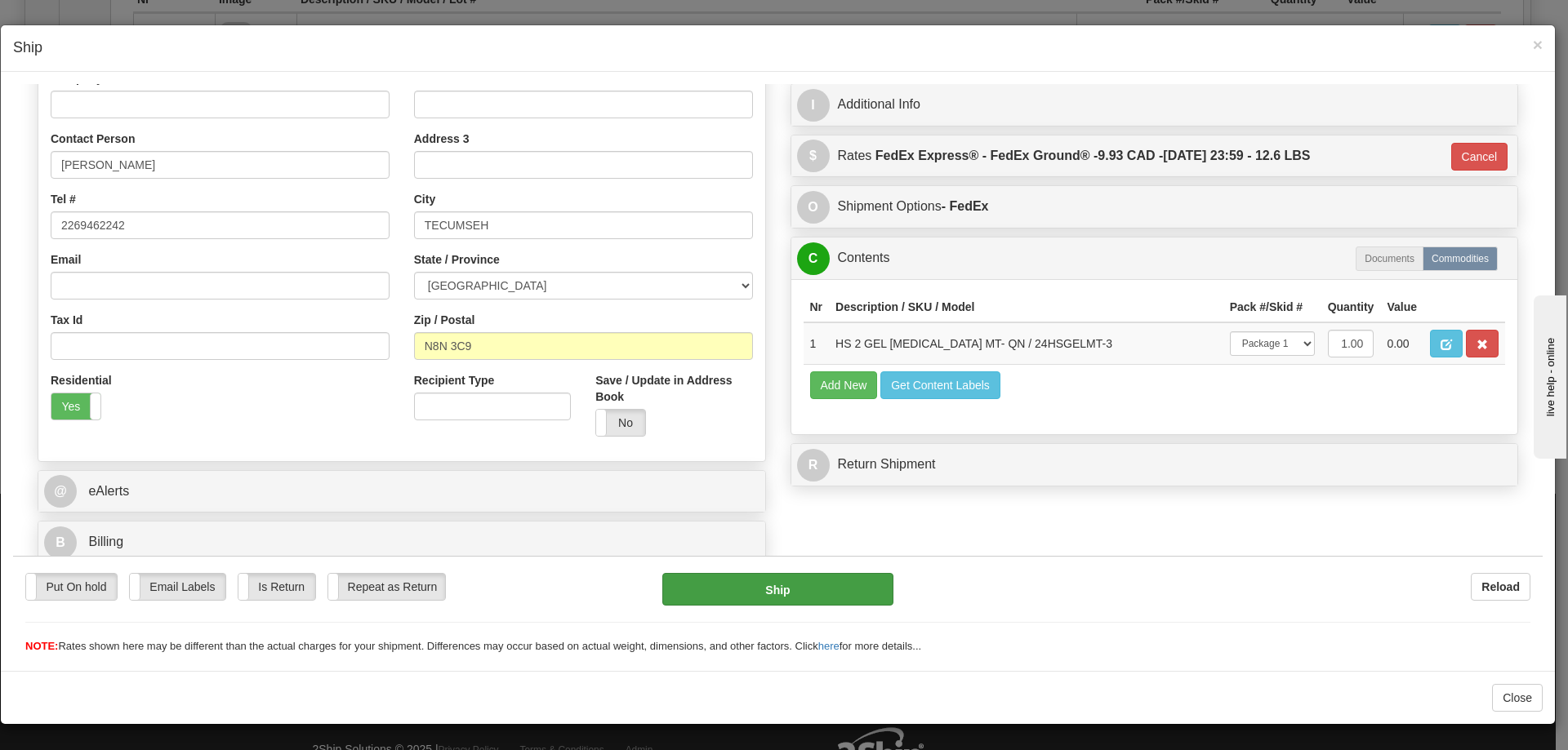
scroll to position [278, 0]
click at [760, 578] on button "Ship" at bounding box center [777, 589] width 230 height 33
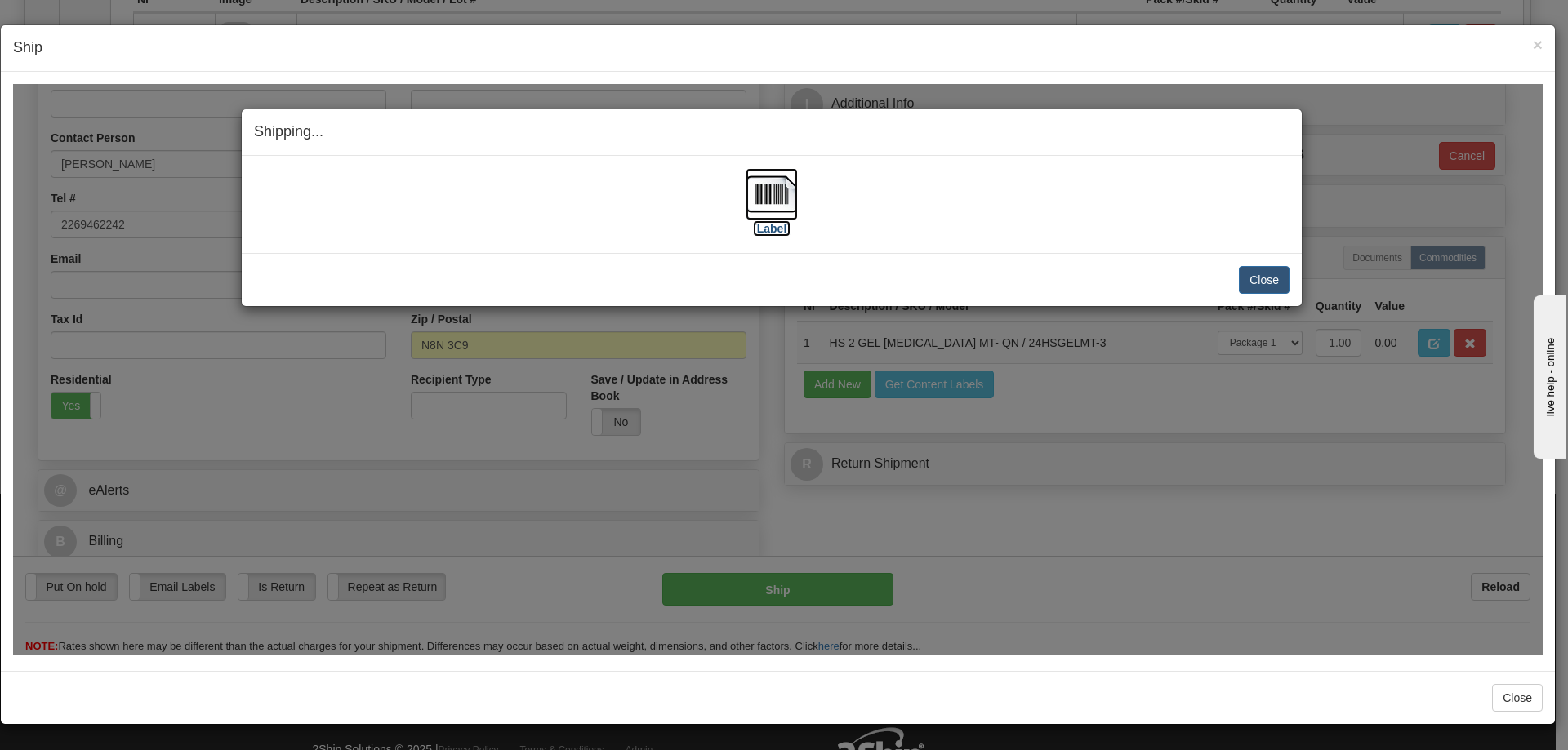
click at [779, 199] on img at bounding box center [772, 193] width 52 height 52
click at [1243, 274] on button "Close" at bounding box center [1263, 279] width 50 height 27
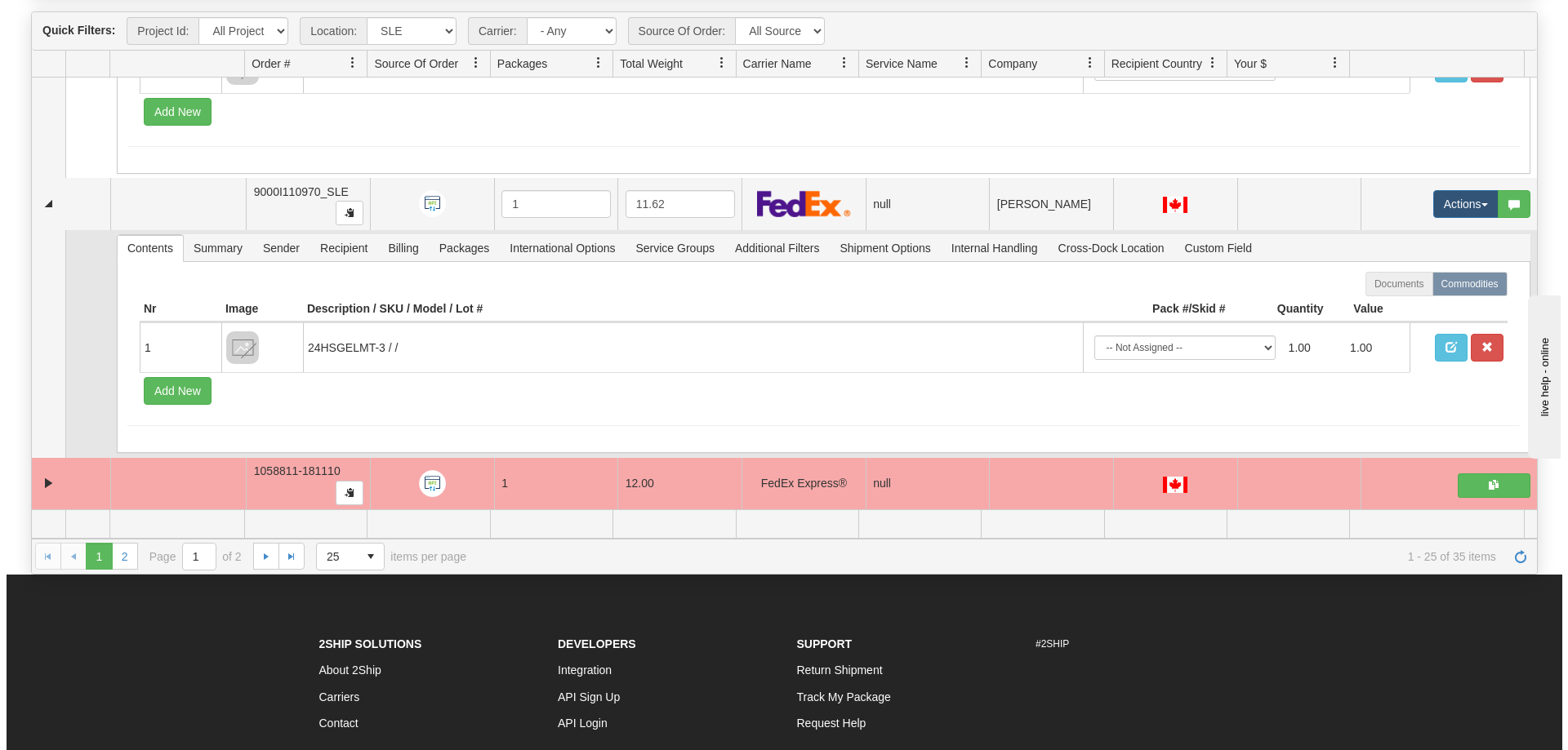
scroll to position [176, 0]
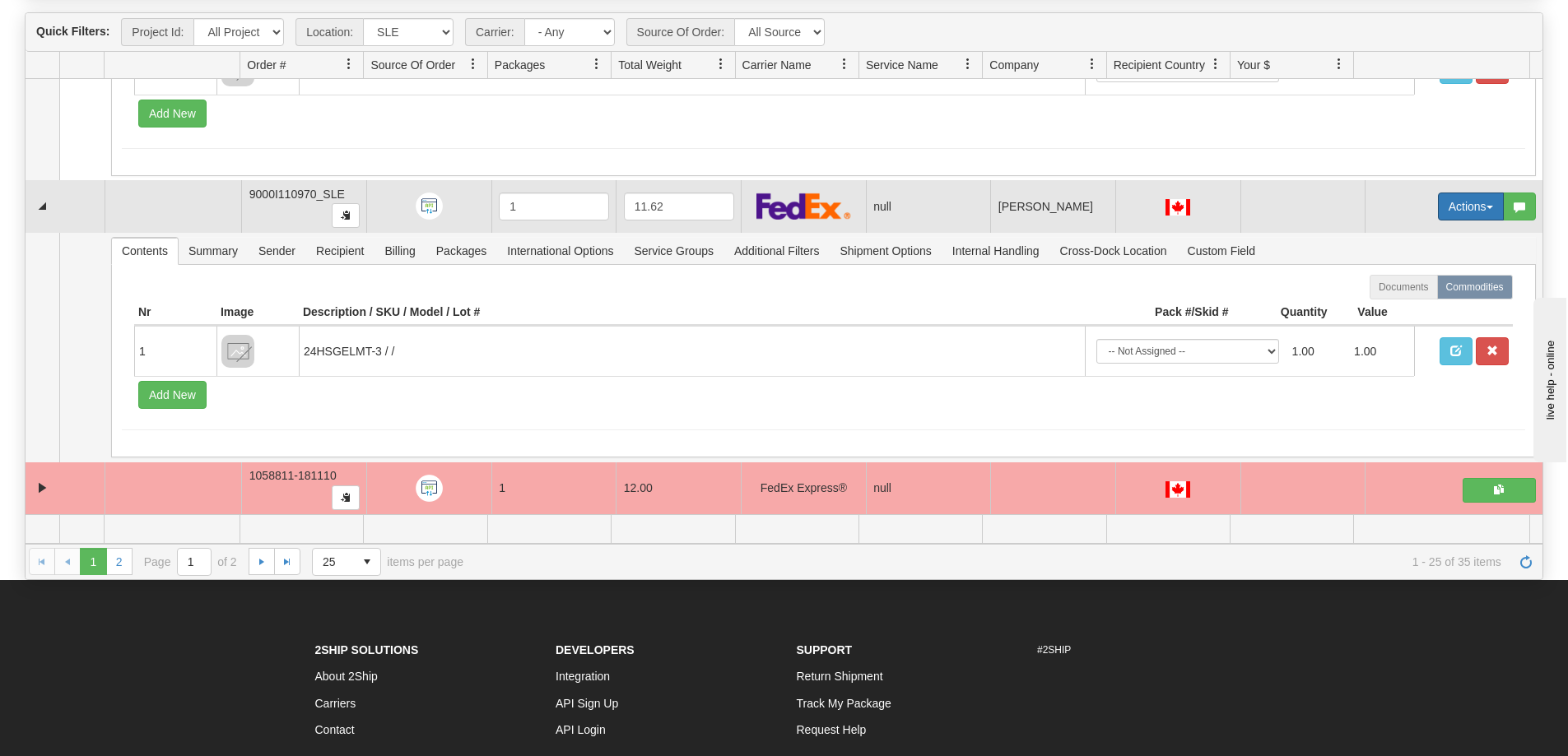
click at [1438, 207] on button "Actions" at bounding box center [1471, 205] width 66 height 28
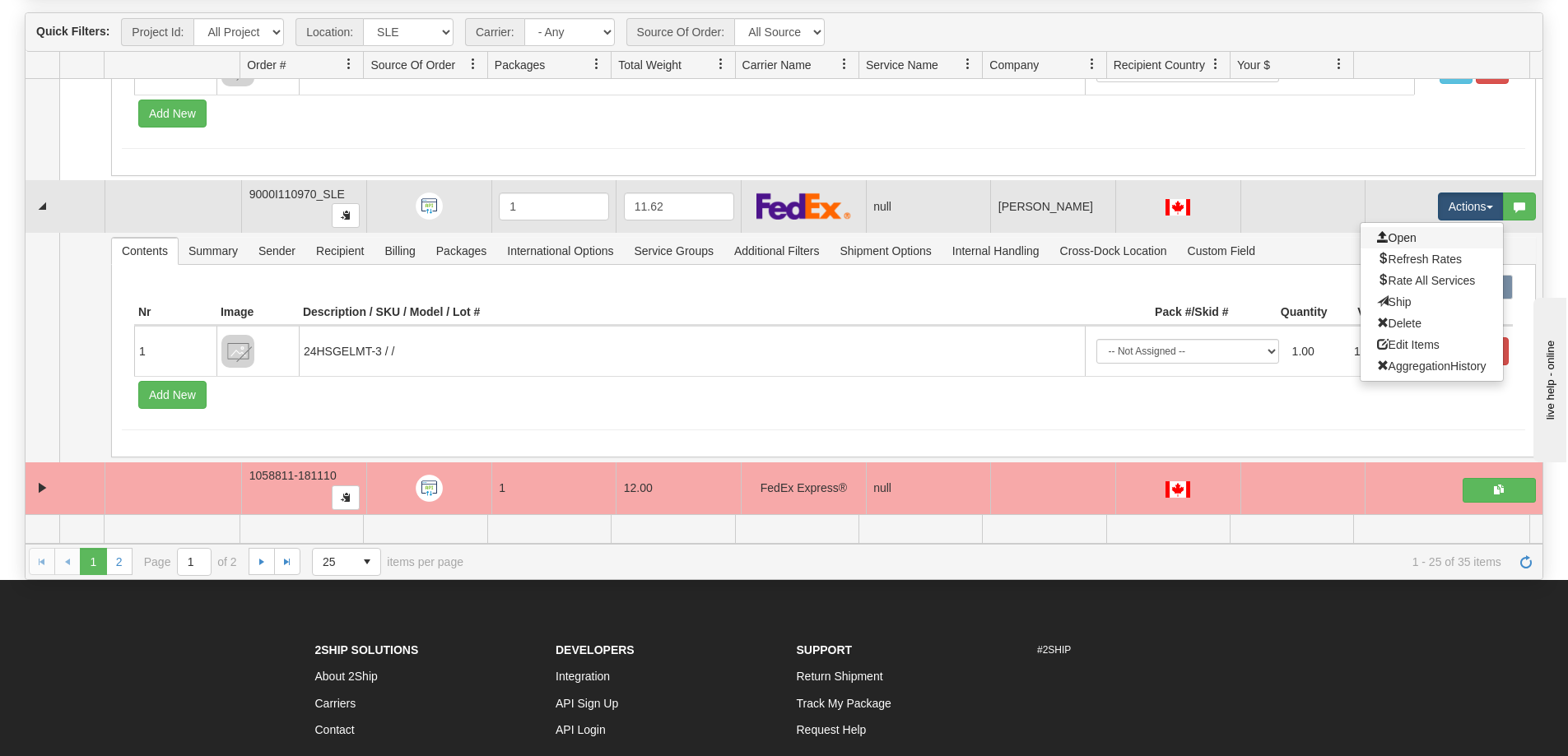
click at [1405, 233] on link "Open" at bounding box center [1432, 237] width 142 height 21
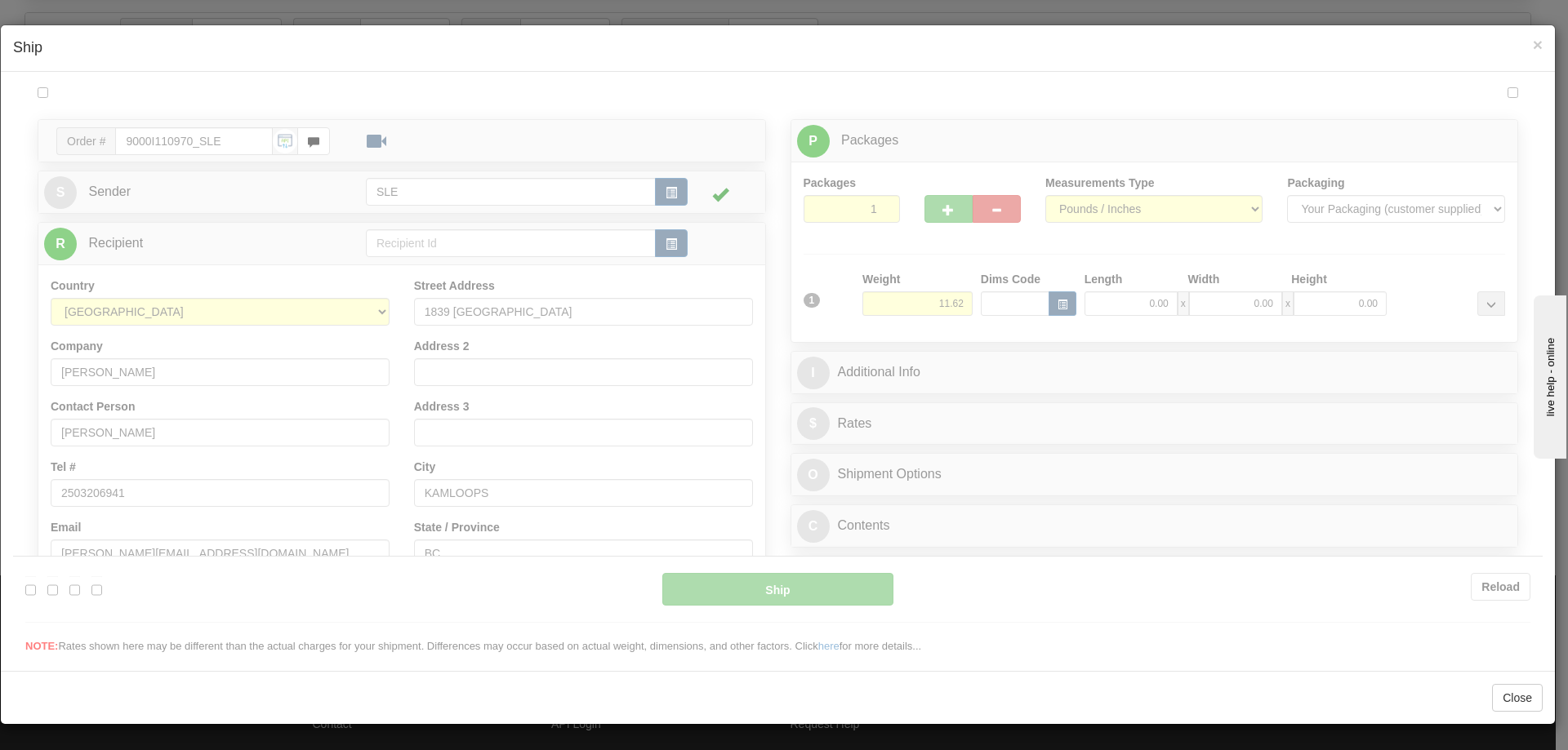
scroll to position [0, 0]
type input "09:25"
type input "16:00"
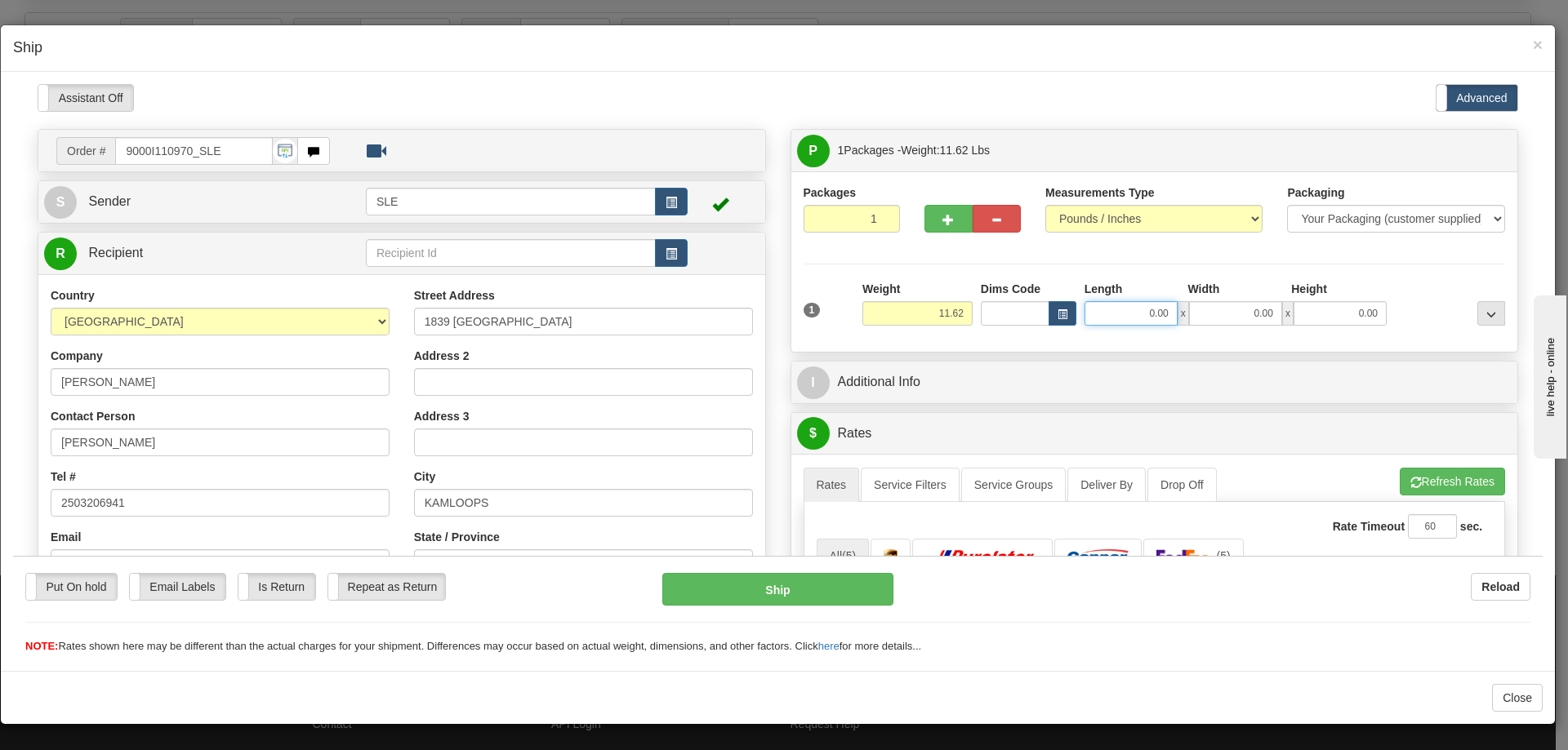
click at [1113, 316] on input "0.00" at bounding box center [1131, 312] width 93 height 25
type input "10.00"
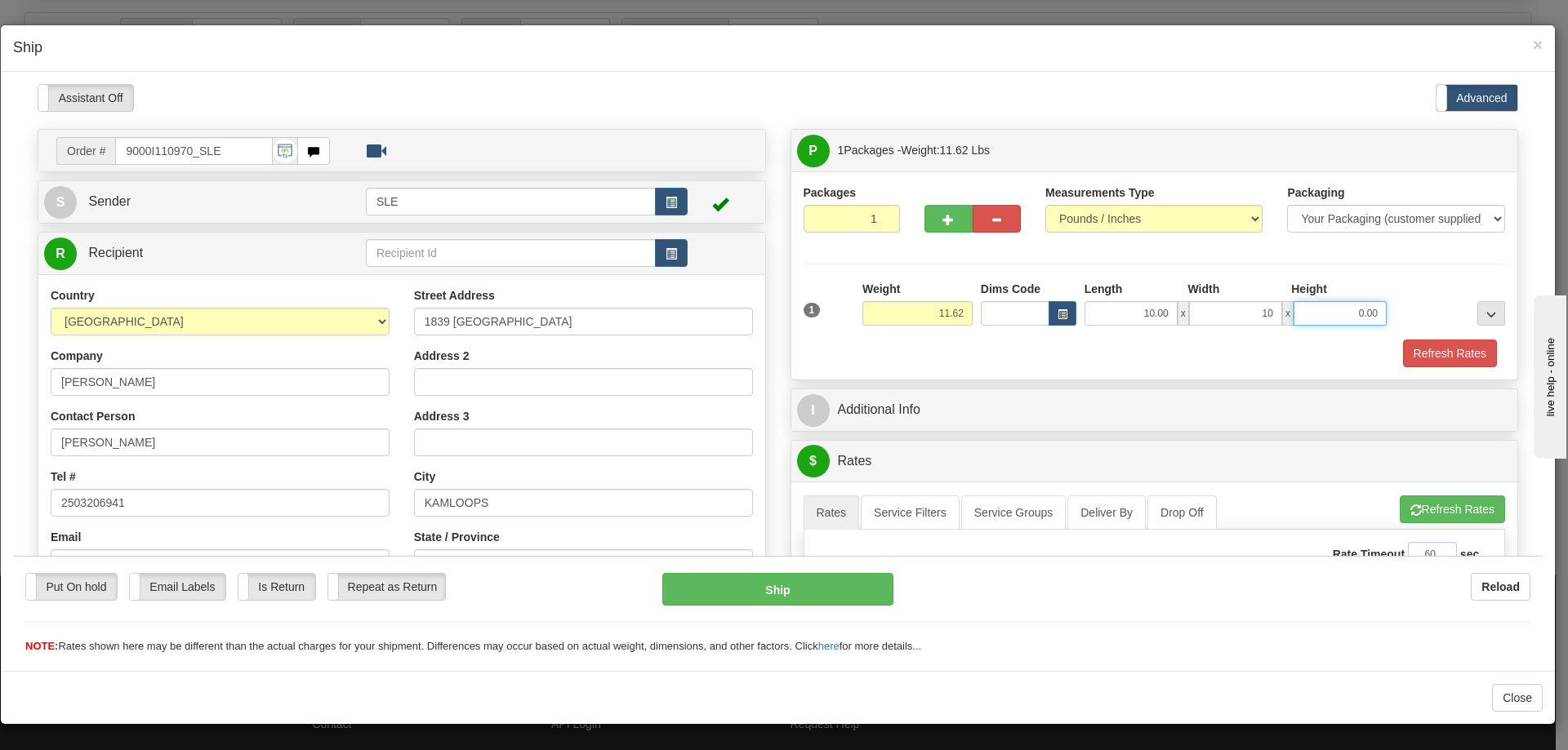
type input "10.00"
type input "20.50"
click at [1403, 339] on button "Refresh Rates" at bounding box center [1450, 352] width 94 height 27
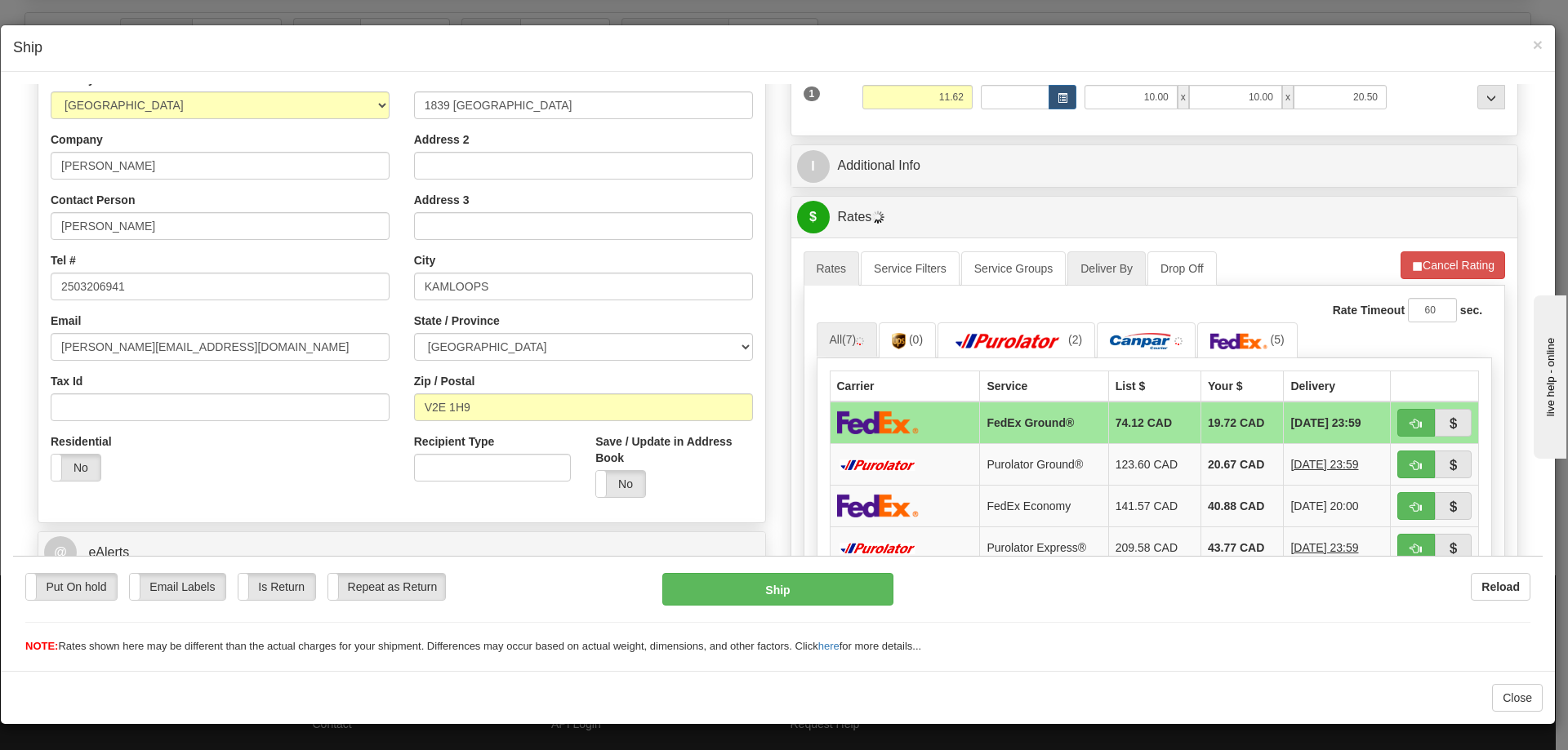
scroll to position [245, 0]
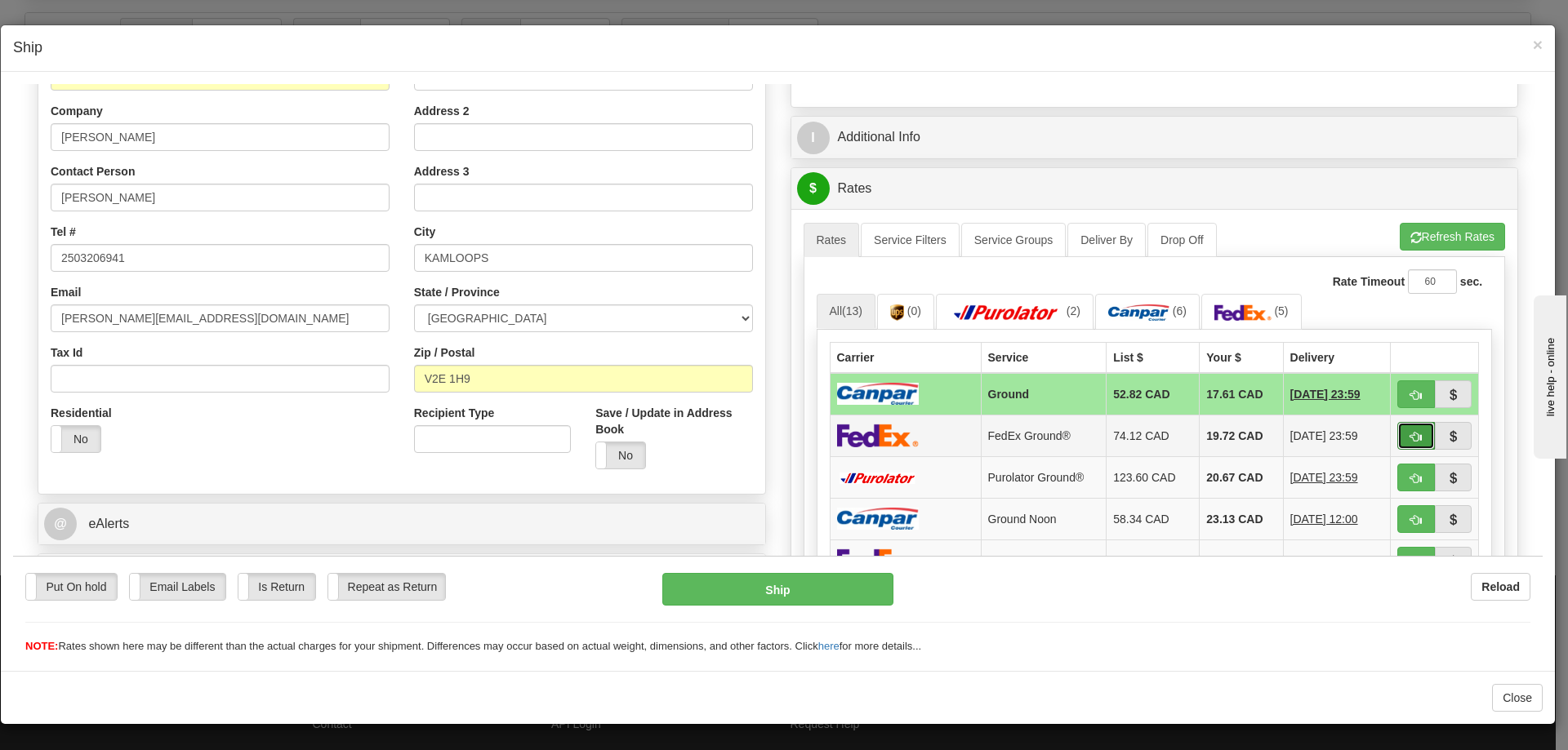
click at [1411, 431] on span "button" at bounding box center [1416, 436] width 11 height 11
type input "92"
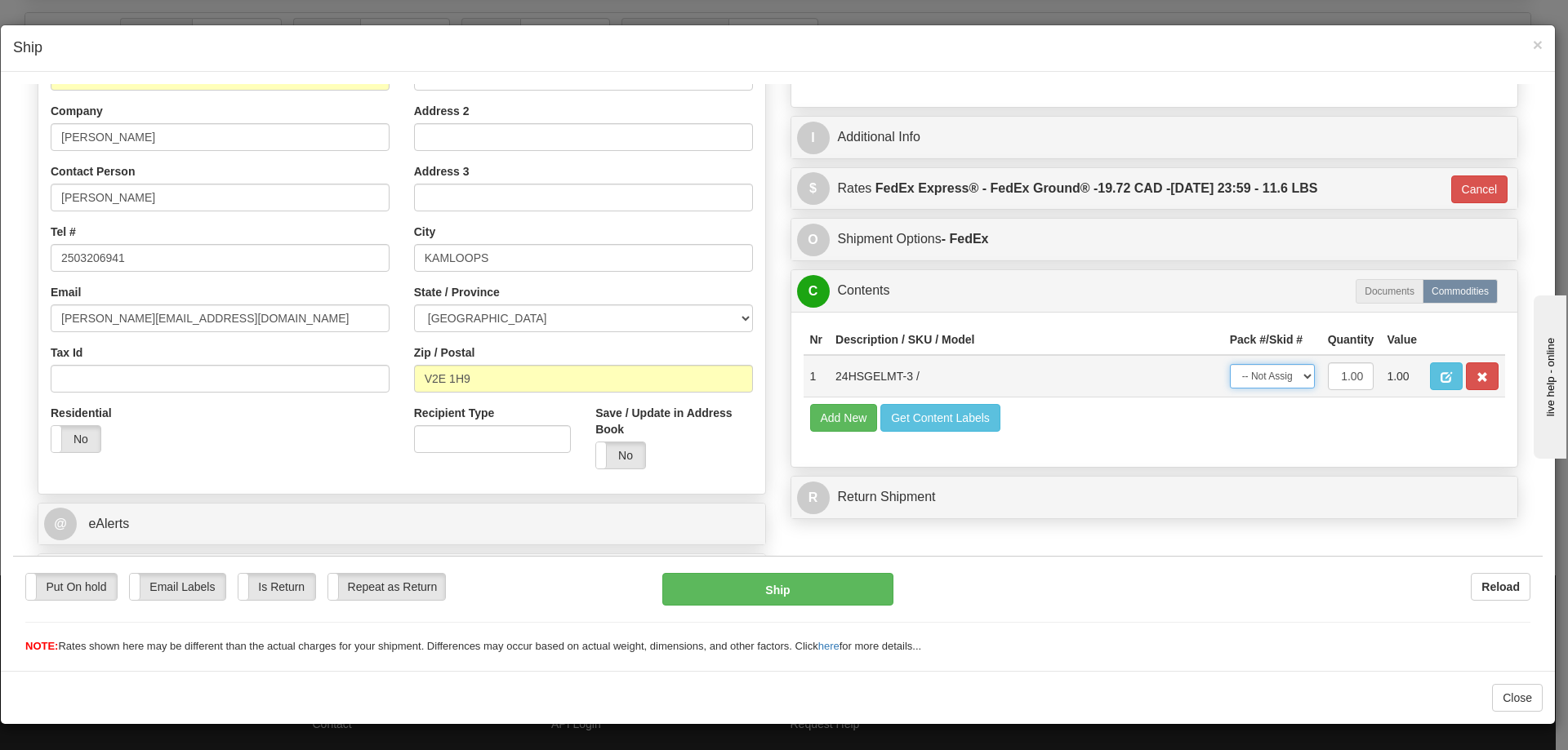
click at [1292, 381] on select "-- Not Assigned -- Package 1" at bounding box center [1272, 376] width 85 height 25
select select "0"
click at [1230, 364] on select "-- Not Assigned -- Package 1" at bounding box center [1272, 376] width 85 height 25
click at [797, 594] on button "Ship" at bounding box center [777, 589] width 230 height 33
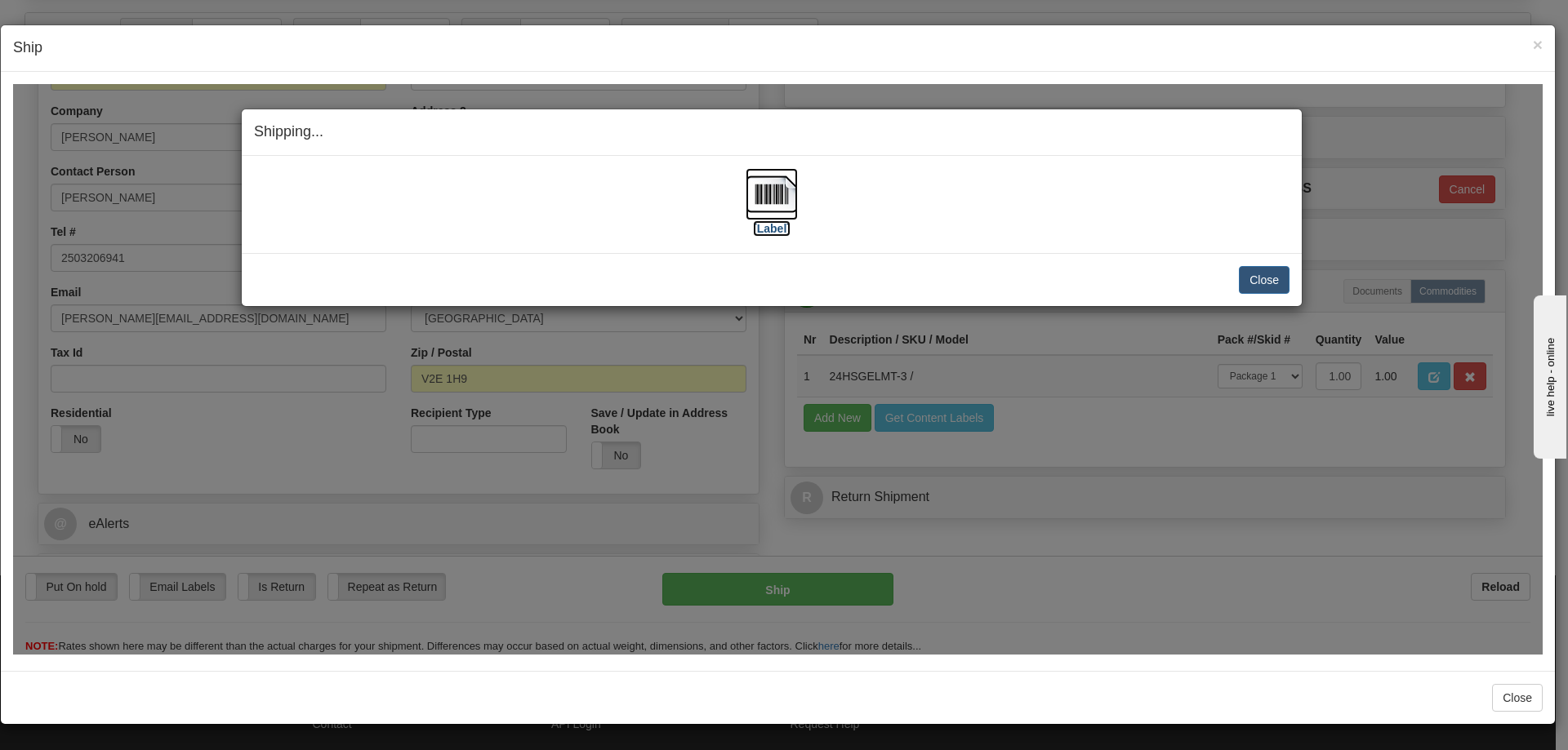
click at [765, 188] on img at bounding box center [772, 193] width 52 height 52
click at [1277, 289] on button "Close" at bounding box center [1263, 279] width 50 height 27
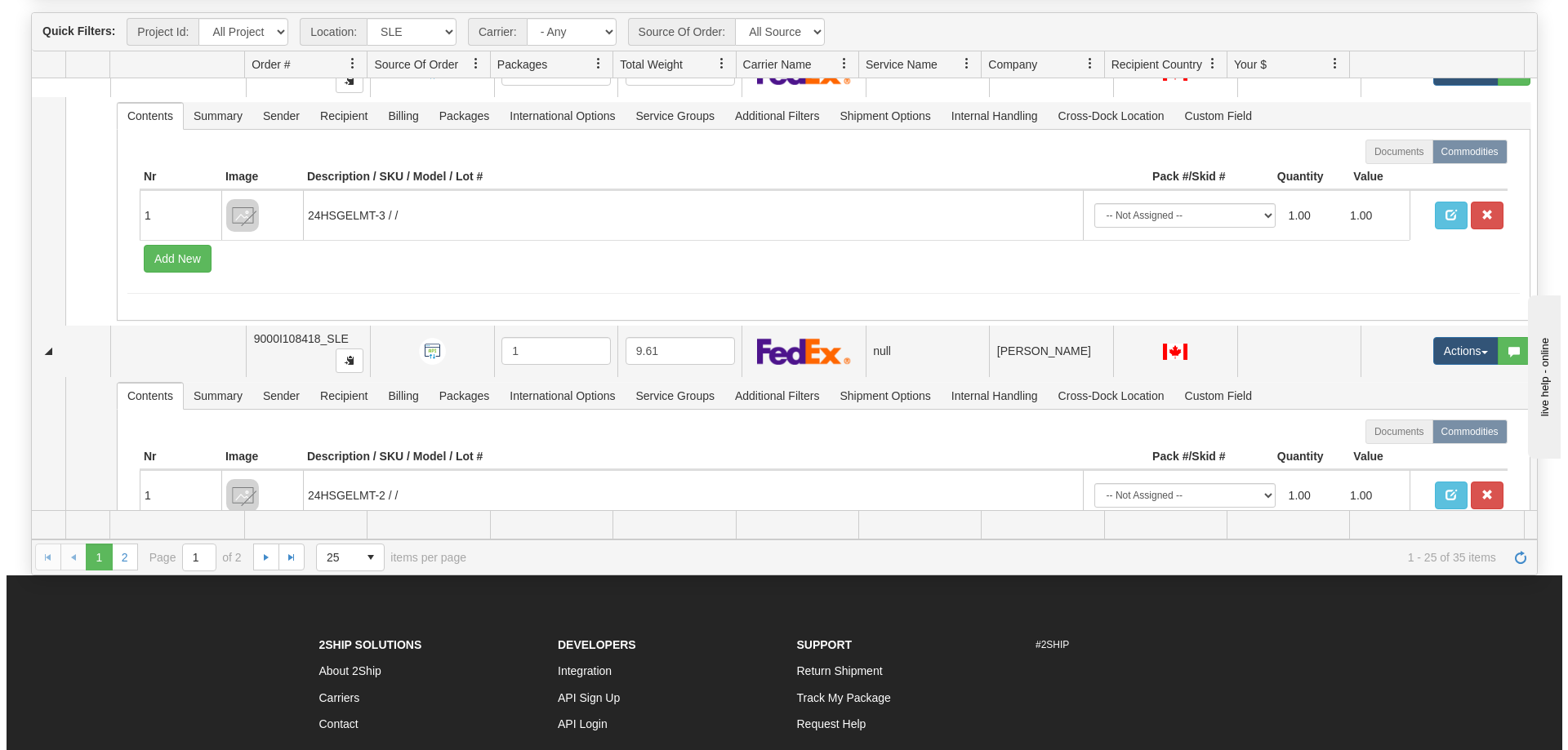
scroll to position [5667, 0]
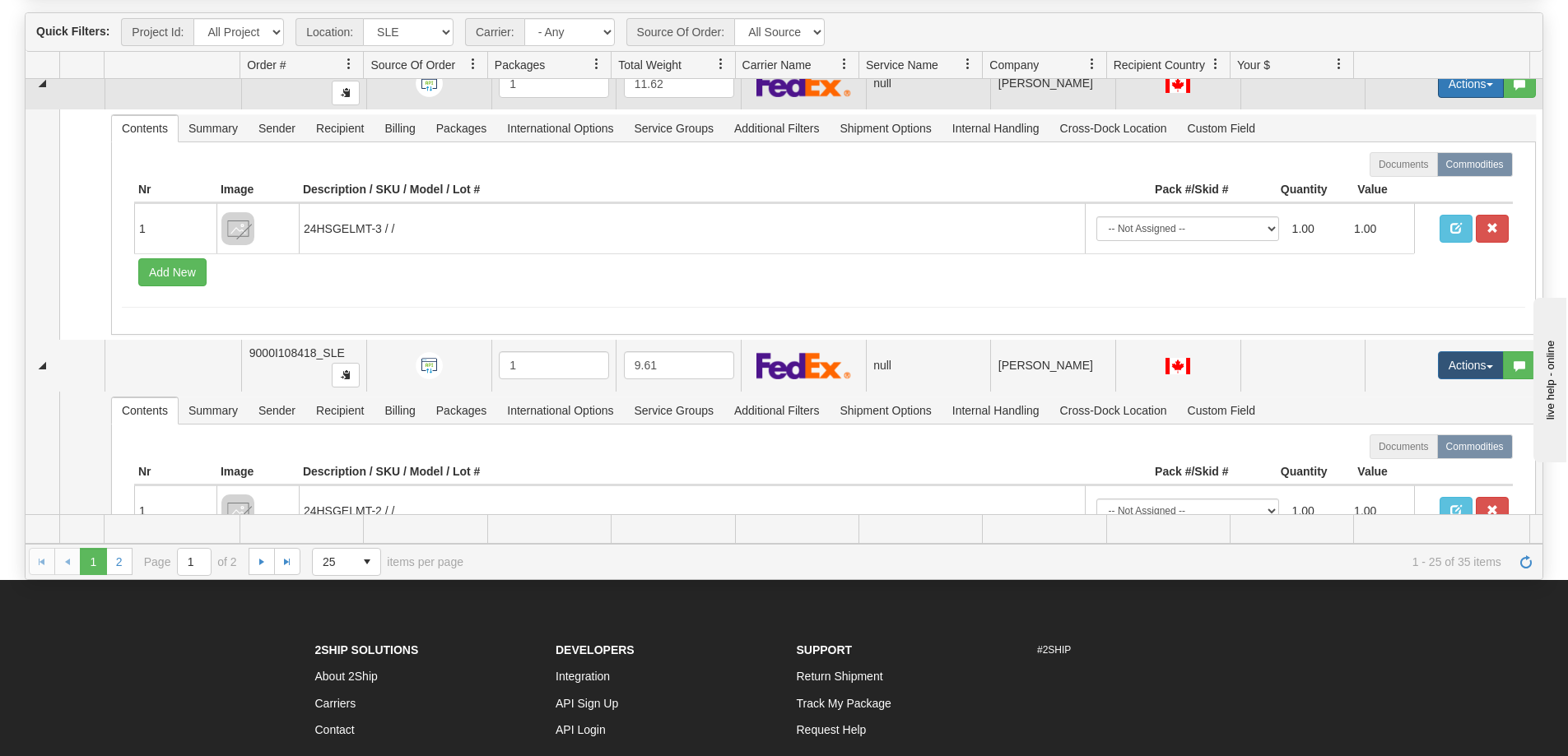
click at [1457, 94] on button "Actions" at bounding box center [1471, 84] width 66 height 28
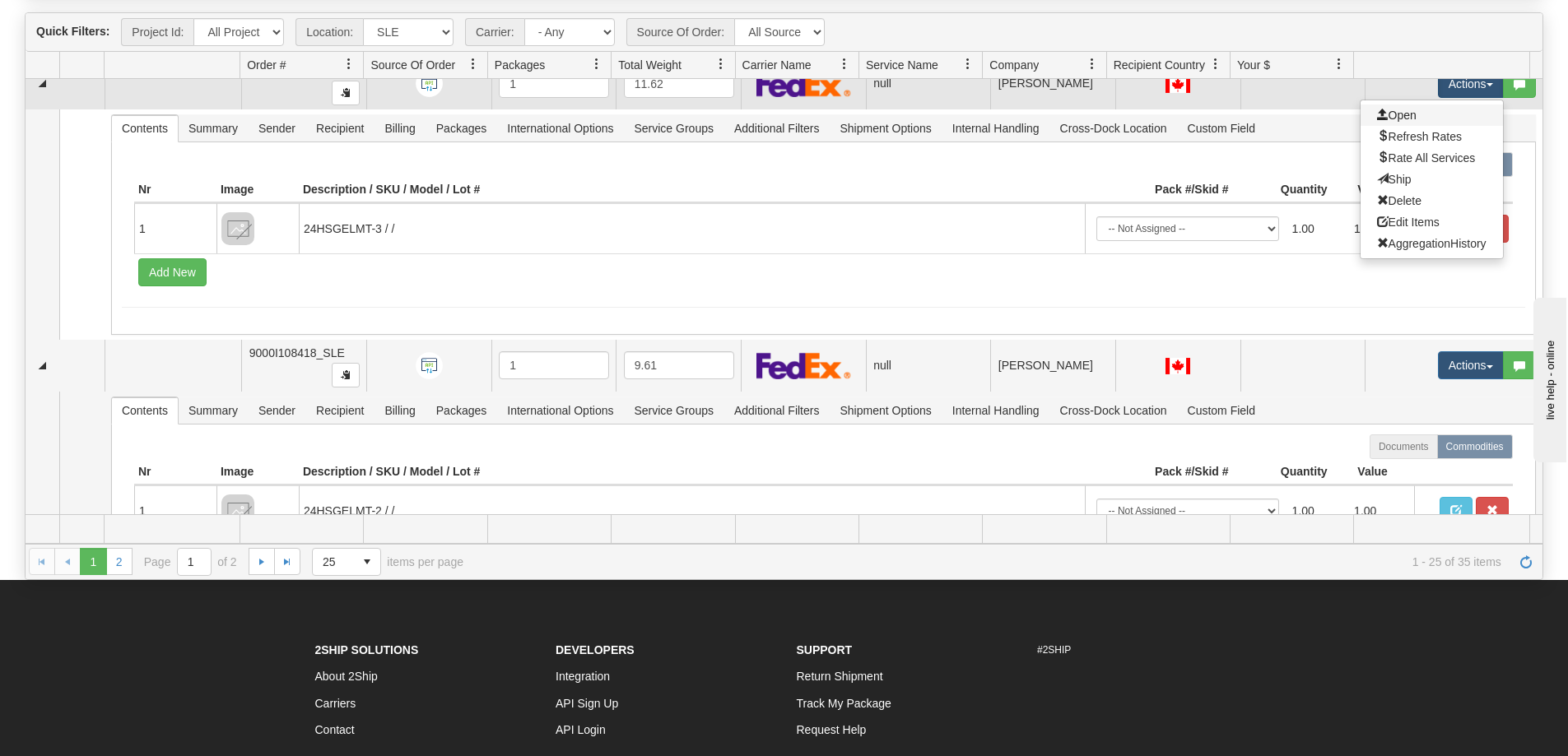
click at [1435, 115] on link "Open" at bounding box center [1432, 115] width 142 height 21
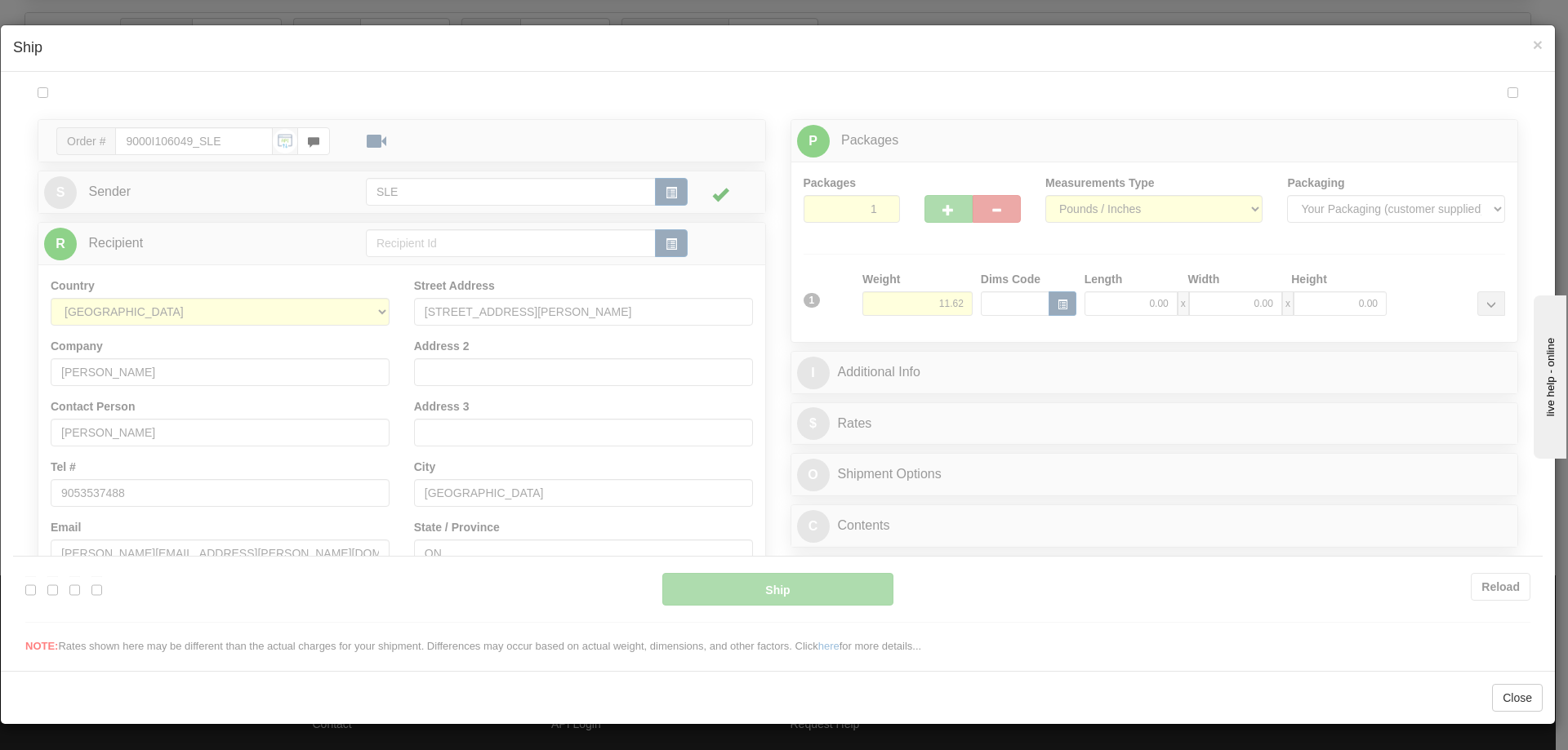
scroll to position [0, 0]
type input "09:26"
type input "16:00"
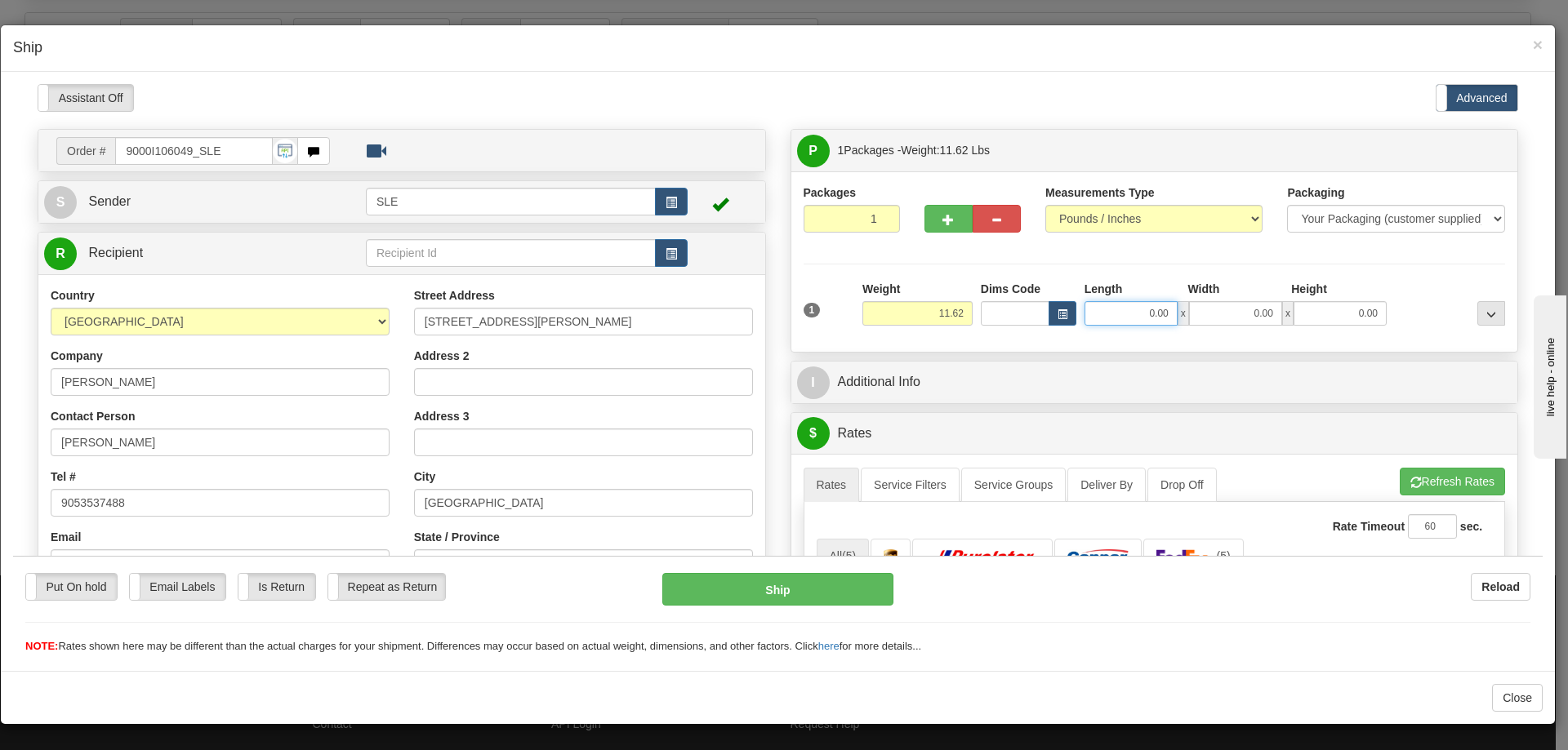
click at [1114, 315] on input "0.00" at bounding box center [1131, 312] width 93 height 25
type input "10.00"
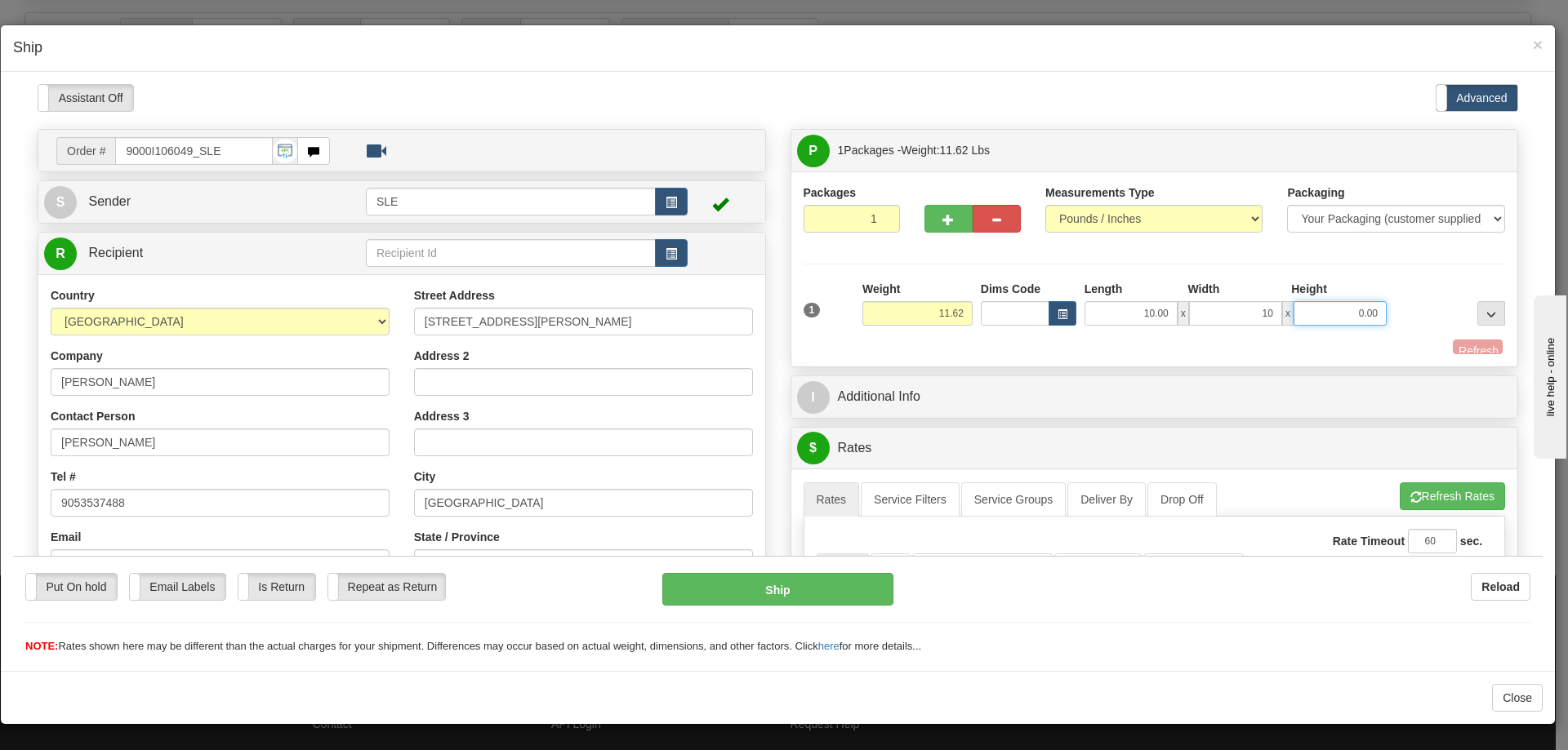
type input "10.00"
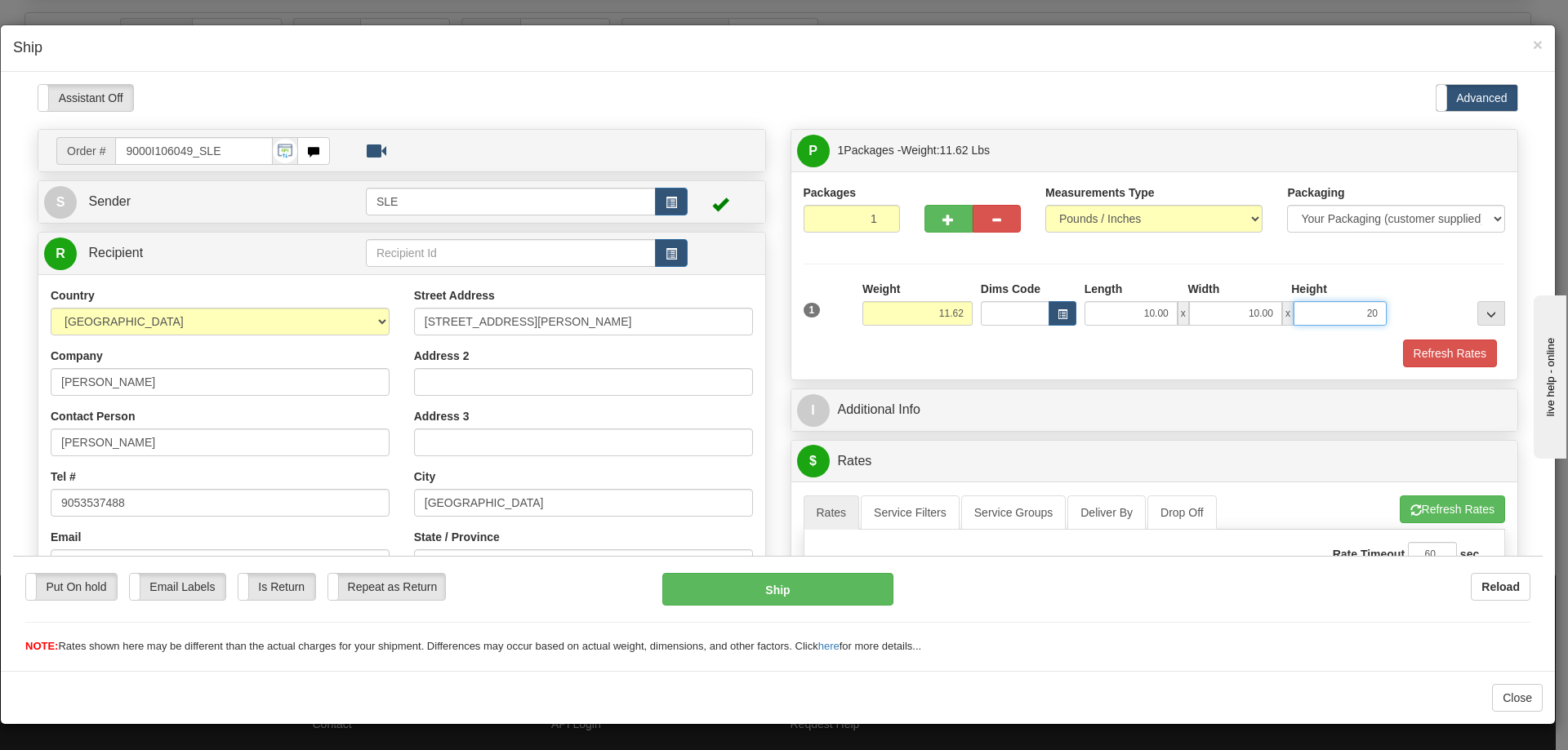
type input "20"
type input "20.00"
click at [1403, 339] on button "Refresh Rates" at bounding box center [1450, 352] width 94 height 27
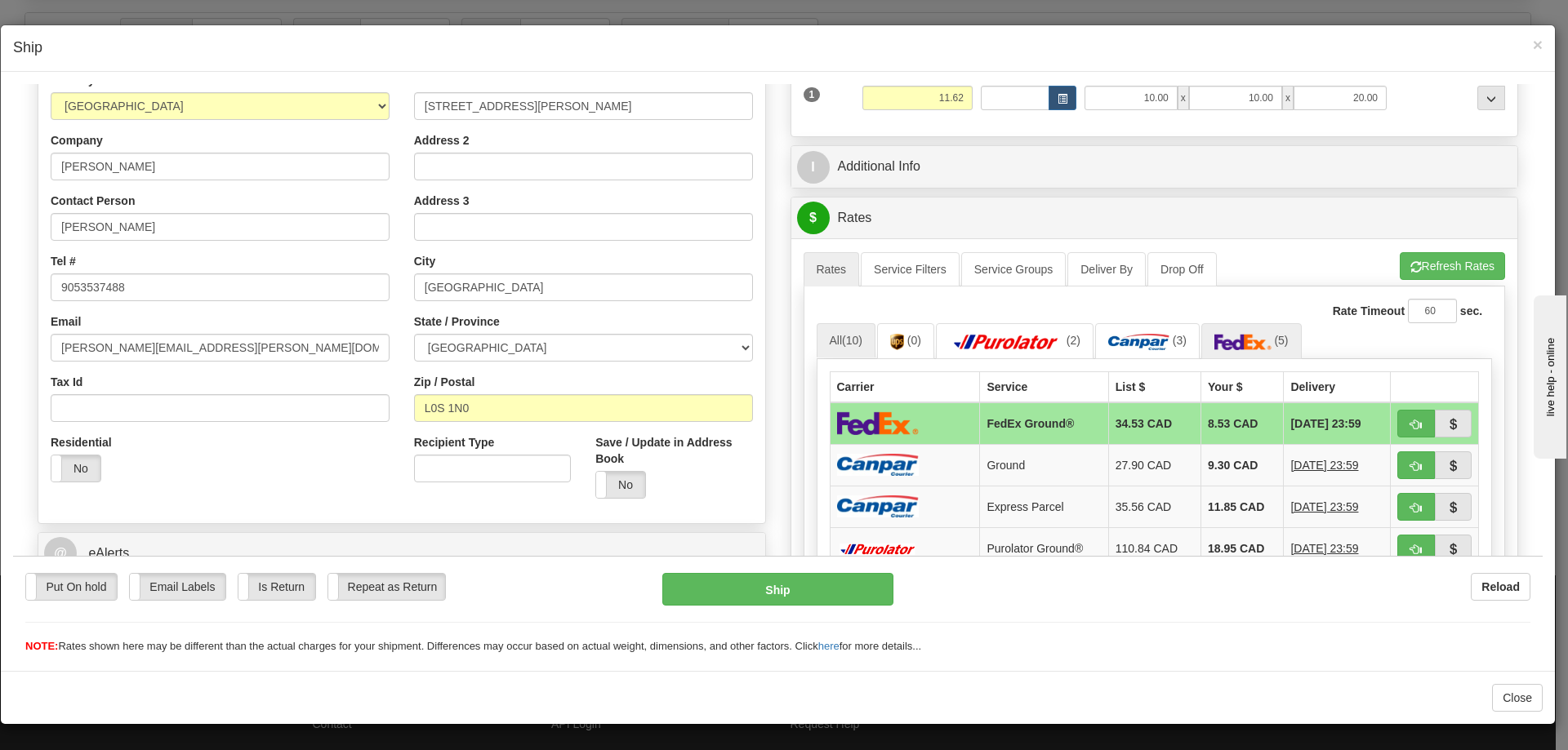
scroll to position [245, 0]
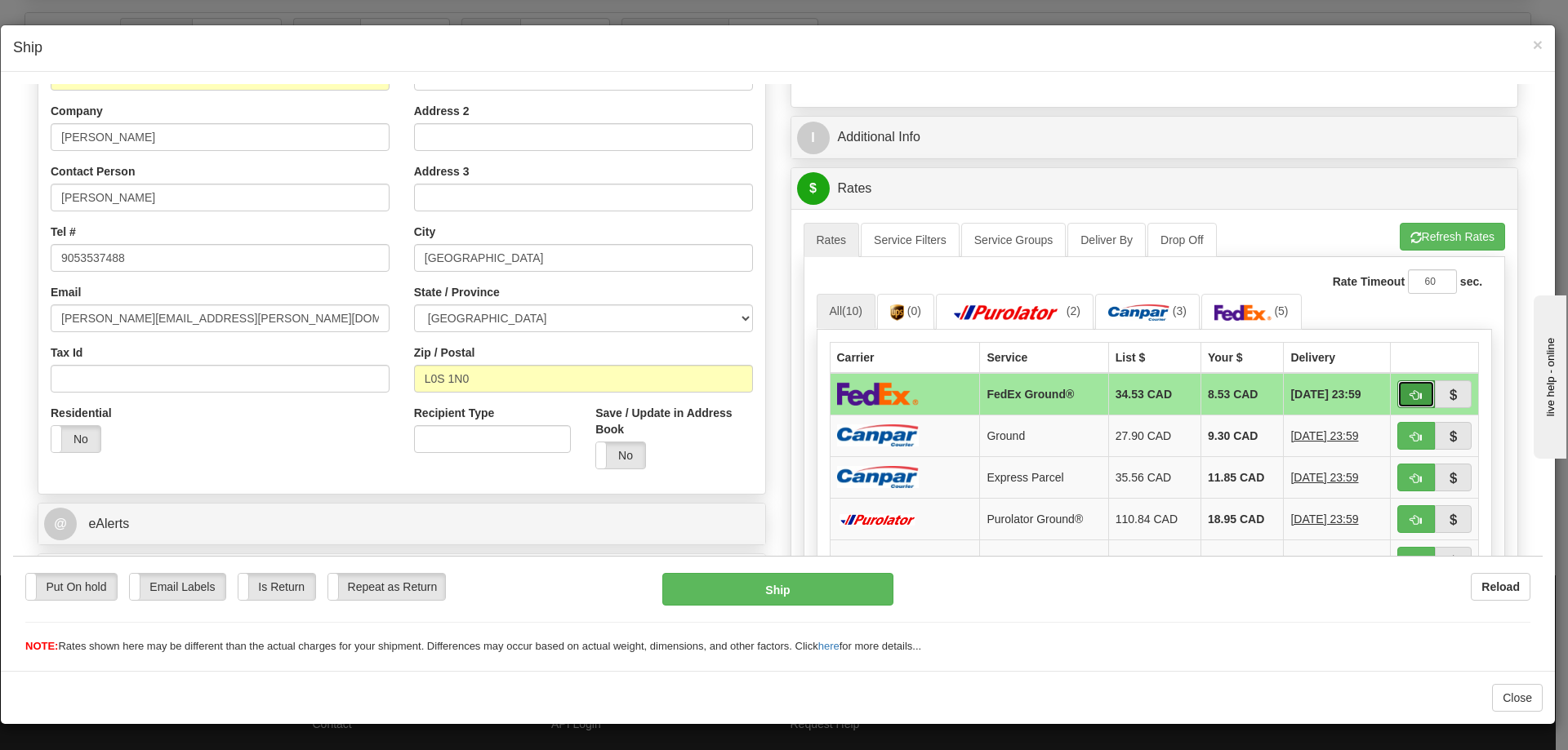
click at [1411, 394] on span "button" at bounding box center [1416, 394] width 11 height 11
type input "92"
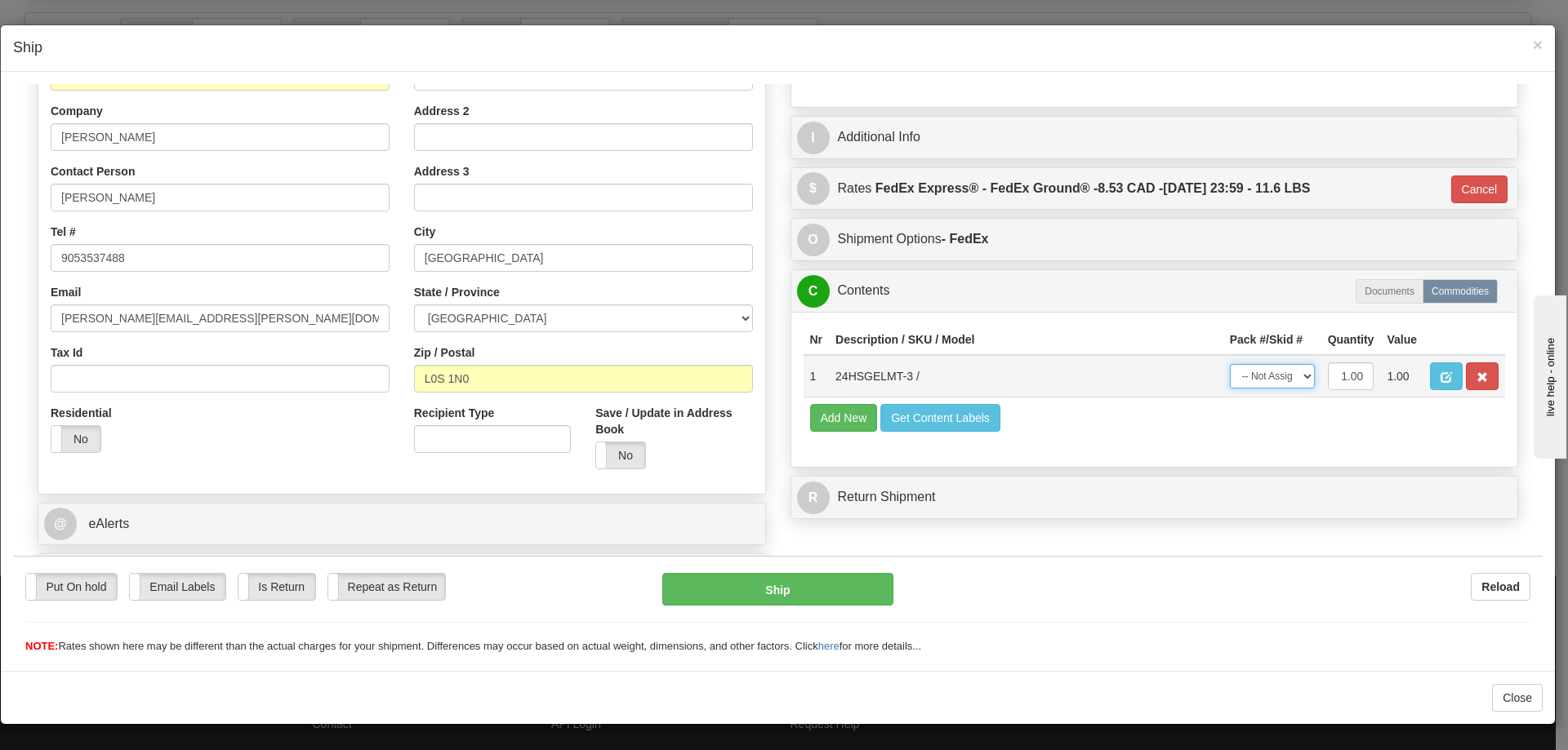
drag, startPoint x: 1285, startPoint y: 378, endPoint x: 1279, endPoint y: 386, distance: 10.0
click at [1285, 378] on select "-- Not Assigned -- Package 1" at bounding box center [1272, 376] width 85 height 25
select select "0"
click at [1230, 364] on select "-- Not Assigned -- Package 1" at bounding box center [1272, 376] width 85 height 25
click at [848, 575] on button "Ship" at bounding box center [777, 589] width 230 height 33
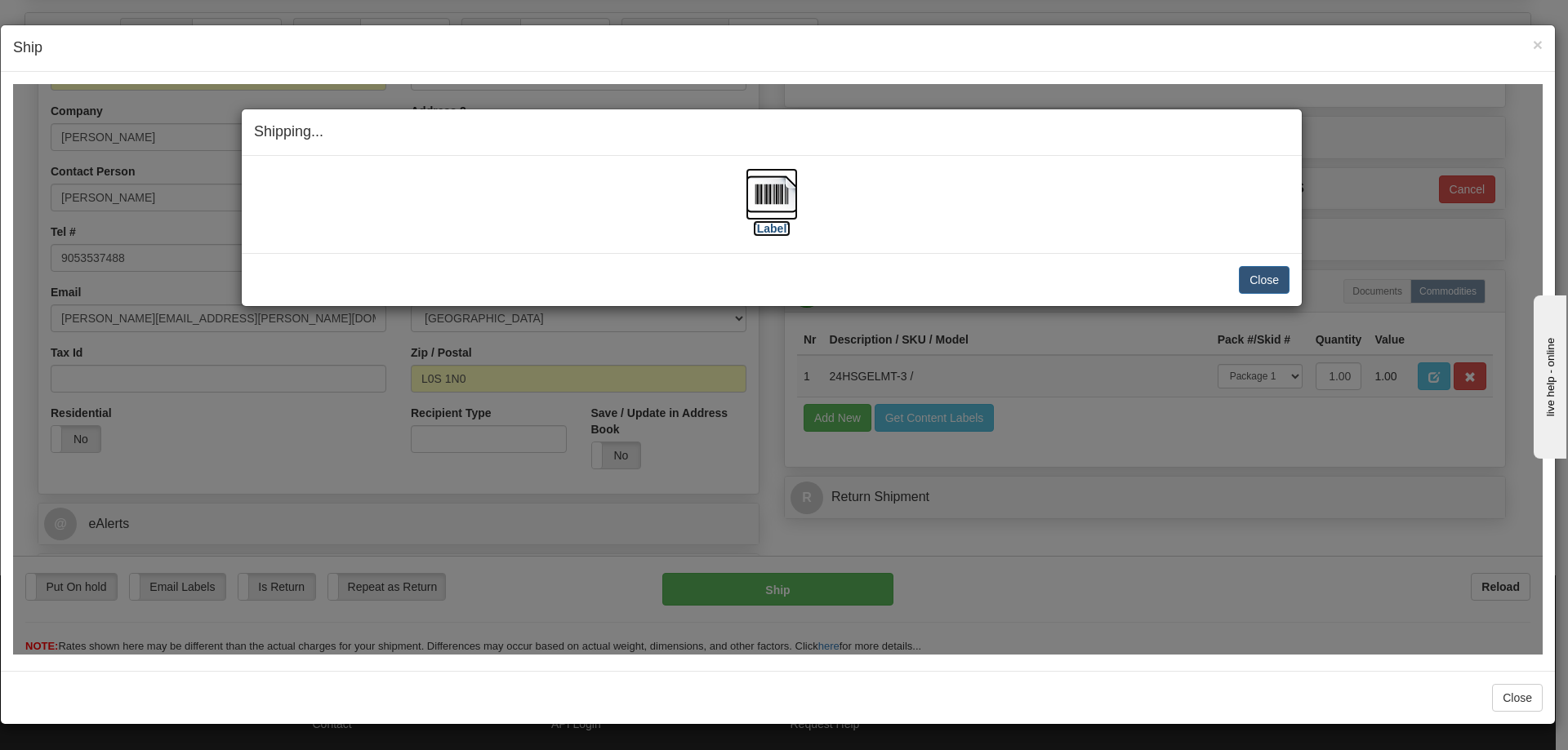
click at [784, 181] on img at bounding box center [772, 193] width 52 height 52
click at [1265, 286] on button "Close" at bounding box center [1263, 279] width 50 height 27
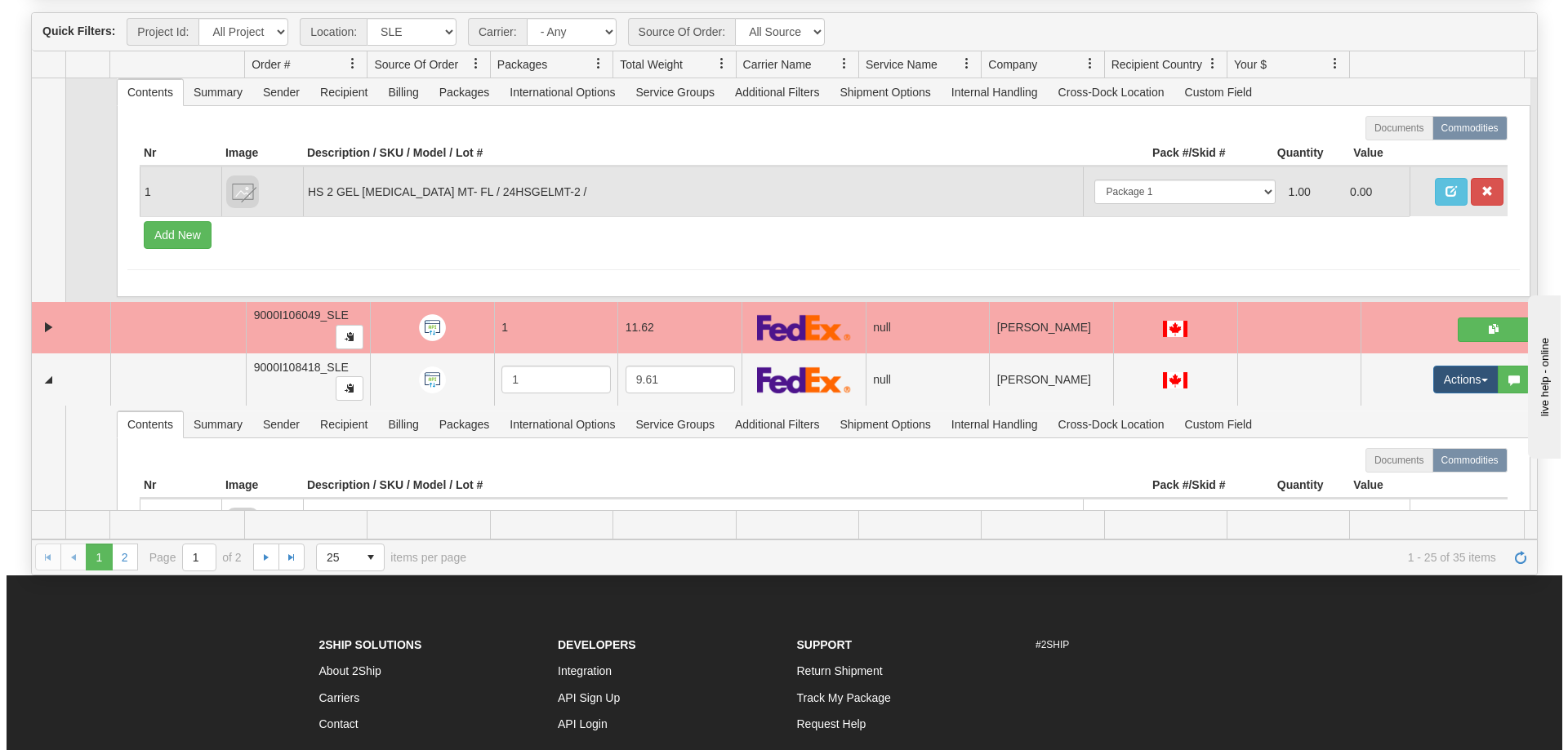
scroll to position [5341, 0]
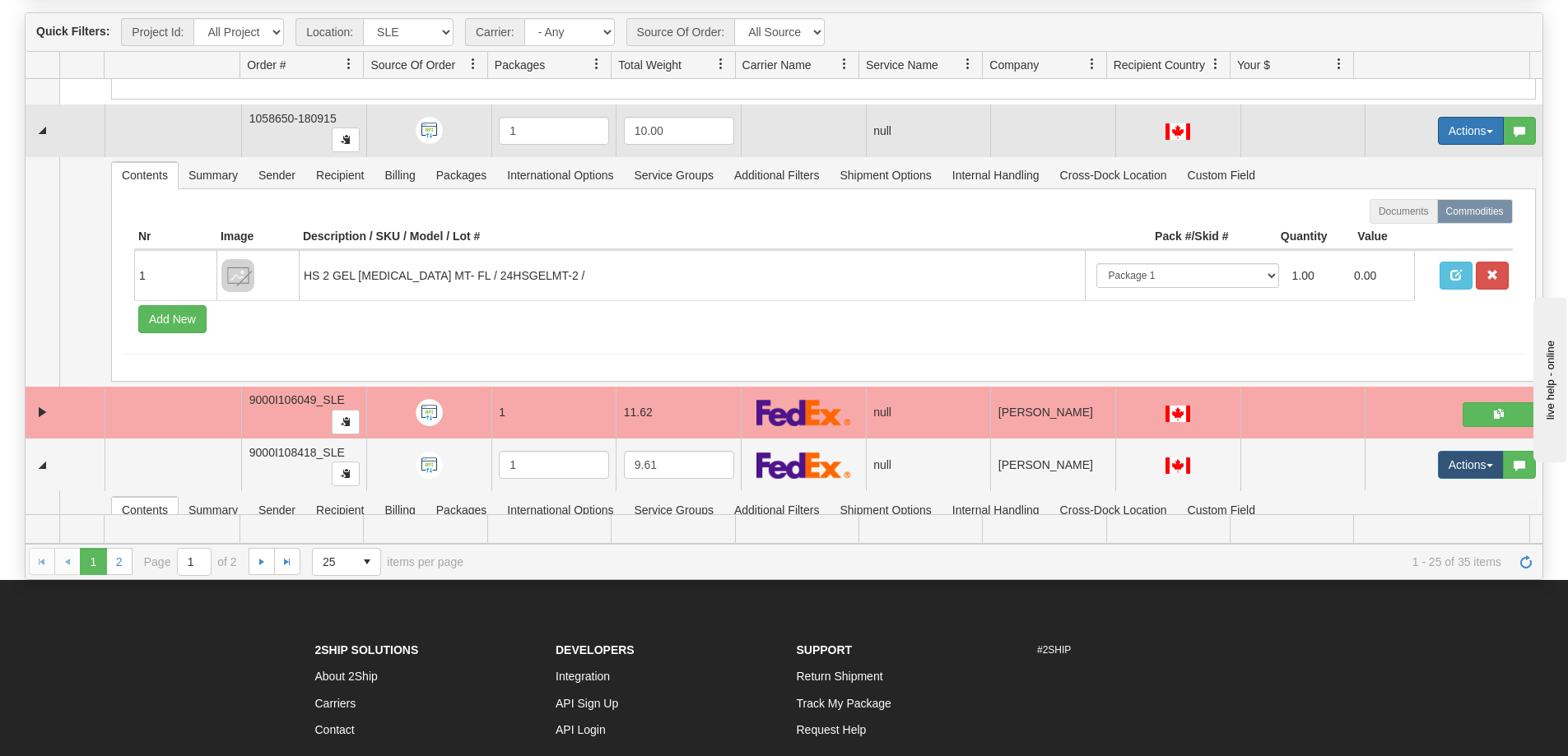
click at [1438, 141] on button "Actions" at bounding box center [1471, 130] width 66 height 28
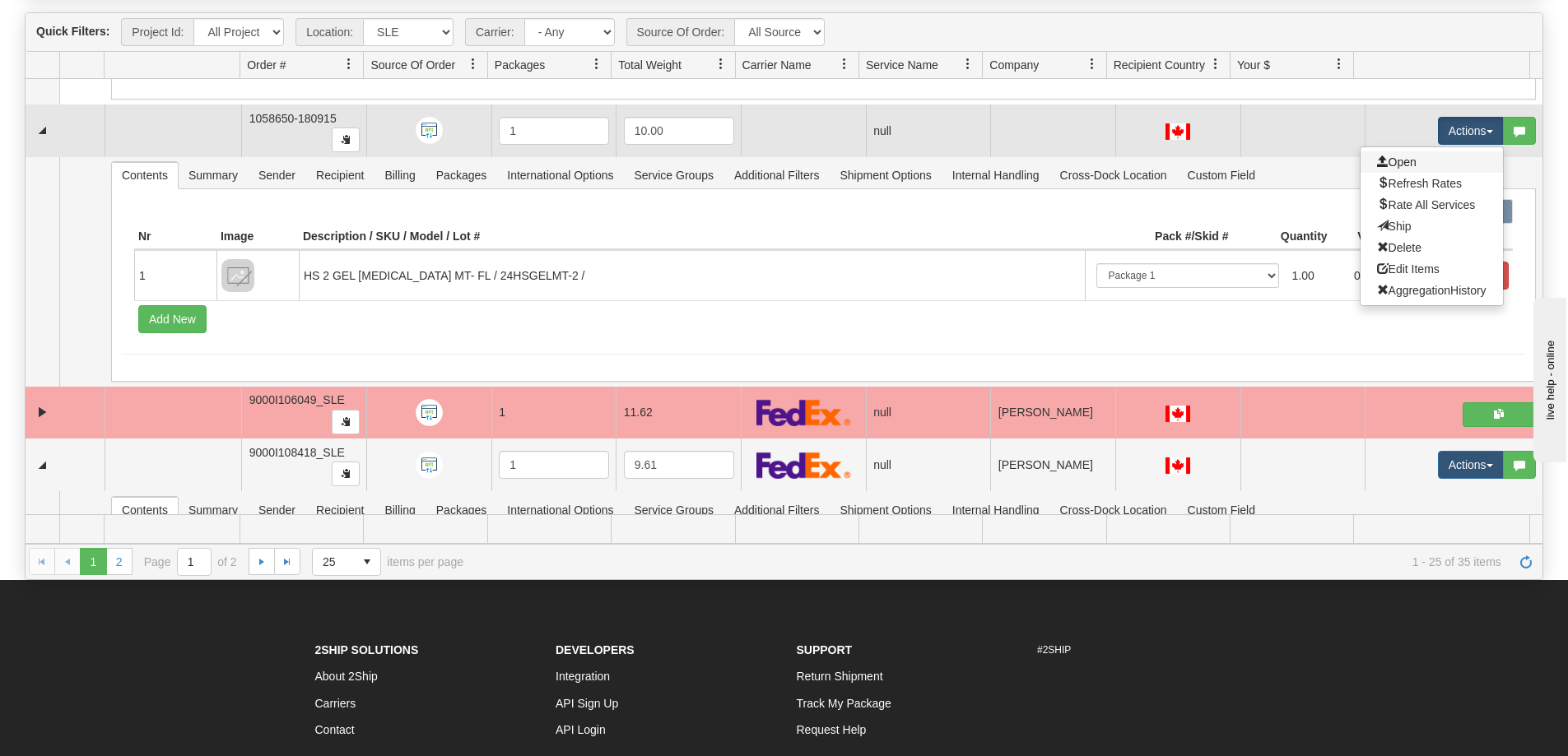
click at [1420, 159] on link "Open" at bounding box center [1432, 162] width 142 height 21
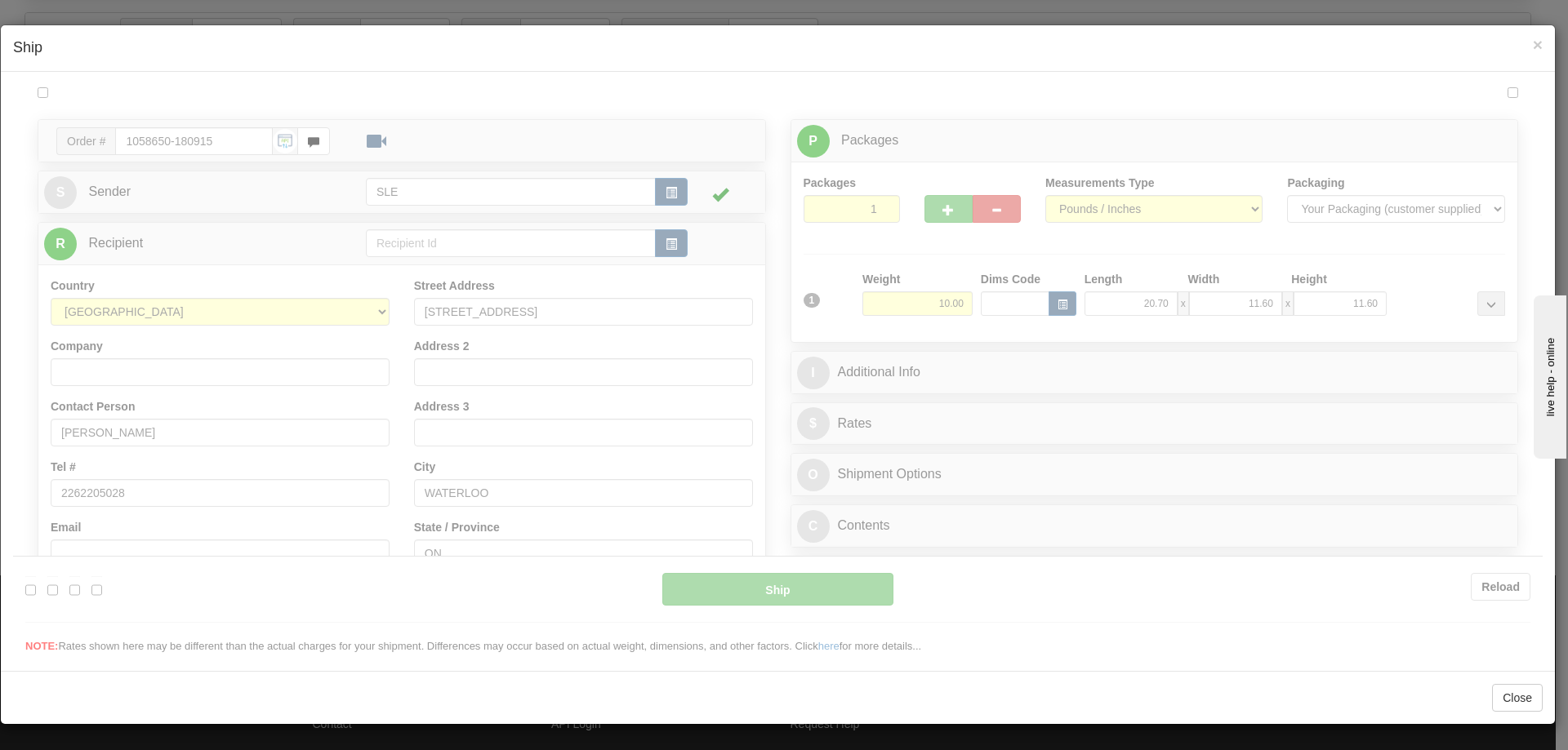
scroll to position [0, 0]
type input "09:27"
type input "16:00"
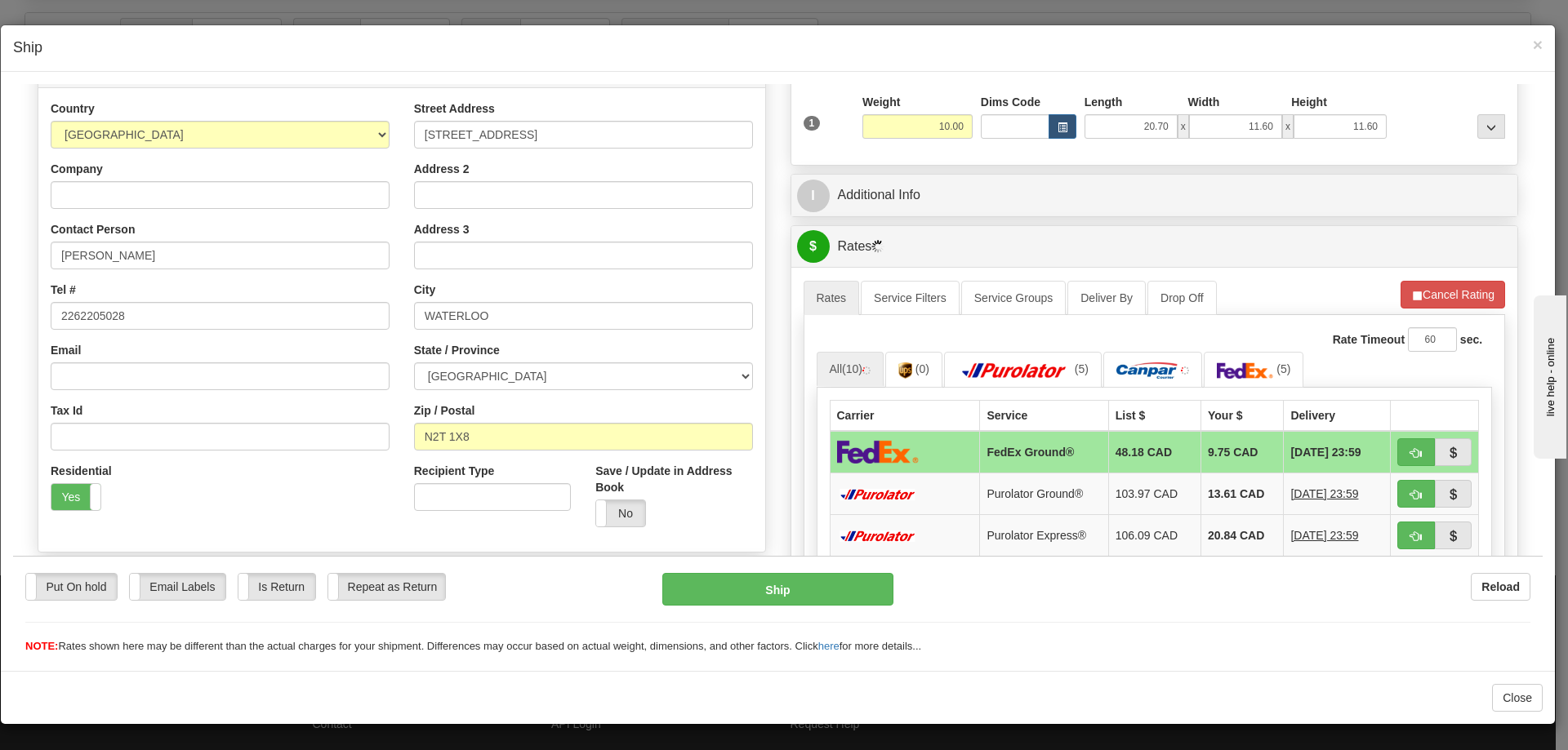
scroll to position [326, 0]
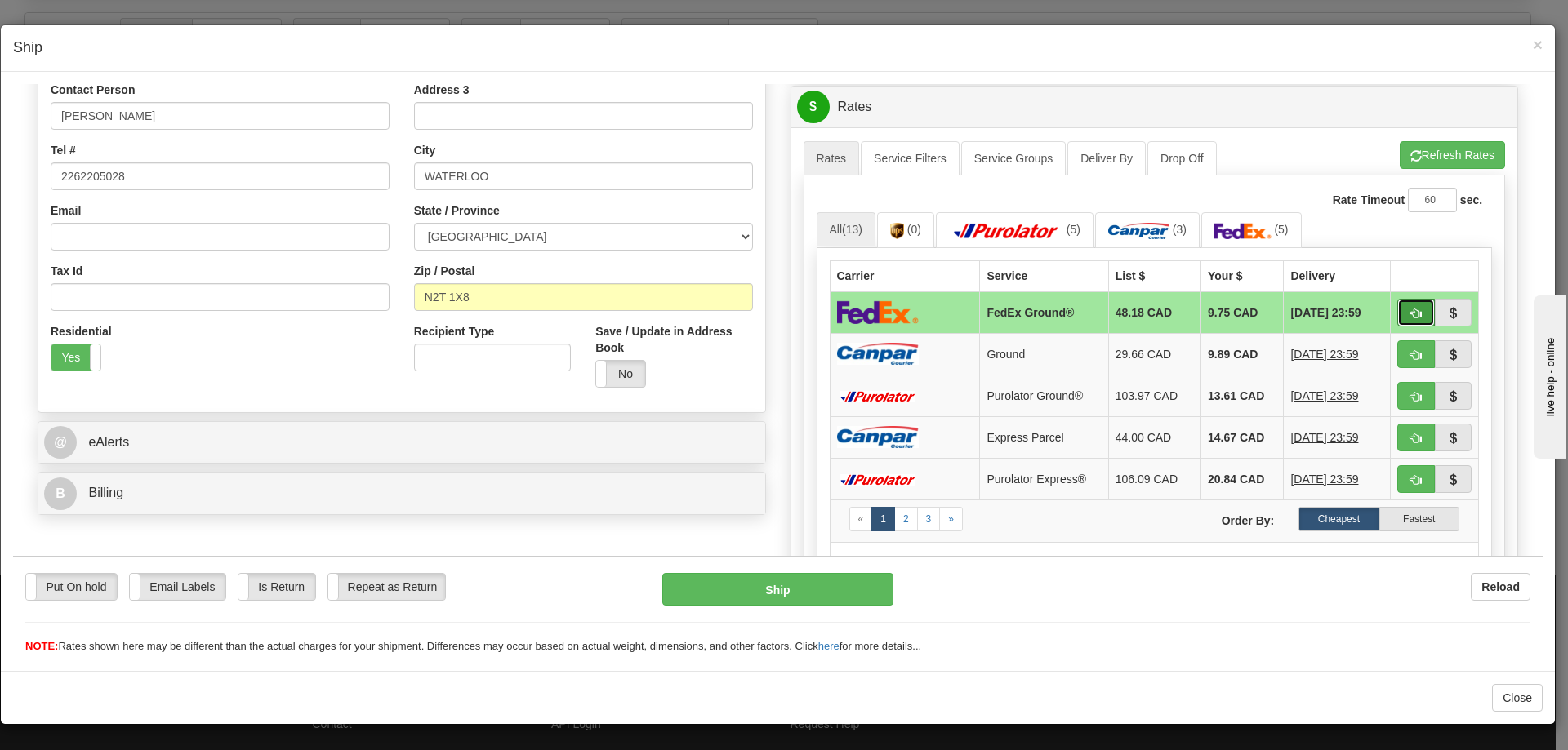
click at [1411, 311] on span "button" at bounding box center [1416, 313] width 11 height 11
type input "92"
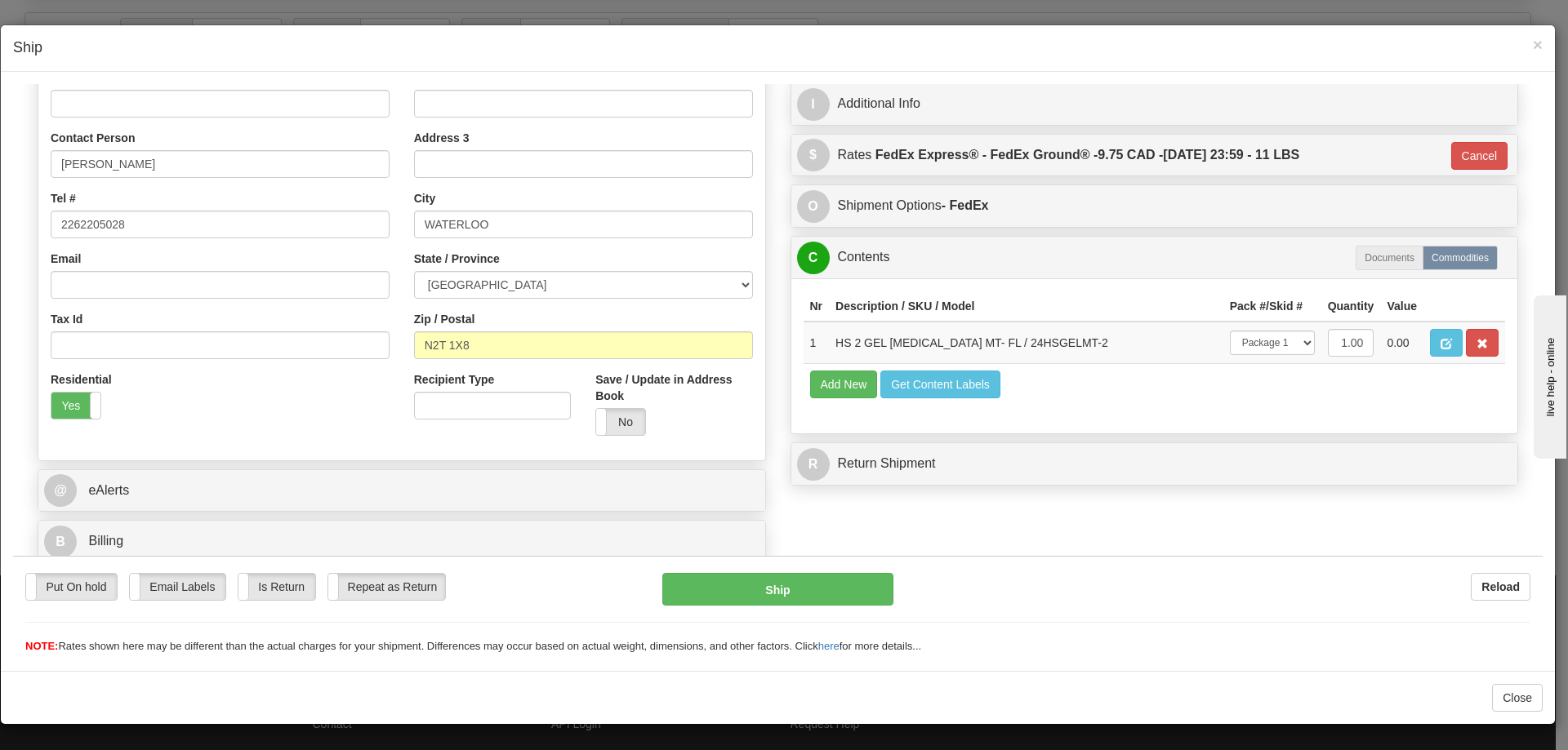
scroll to position [278, 0]
click at [856, 573] on button "Ship" at bounding box center [777, 589] width 230 height 33
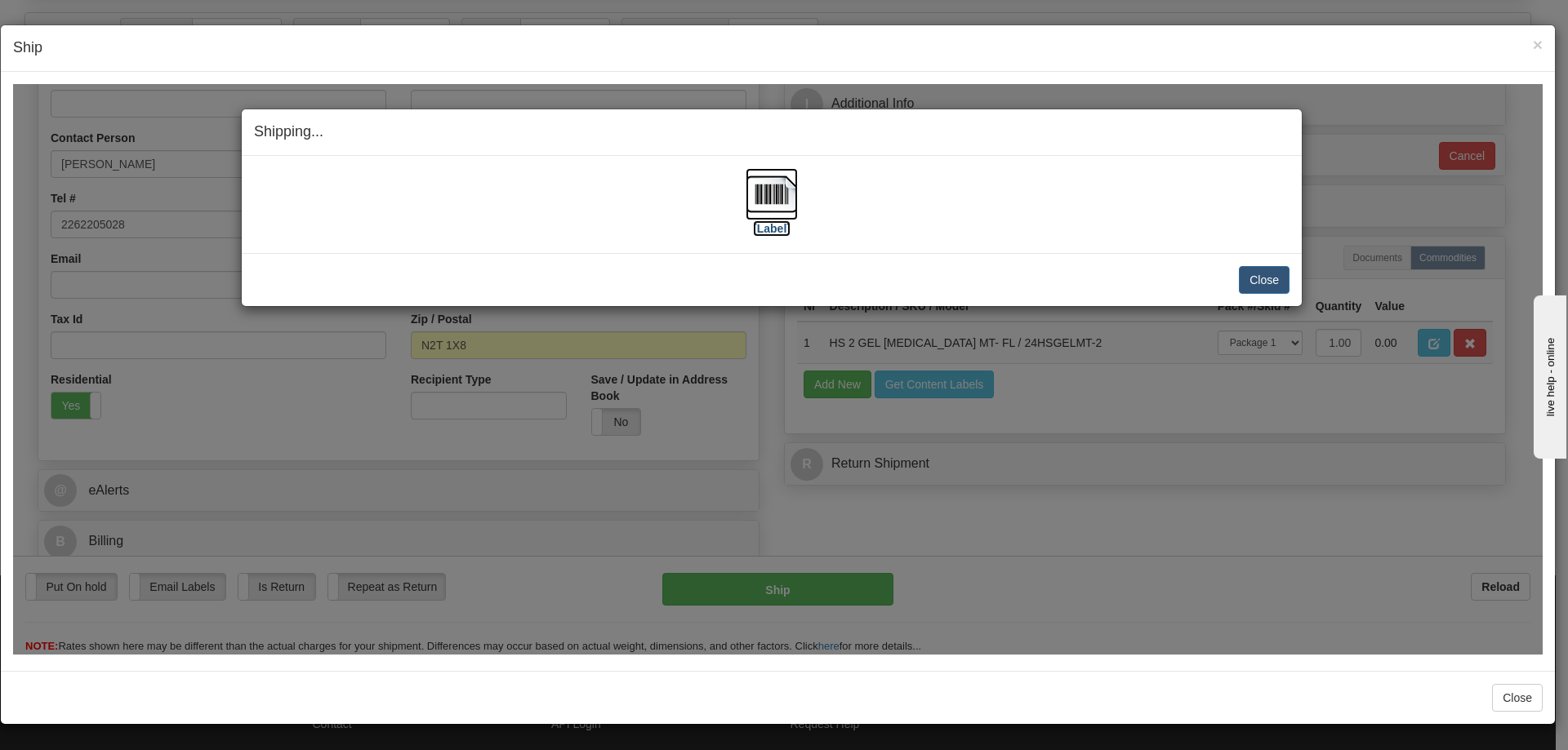
click at [774, 225] on label "[Label]" at bounding box center [772, 228] width 38 height 17
click at [1243, 274] on button "Close" at bounding box center [1263, 279] width 50 height 27
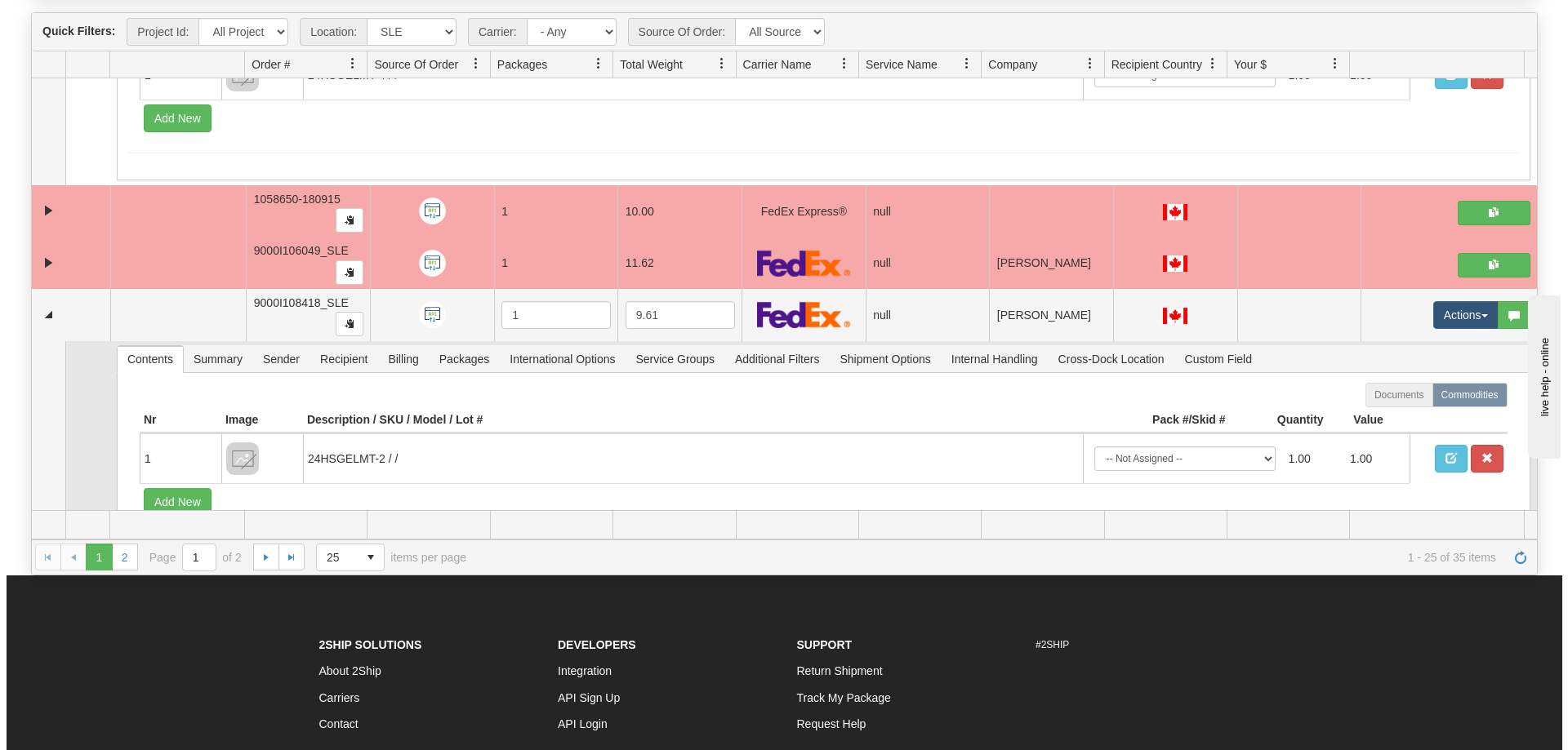
scroll to position [5341, 0]
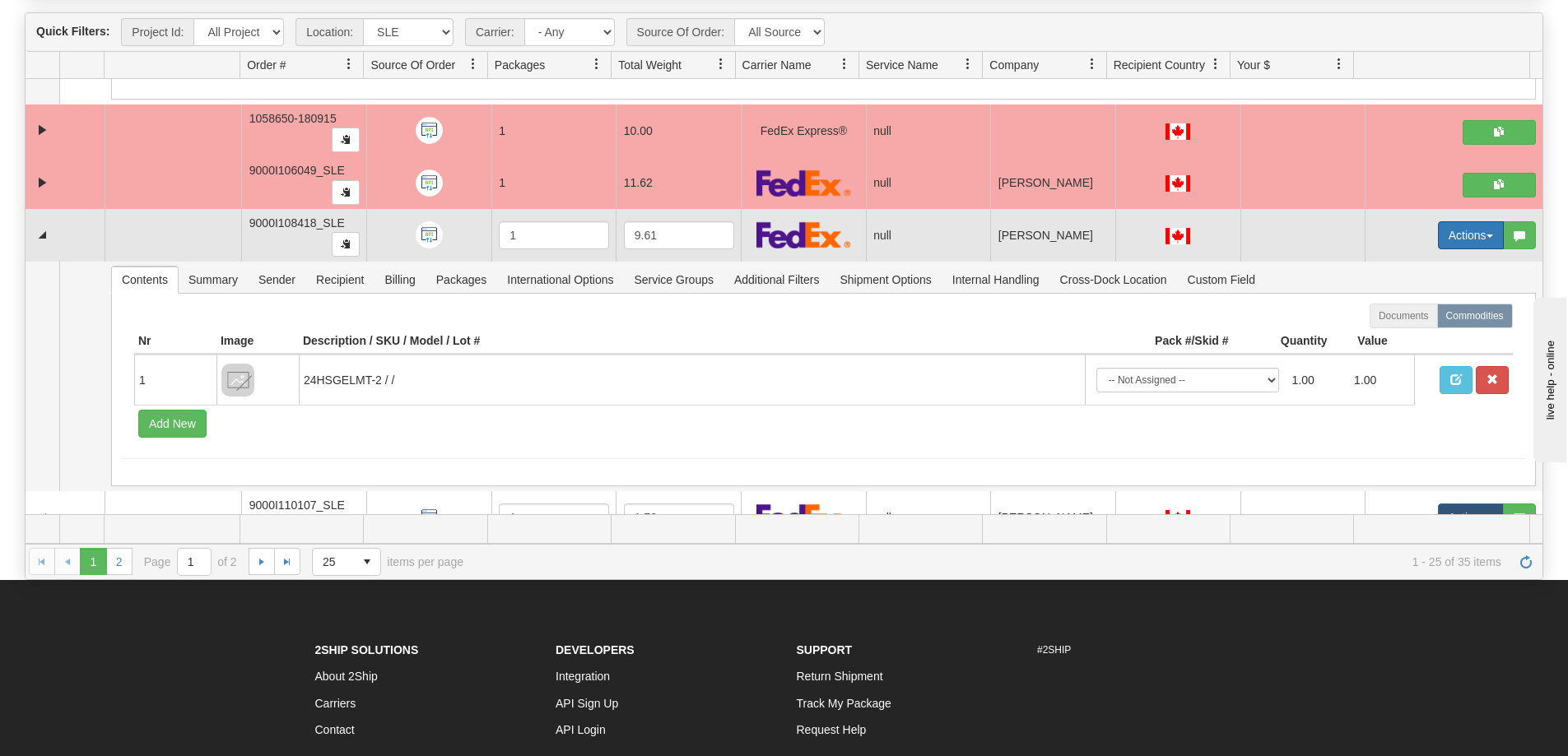
click at [1438, 228] on button "Actions" at bounding box center [1471, 235] width 66 height 28
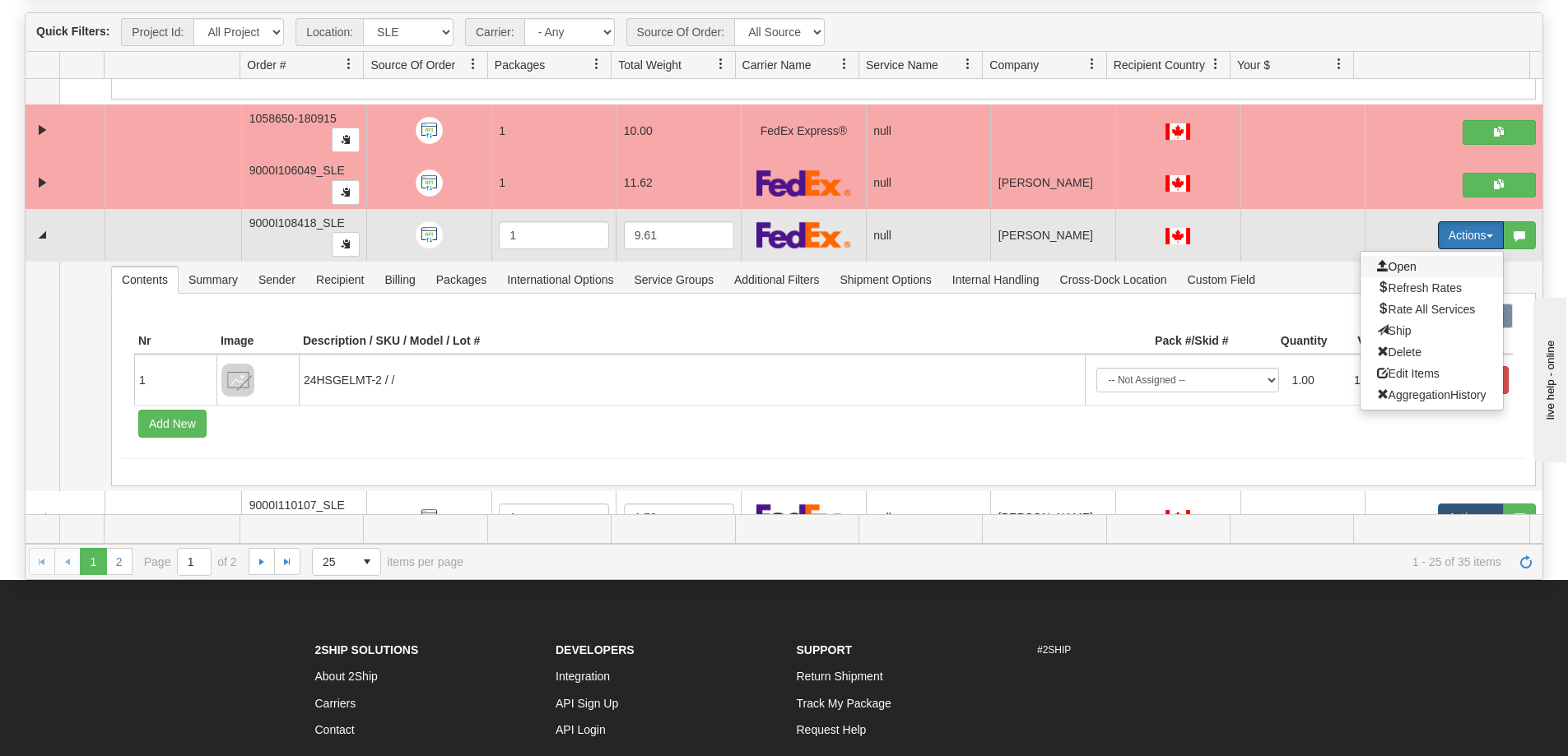
click at [1394, 269] on span "Open" at bounding box center [1397, 266] width 39 height 13
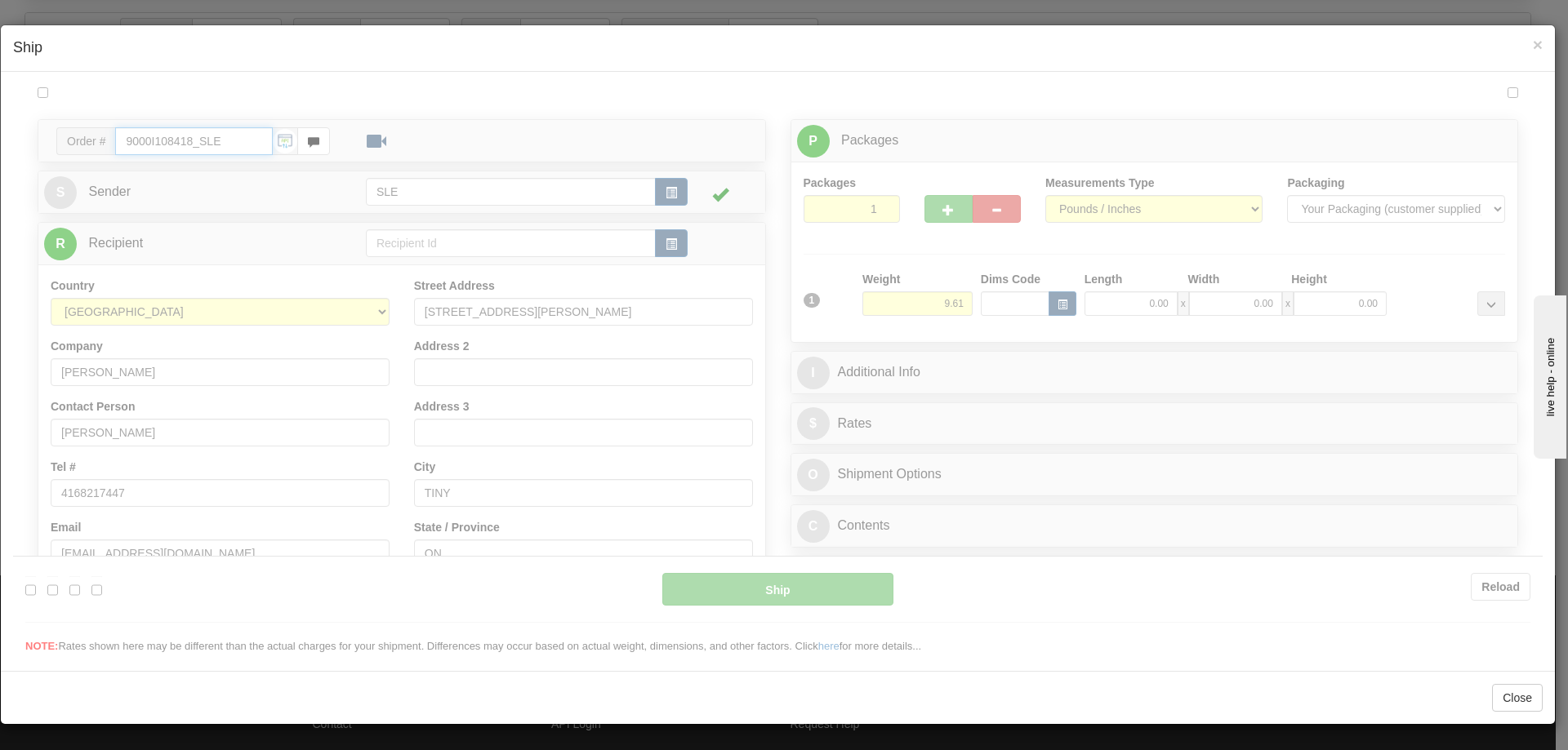
type input "09:27"
type input "16:00"
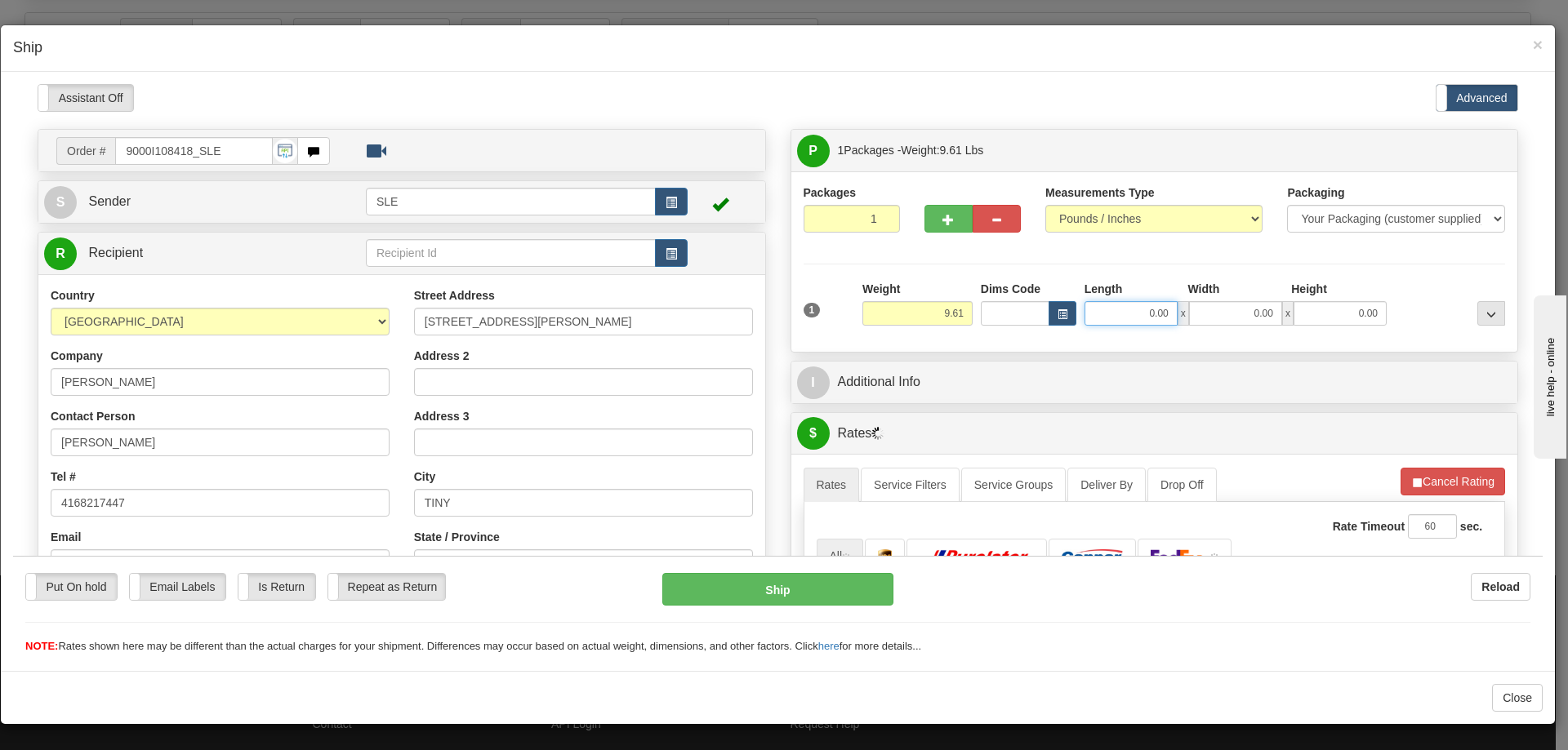
click at [1127, 323] on input "0.00" at bounding box center [1131, 312] width 93 height 25
type input "10.00"
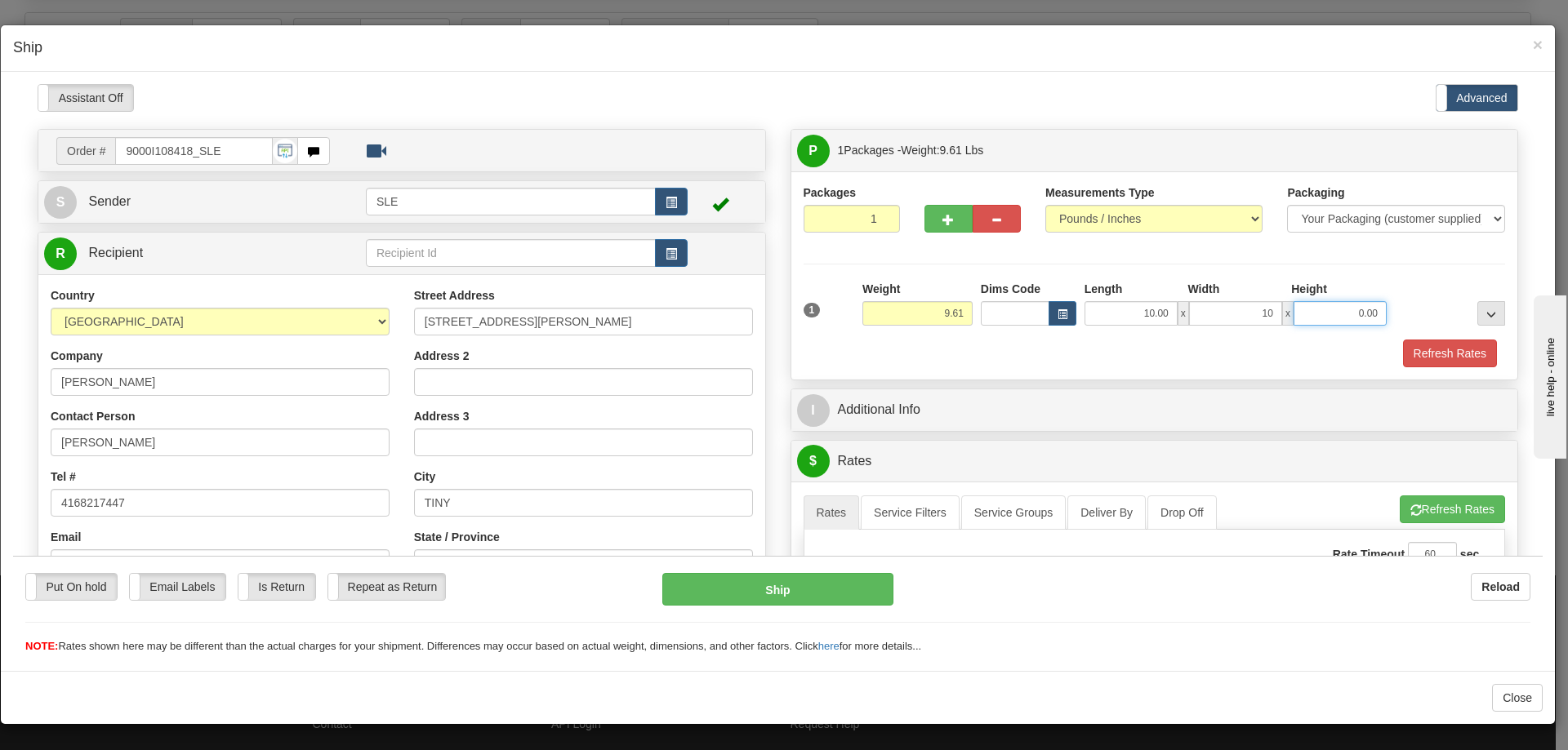
type input "10.00"
type input "20.50"
click at [1403, 339] on button "Refresh Rates" at bounding box center [1450, 352] width 94 height 27
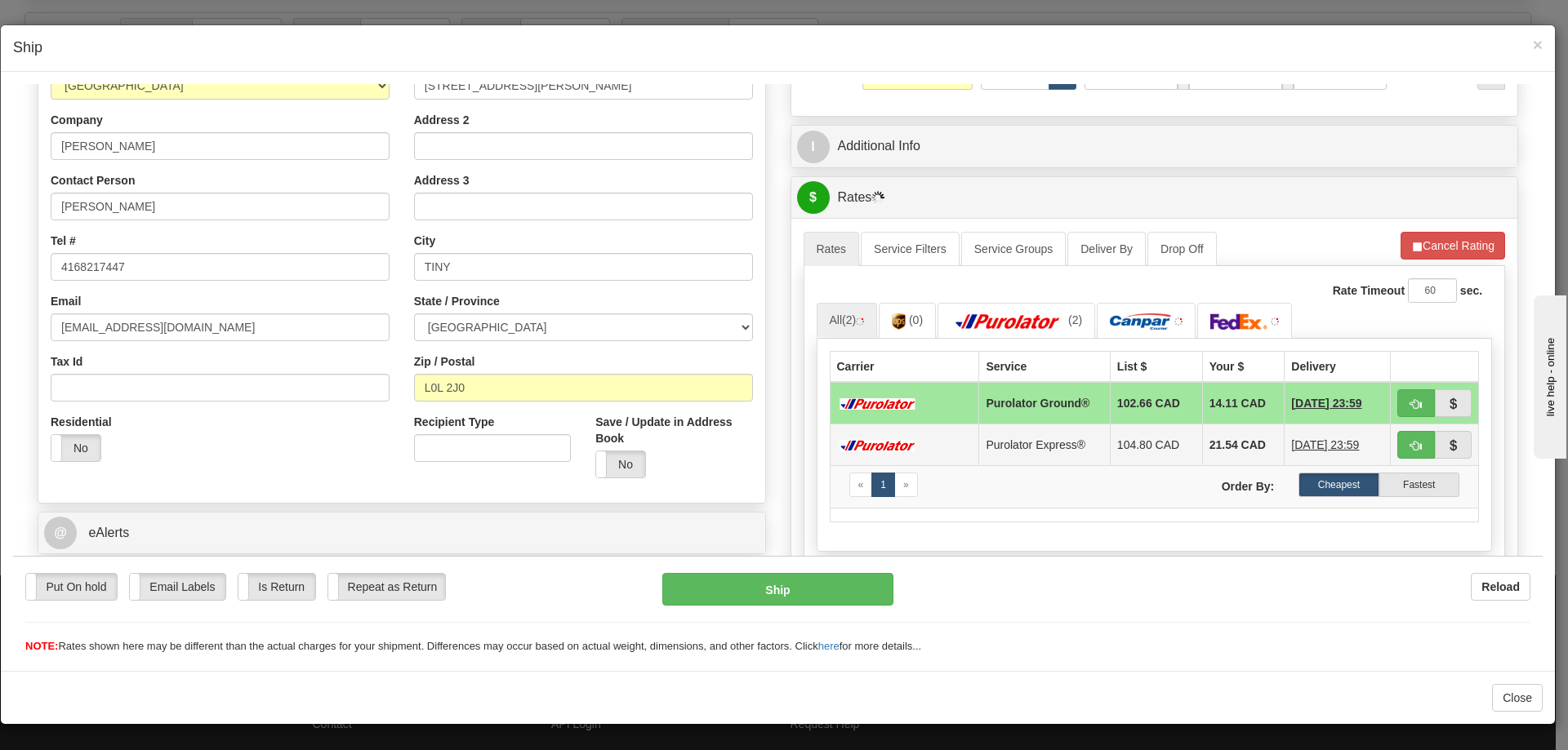
scroll to position [245, 0]
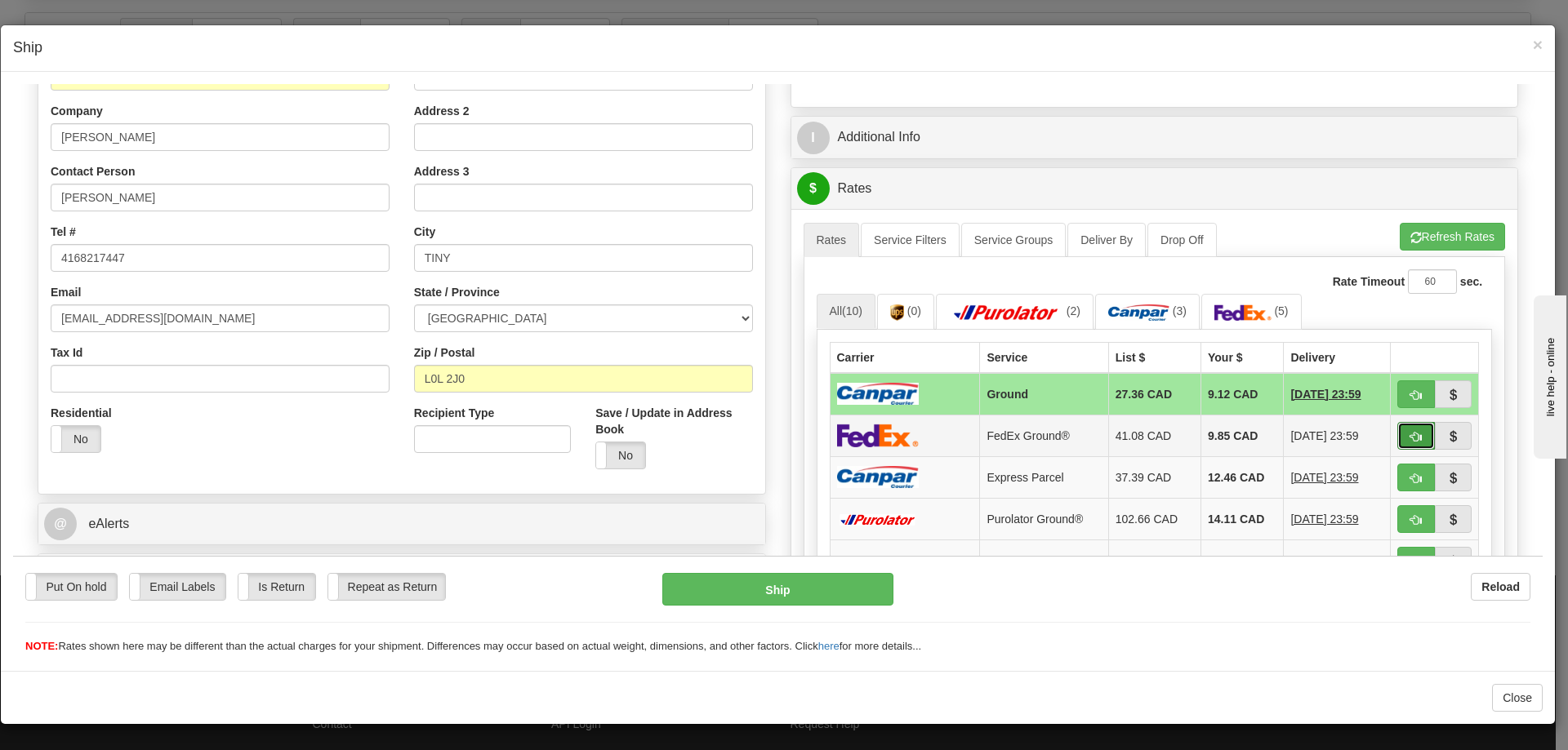
click at [1399, 428] on button "button" at bounding box center [1416, 434] width 38 height 27
type input "92"
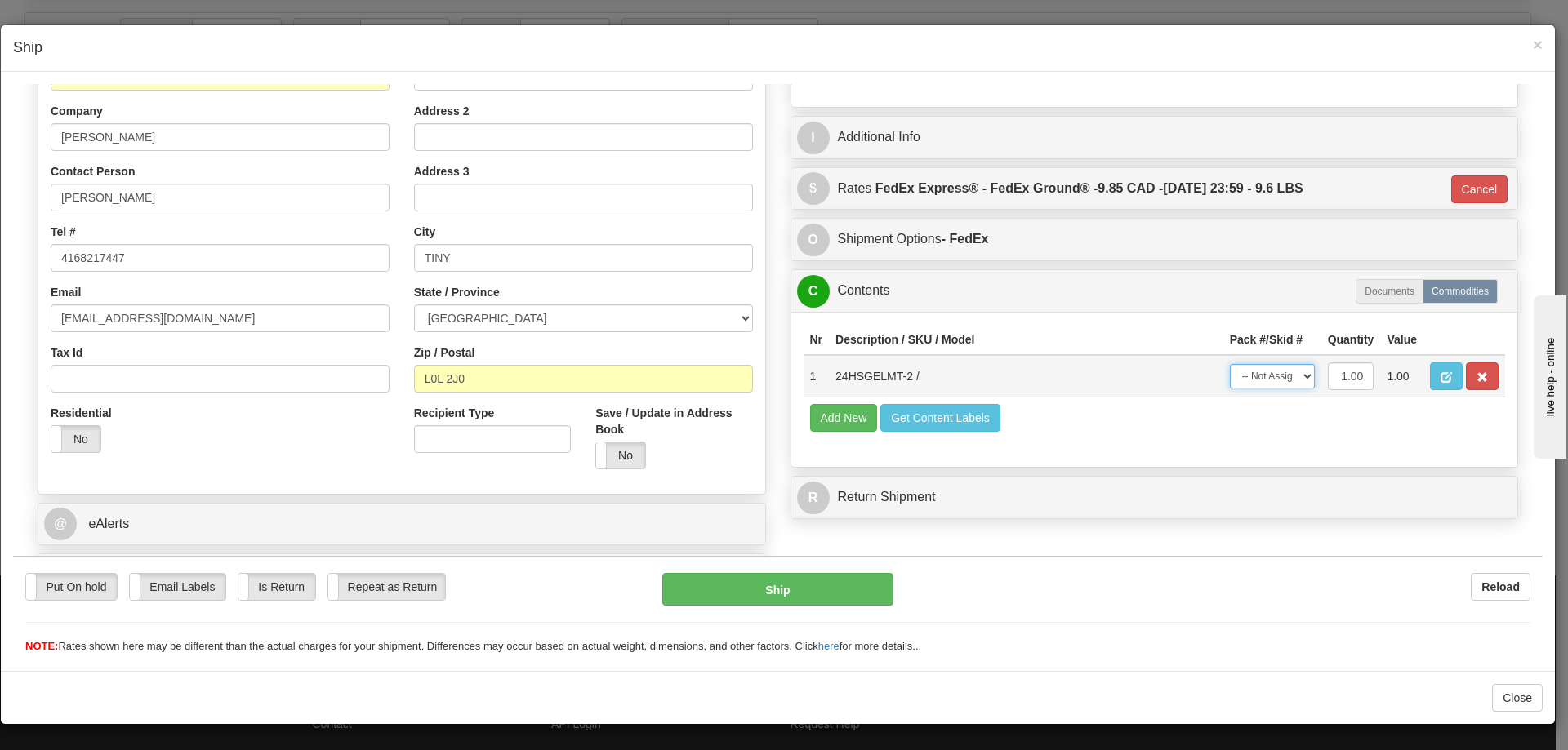
click at [1261, 373] on select "-- Not Assigned -- Package 1" at bounding box center [1272, 376] width 85 height 25
select select "0"
click at [1230, 364] on select "-- Not Assigned -- Package 1" at bounding box center [1272, 376] width 85 height 25
click at [801, 578] on button "Ship" at bounding box center [777, 589] width 230 height 33
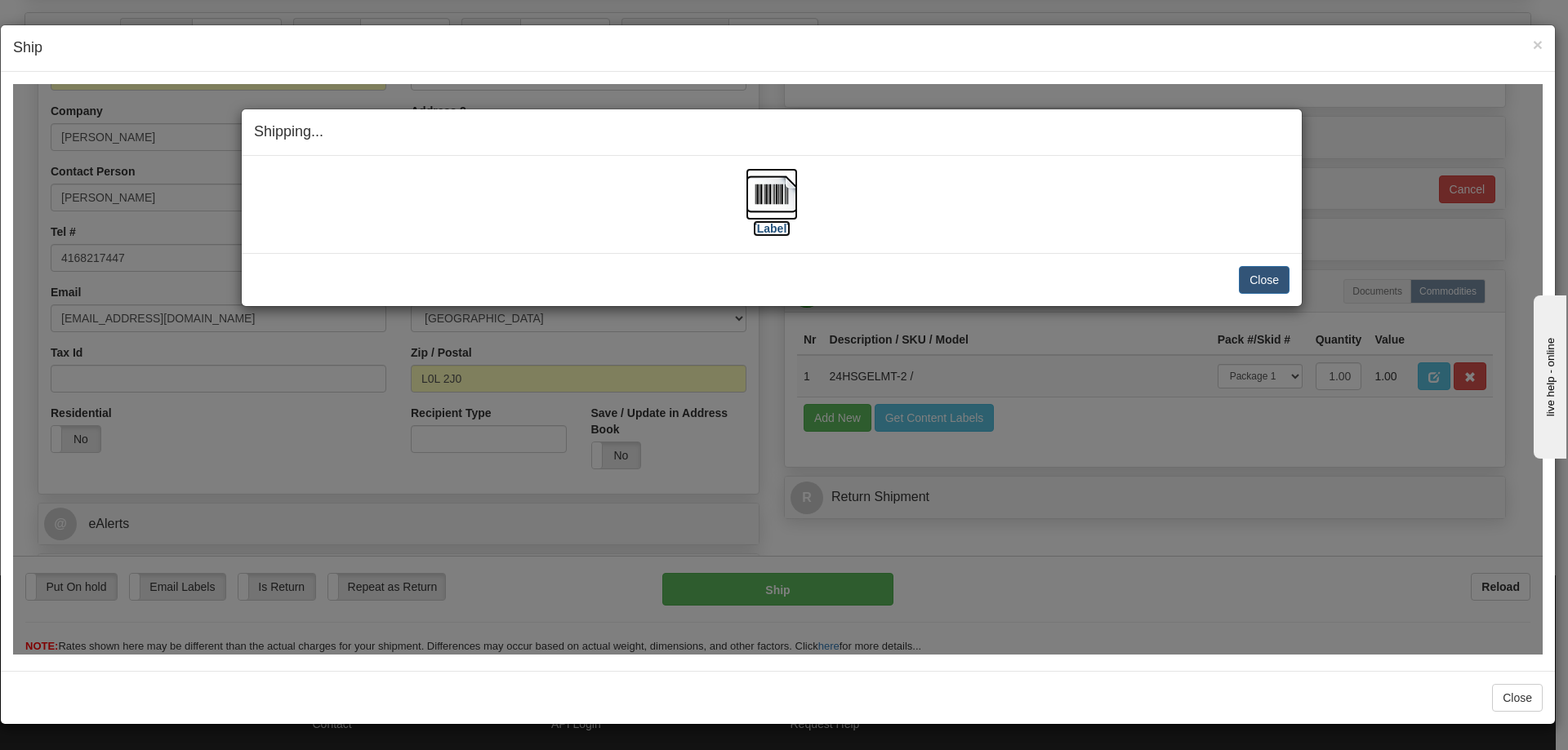
click at [780, 190] on img at bounding box center [772, 193] width 52 height 52
click at [1256, 281] on button "Close" at bounding box center [1263, 279] width 50 height 27
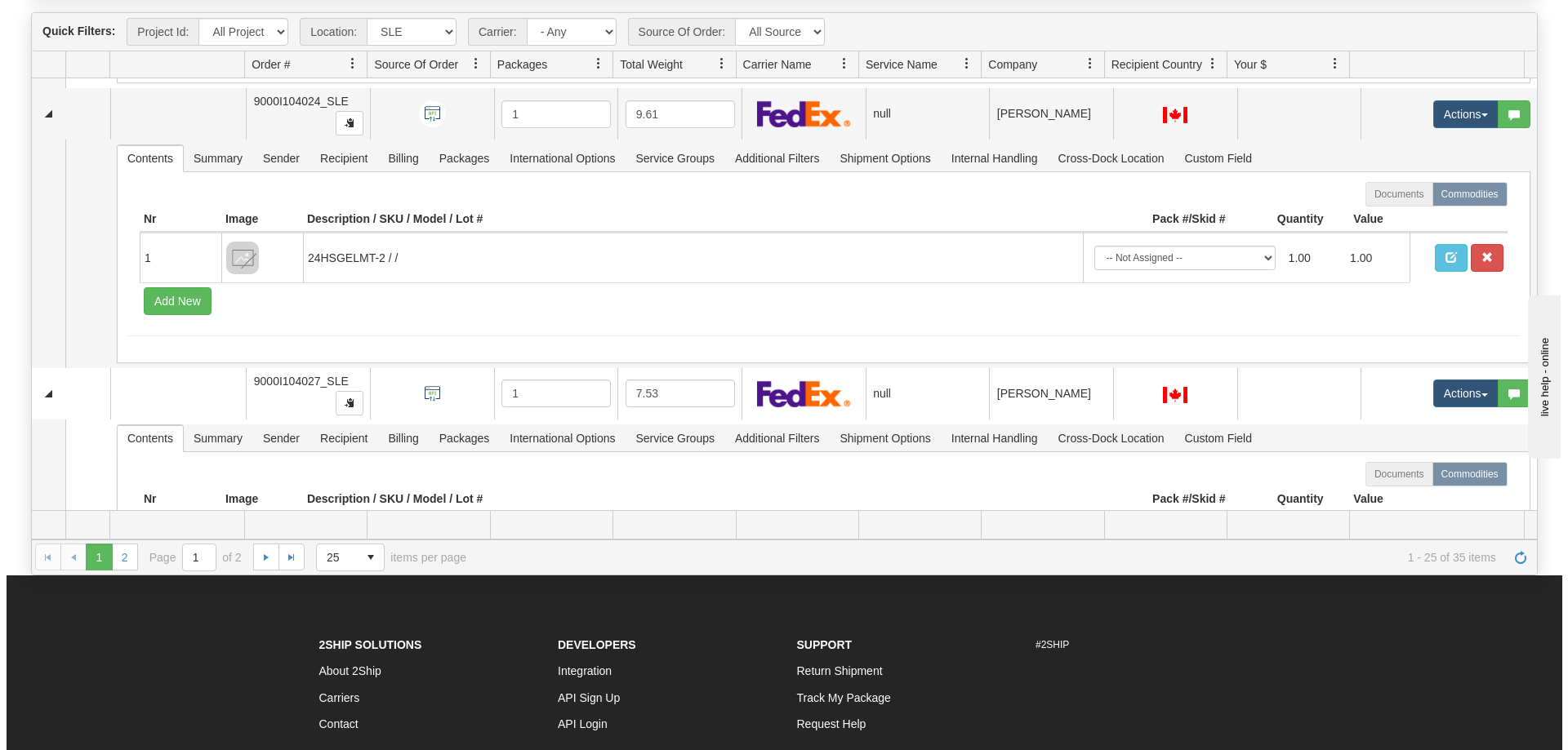
scroll to position [4198, 0]
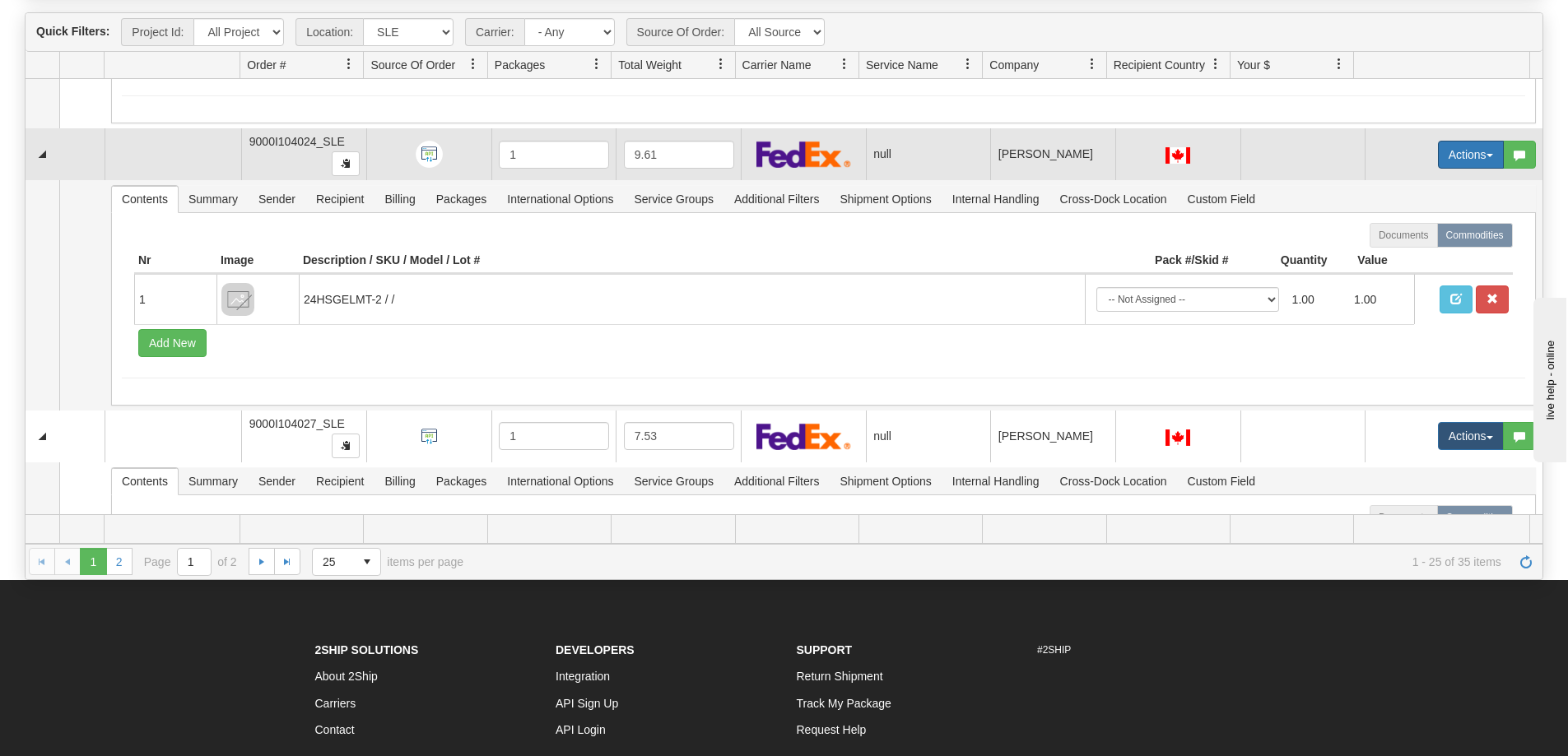
click at [1479, 159] on button "Actions" at bounding box center [1471, 154] width 66 height 28
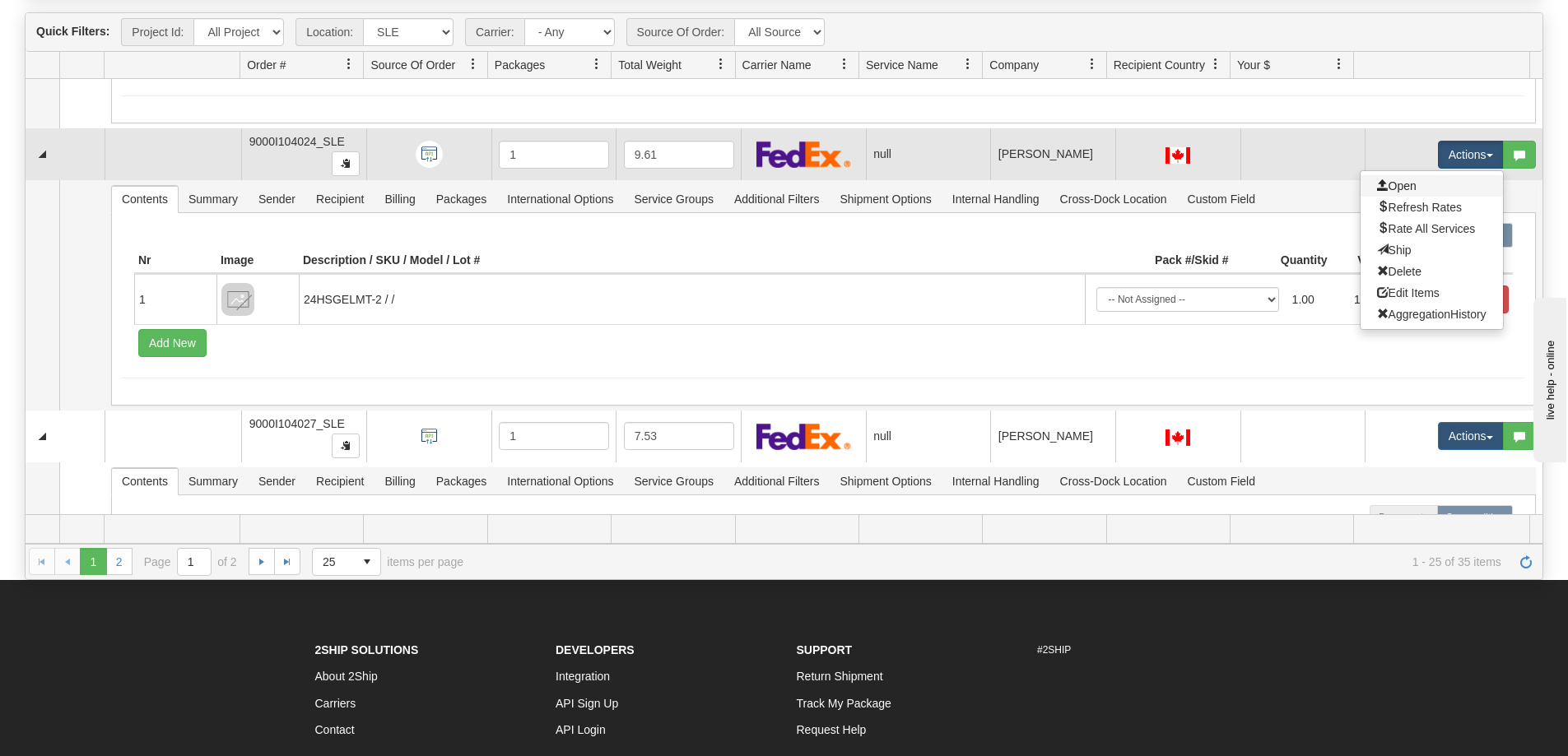
click at [1433, 181] on link "Open" at bounding box center [1432, 186] width 142 height 21
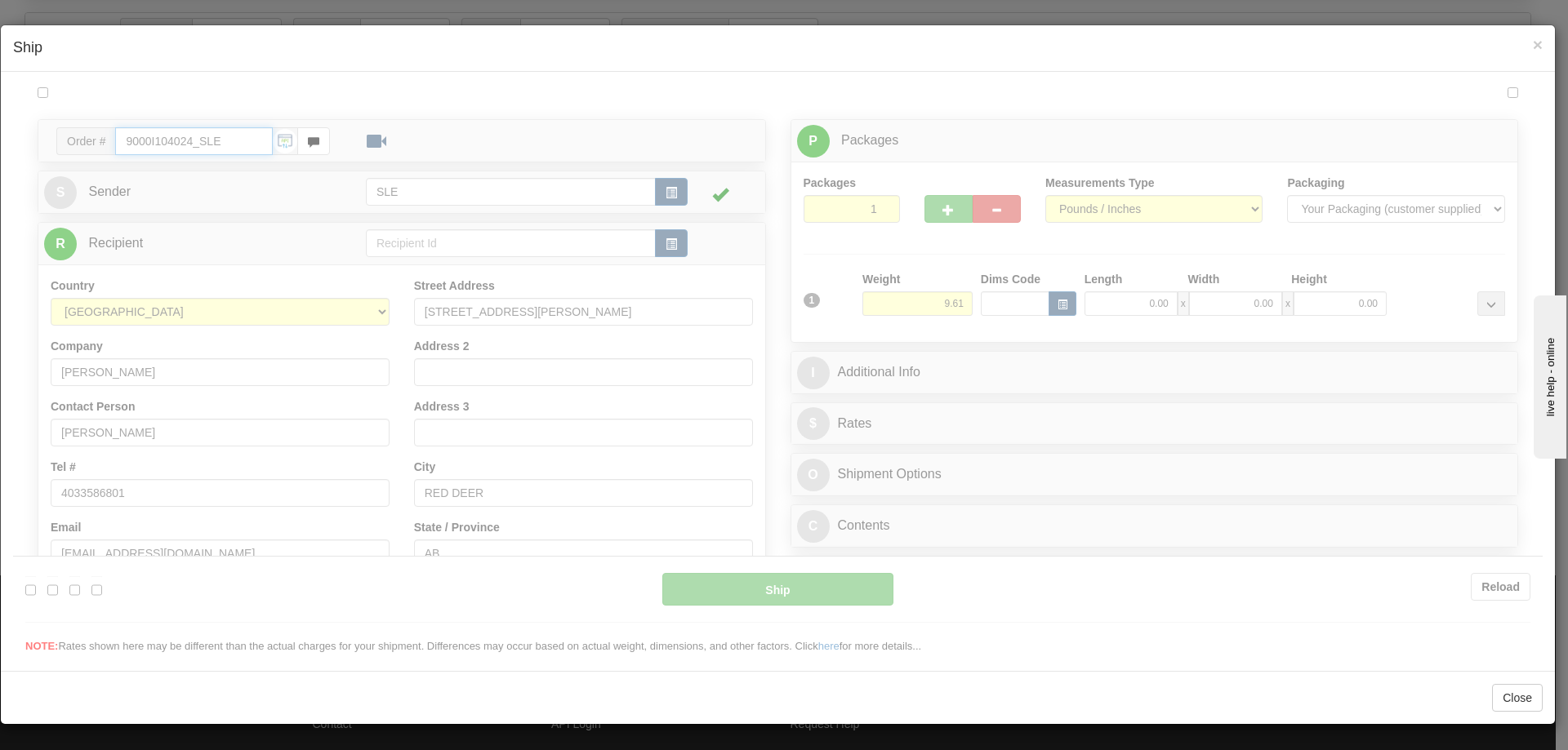
type input "09:28"
type input "16:00"
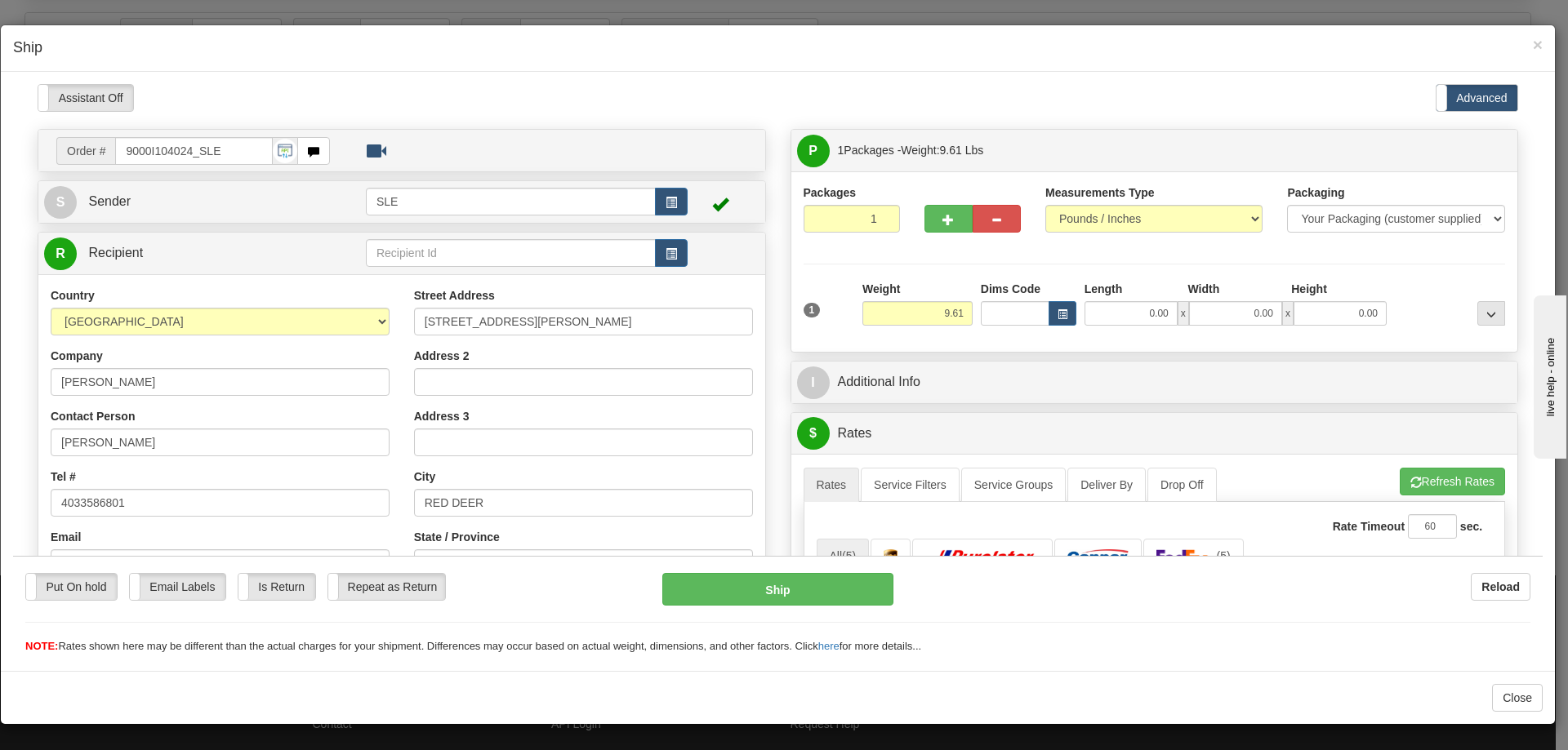
click at [1121, 291] on div "Length" at bounding box center [1132, 289] width 103 height 20
click at [1119, 305] on input "0.00" at bounding box center [1131, 312] width 93 height 25
type input "11.00"
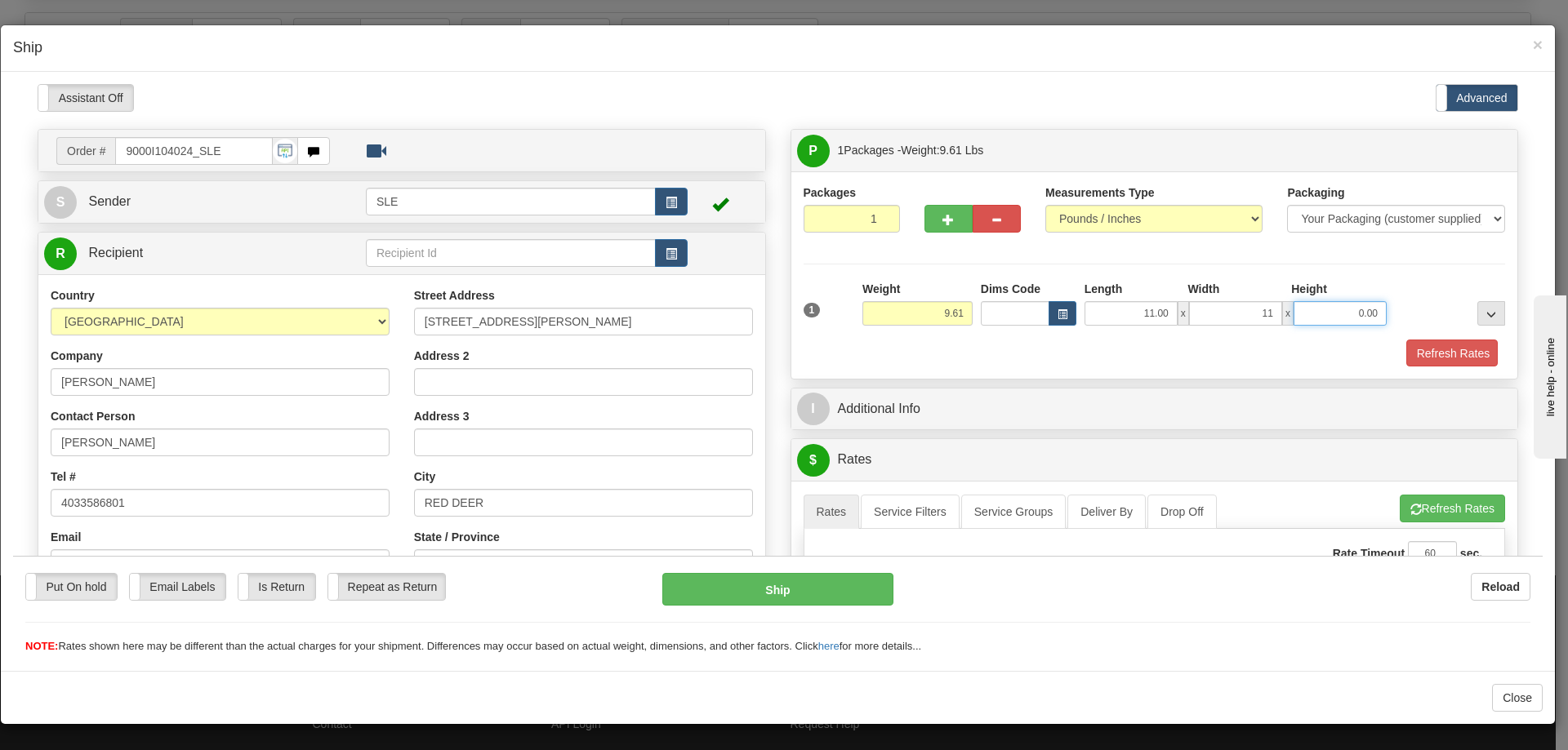
type input "11.00"
type input "20.50"
click at [1403, 339] on button "Refresh Rates" at bounding box center [1450, 352] width 94 height 27
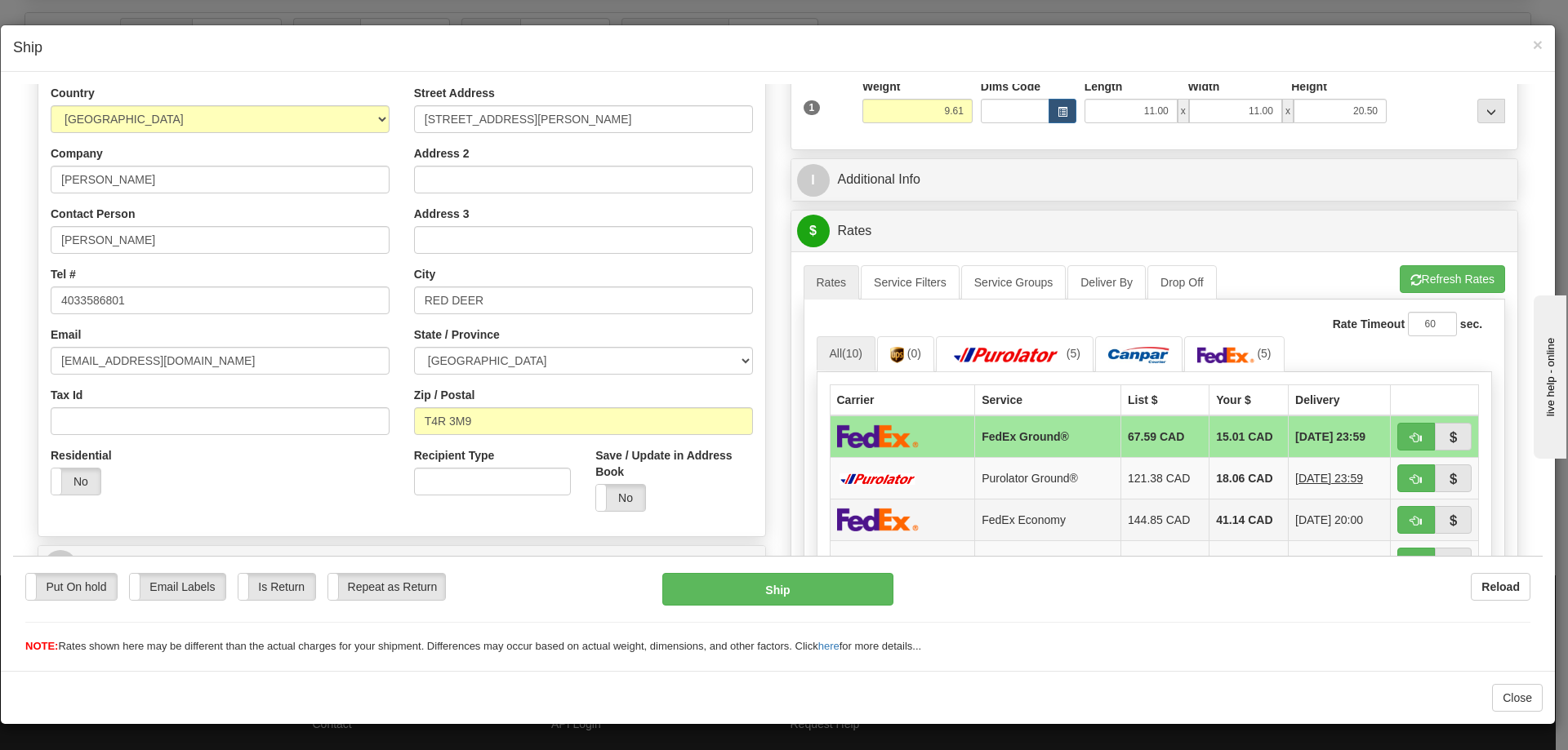
scroll to position [245, 0]
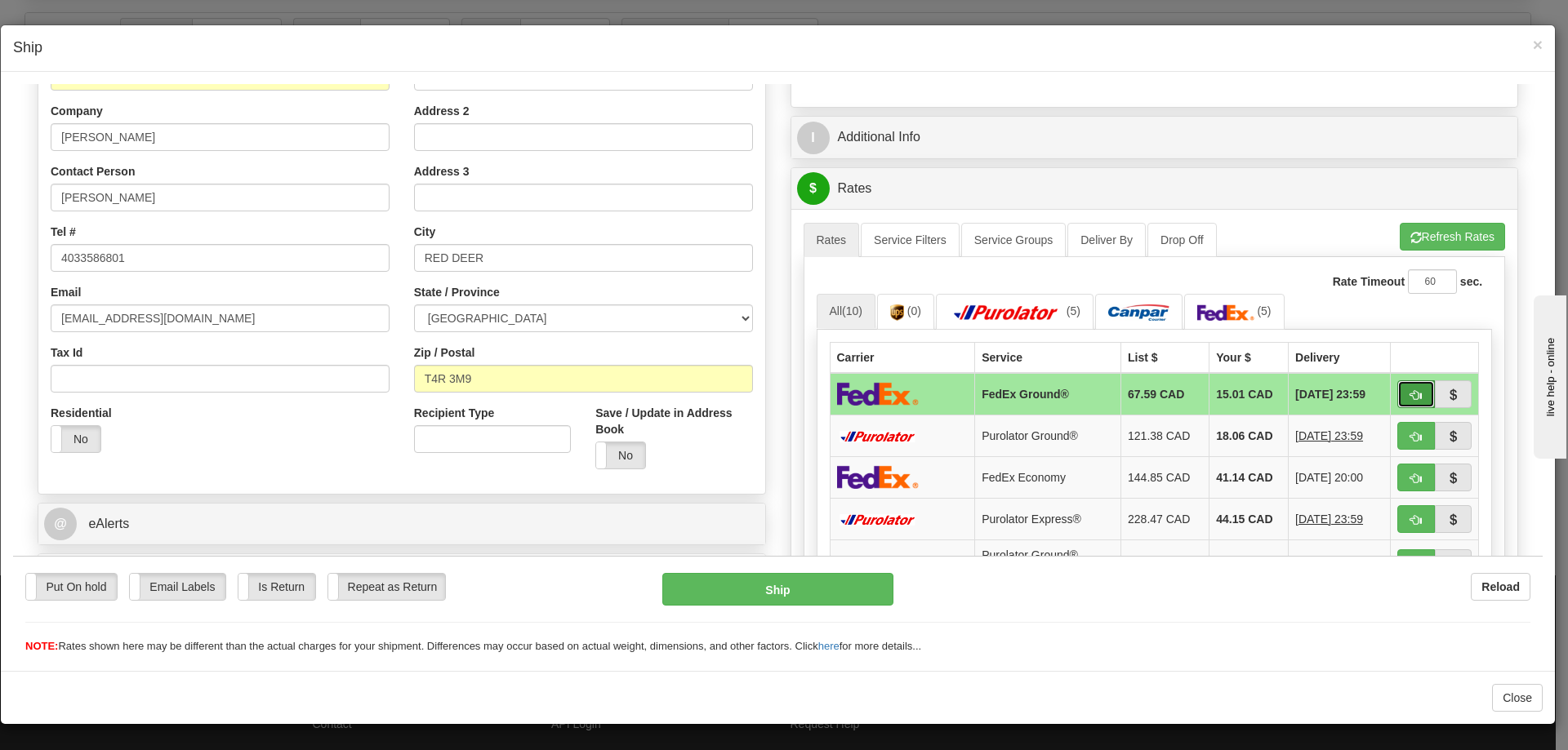
click at [1411, 391] on span "button" at bounding box center [1416, 394] width 11 height 11
type input "92"
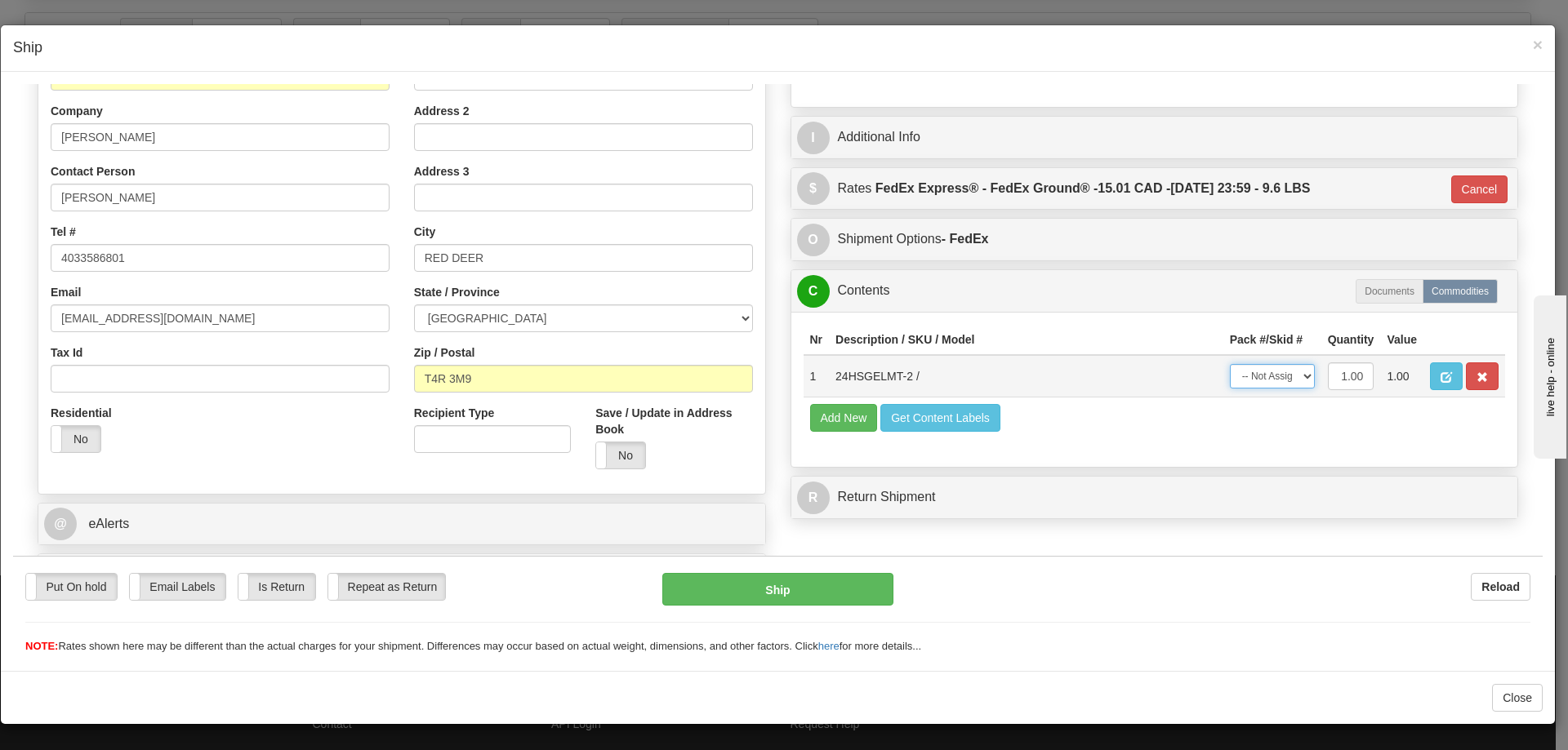
click at [1271, 384] on select "-- Not Assigned -- Package 1" at bounding box center [1272, 376] width 85 height 25
select select "0"
click at [1230, 364] on select "-- Not Assigned -- Package 1" at bounding box center [1272, 376] width 85 height 25
click at [800, 609] on div "Put On hold Put On hold Email Labels Email Labels Edit Is Return Is Return Repe…" at bounding box center [778, 613] width 1530 height 82
click at [812, 595] on button "Ship" at bounding box center [777, 589] width 230 height 33
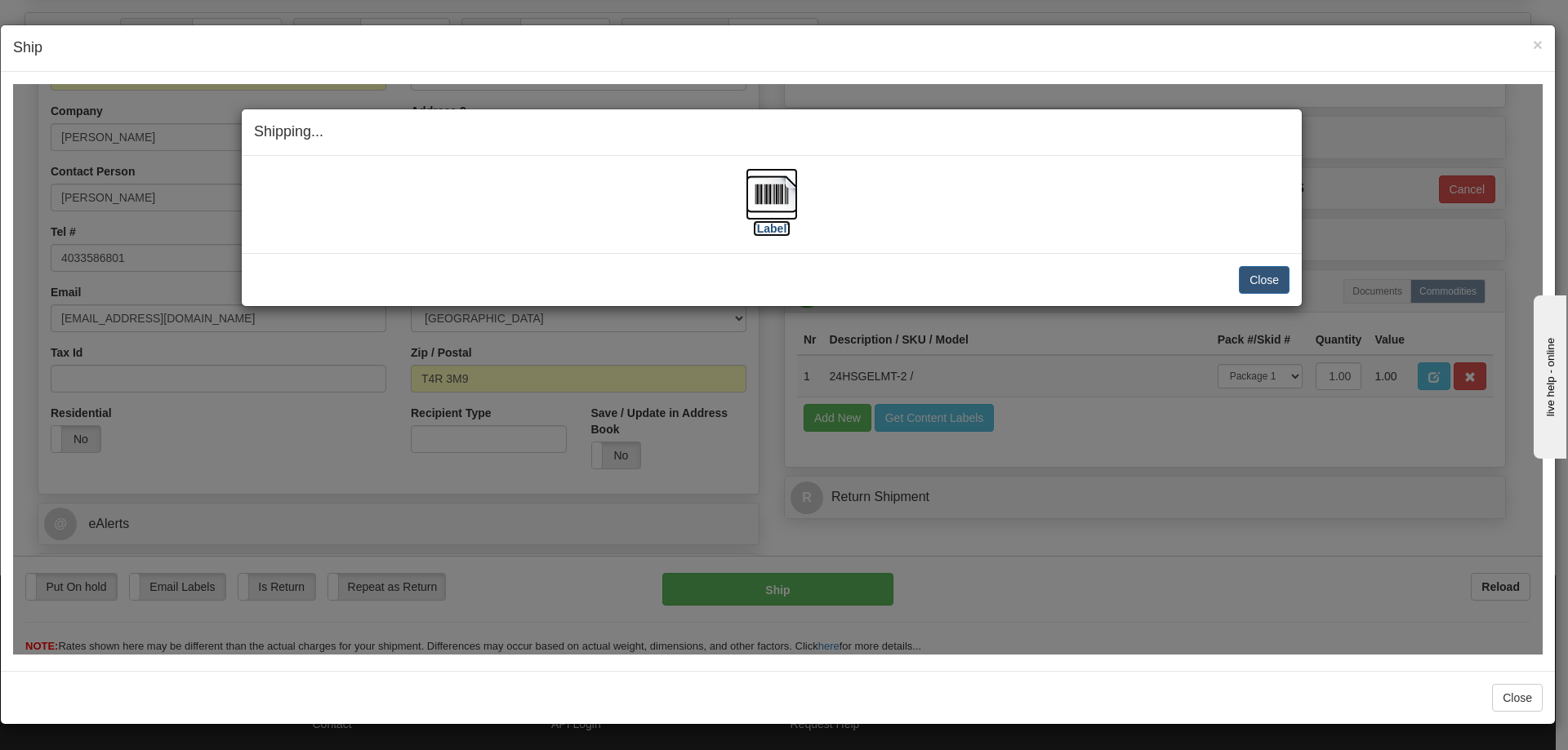
click at [772, 195] on img at bounding box center [772, 193] width 52 height 52
click at [1051, 289] on div "Close Cancel" at bounding box center [772, 279] width 1036 height 27
click at [1123, 380] on div "Shipping... Your SHIPMENT will EXPIRE in [Label] IMPORTANT NOTICE Embassy / Con…" at bounding box center [778, 368] width 1530 height 571
click at [1281, 270] on button "Close" at bounding box center [1263, 279] width 50 height 27
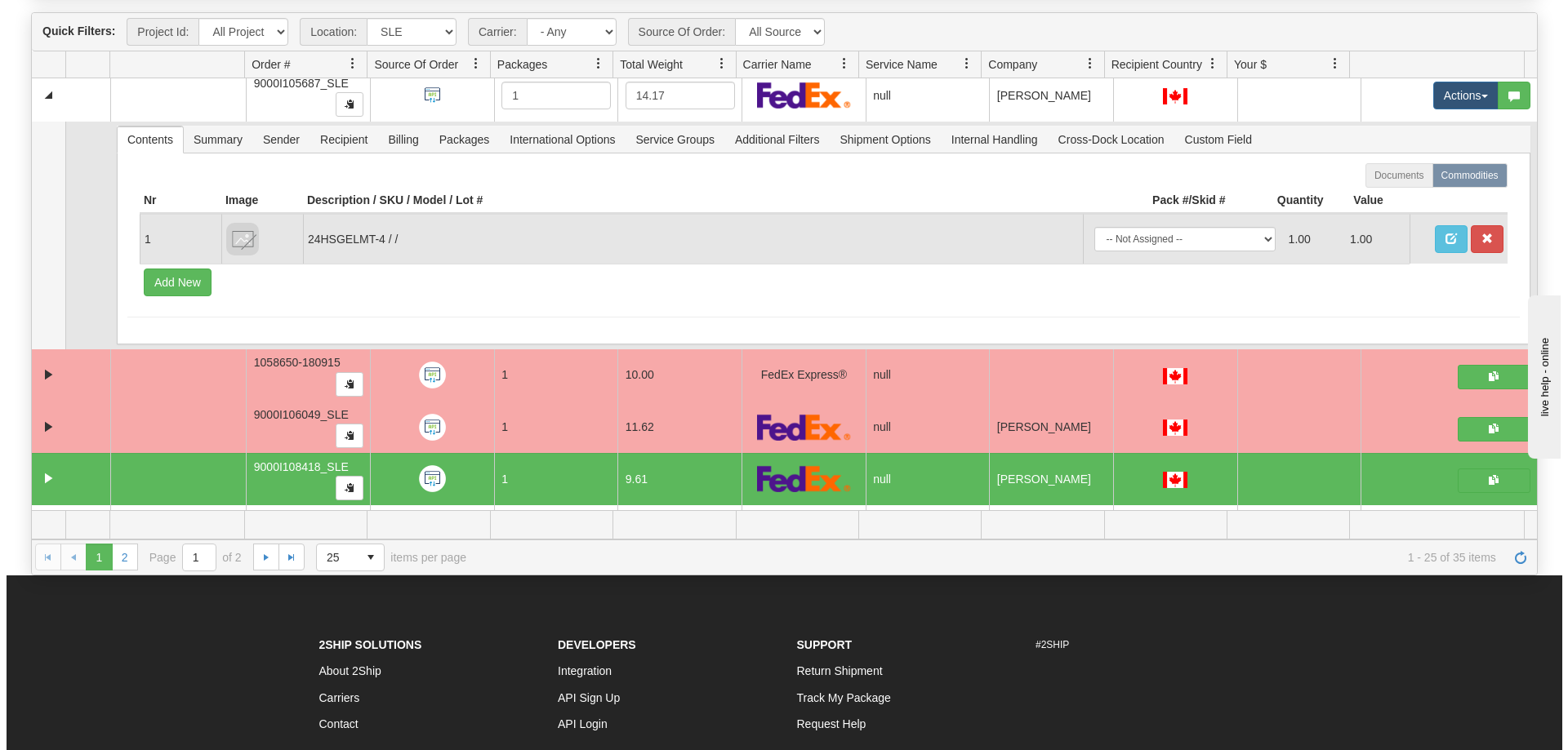
scroll to position [4770, 0]
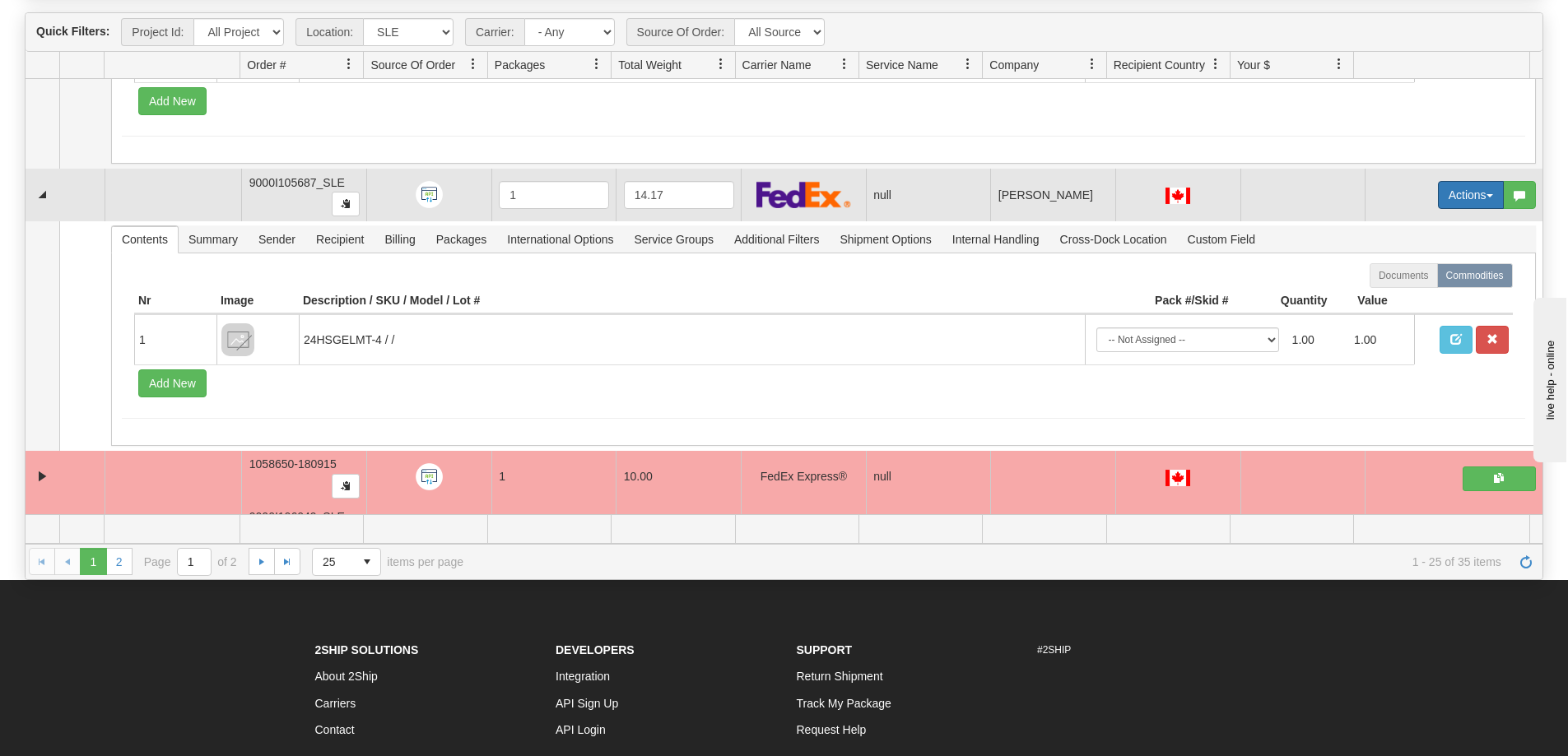
click at [1445, 185] on button "Actions" at bounding box center [1471, 195] width 66 height 28
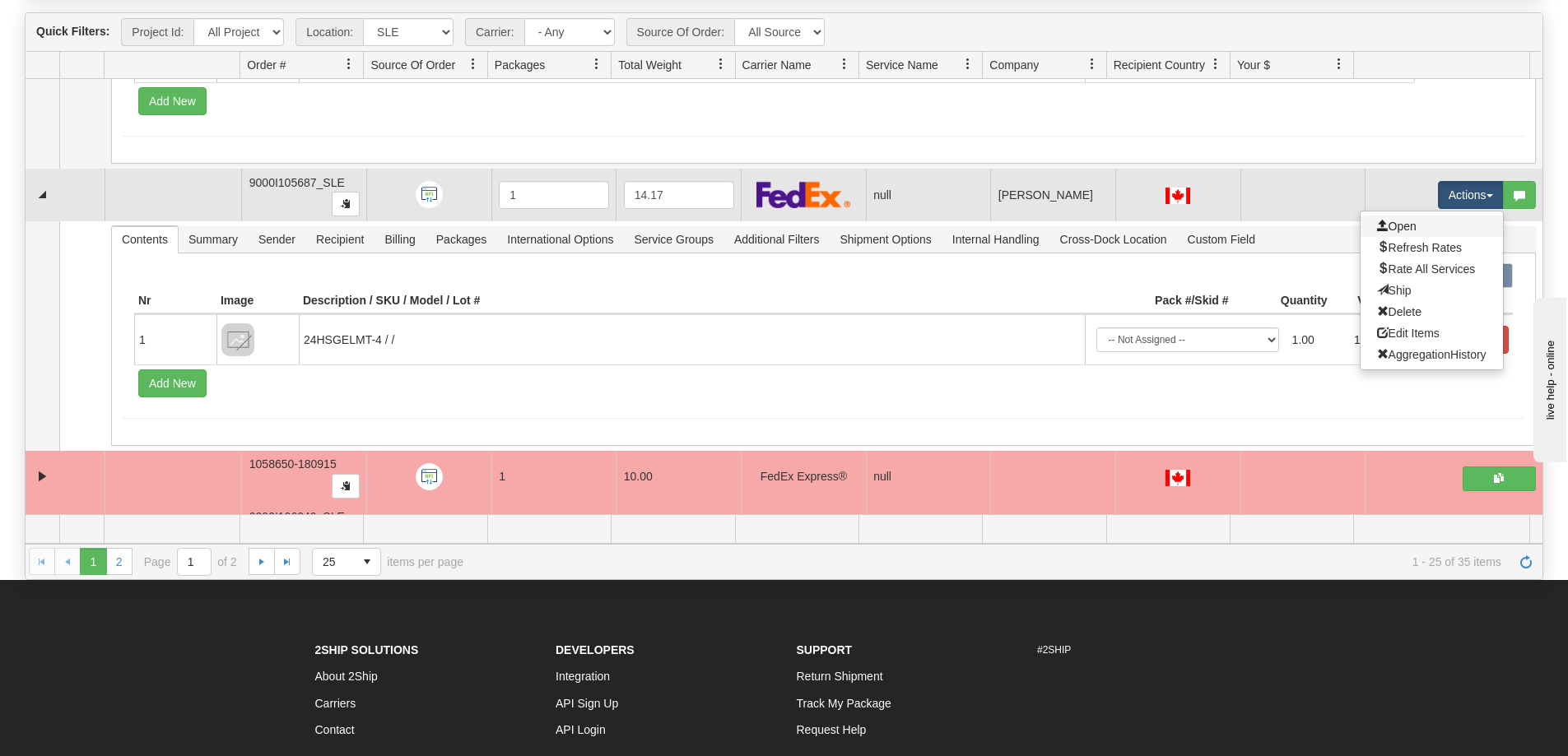
click at [1420, 216] on link "Open" at bounding box center [1432, 226] width 142 height 21
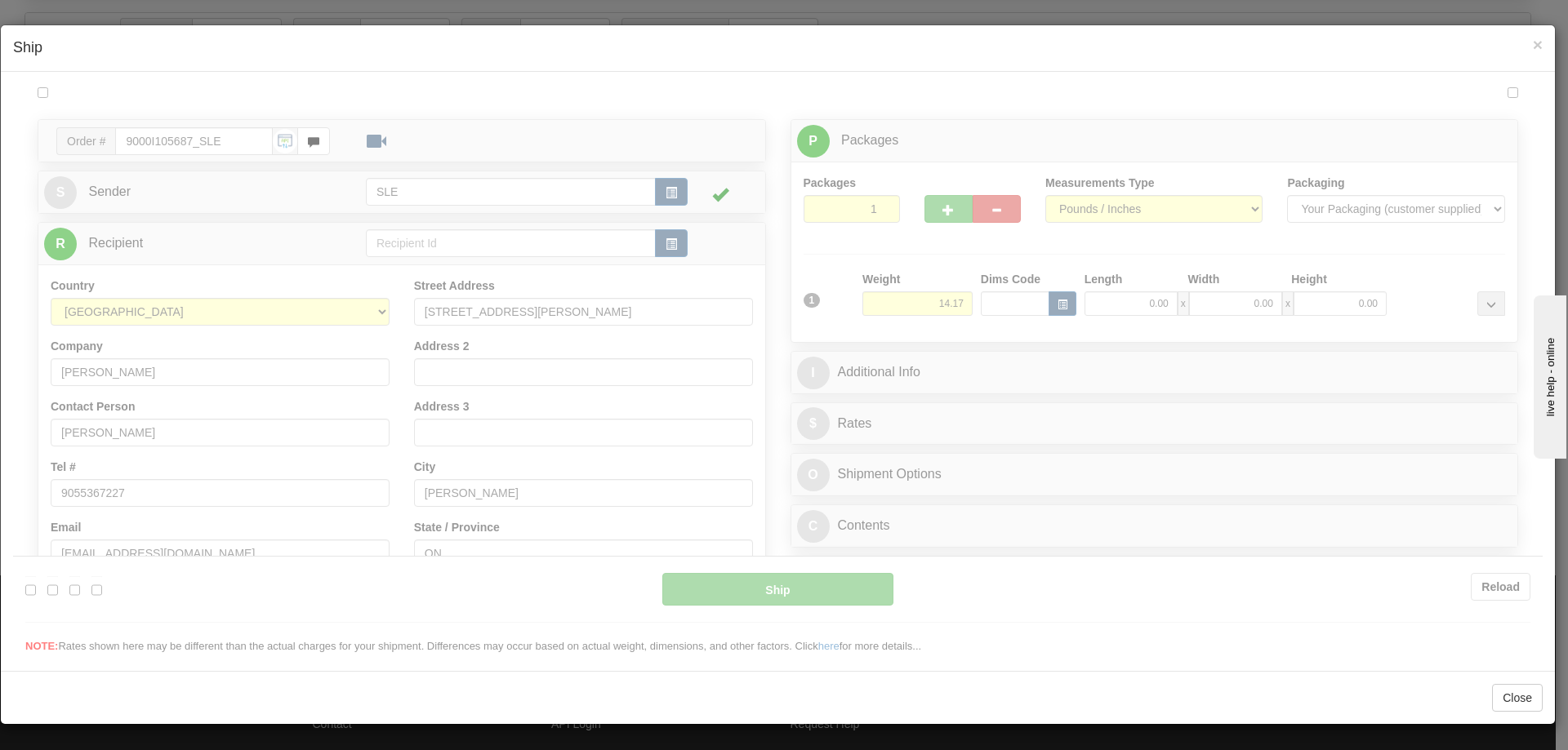
scroll to position [0, 0]
type input "09:29"
type input "16:00"
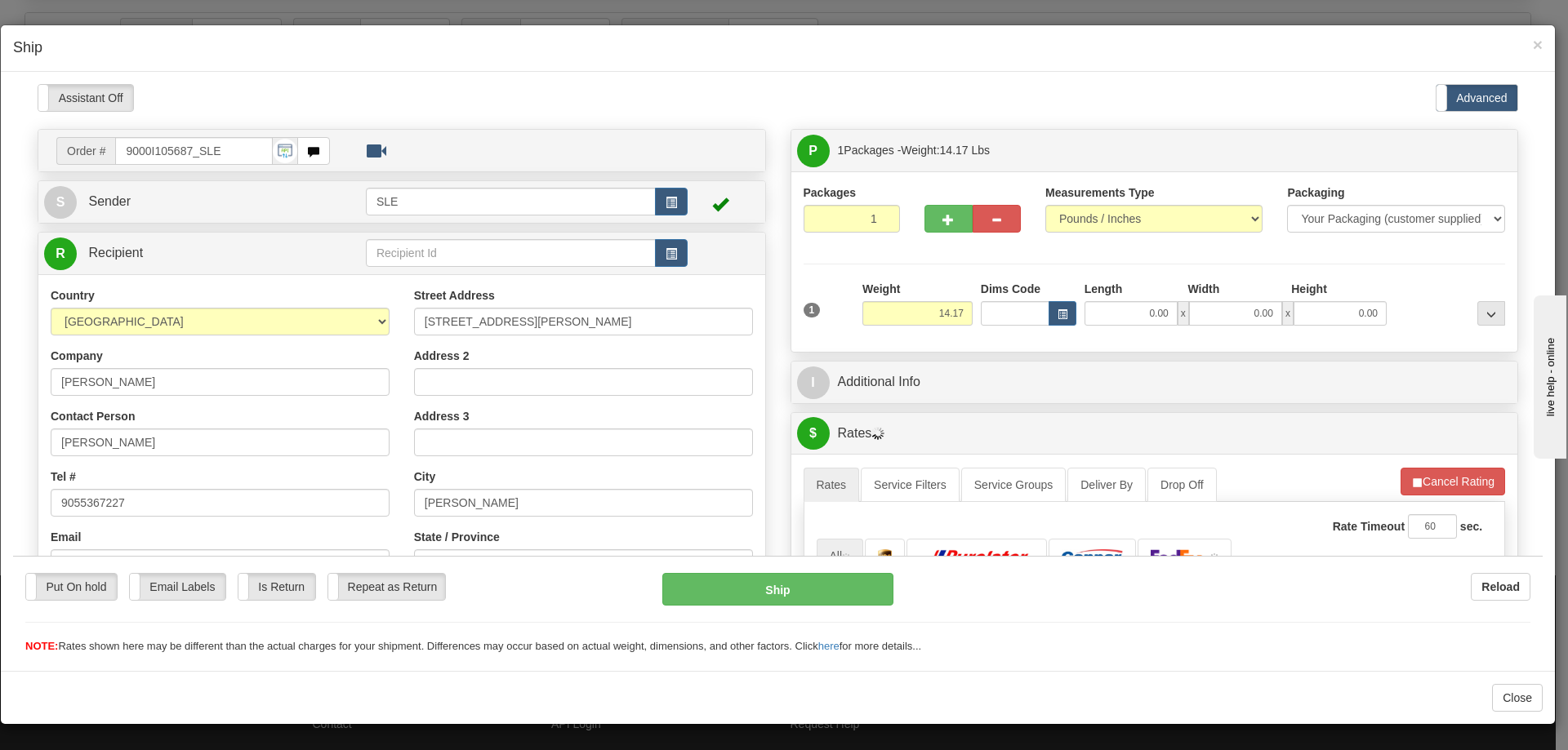
click at [1093, 314] on div "Please wait... Attention! Ok Add to Bidding... Preview Custom Documents Preview…" at bounding box center [778, 624] width 1530 height 1083
click at [1099, 311] on input "0.00" at bounding box center [1131, 312] width 93 height 25
type input "11.00"
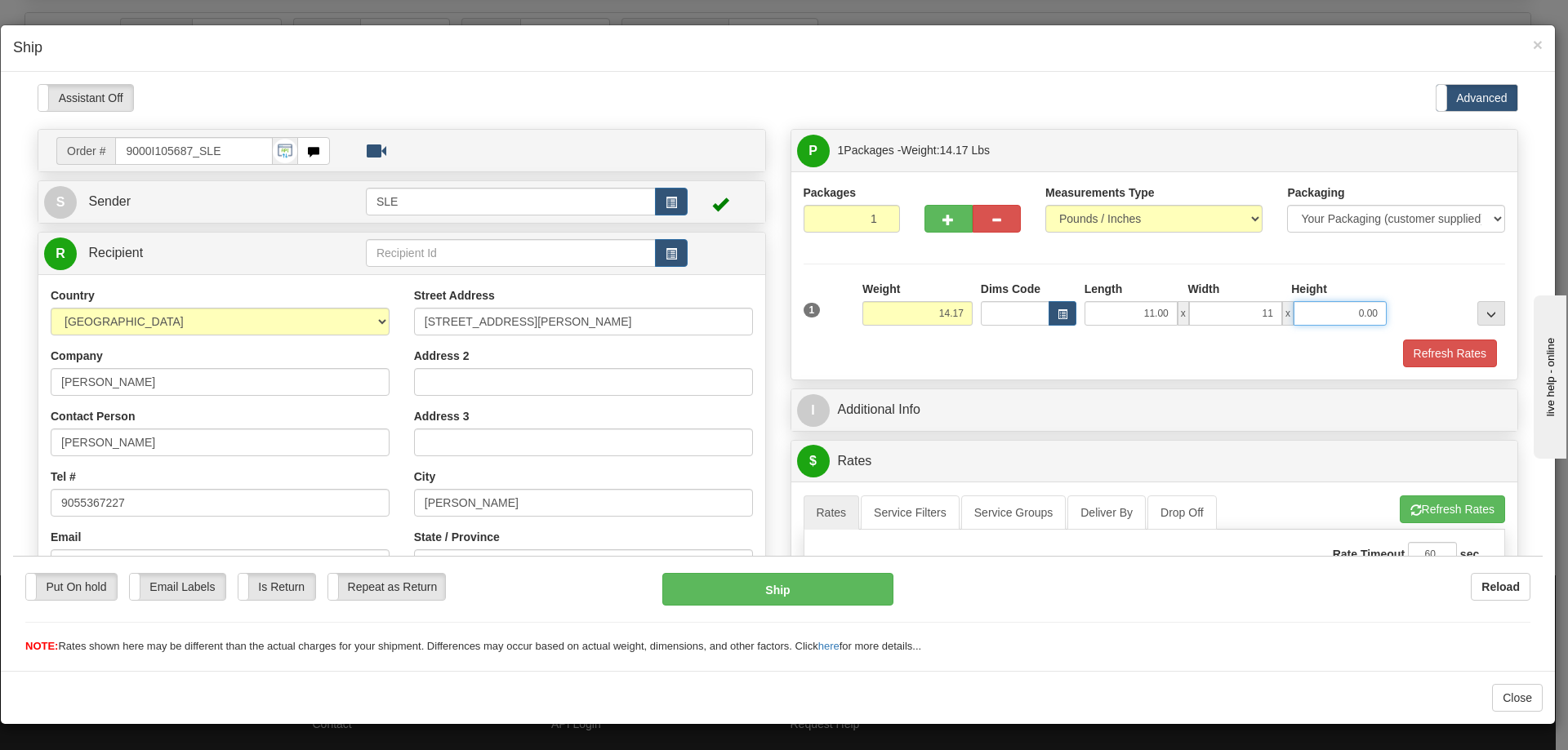
type input "11.00"
type input "21.00"
click at [1403, 339] on button "Refresh Rates" at bounding box center [1450, 352] width 94 height 27
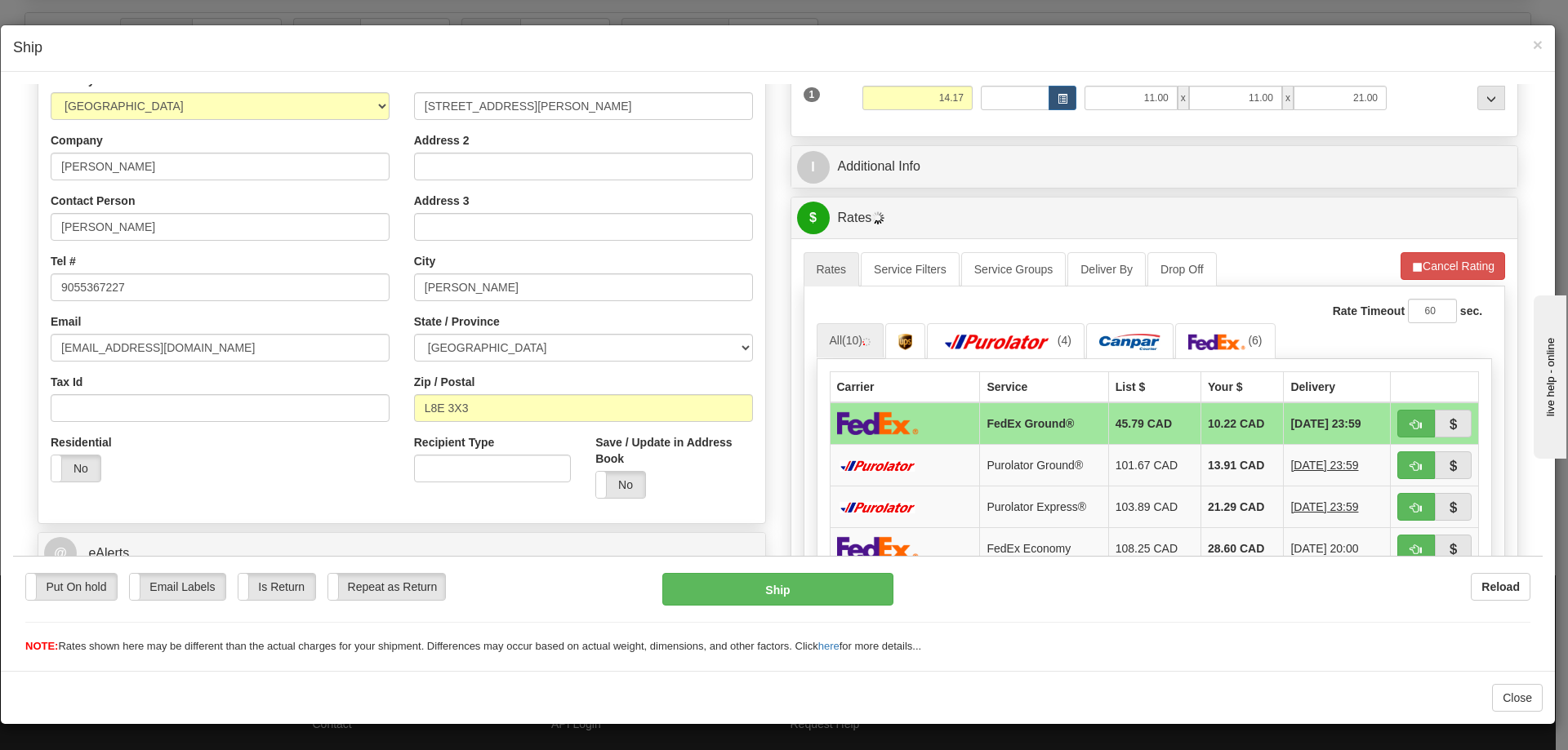
scroll to position [245, 0]
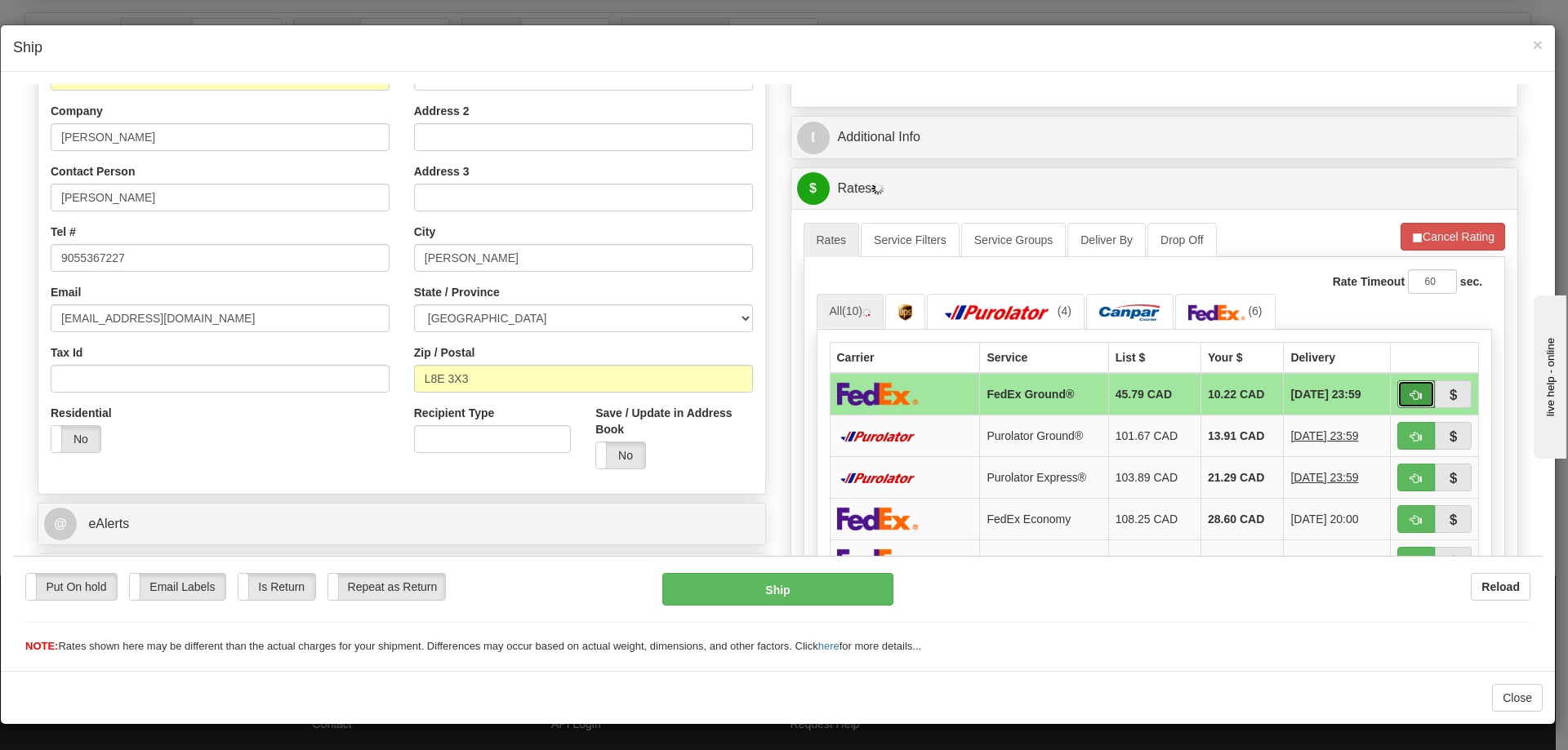
click at [1398, 384] on button "button" at bounding box center [1416, 393] width 38 height 27
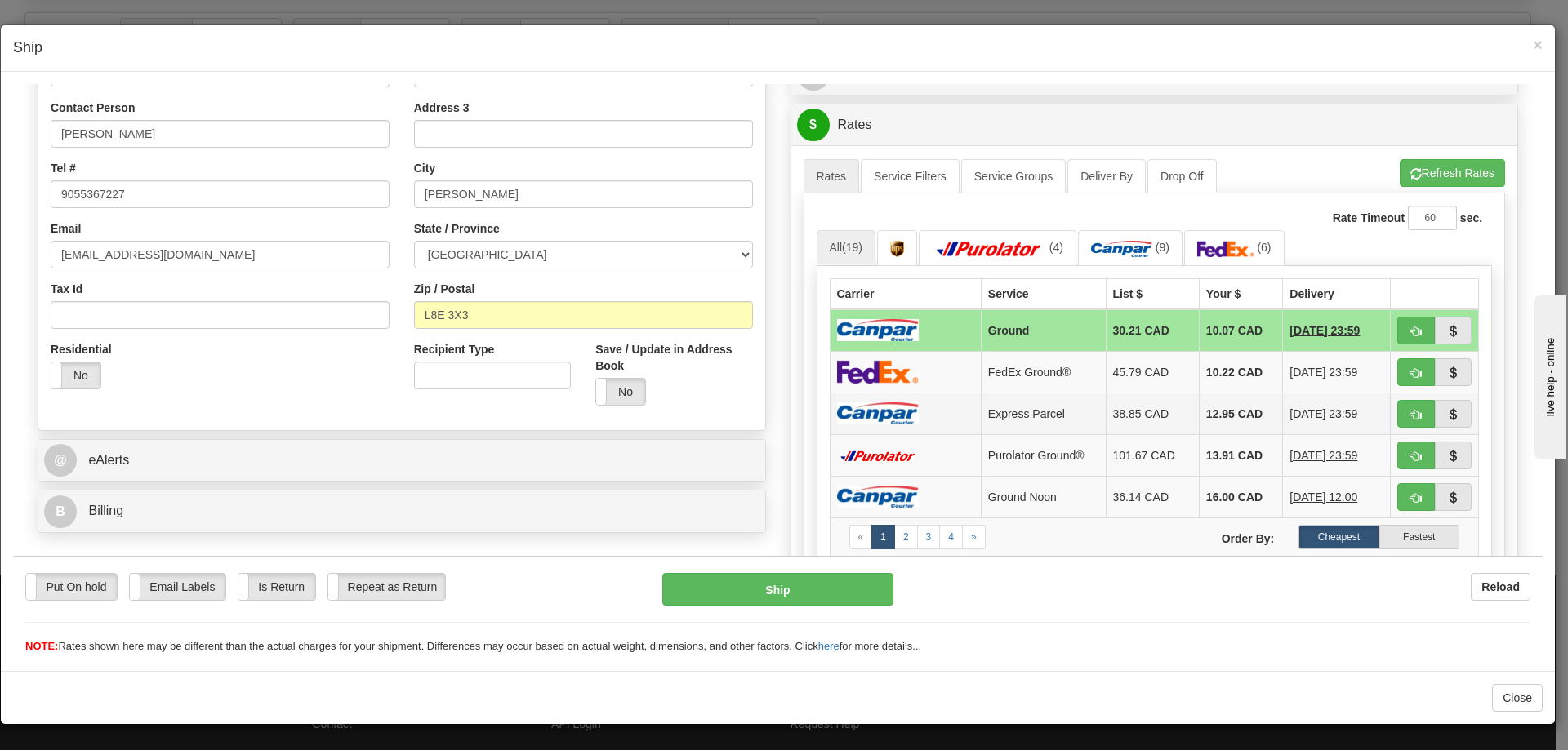
scroll to position [326, 0]
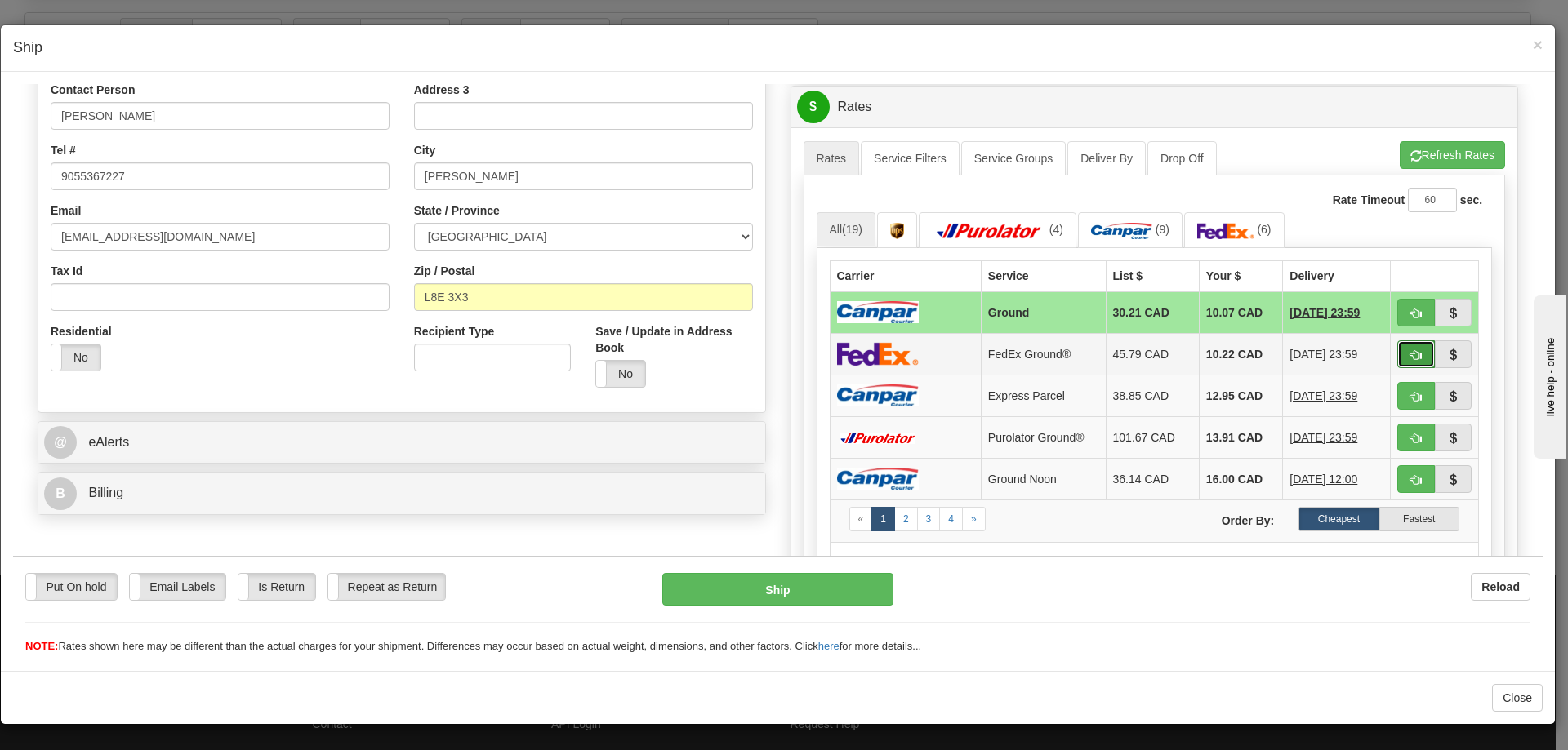
click at [1411, 356] on span "button" at bounding box center [1416, 355] width 11 height 11
type input "92"
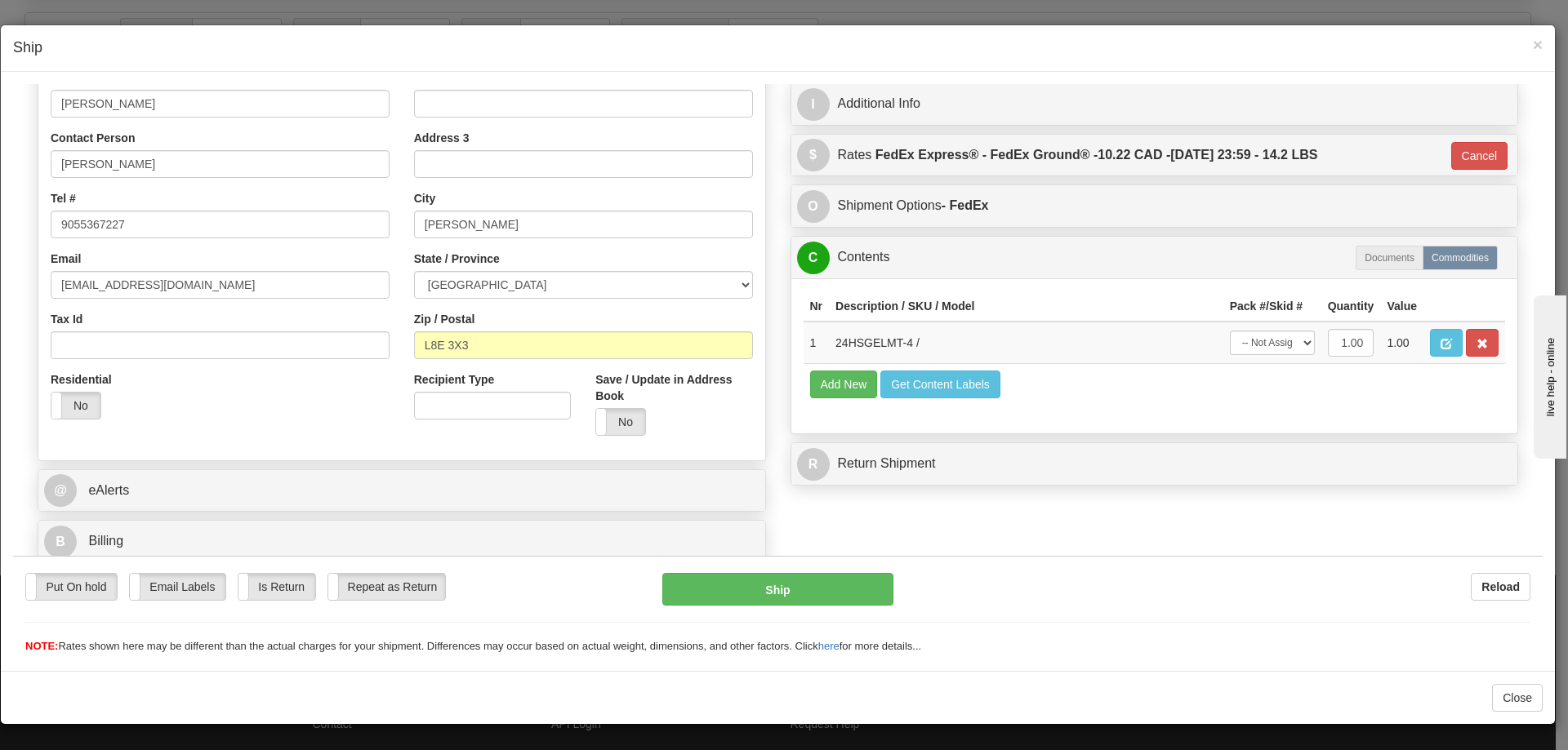
scroll to position [278, 0]
click at [1270, 348] on select "-- Not Assigned -- Package 1" at bounding box center [1272, 342] width 85 height 25
select select "0"
click at [1230, 330] on select "-- Not Assigned -- Package 1" at bounding box center [1272, 342] width 85 height 25
click at [814, 588] on button "Ship" at bounding box center [777, 589] width 230 height 33
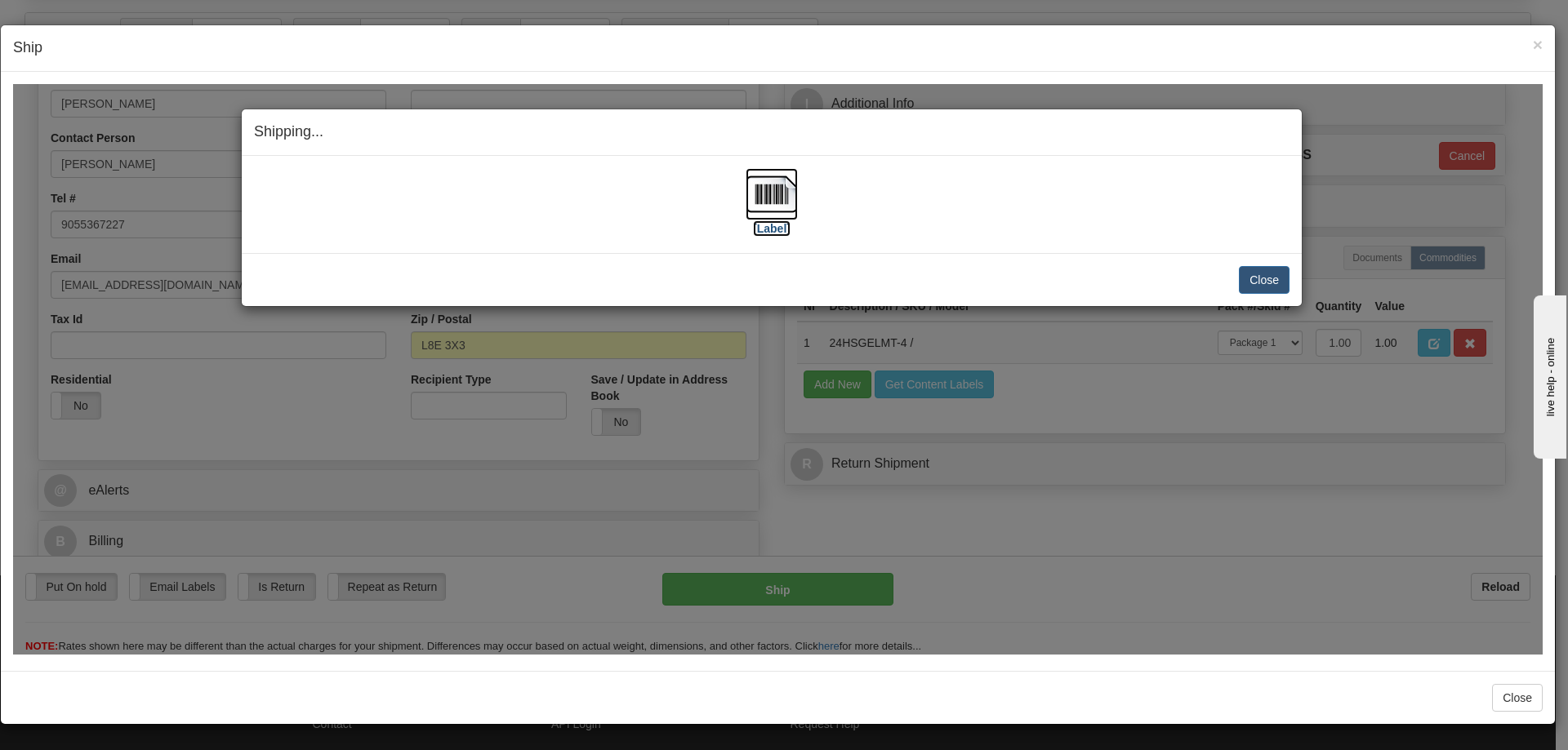
click at [769, 222] on label "[Label]" at bounding box center [772, 228] width 38 height 17
click at [1264, 287] on button "Close" at bounding box center [1263, 279] width 50 height 27
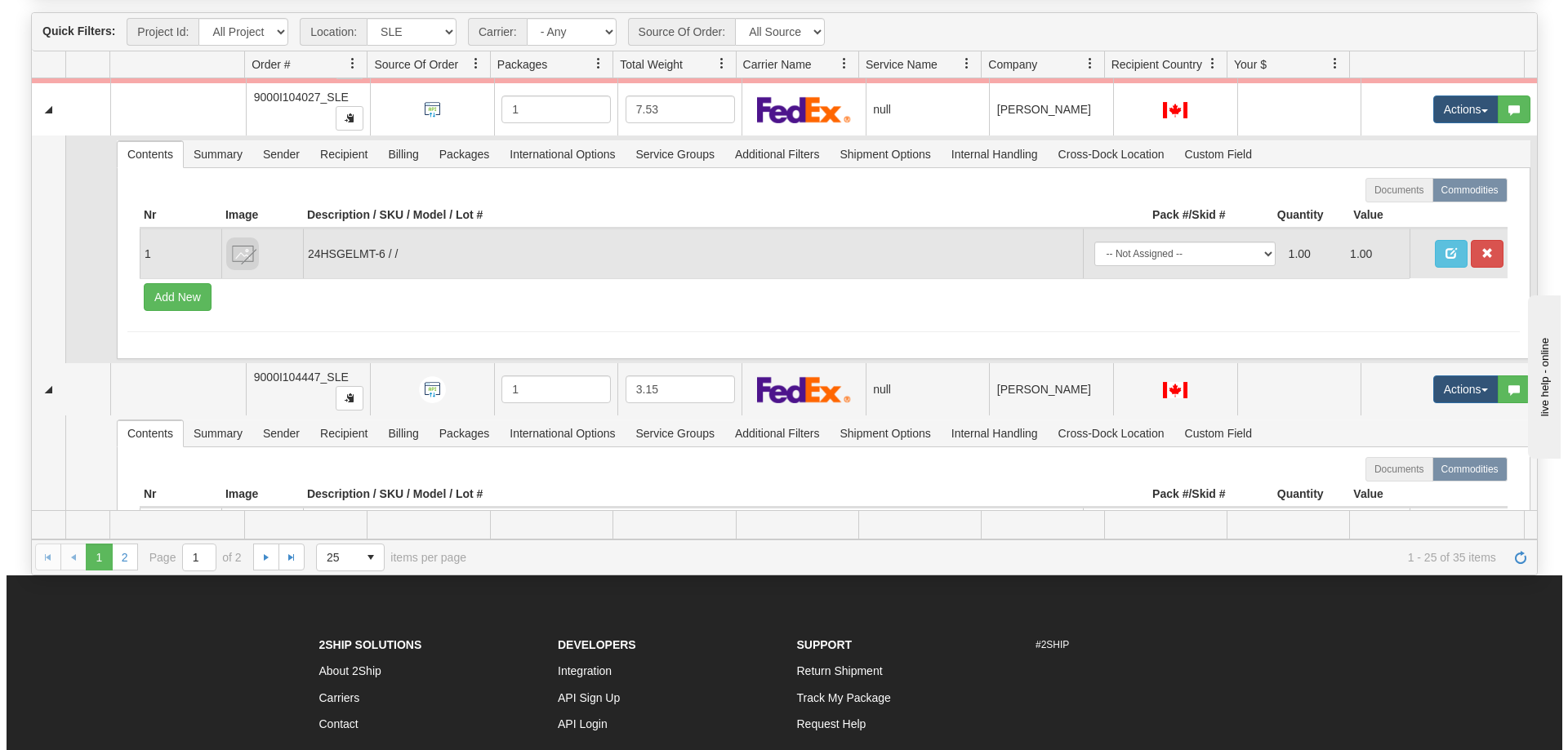
scroll to position [4280, 0]
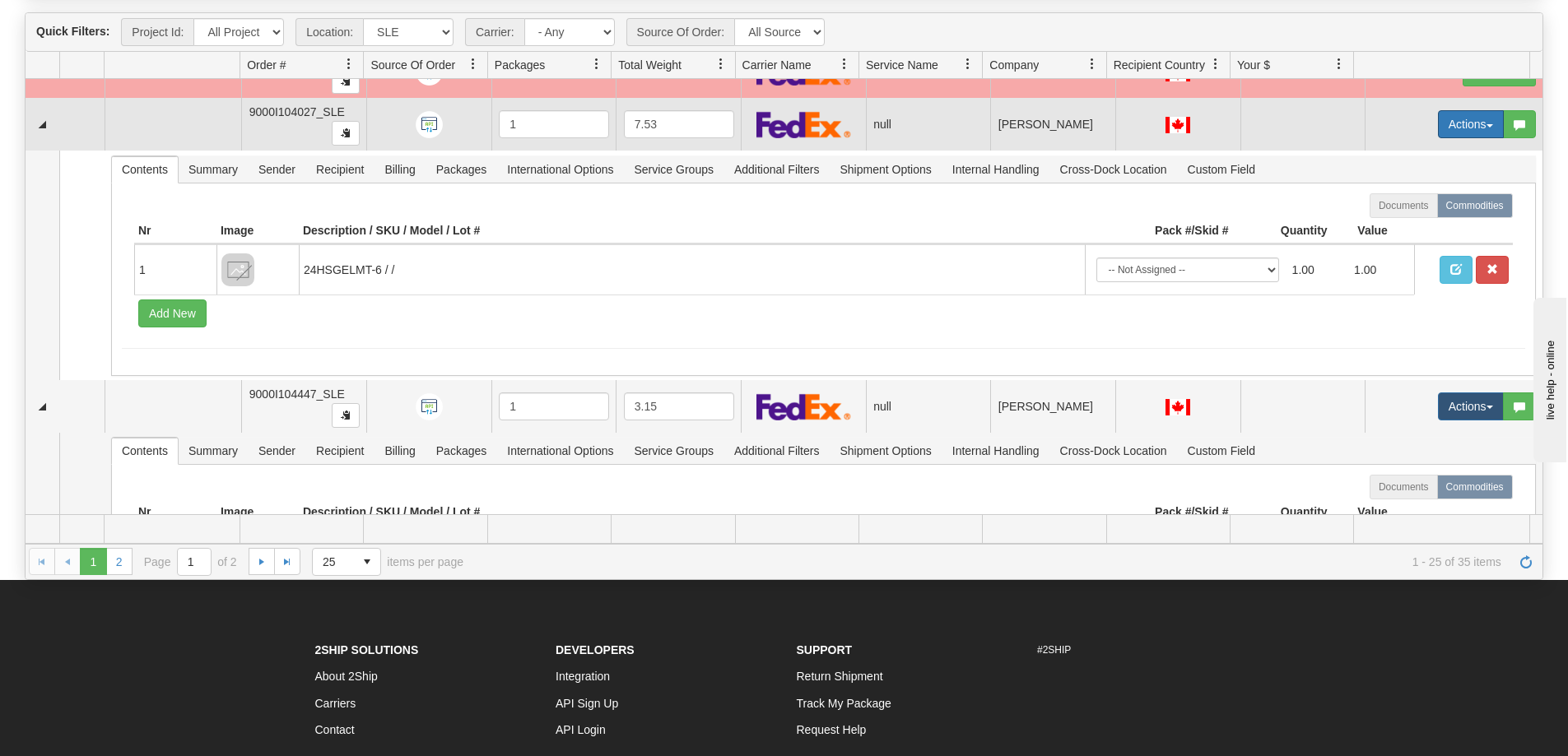
click at [1438, 116] on button "Actions" at bounding box center [1471, 124] width 66 height 28
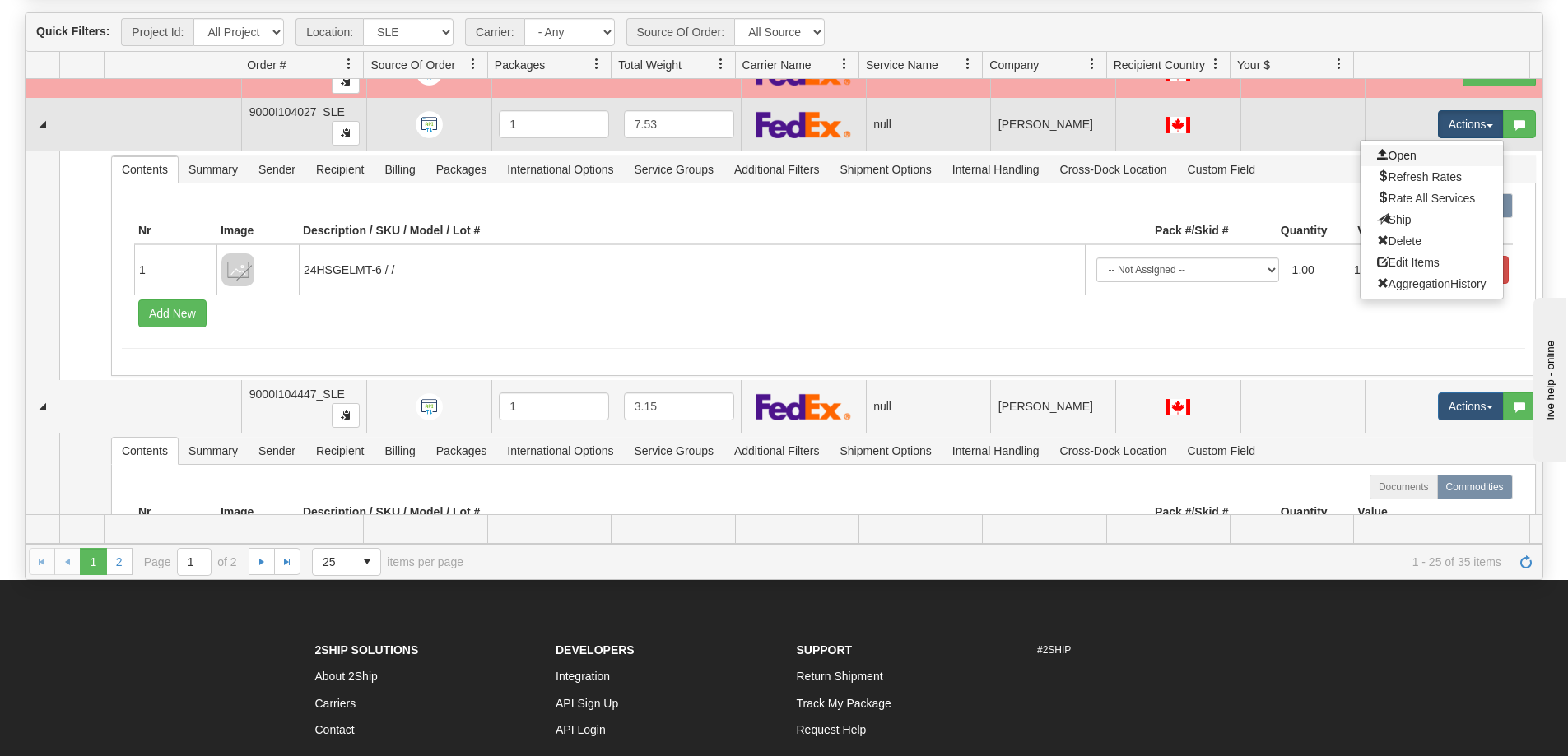
click at [1424, 151] on link "Open" at bounding box center [1432, 156] width 142 height 21
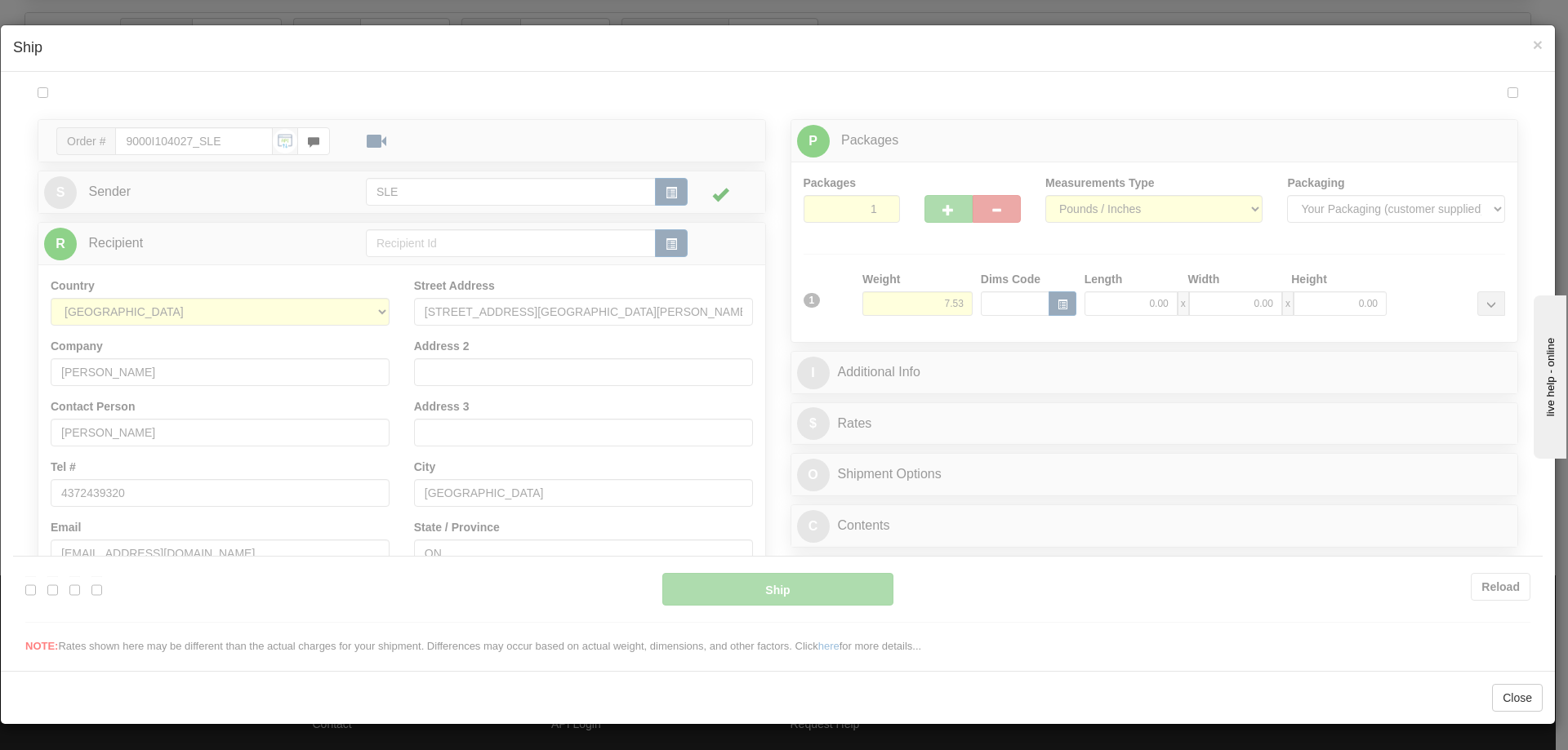
type input "09:29"
type input "16:00"
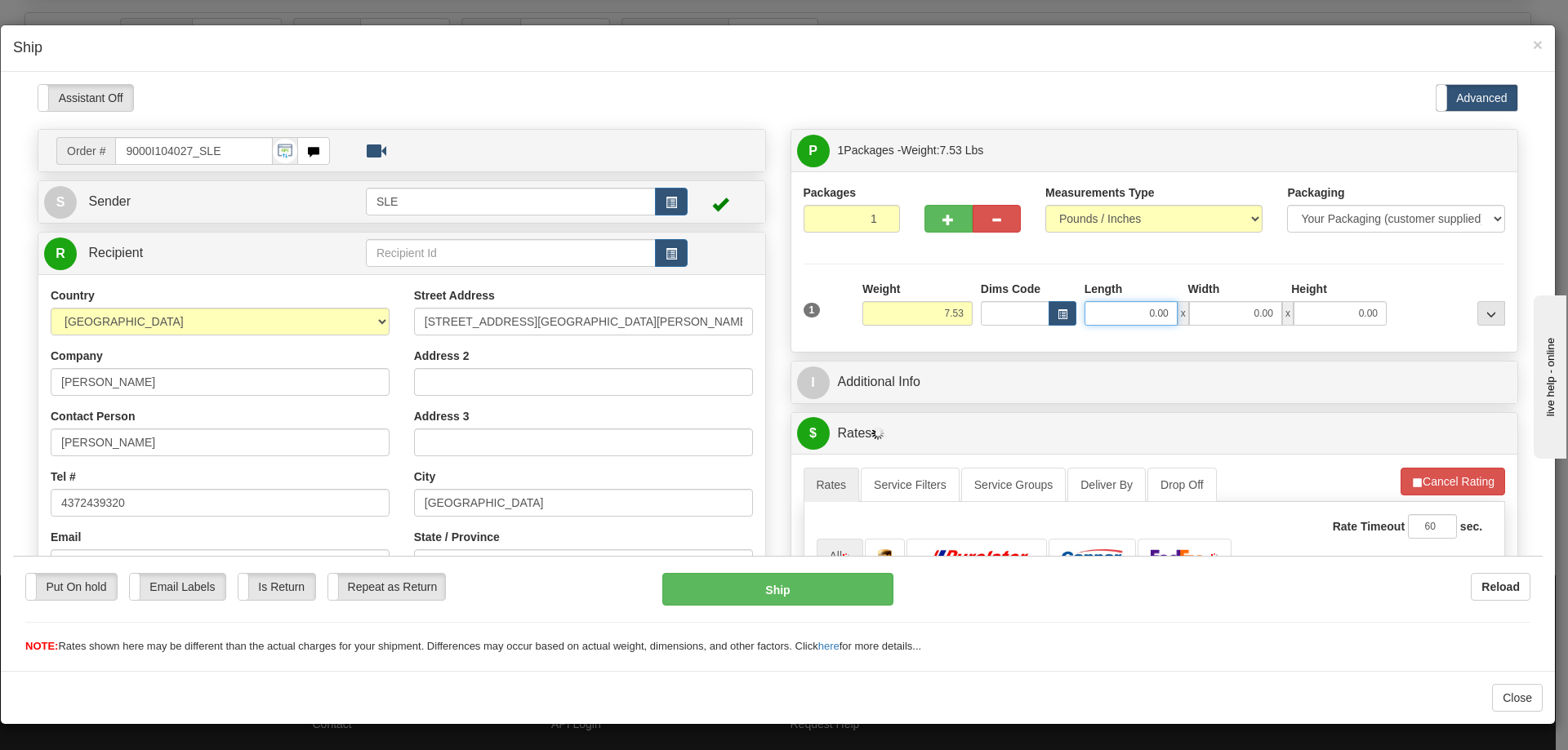
click at [1126, 315] on input "0.00" at bounding box center [1131, 312] width 93 height 25
type input "10.00"
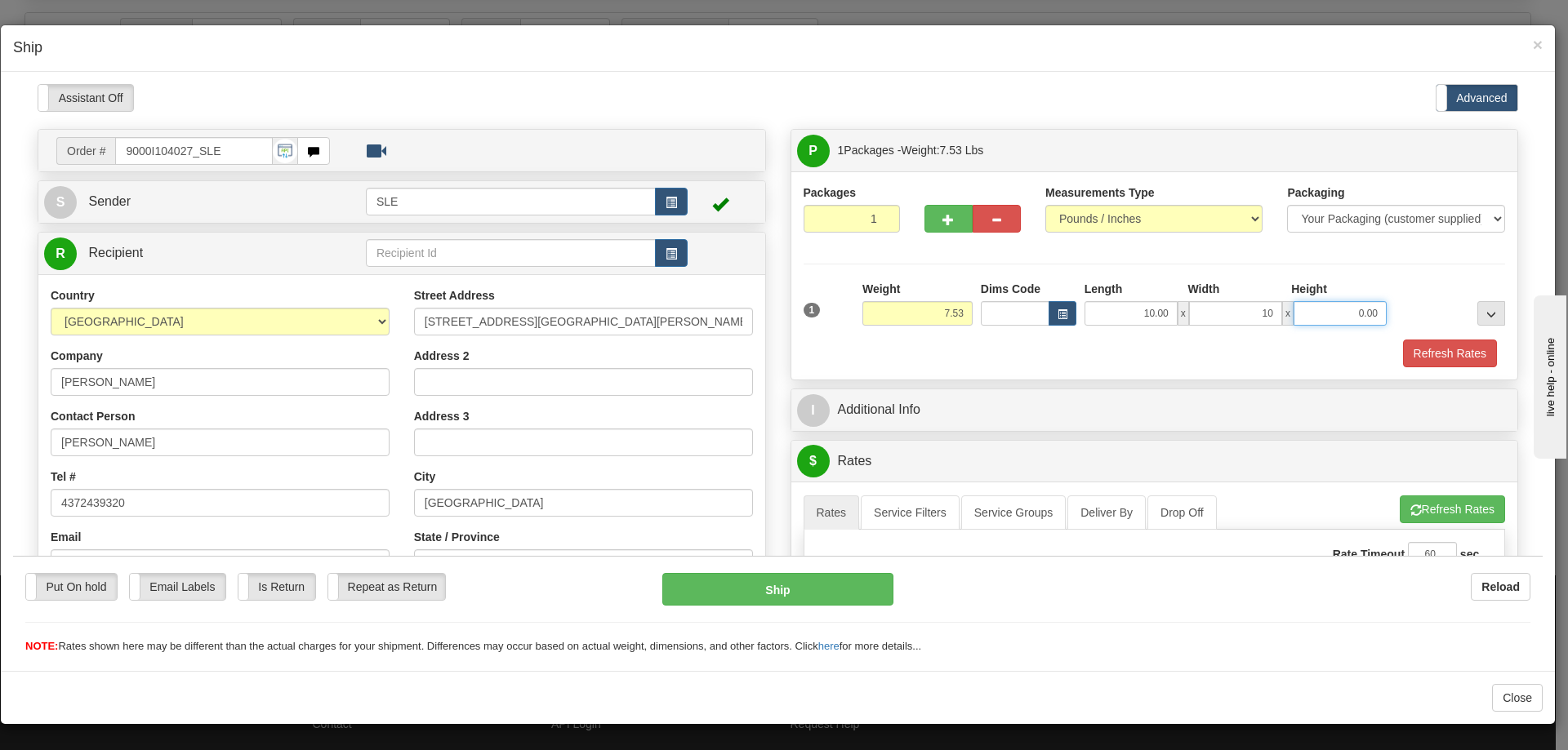
type input "10.00"
type input "20.00"
click at [1403, 339] on button "Refresh Rates" at bounding box center [1450, 352] width 94 height 27
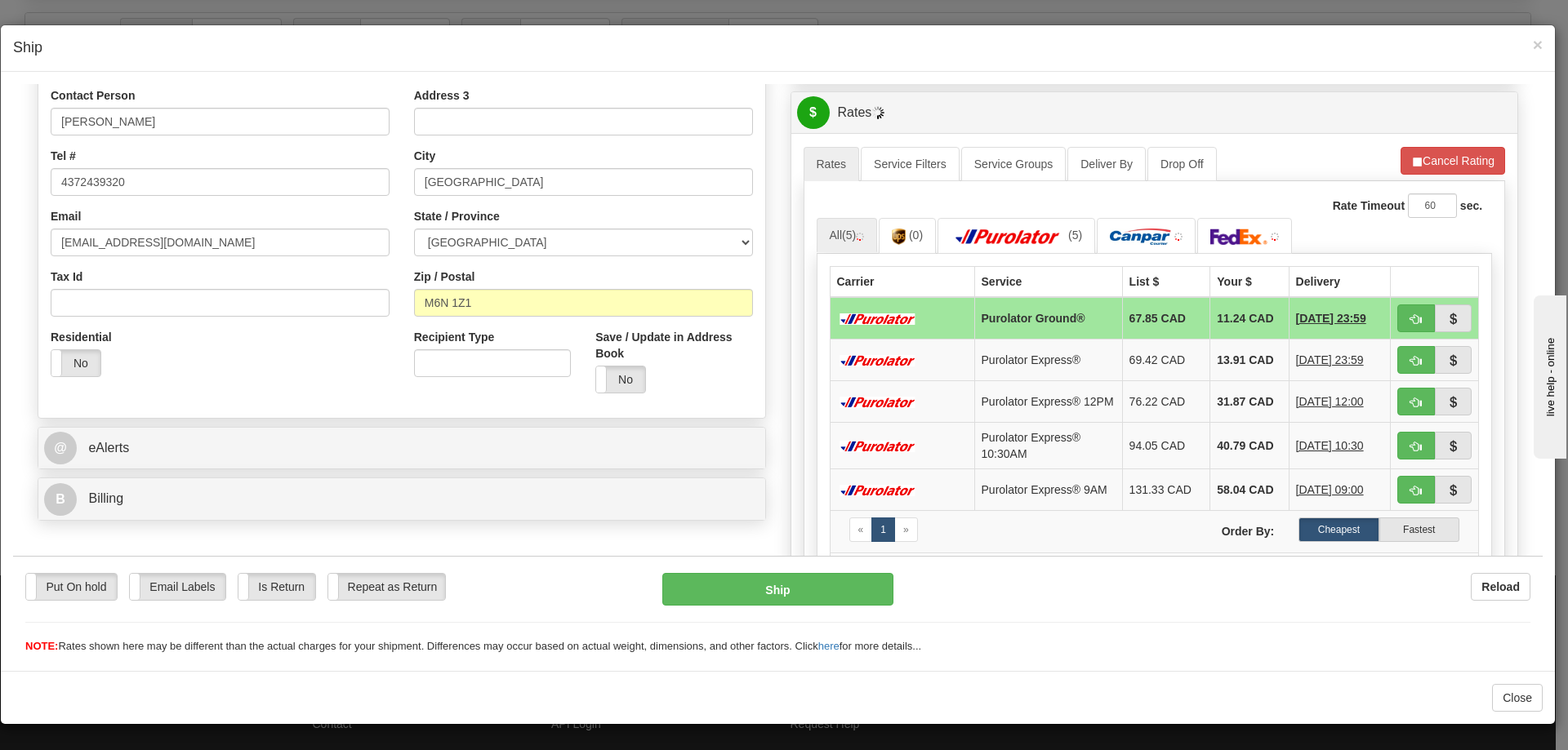
scroll to position [326, 0]
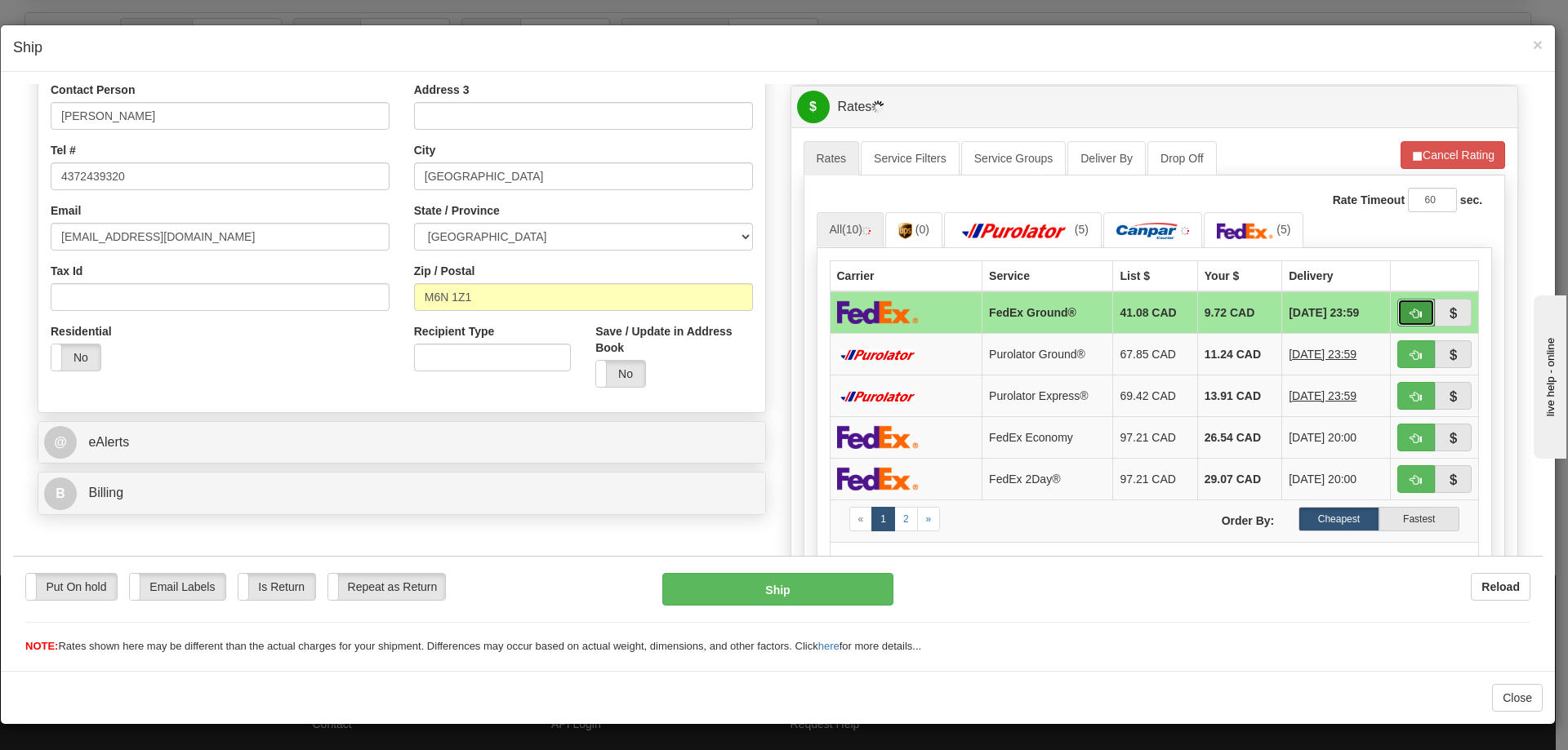
click at [1411, 317] on span "button" at bounding box center [1416, 313] width 11 height 11
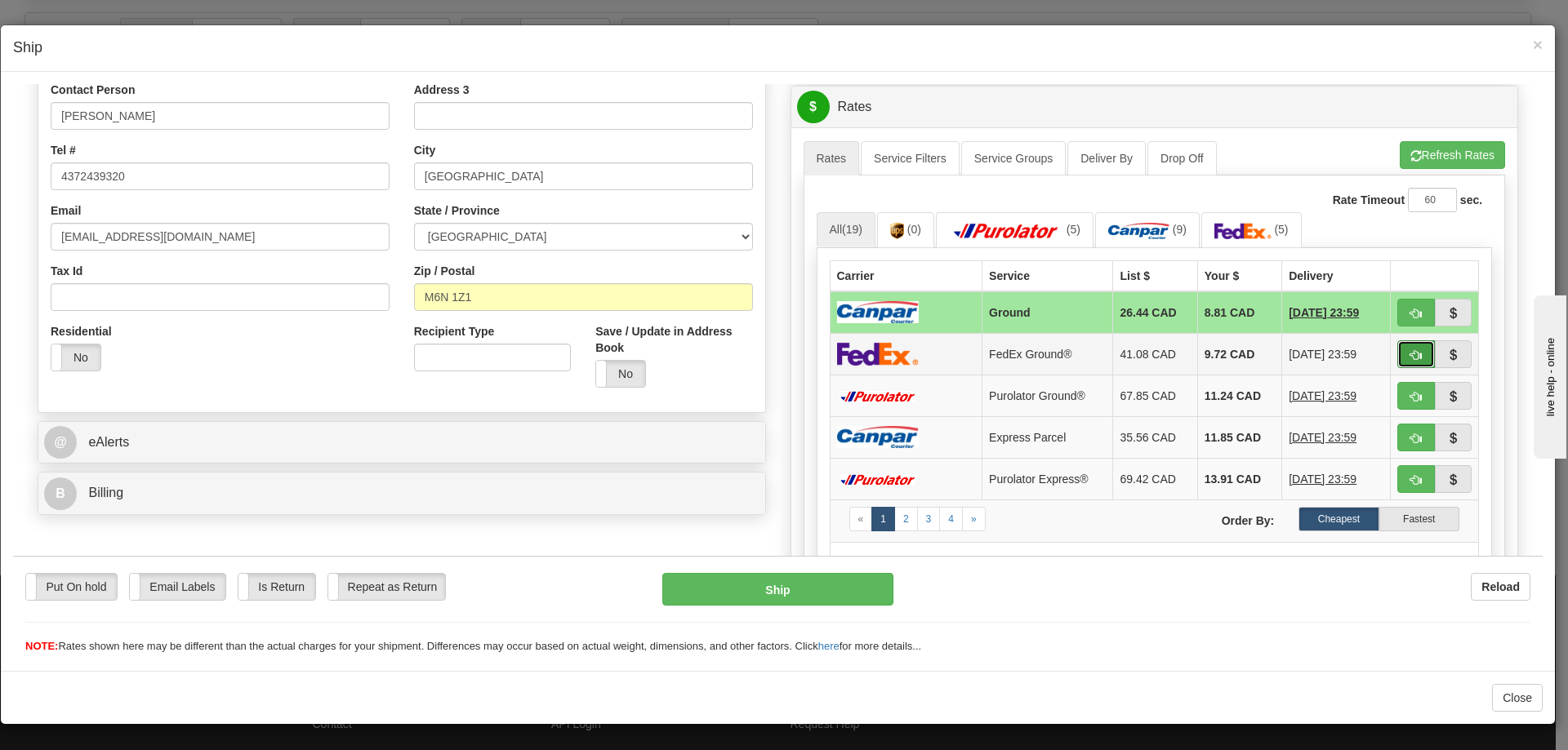
click at [1411, 355] on span "button" at bounding box center [1416, 355] width 11 height 11
type input "92"
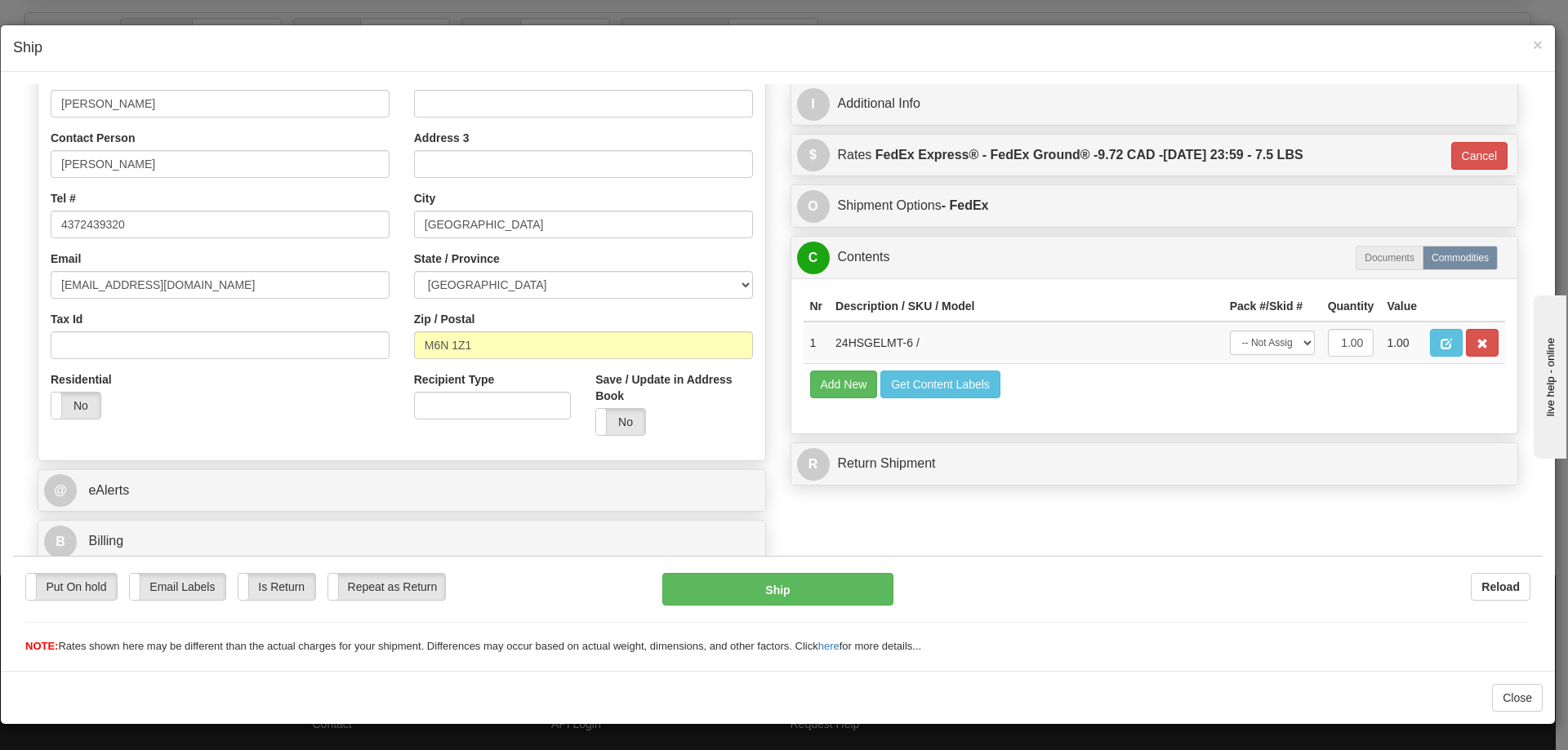
scroll to position [278, 0]
click at [1271, 345] on select "-- Not Assigned -- Package 1" at bounding box center [1272, 342] width 85 height 25
select select "0"
click at [1230, 330] on select "-- Not Assigned -- Package 1" at bounding box center [1272, 342] width 85 height 25
click at [753, 581] on button "Ship" at bounding box center [777, 589] width 230 height 33
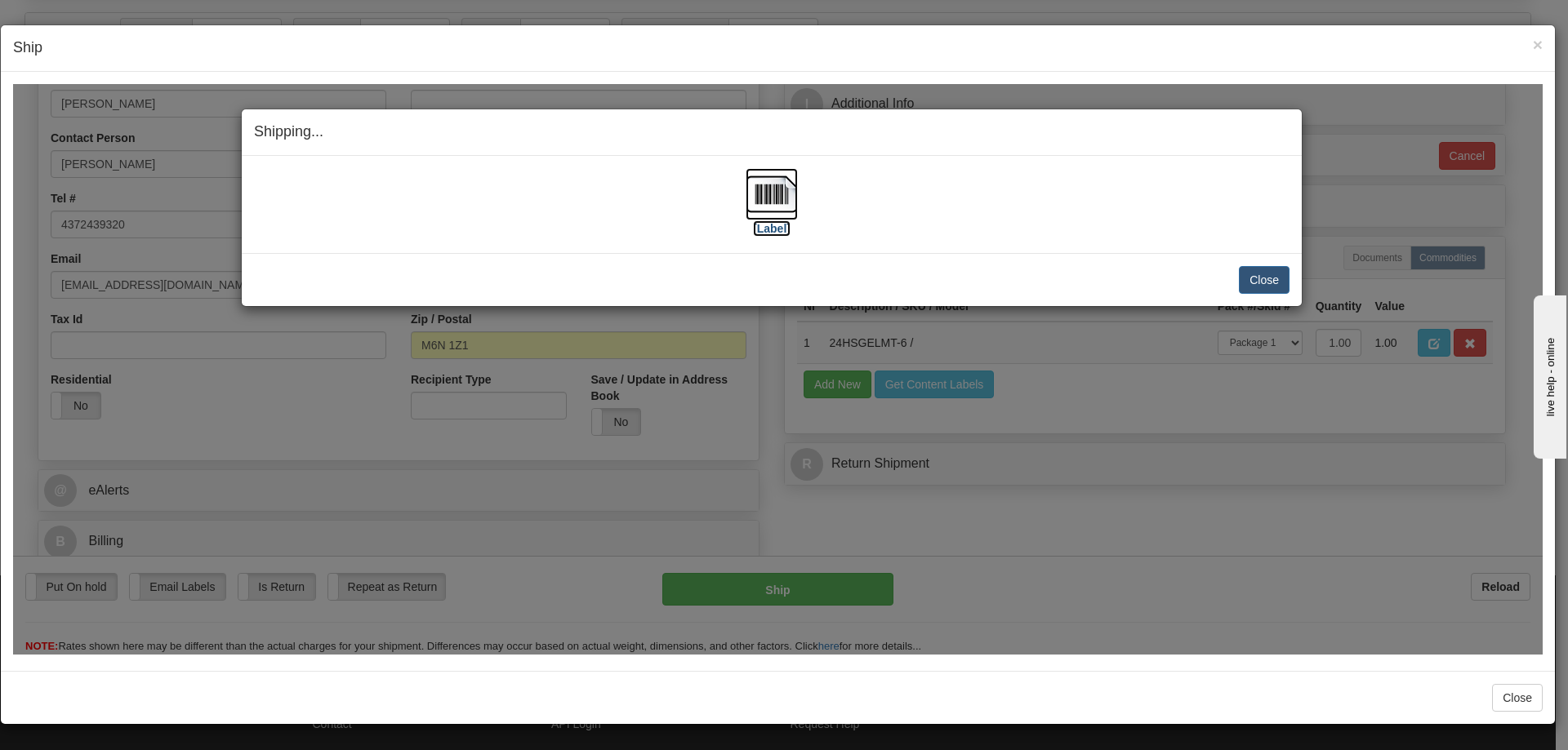
click at [780, 212] on img at bounding box center [772, 193] width 52 height 52
click at [1262, 276] on button "Close" at bounding box center [1263, 279] width 50 height 27
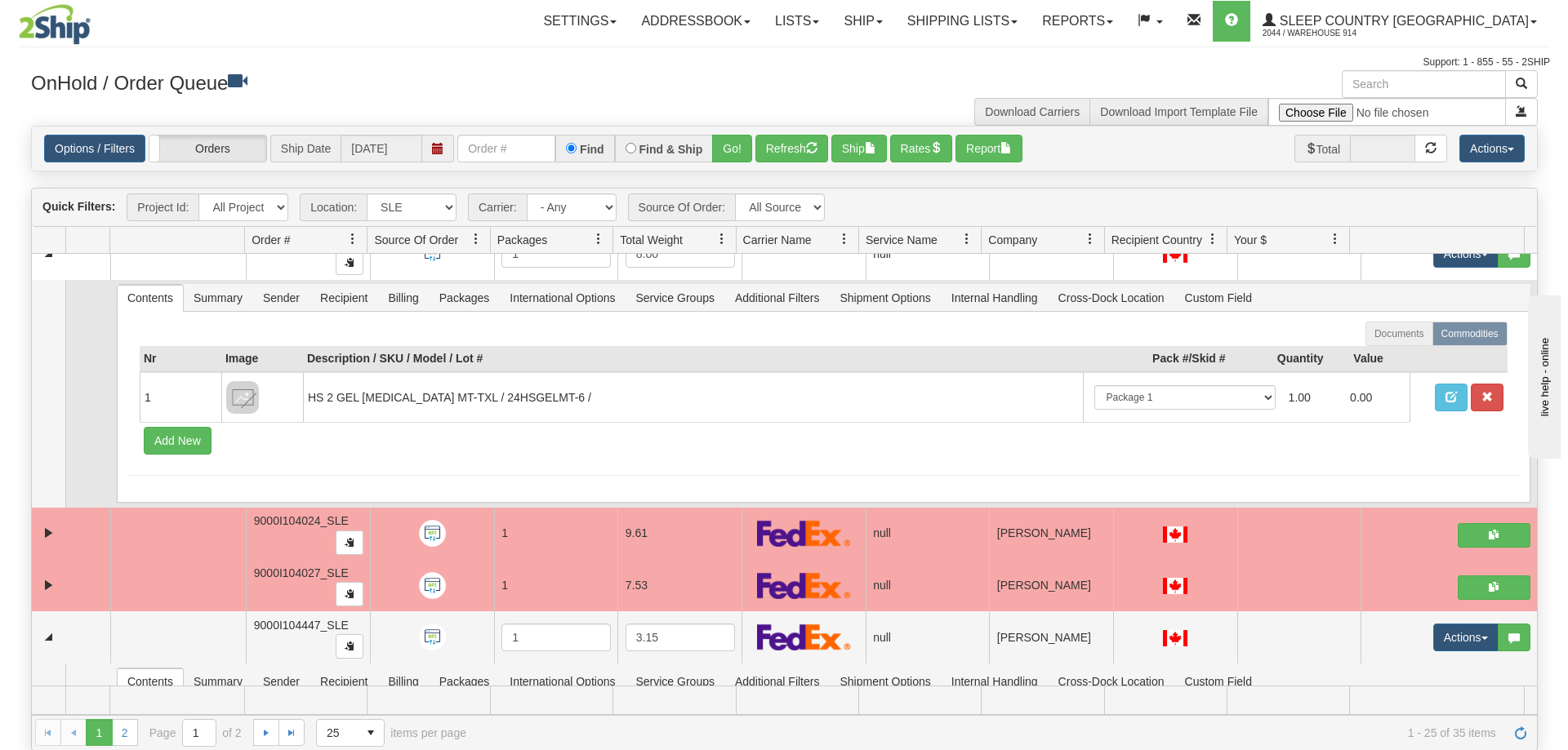
scroll to position [3953, 0]
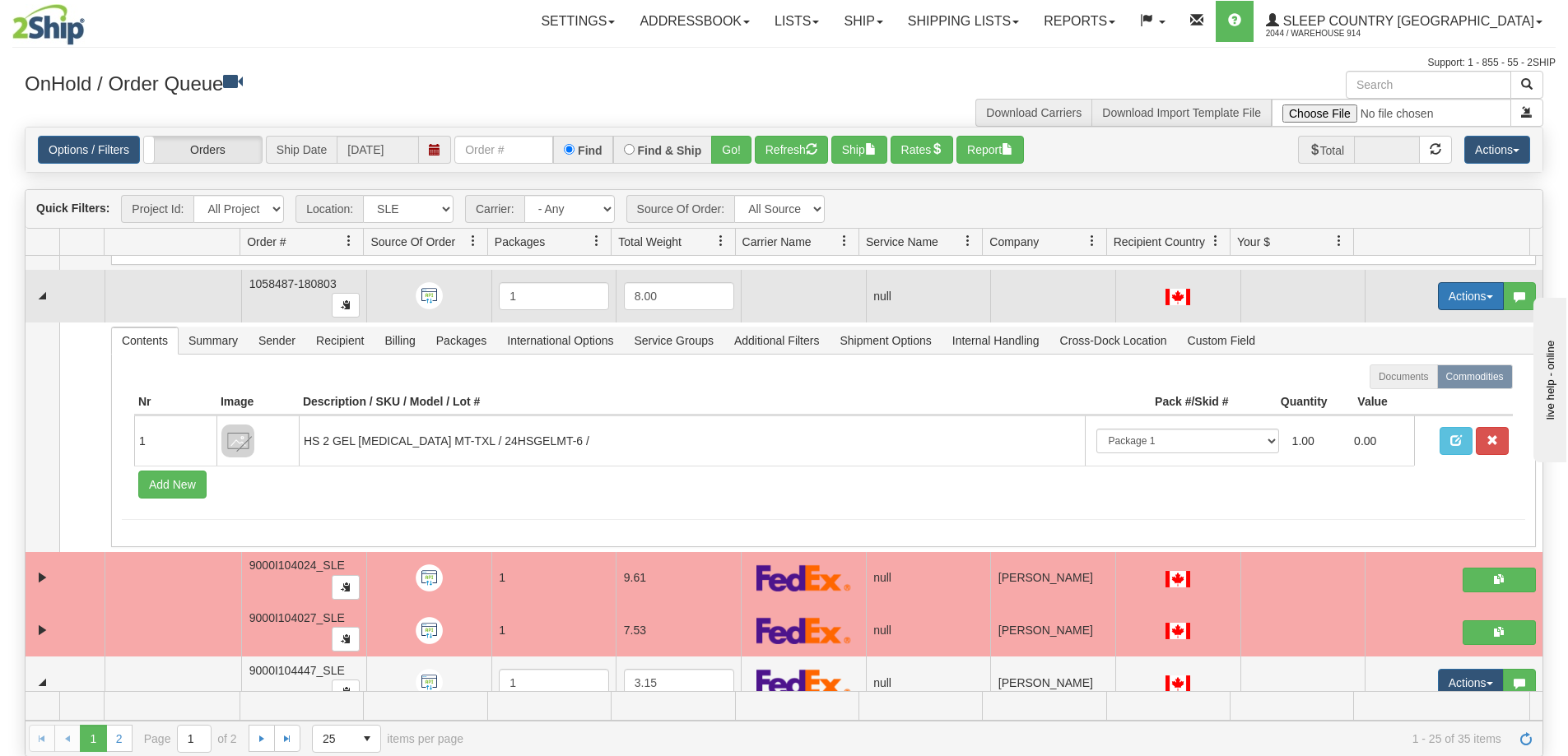
click at [1458, 302] on button "Actions" at bounding box center [1471, 295] width 66 height 28
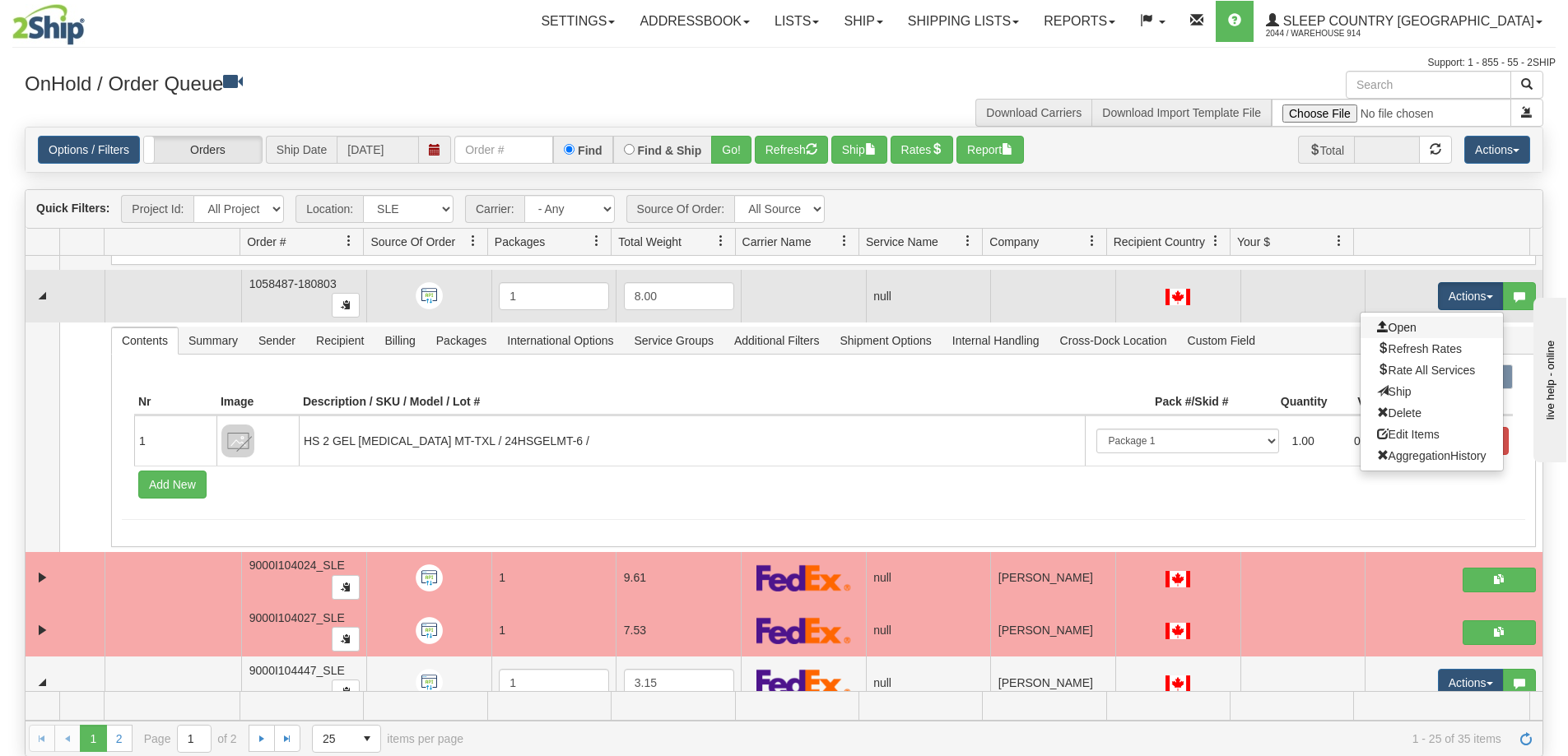
click at [1445, 321] on link "Open" at bounding box center [1432, 327] width 142 height 21
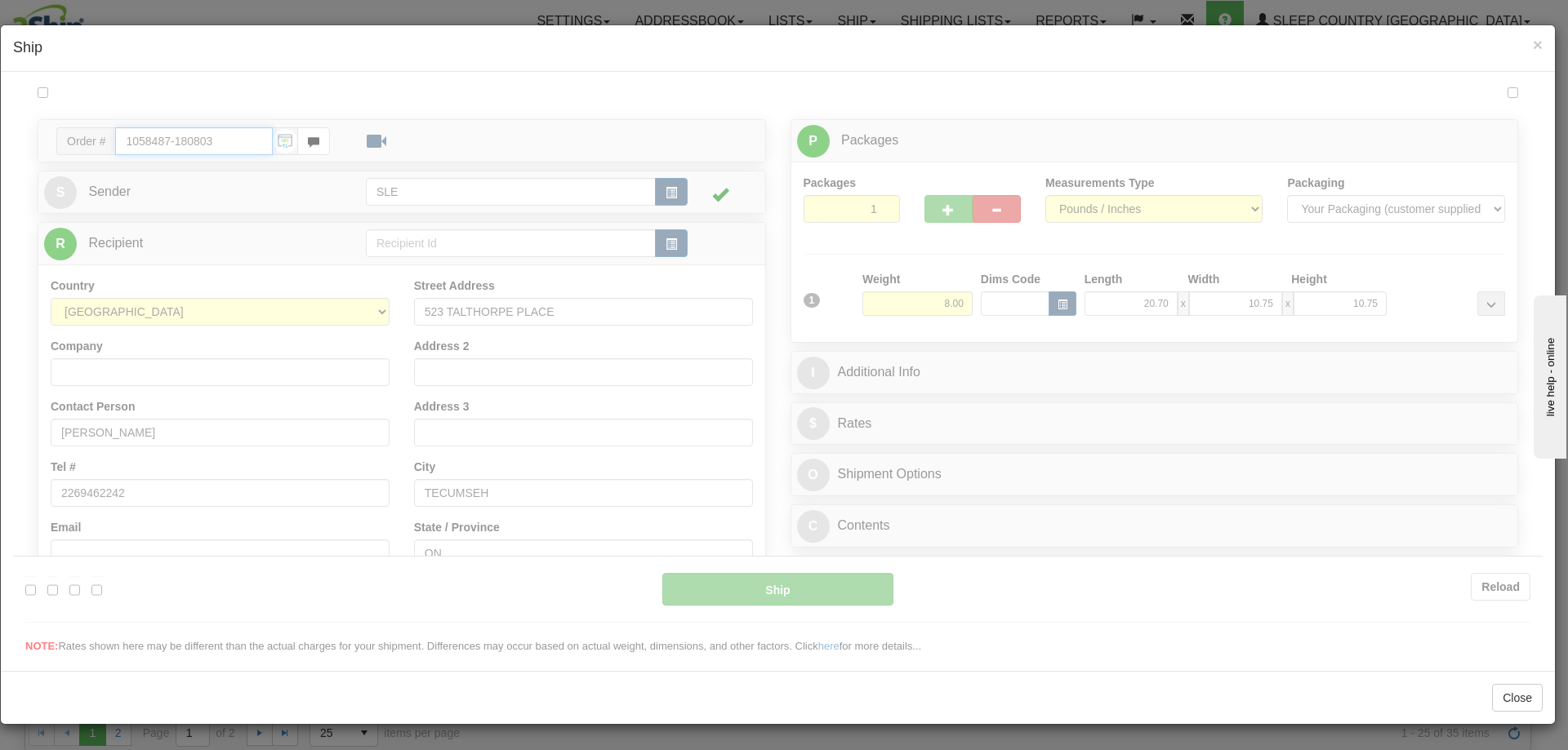
type input "09:30"
type input "16:00"
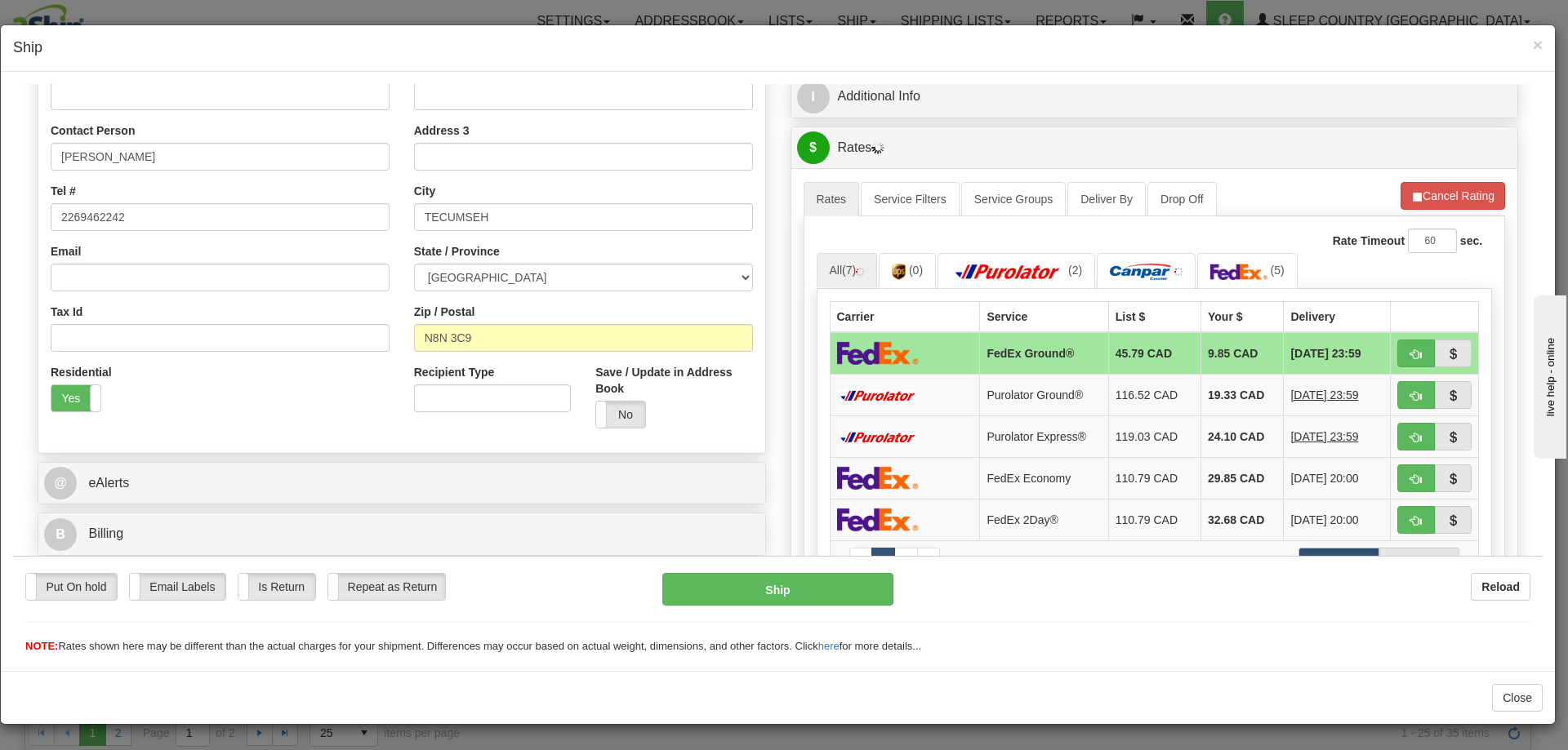
scroll to position [326, 0]
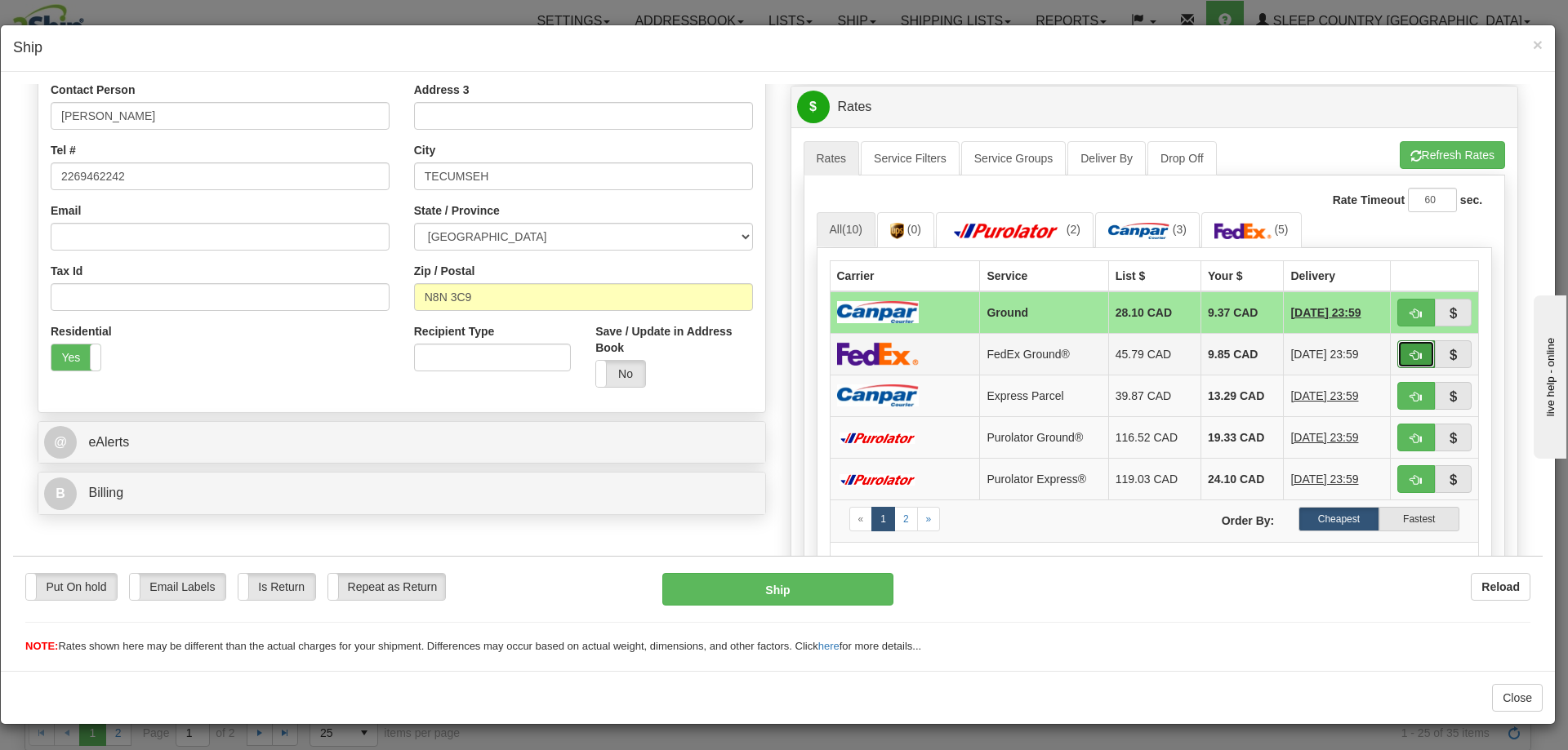
click at [1413, 356] on button "button" at bounding box center [1416, 353] width 38 height 27
type input "92"
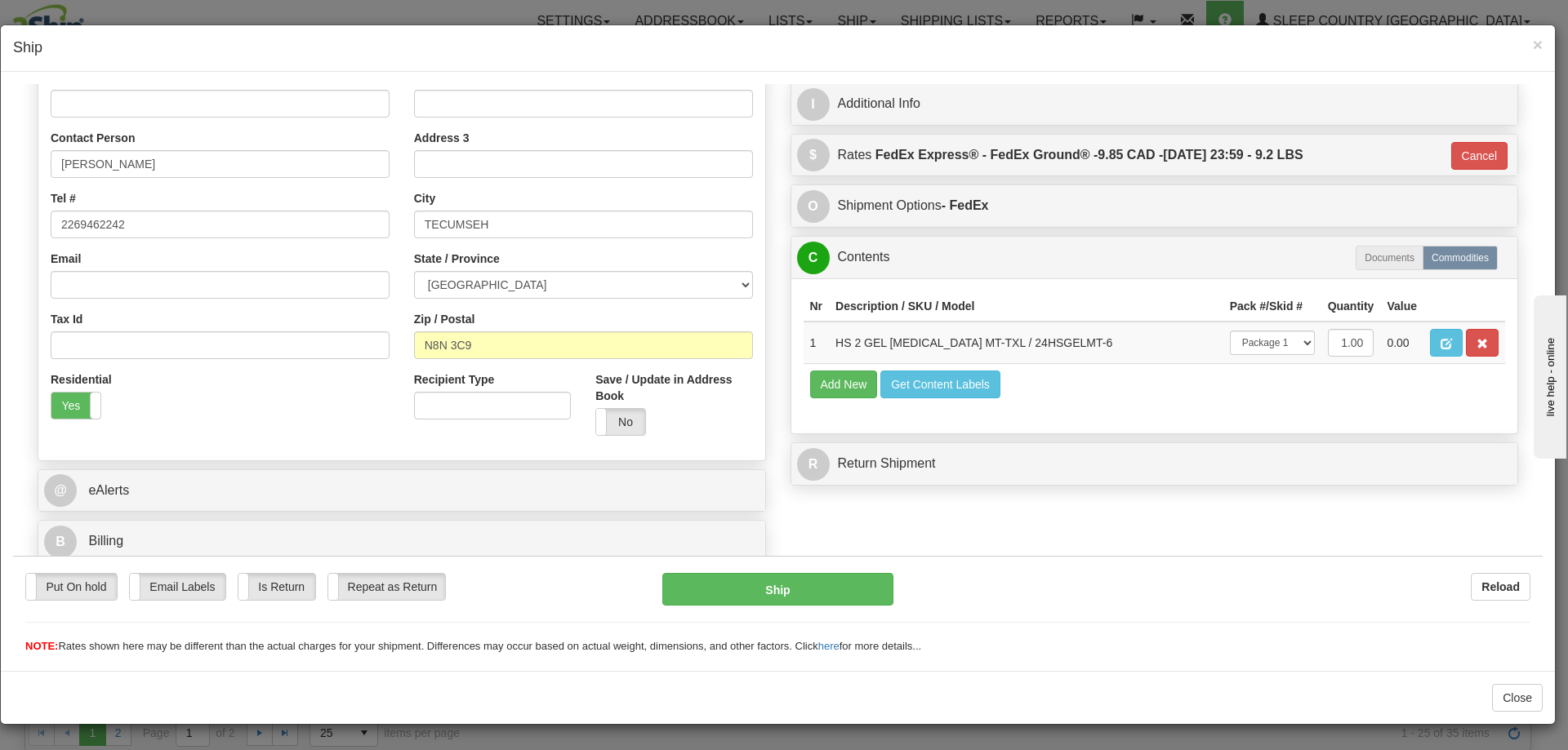
scroll to position [278, 0]
click at [856, 604] on button "Ship" at bounding box center [777, 589] width 230 height 33
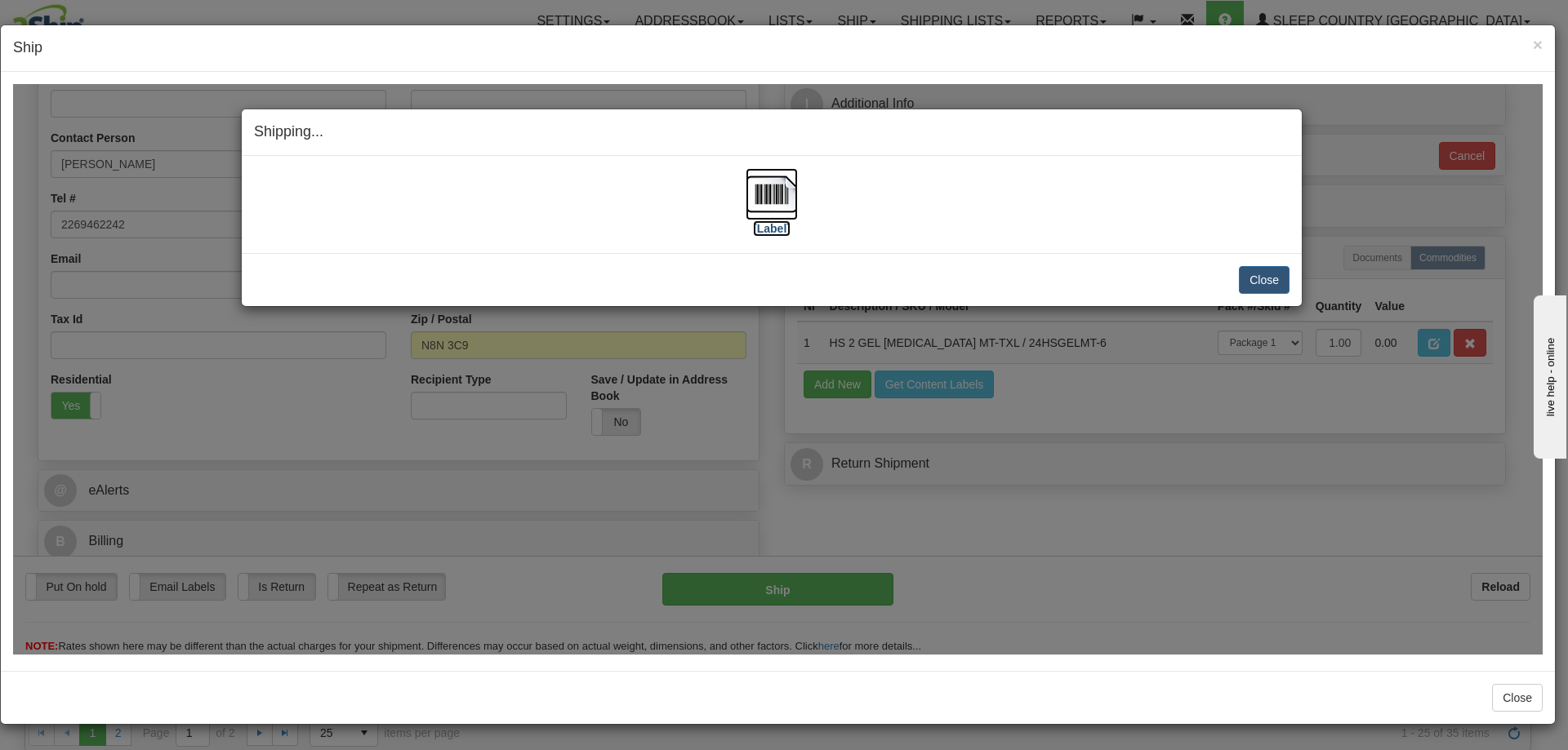
click at [764, 207] on img at bounding box center [772, 193] width 52 height 52
click at [1258, 280] on button "Close" at bounding box center [1263, 279] width 50 height 27
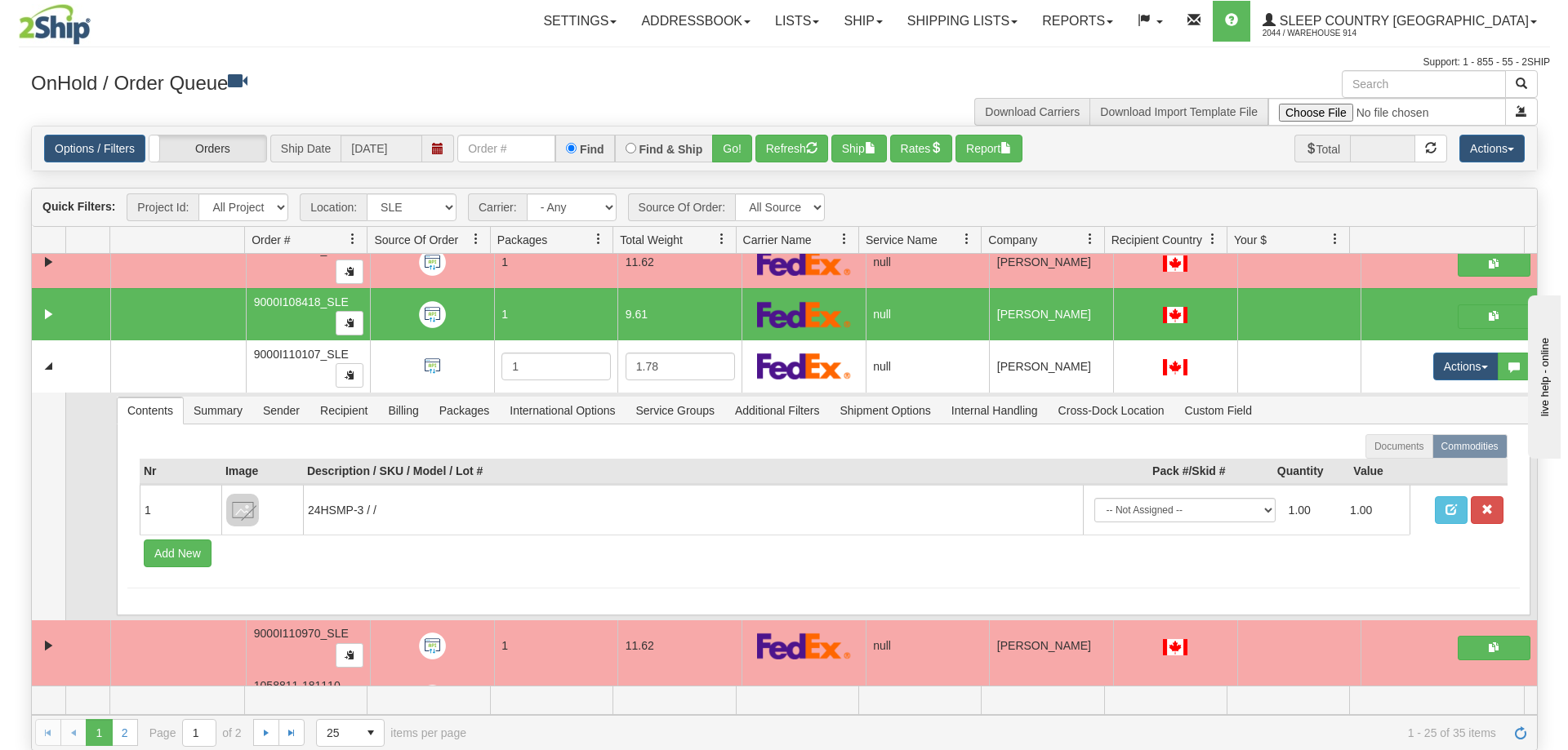
scroll to position [4525, 0]
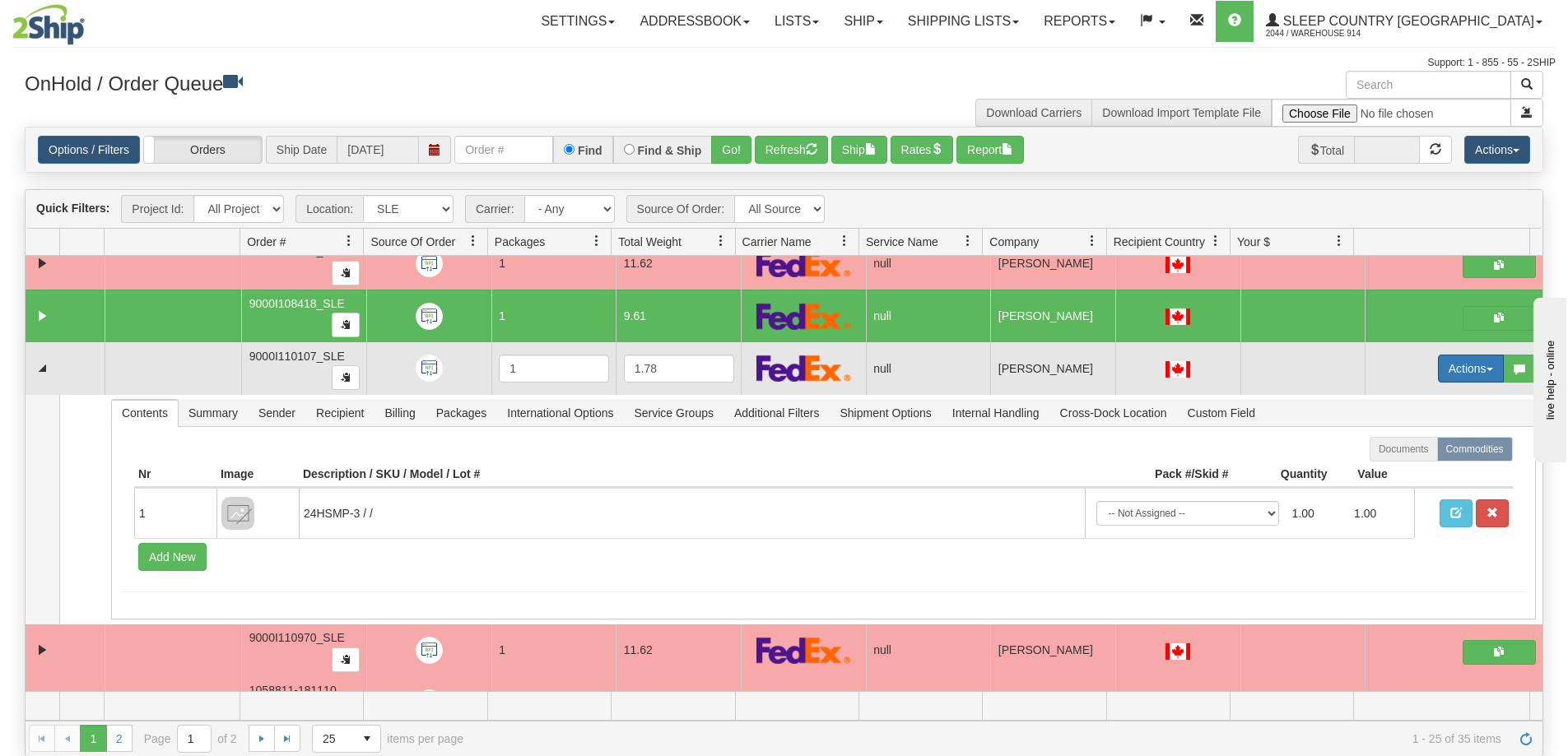
click at [1450, 379] on button "Actions" at bounding box center [1471, 368] width 66 height 28
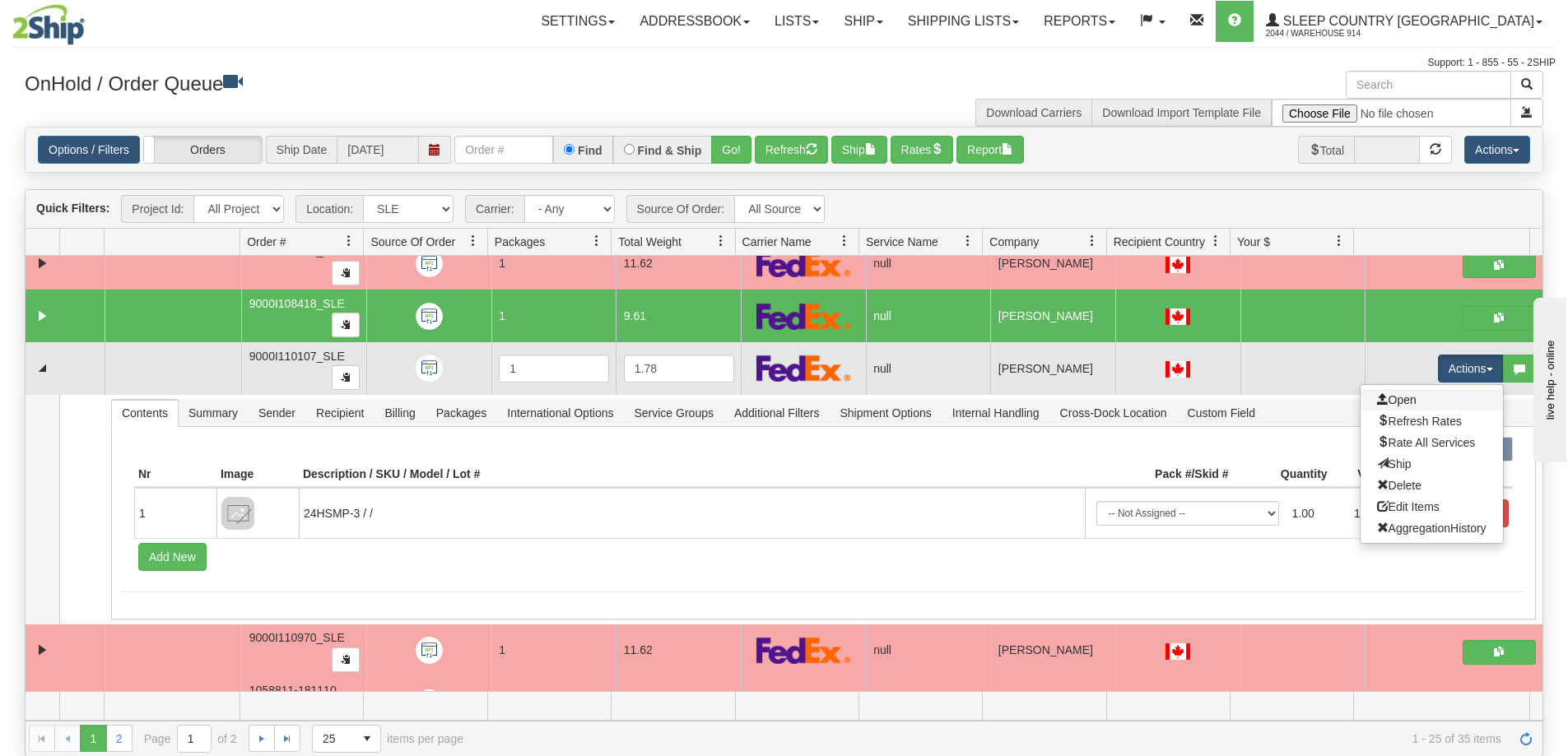
click at [1425, 397] on link "Open" at bounding box center [1432, 400] width 142 height 21
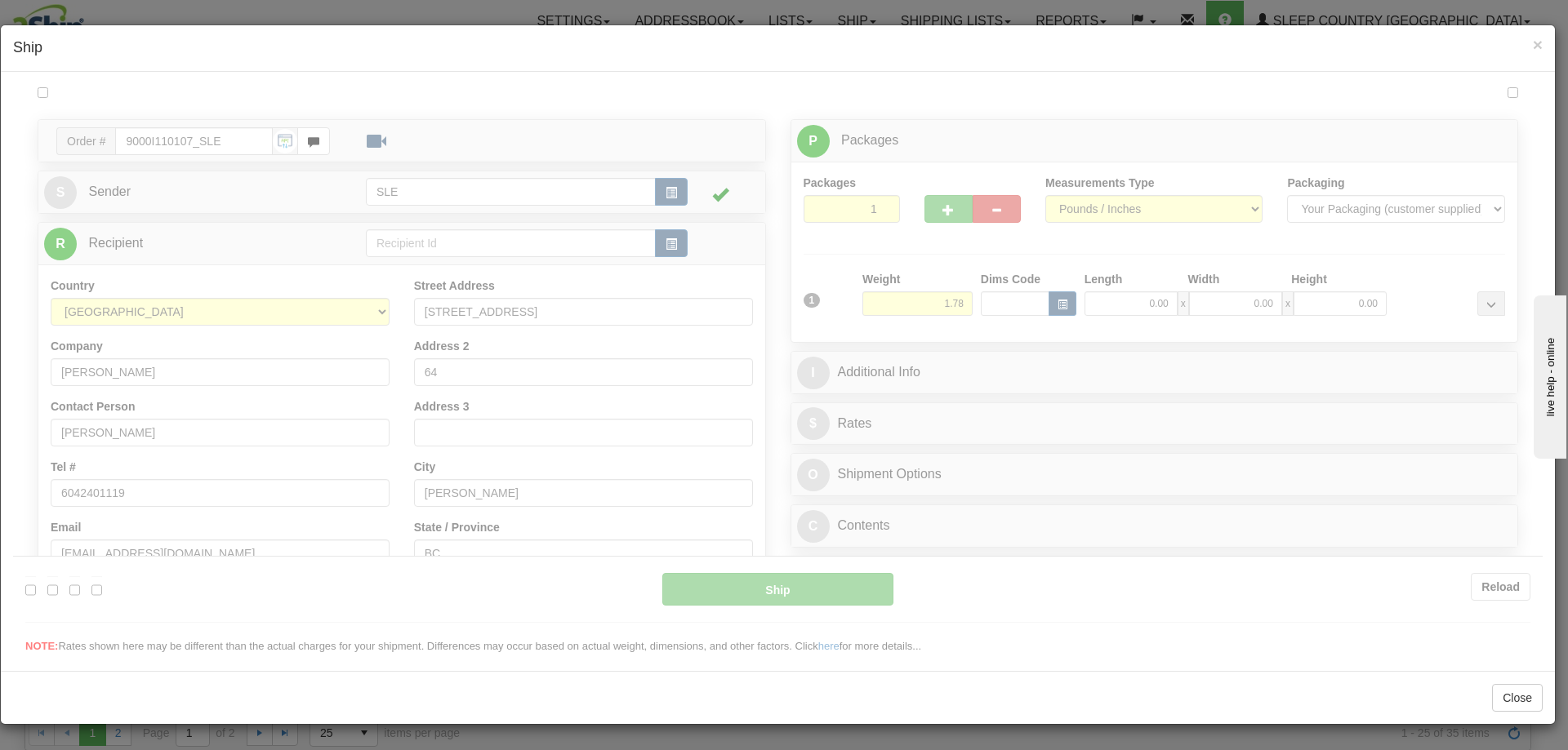
scroll to position [0, 0]
type input "09:31"
type input "16:00"
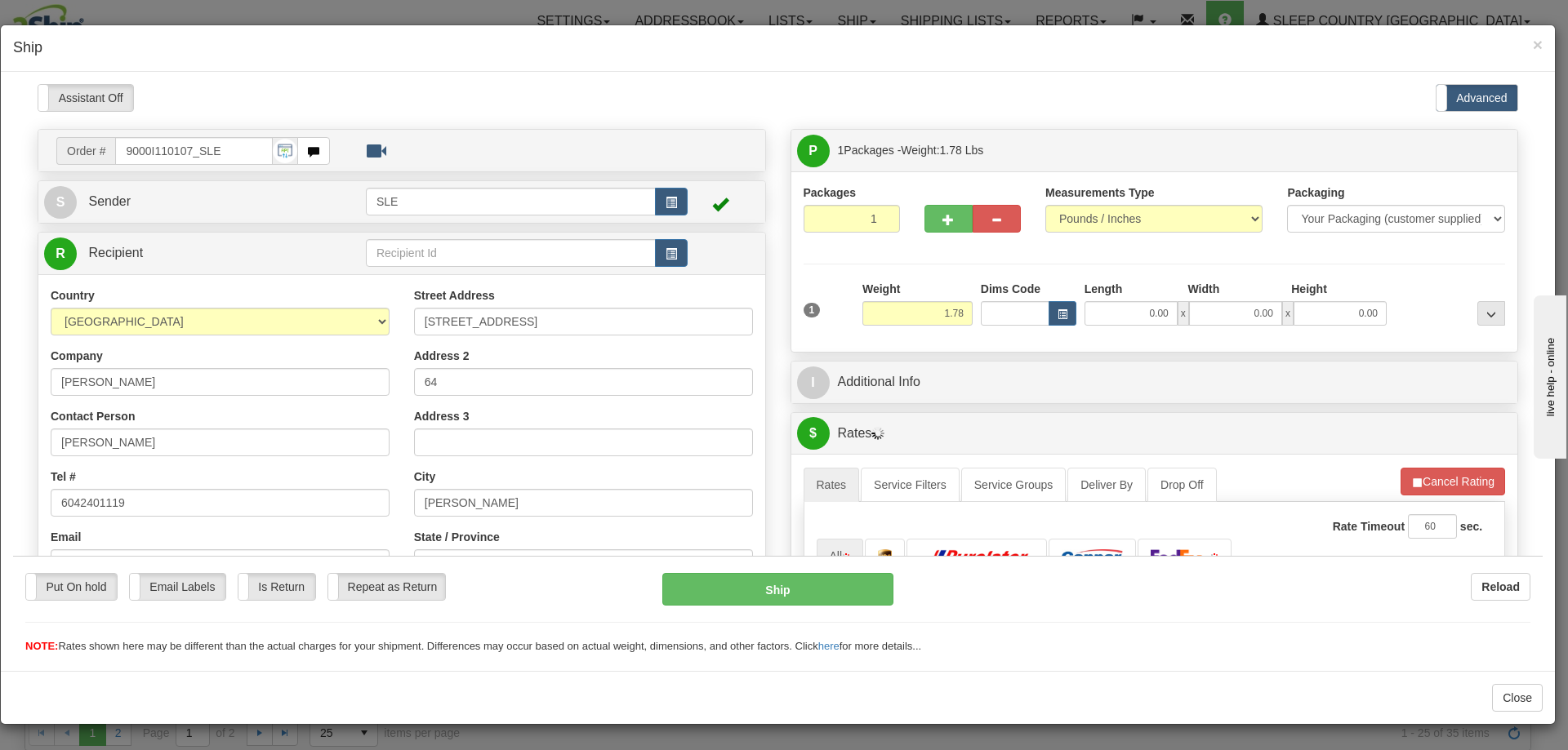
click at [1119, 319] on div "Please wait... Attention! Ok Add to Bidding... Preview Custom Documents Preview…" at bounding box center [778, 624] width 1530 height 1083
click at [1119, 311] on input "0.00" at bounding box center [1131, 312] width 93 height 25
type input "10.00"
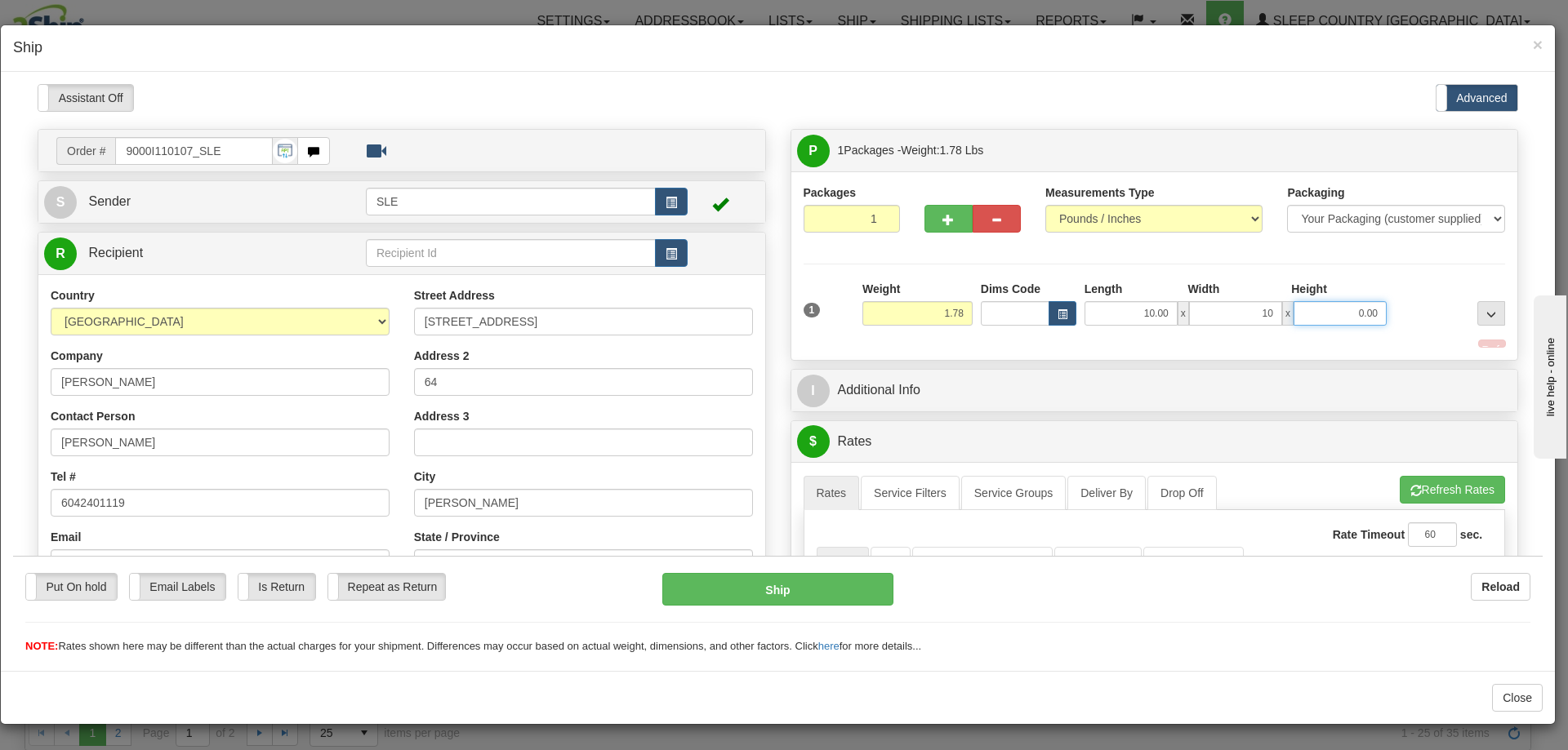
type input "10.00"
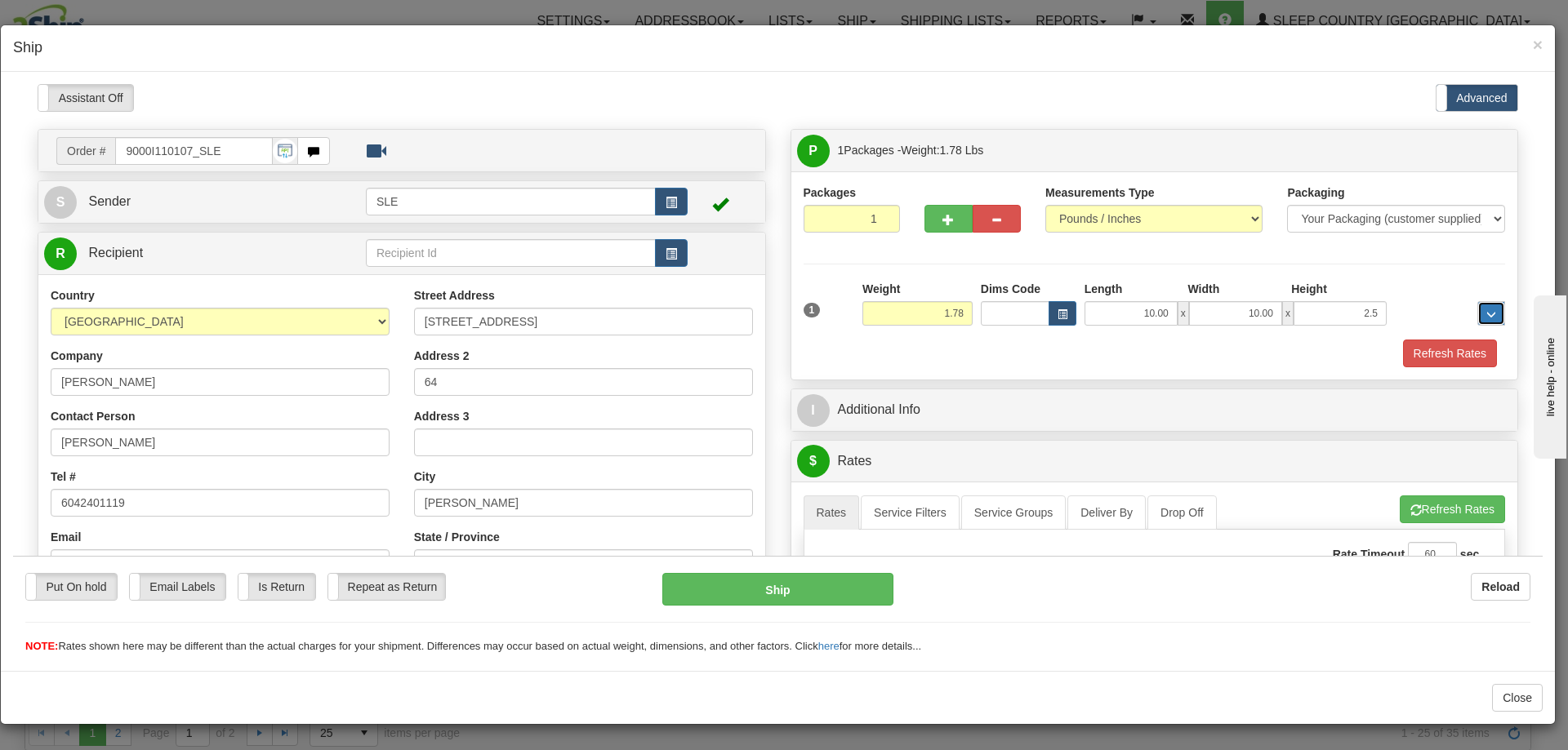
type input "2.50"
click at [1478, 300] on button "..." at bounding box center [1491, 312] width 27 height 25
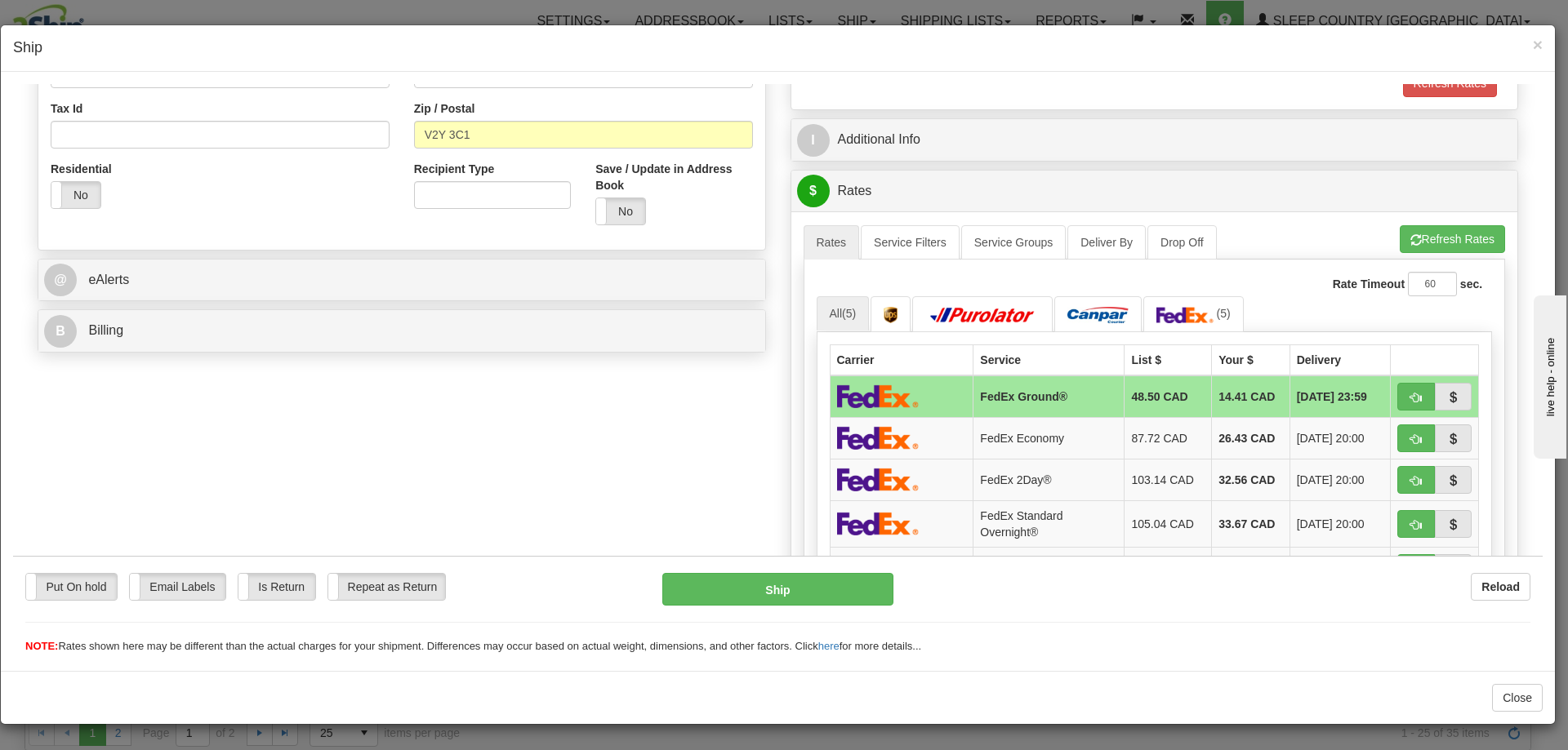
scroll to position [490, 0]
click at [1398, 390] on button "button" at bounding box center [1416, 394] width 38 height 27
type input "92"
click at [1411, 394] on span "button" at bounding box center [1416, 396] width 11 height 11
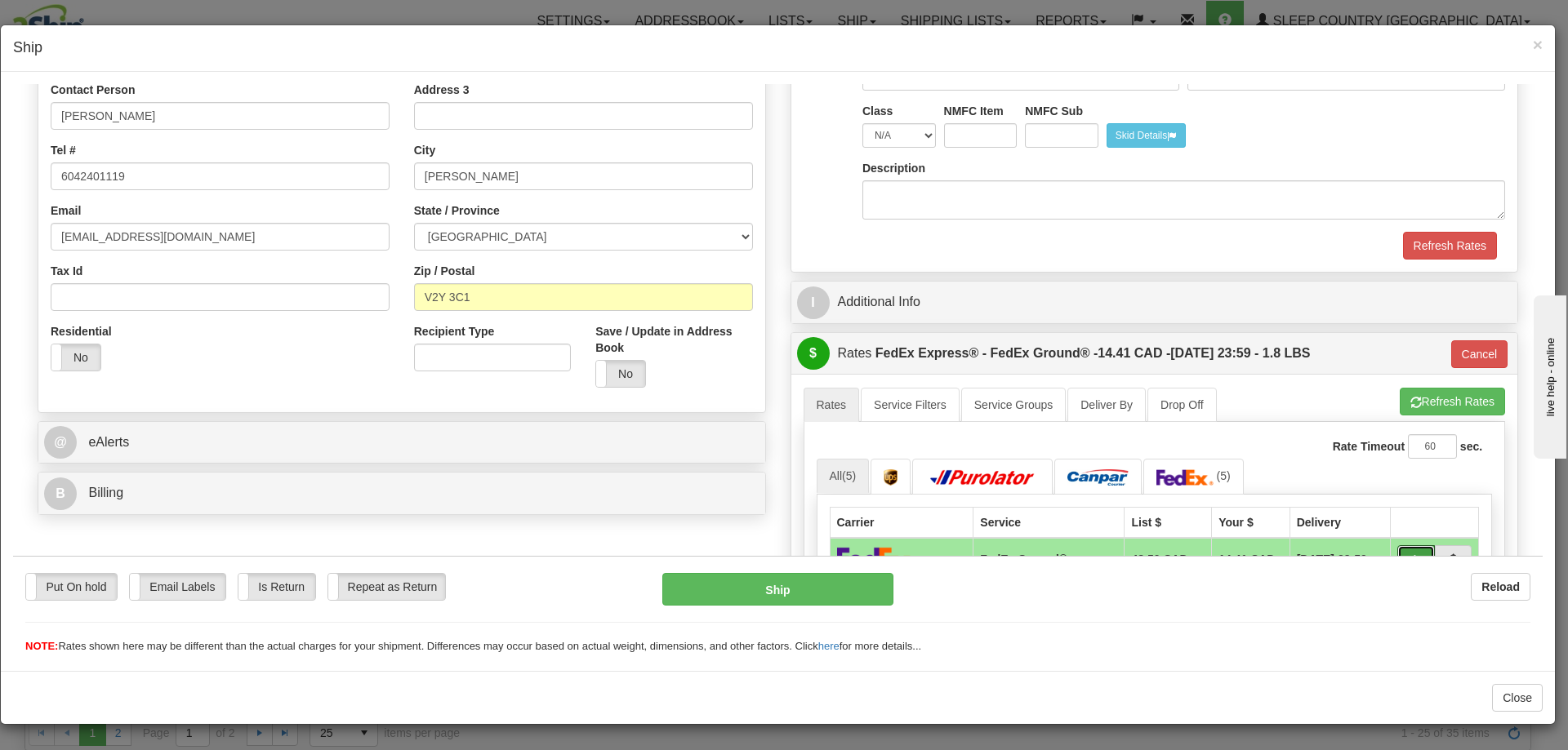
scroll to position [245, 0]
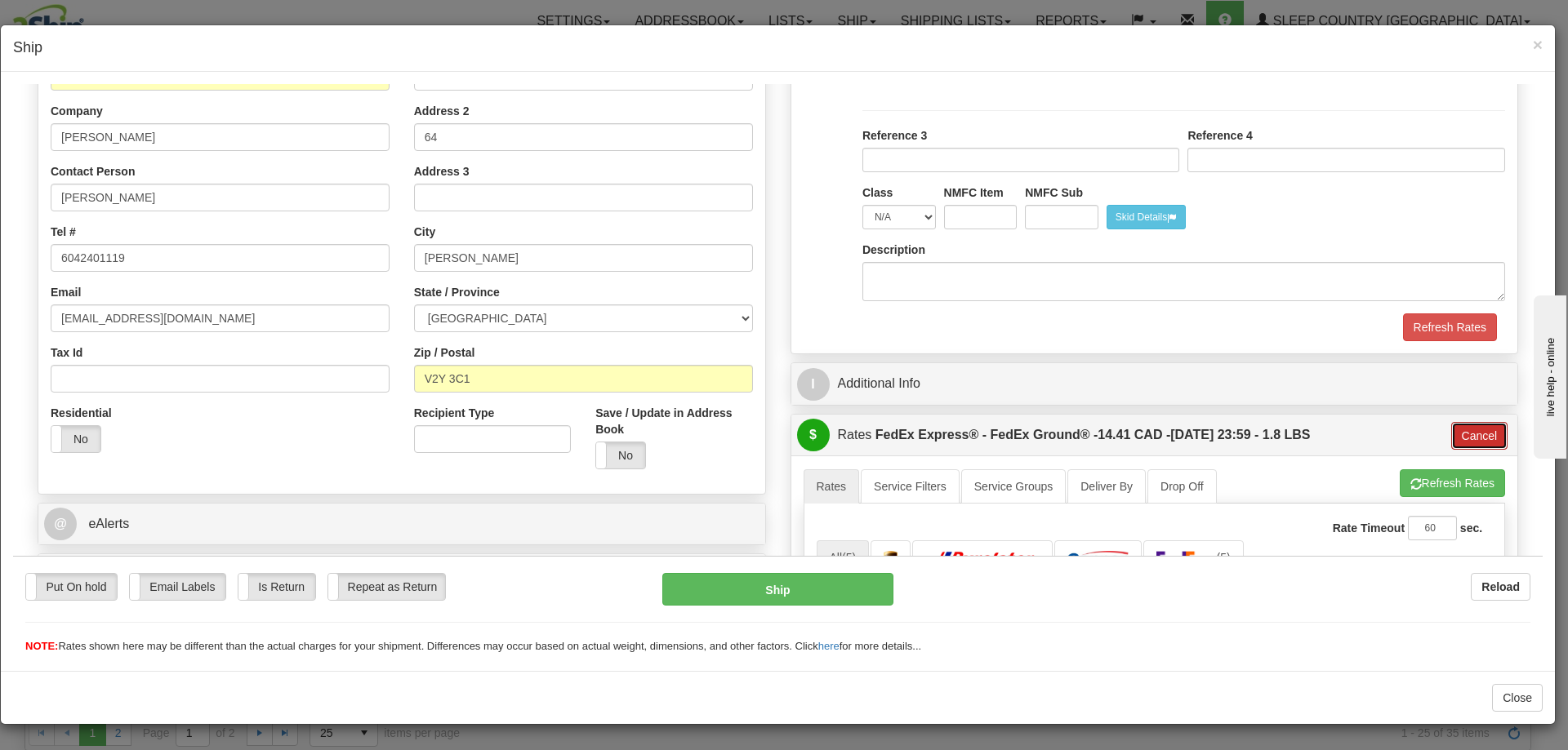
click at [1453, 424] on button "Cancel" at bounding box center [1480, 434] width 57 height 27
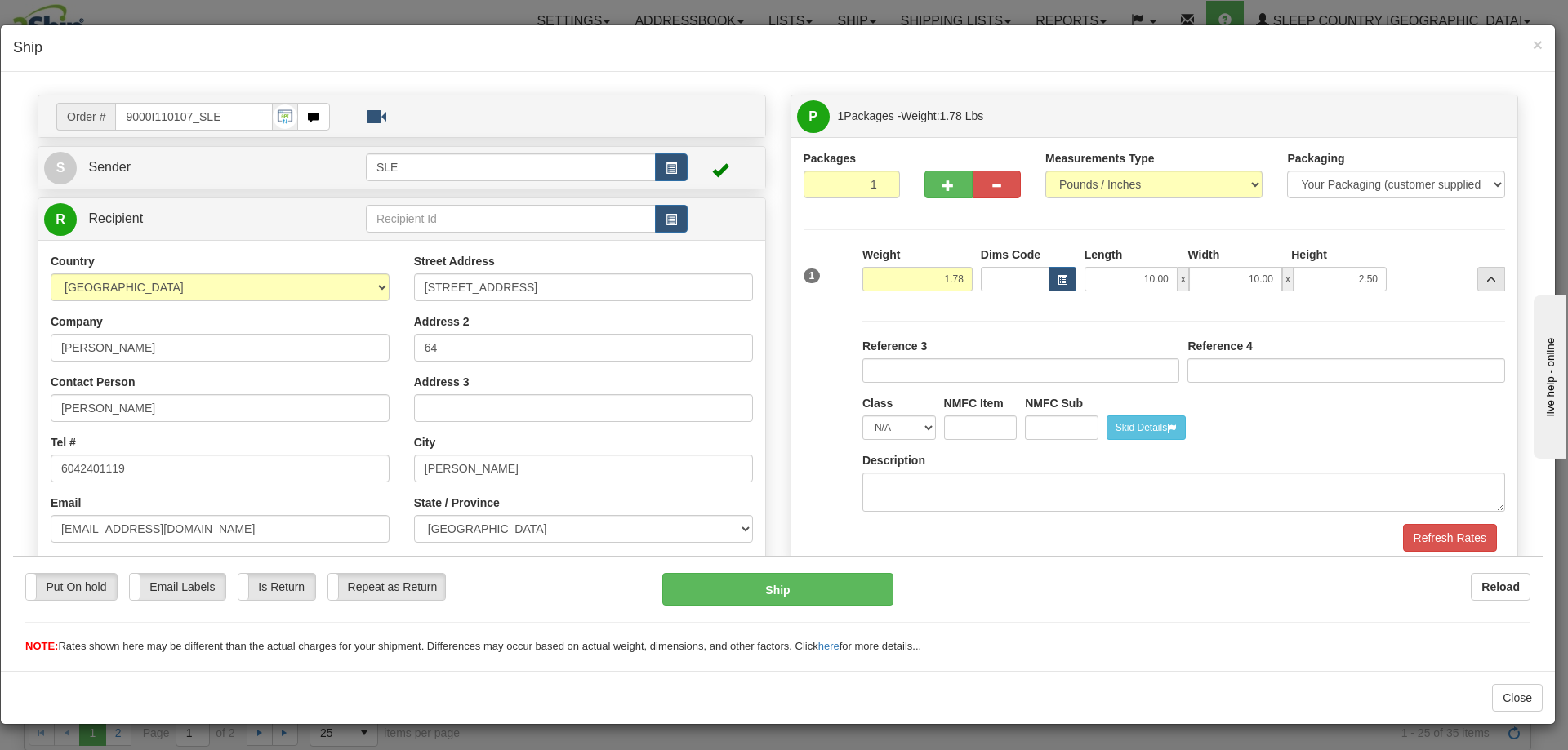
scroll to position [0, 0]
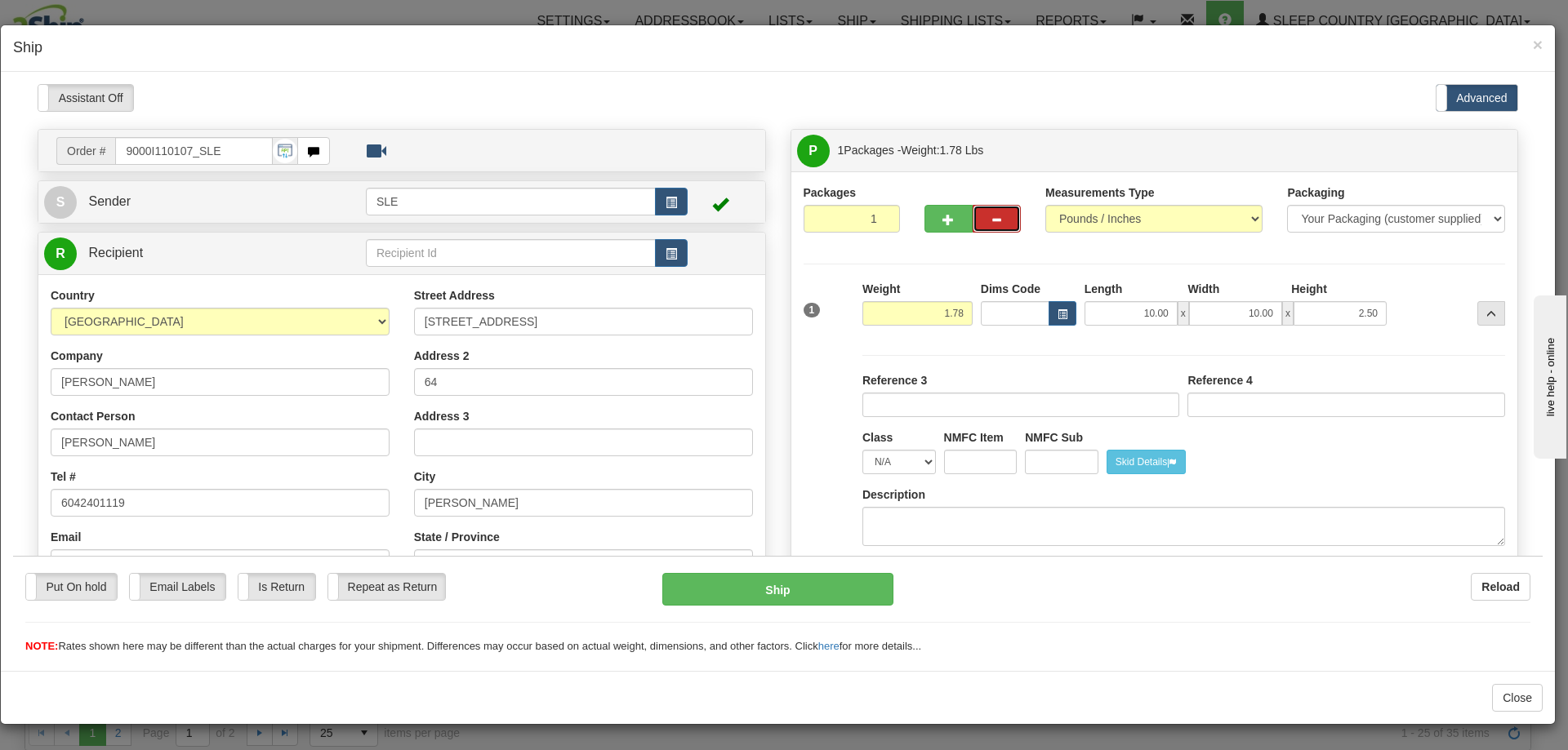
click at [999, 211] on button "button" at bounding box center [997, 217] width 49 height 27
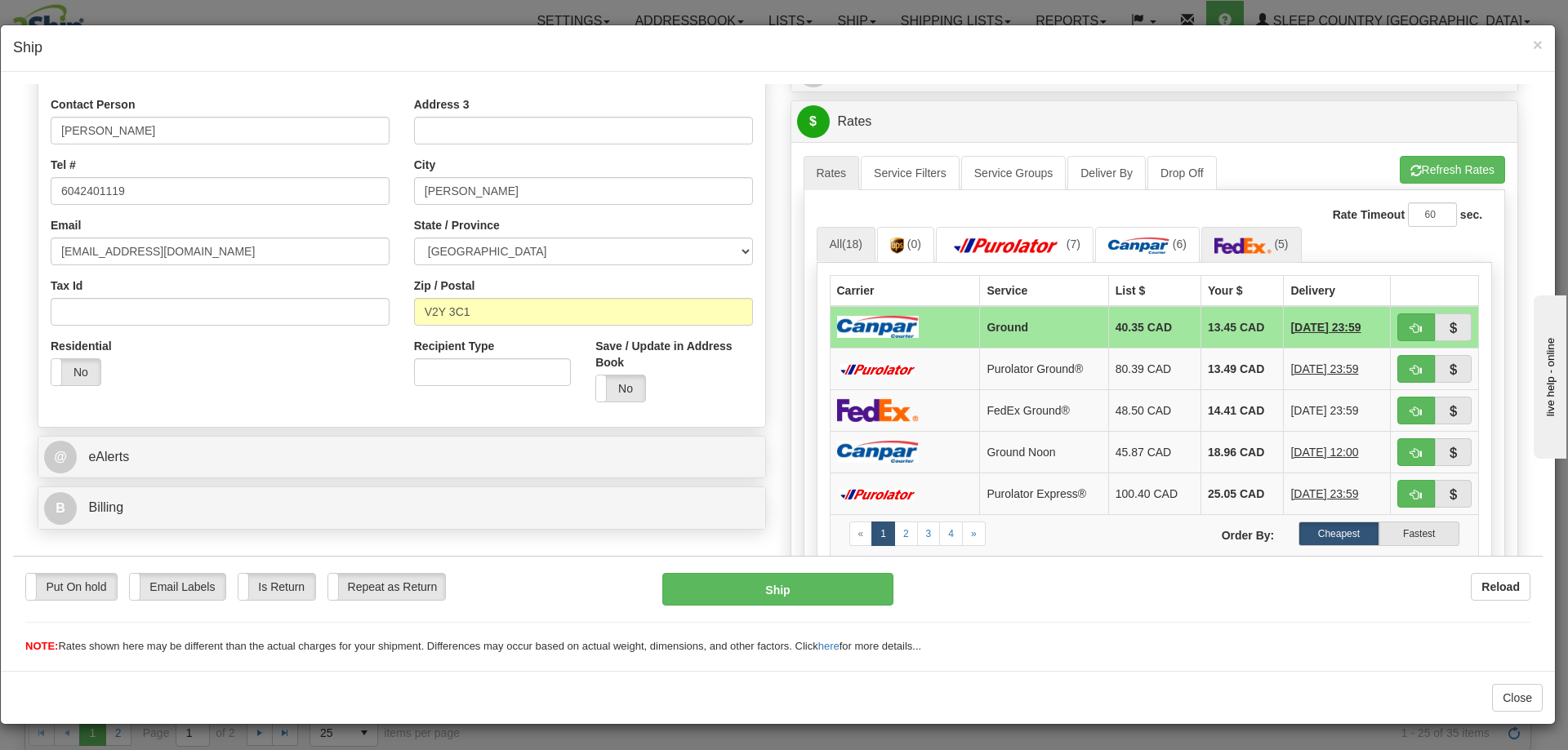
scroll to position [326, 0]
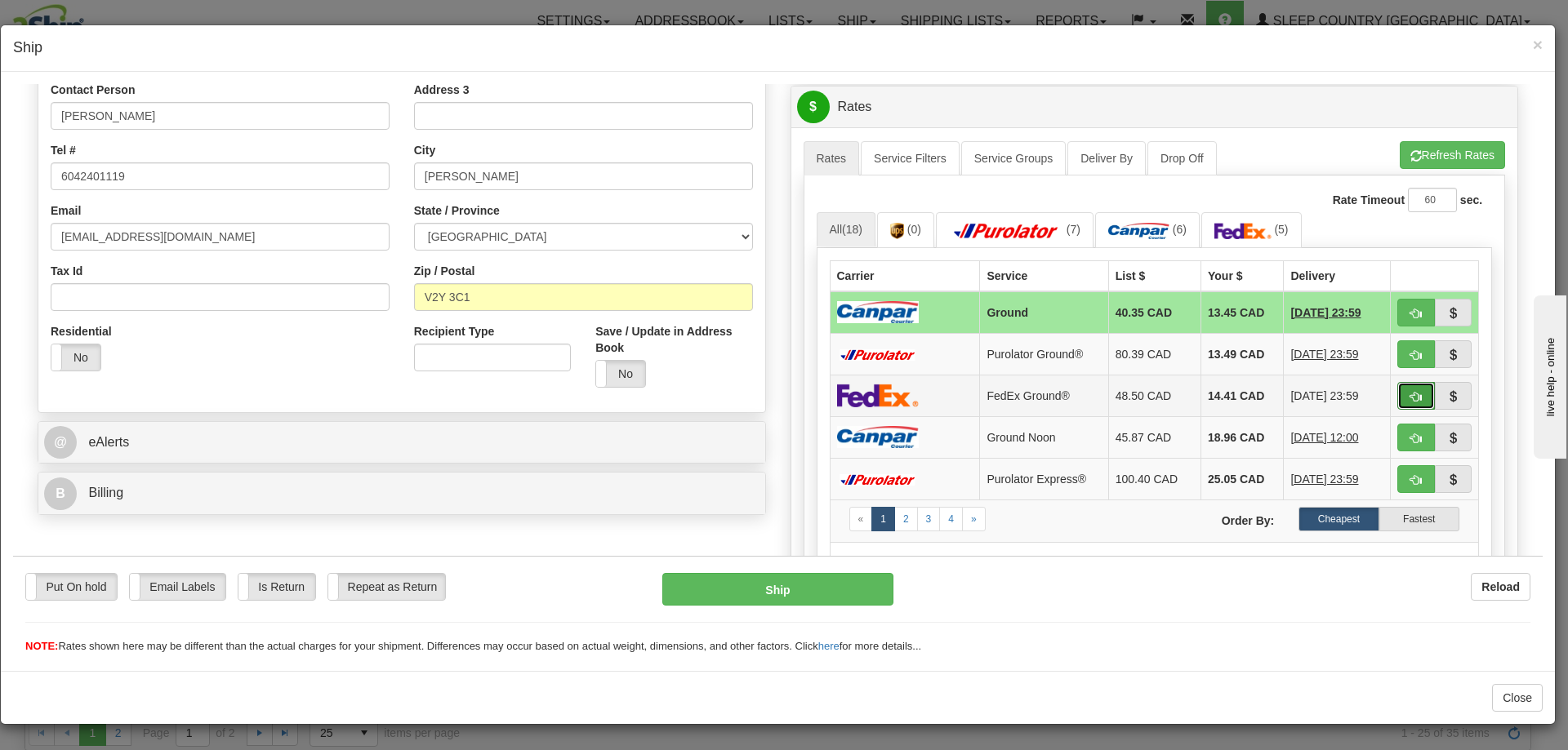
click at [1411, 392] on span "button" at bounding box center [1416, 396] width 11 height 11
type input "92"
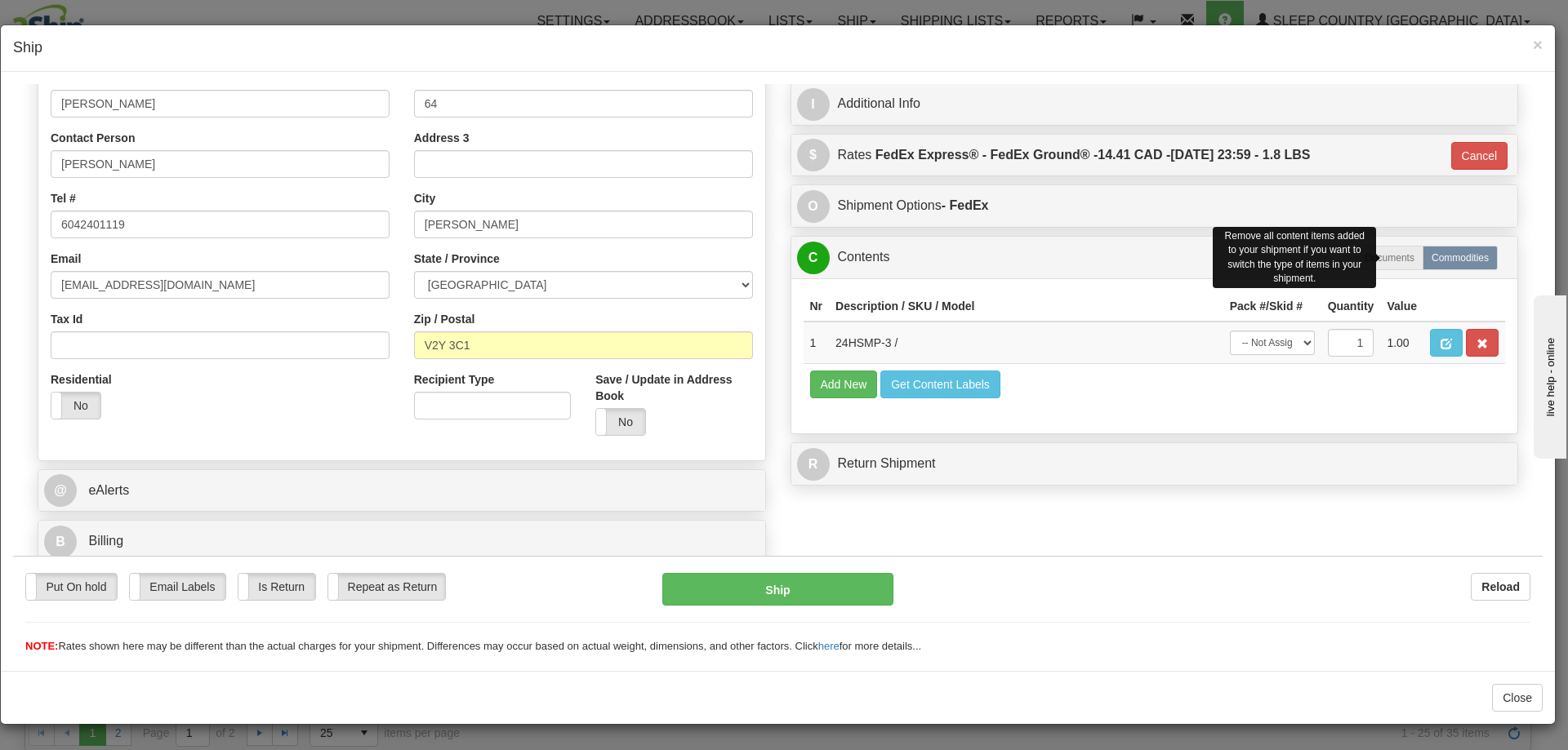
scroll to position [278, 0]
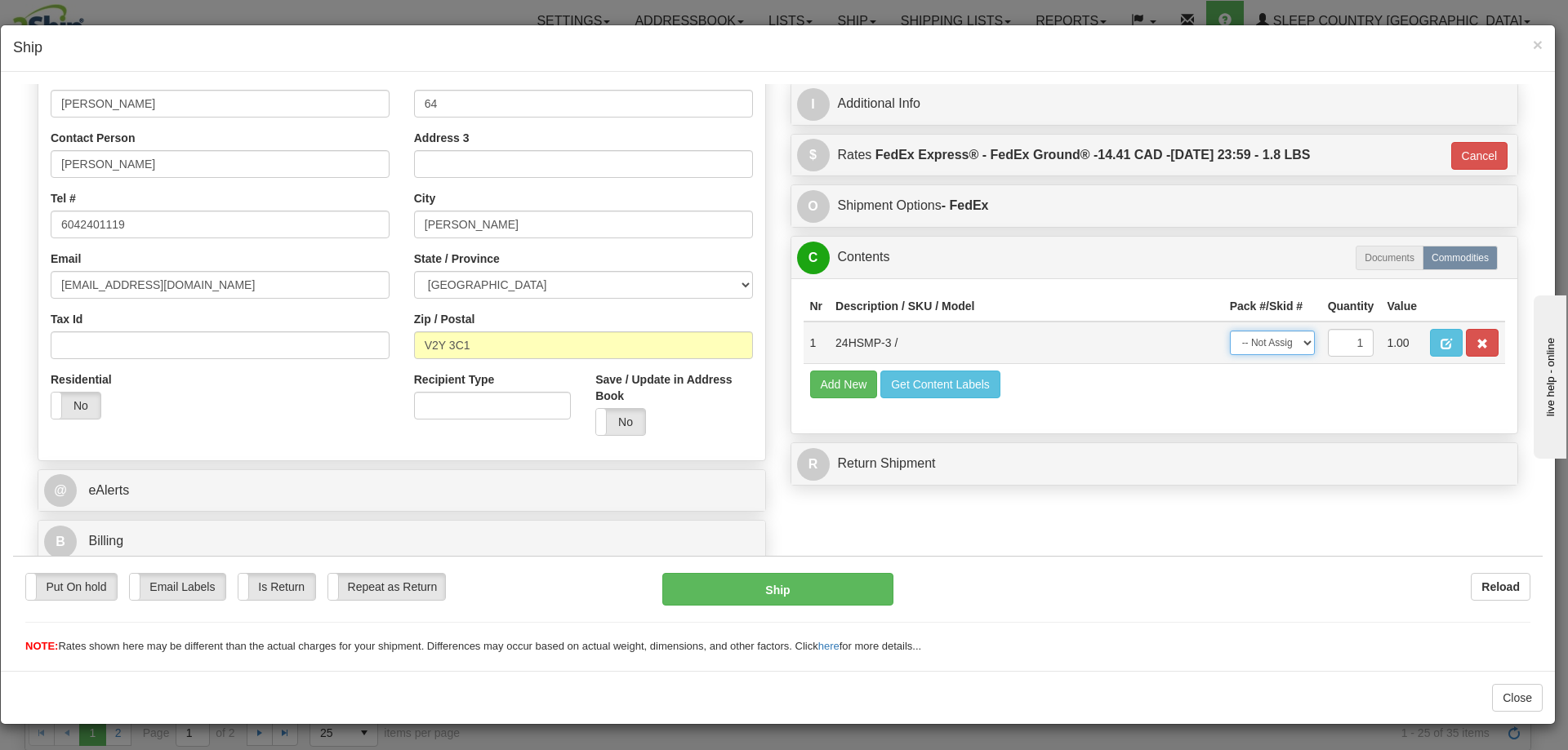
click at [1275, 351] on select "-- Not Assigned -- Package 1" at bounding box center [1272, 342] width 85 height 25
select select "0"
click at [1230, 330] on select "-- Not Assigned -- Package 1" at bounding box center [1272, 342] width 85 height 25
click at [827, 583] on button "Ship" at bounding box center [777, 589] width 230 height 33
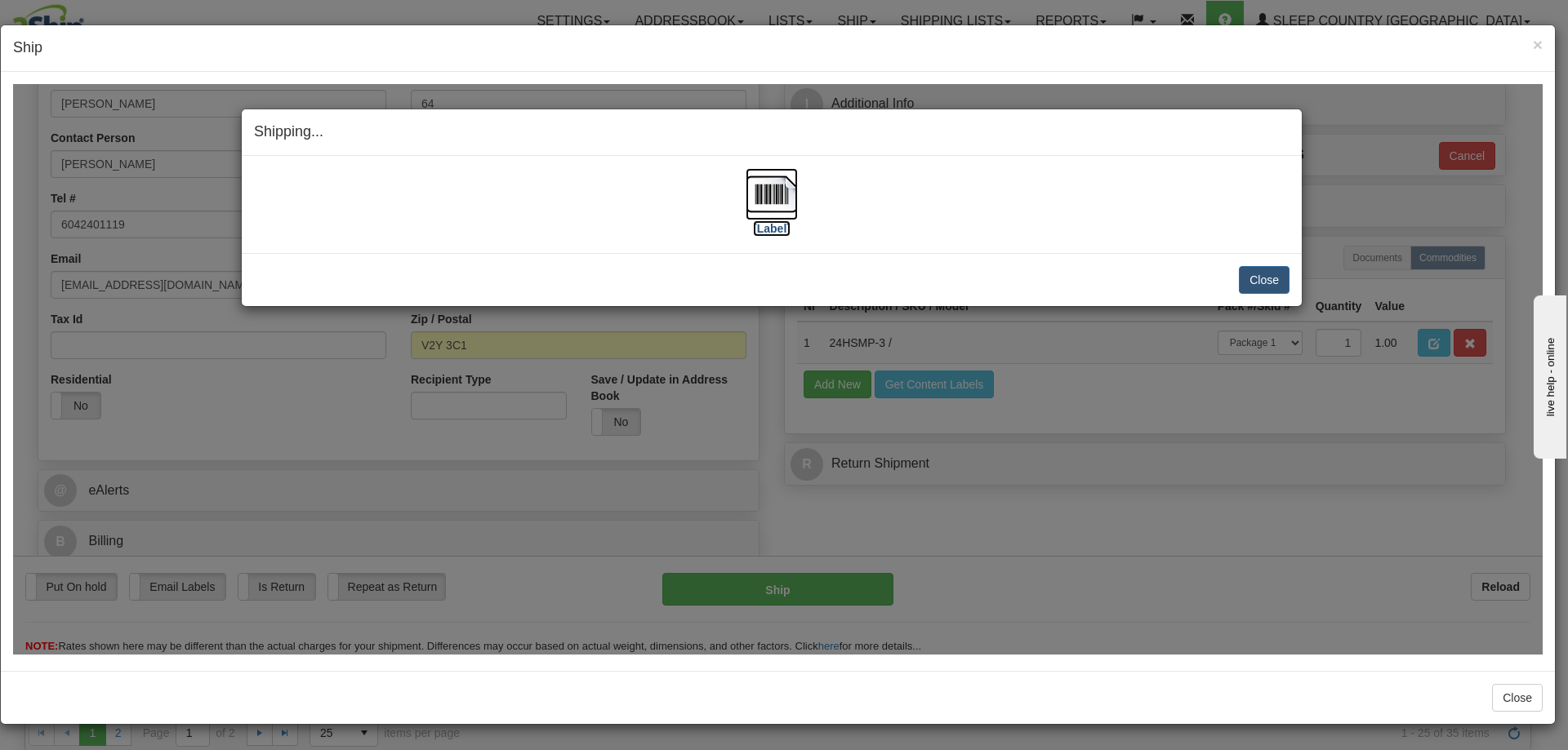
click at [764, 187] on img at bounding box center [772, 193] width 52 height 52
click at [1291, 269] on div "Close Cancel Cancel Shipment and Quit Pickup Quit Pickup ONLY" at bounding box center [772, 279] width 1060 height 53
click at [1270, 276] on button "Close" at bounding box center [1263, 279] width 50 height 27
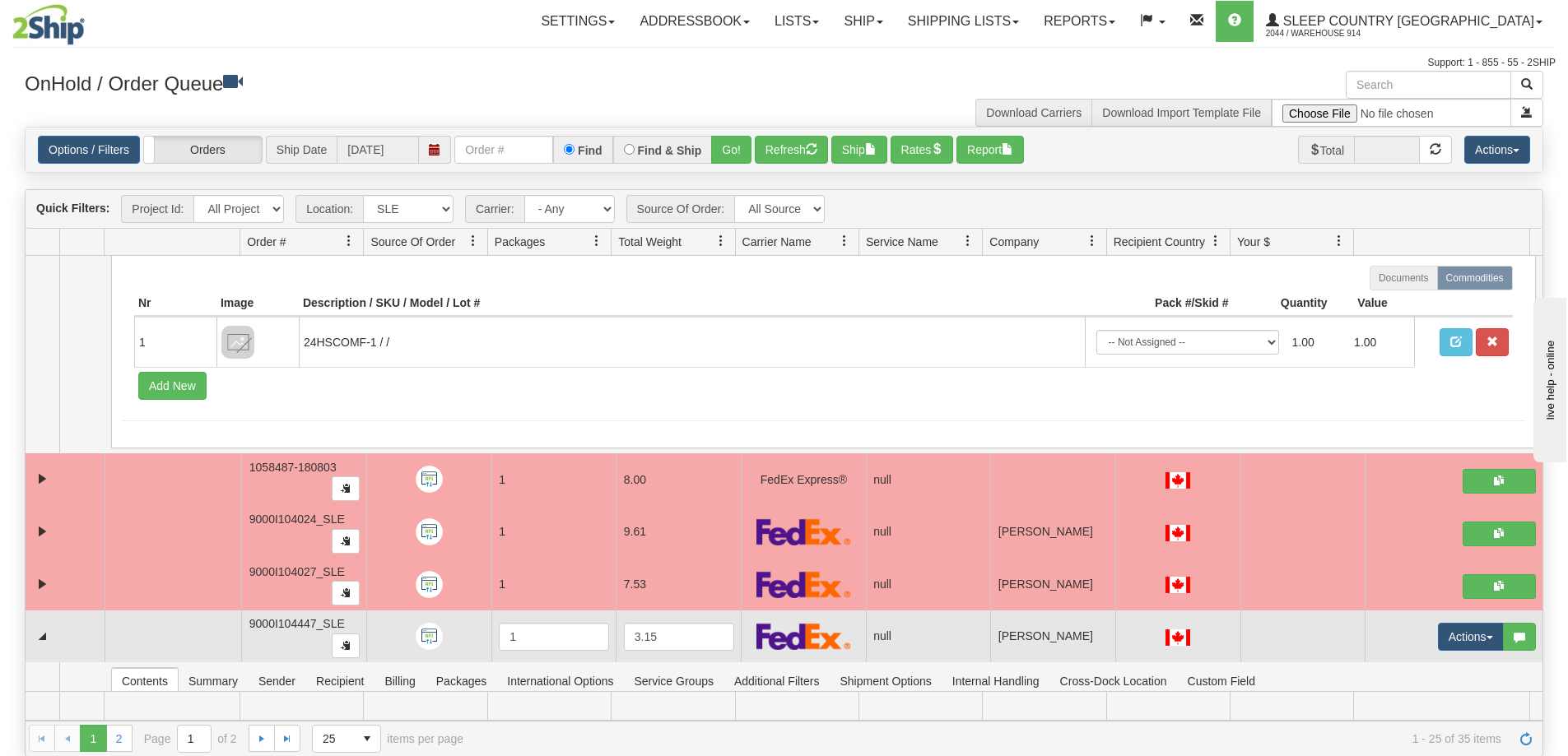
scroll to position [3629, 0]
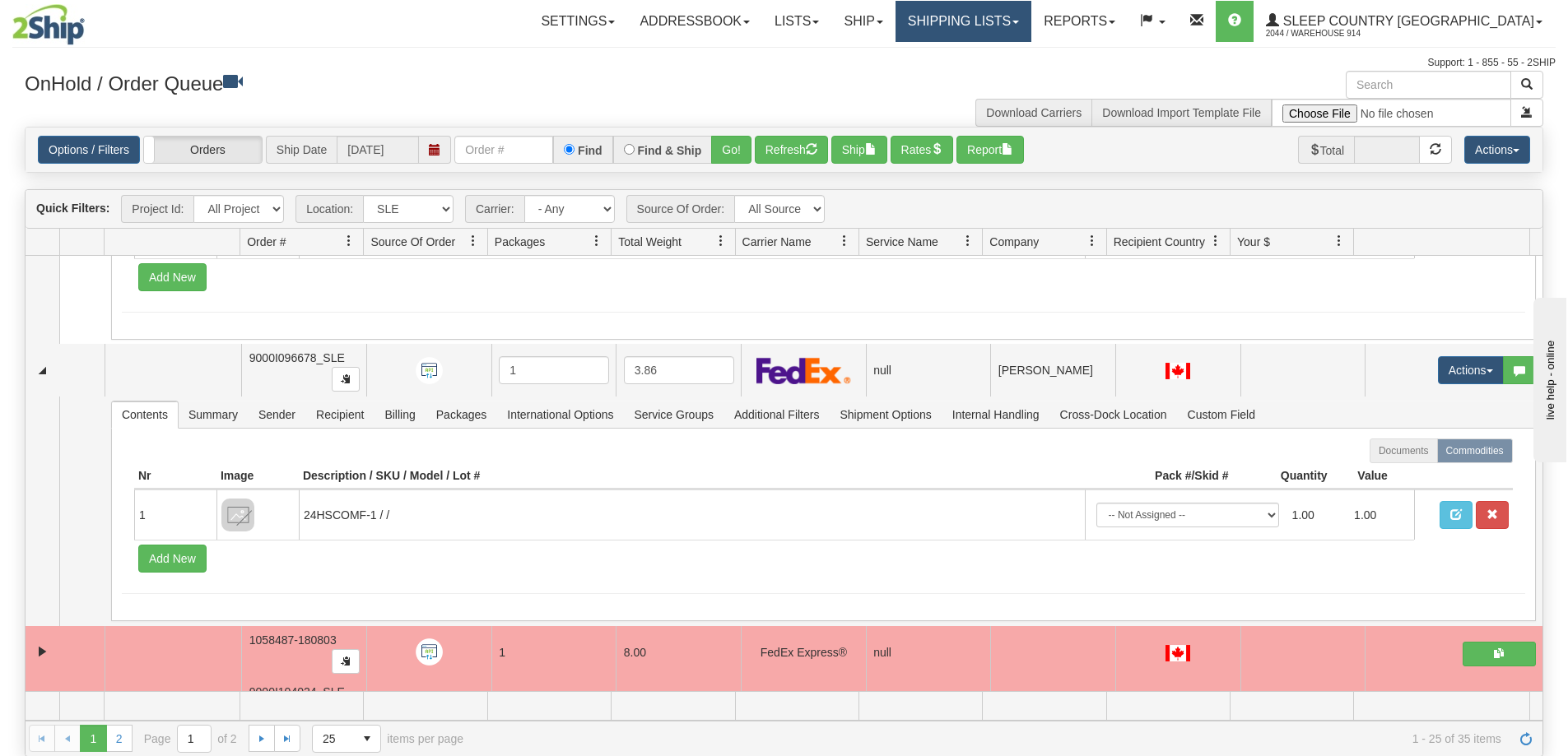
click at [1031, 34] on link "Shipping lists" at bounding box center [964, 21] width 136 height 41
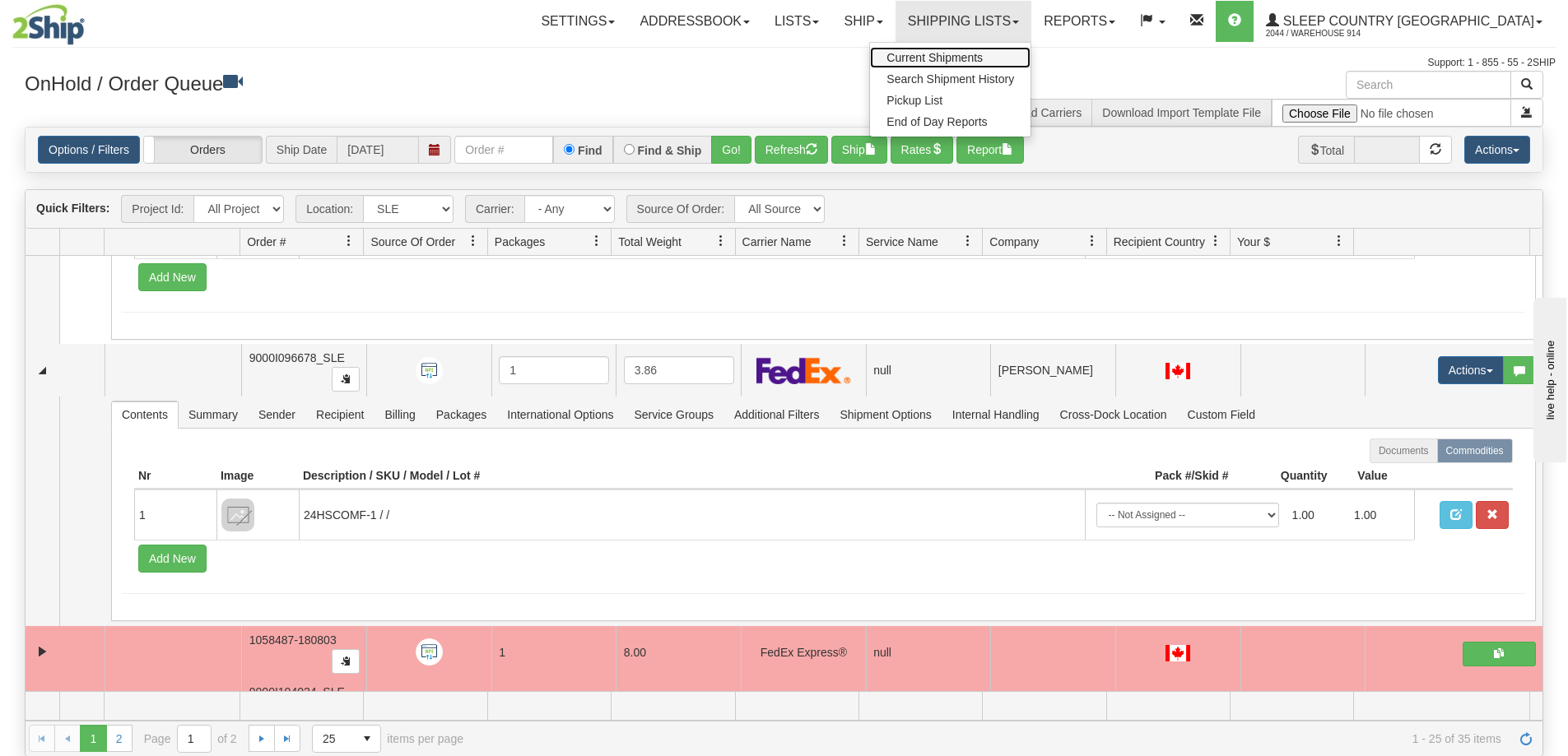
click at [983, 57] on span "Current Shipments" at bounding box center [934, 57] width 96 height 13
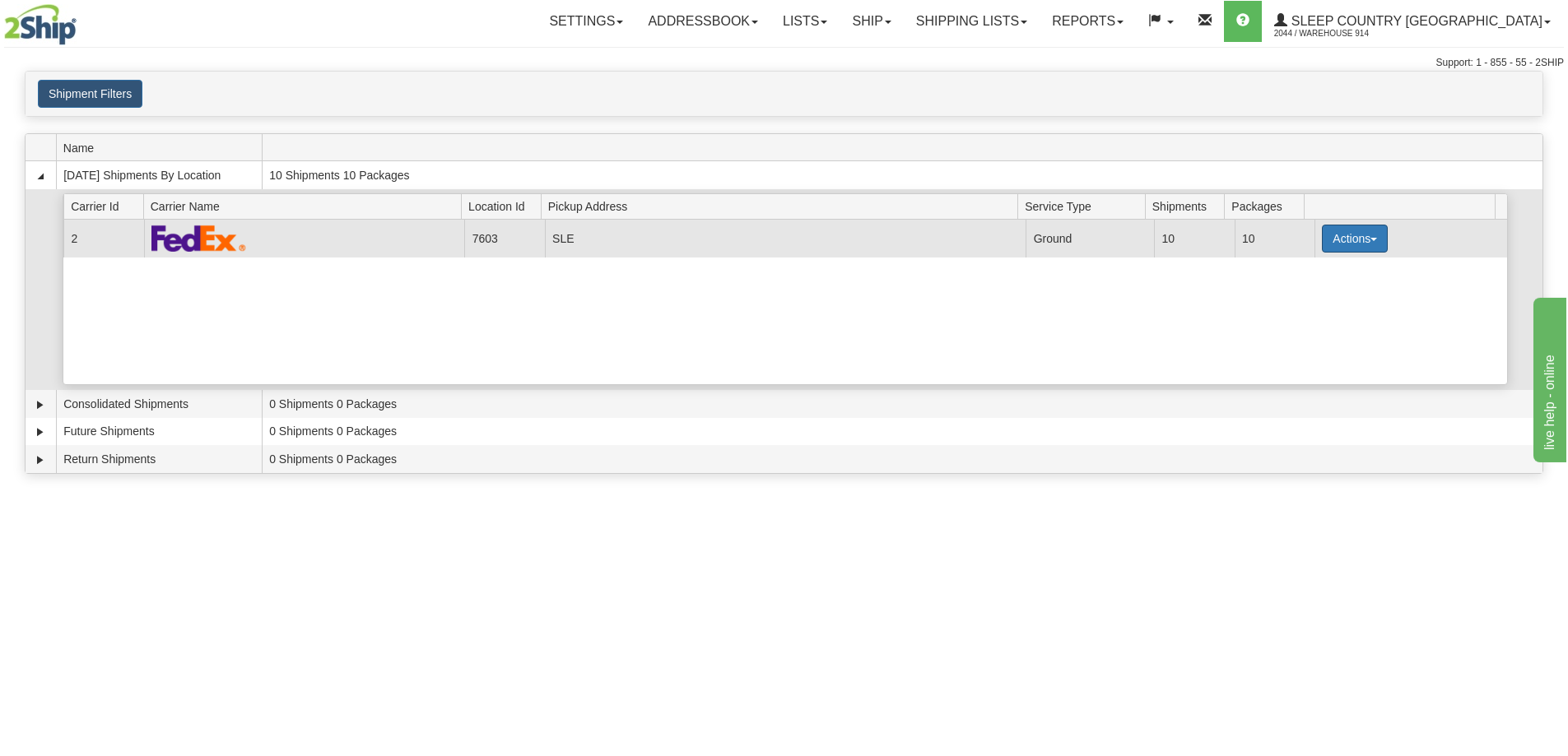
click at [1356, 237] on button "Actions" at bounding box center [1355, 238] width 66 height 28
click at [1324, 285] on link "Close" at bounding box center [1321, 291] width 132 height 21
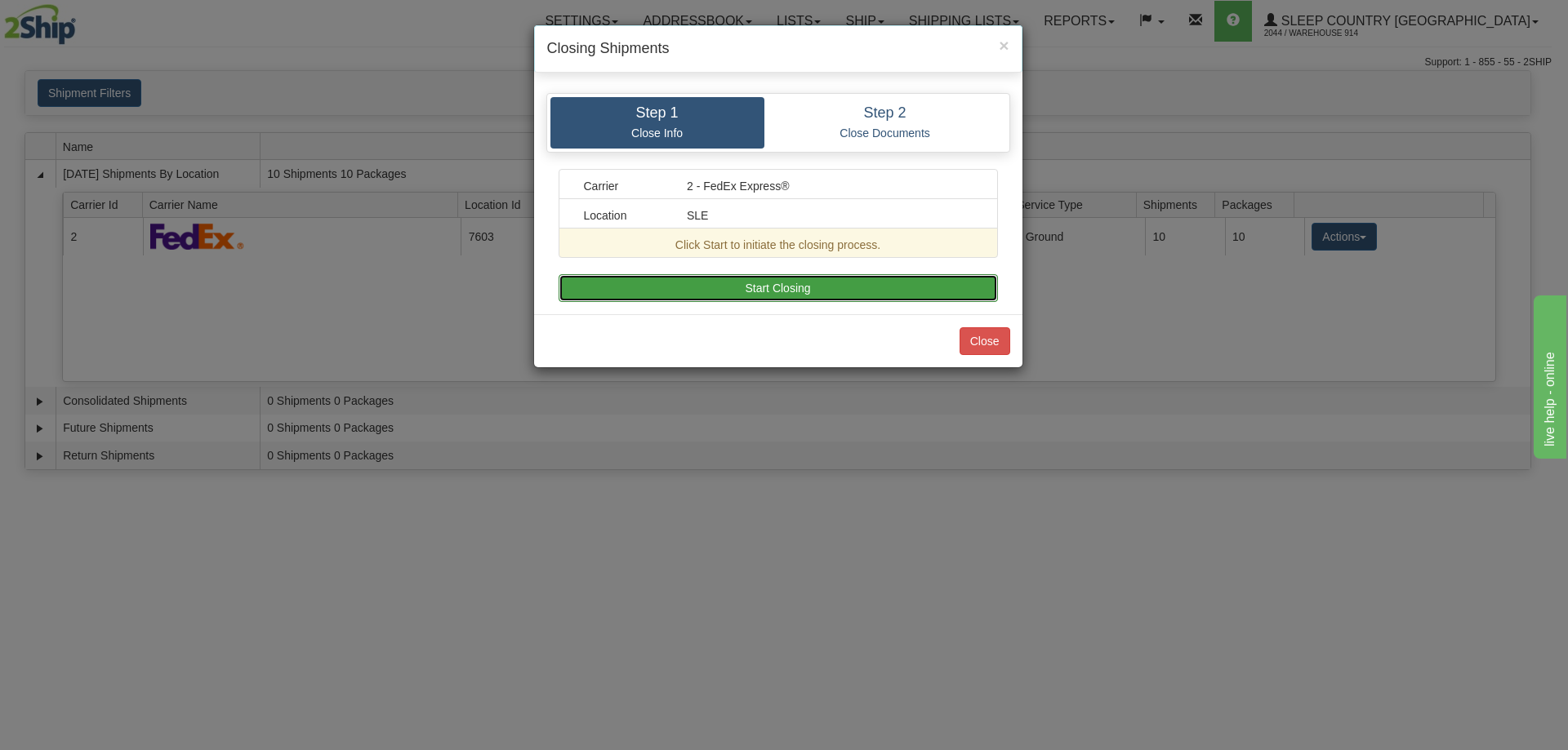
click at [856, 288] on button "Start Closing" at bounding box center [779, 288] width 440 height 27
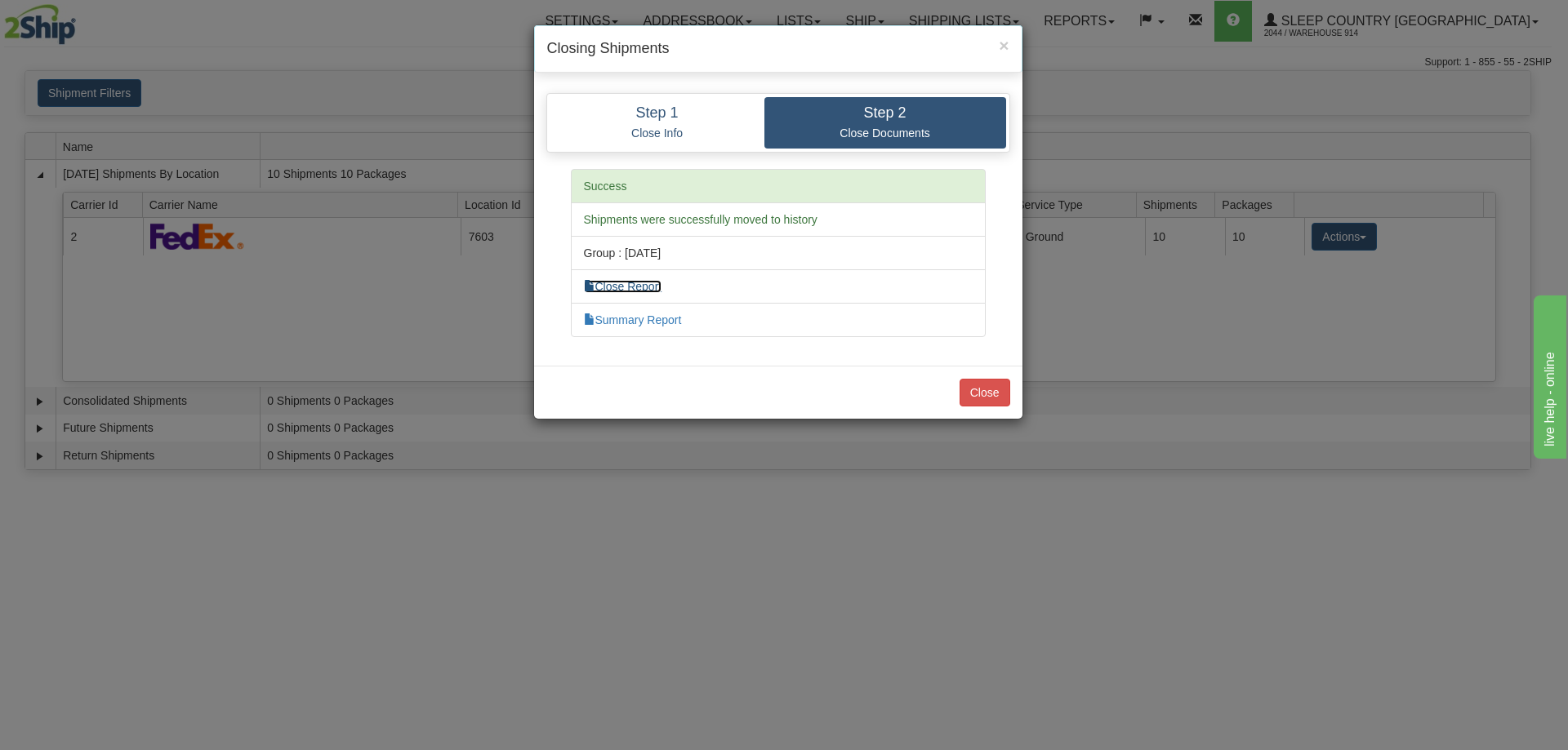
click at [629, 283] on link "Close Report" at bounding box center [622, 286] width 79 height 13
